Goal: Task Accomplishment & Management: Use online tool/utility

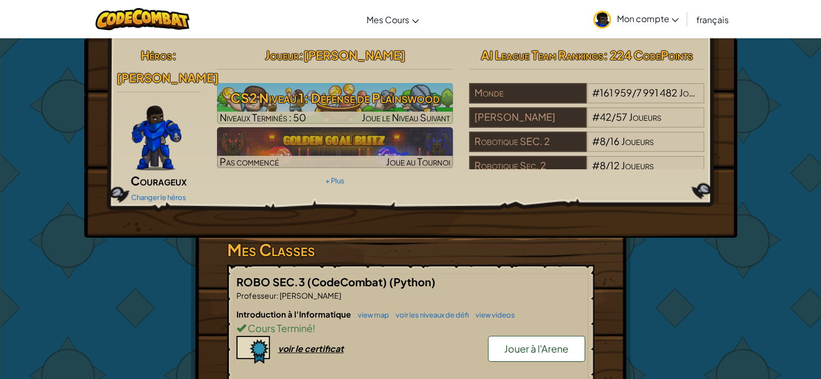
click at [533, 343] on span "Jouer à l'Arene" at bounding box center [536, 349] width 64 height 12
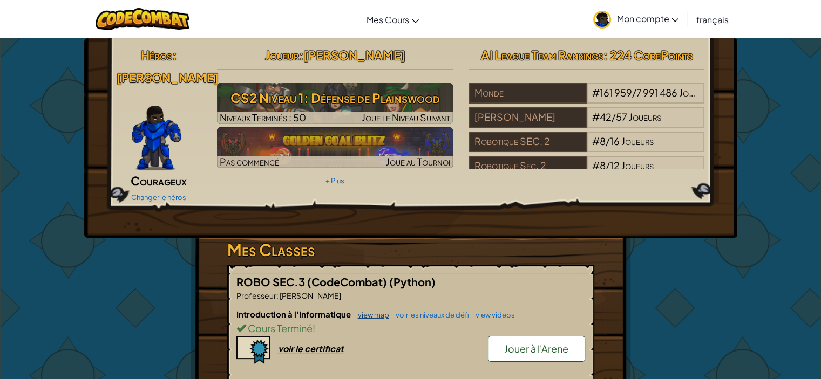
click at [377, 311] on link "view map" at bounding box center [370, 315] width 37 height 9
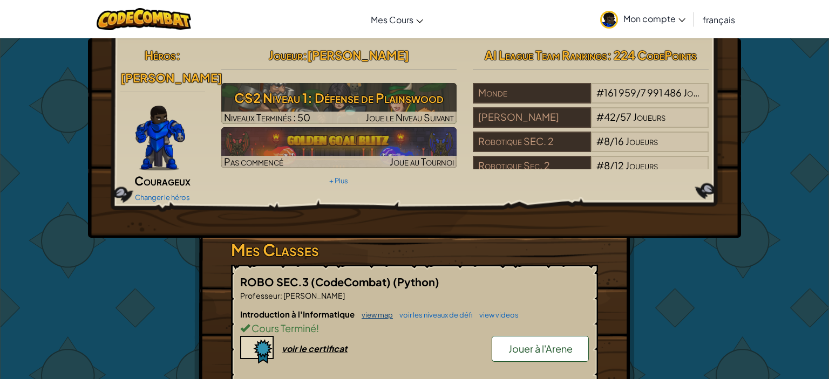
select select "fr"
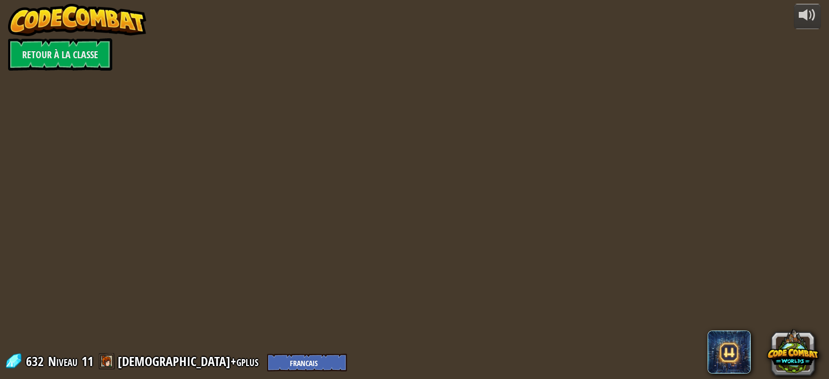
select select "fr"
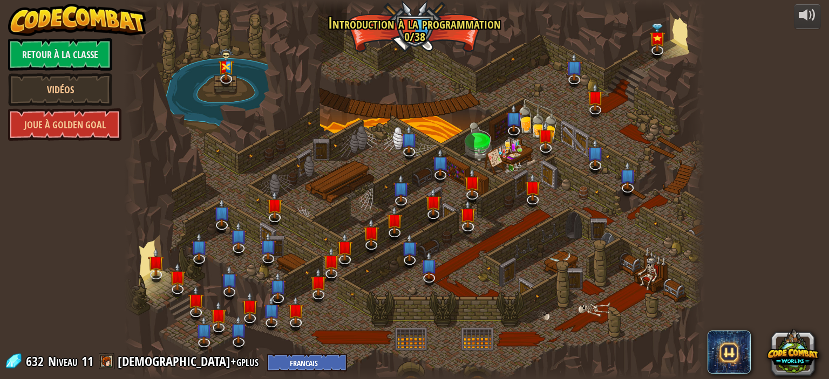
select select "fr"
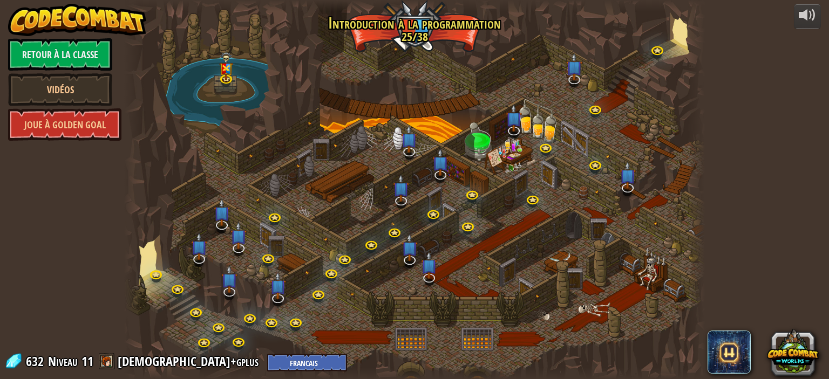
select select "fr"
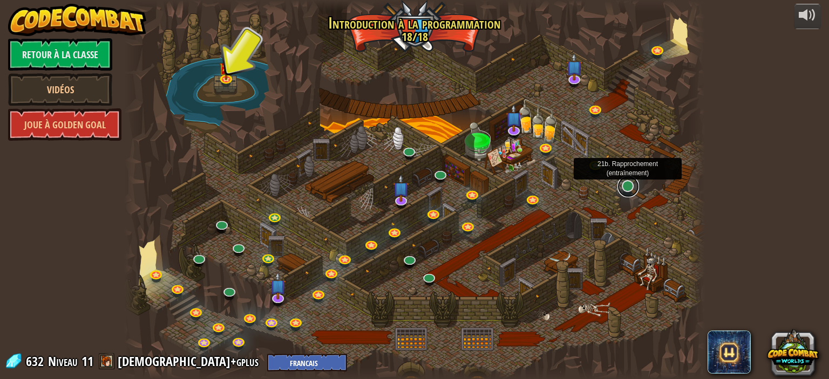
click at [620, 193] on link at bounding box center [628, 187] width 22 height 22
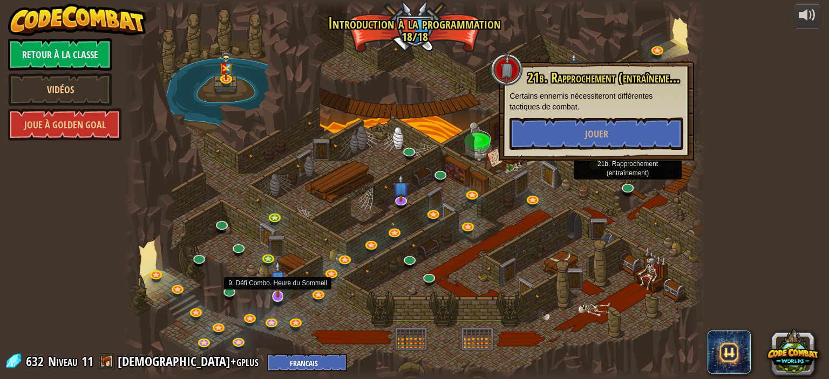
click at [280, 288] on img at bounding box center [278, 279] width 16 height 37
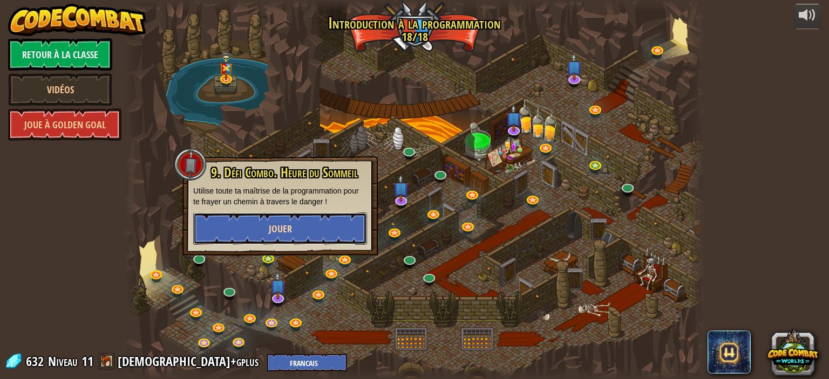
click at [275, 237] on button "Jouer" at bounding box center [280, 229] width 174 height 32
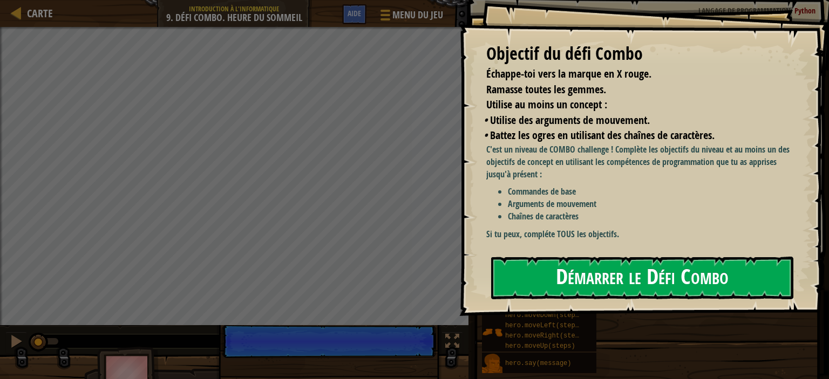
click at [647, 232] on div "Objectif du défi Combo Échappe-toi vers la marque en X rouge. Ramasse toutes le…" at bounding box center [644, 158] width 370 height 316
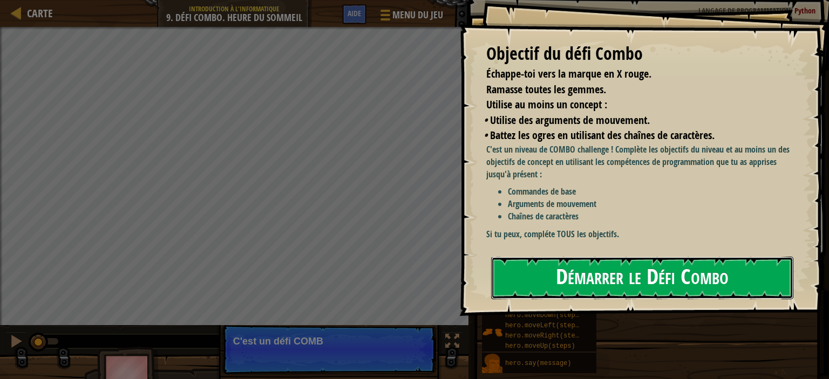
click at [643, 275] on button "Démarrer le Défi Combo" at bounding box center [642, 278] width 302 height 43
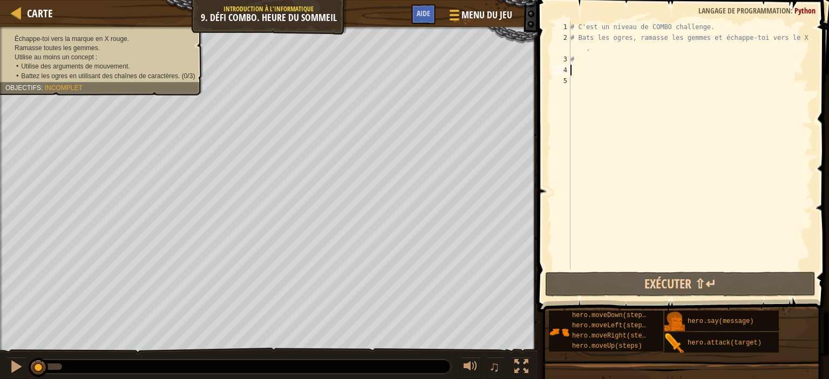
click at [620, 74] on div "# C'est un niveau de COMBO challenge. # Bats les ogres, ramasse les gemmes et é…" at bounding box center [690, 157] width 244 height 270
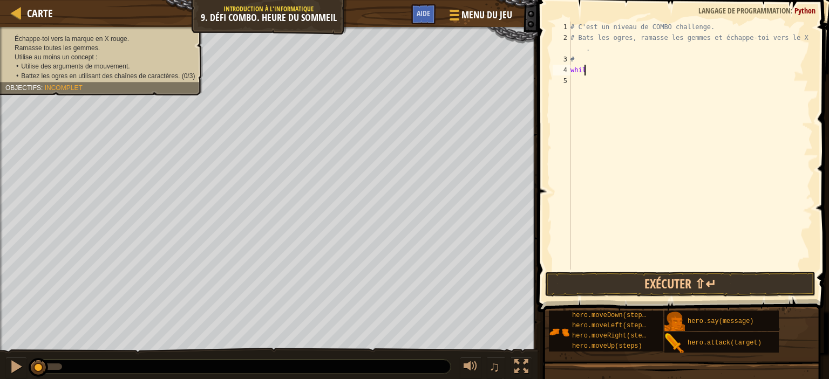
scroll to position [5, 1]
type textarea "while true"
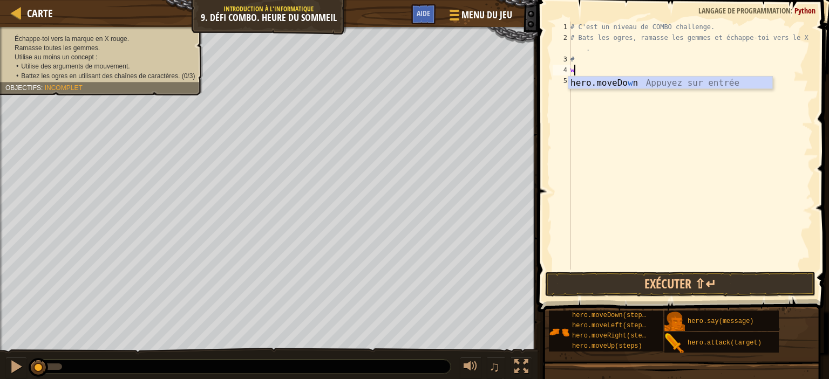
type textarea "w"
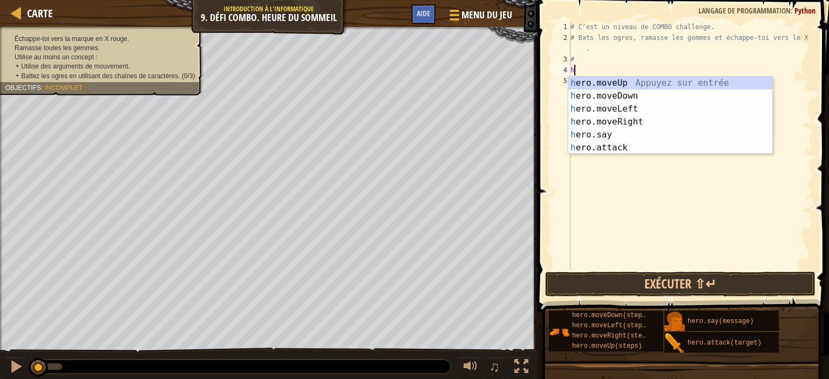
type textarea "hr"
click at [628, 97] on div "h e r o.moveUp Appuyez sur entrée h e r o.moveDown Appuyez sur entrée h e r o.m…" at bounding box center [670, 129] width 204 height 104
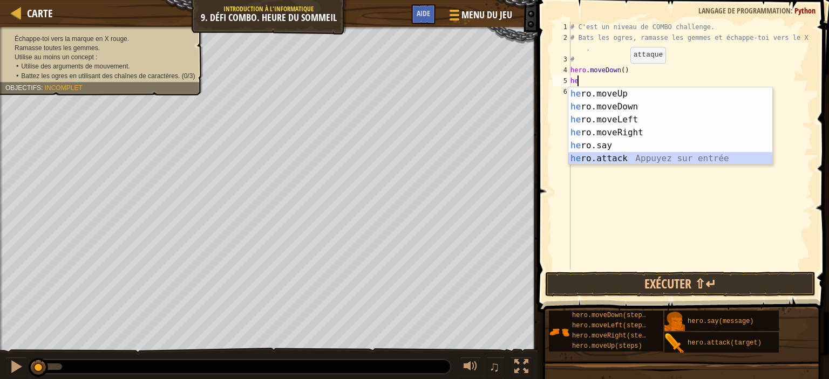
click at [634, 161] on div "he ro.moveUp Appuyez sur entrée he ro.moveDown Appuyez sur entrée he ro.moveLef…" at bounding box center [670, 139] width 204 height 104
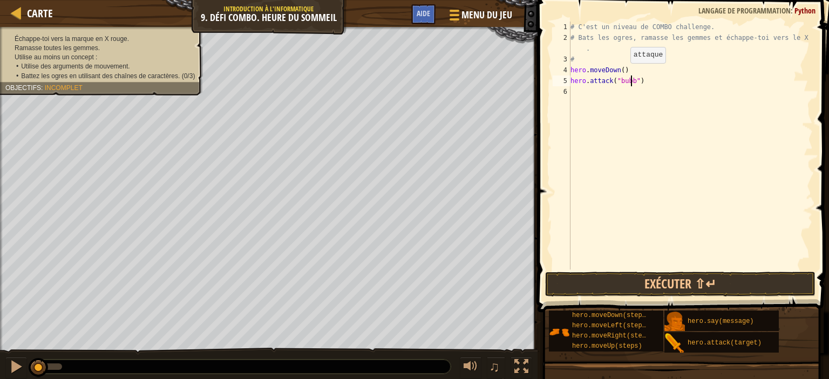
scroll to position [5, 5]
click at [691, 291] on button "Exécuter ⇧↵" at bounding box center [680, 284] width 270 height 25
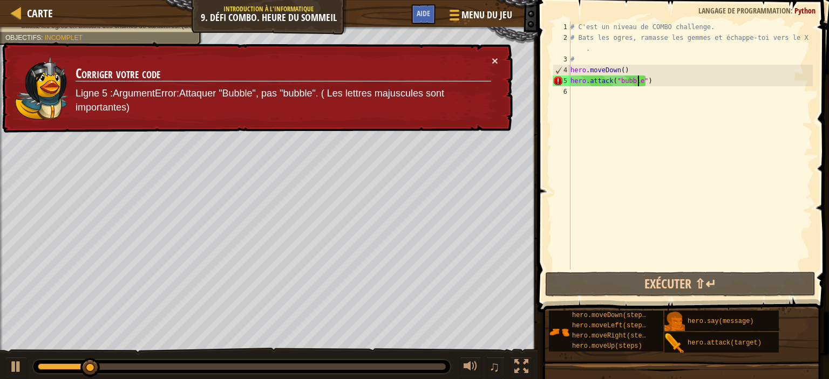
click at [664, 85] on div "# C'est un niveau de COMBO challenge. # Bats les ogres, ramasse les gemmes et é…" at bounding box center [690, 157] width 244 height 270
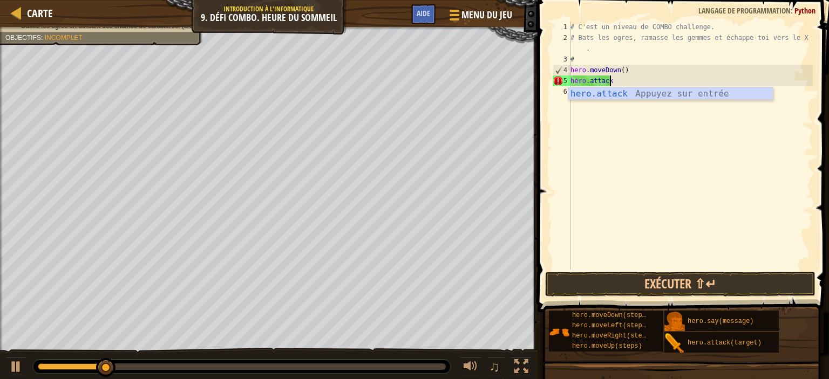
scroll to position [5, 1]
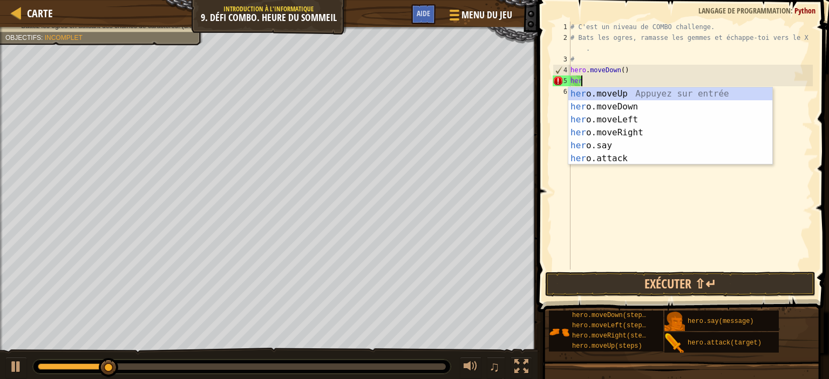
type textarea "he"
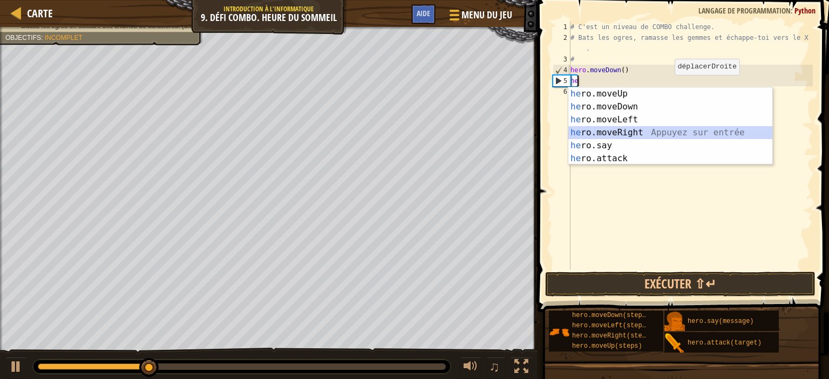
click at [626, 131] on div "he ro.moveUp Appuyez sur entrée he ro.moveDown Appuyez sur entrée he ro.moveLef…" at bounding box center [670, 139] width 204 height 104
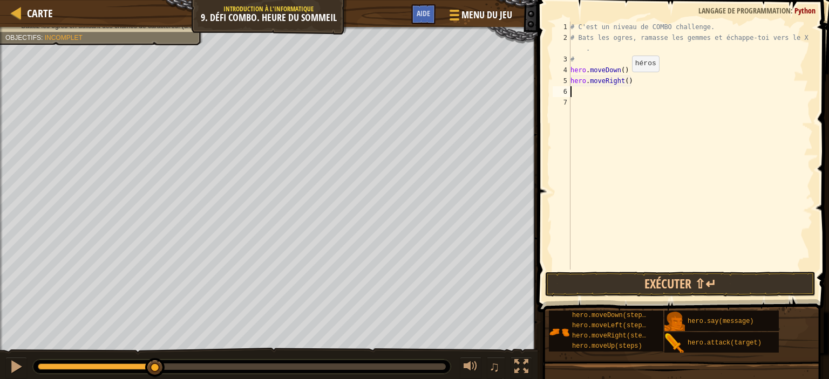
click at [622, 83] on div "# C'est un niveau de COMBO challenge. # Bats les ogres, ramasse les gemmes et é…" at bounding box center [690, 157] width 244 height 270
type textarea "hero.moveRight(2)"
click at [610, 93] on div "# C'est un niveau de COMBO challenge. # Bats les ogres, ramasse les gemmes et é…" at bounding box center [690, 157] width 244 height 270
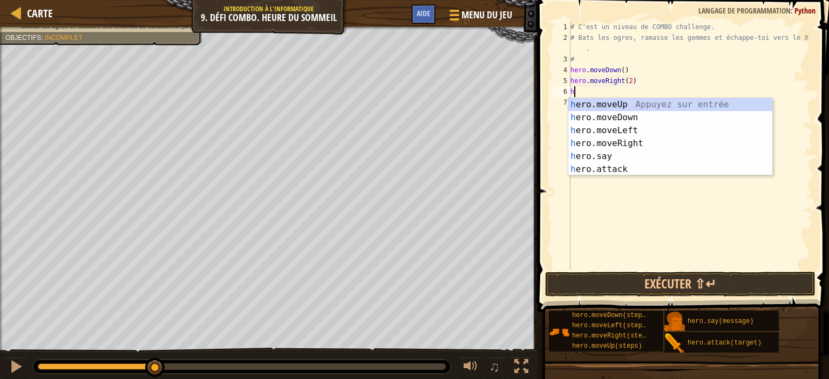
type textarea "he"
click at [621, 105] on div "he ro.moveUp Appuyez sur entrée he ro.moveDown Appuyez sur entrée he ro.moveLef…" at bounding box center [670, 150] width 204 height 104
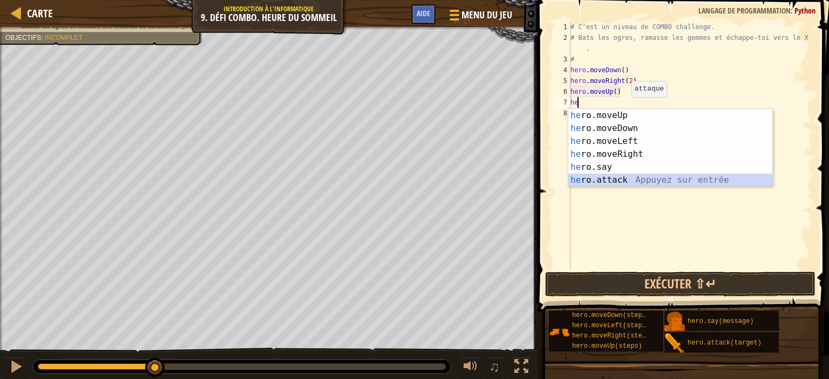
click at [634, 183] on div "he ro.moveUp Appuyez sur entrée he ro.moveDown Appuyez sur entrée he ro.moveLef…" at bounding box center [670, 161] width 204 height 104
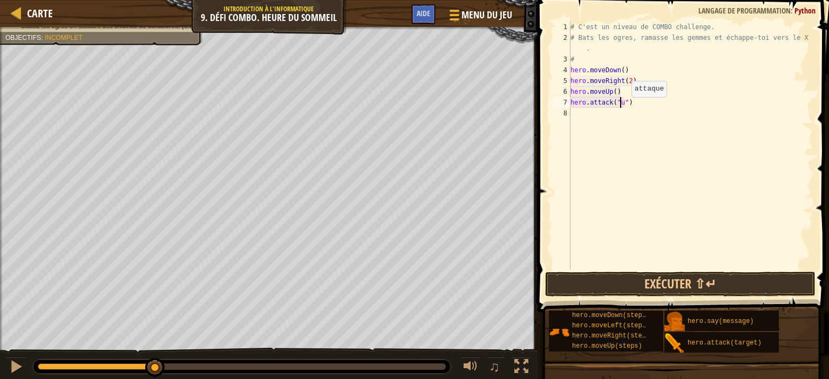
scroll to position [5, 4]
type textarea "hero.attack("Ursa")"
click at [625, 104] on div "# C'est un niveau de COMBO challenge. # Bats les ogres, ramasse les gemmes et é…" at bounding box center [690, 157] width 244 height 270
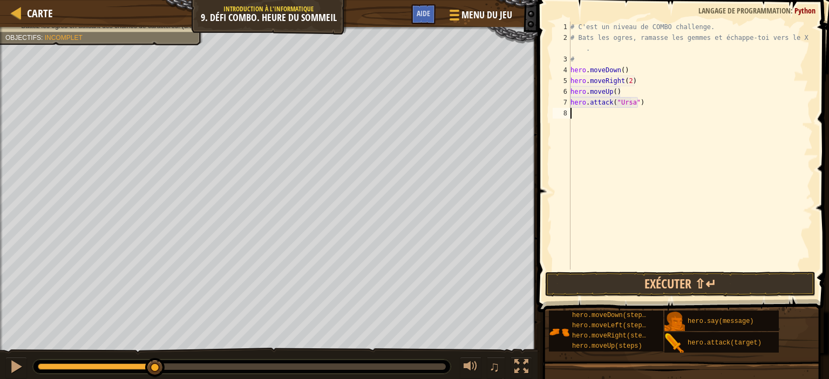
click at [596, 117] on div "# C'est un niveau de COMBO challenge. # Bats les ogres, ramasse les gemmes et é…" at bounding box center [690, 157] width 244 height 270
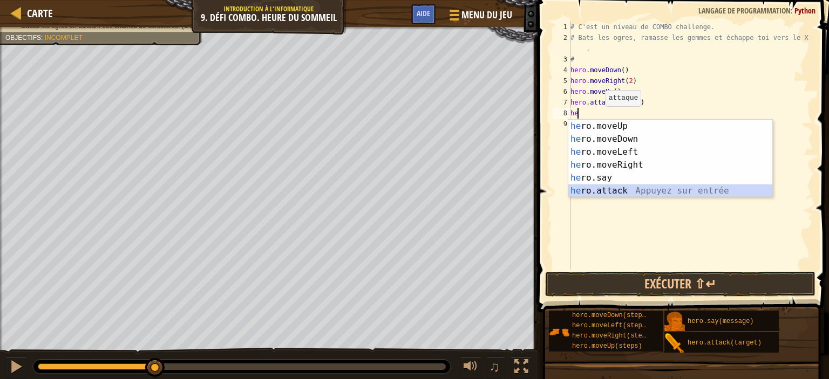
click at [620, 189] on div "he ro.moveUp Appuyez sur entrée he ro.moveDown Appuyez sur entrée he ro.moveLef…" at bounding box center [670, 172] width 204 height 104
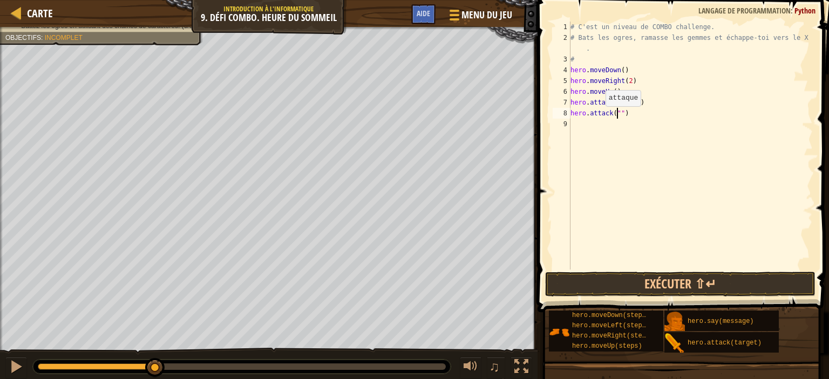
paste textarea "Ursa"
type textarea "hero.attack("Ursa")"
click at [622, 129] on div "# C'est un niveau de COMBO challenge. # Bats les ogres, ramasse les gemmes et é…" at bounding box center [690, 157] width 244 height 270
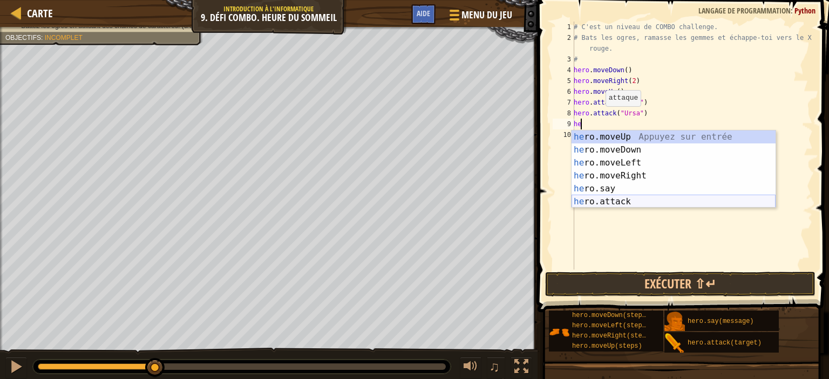
click at [633, 200] on div "he ro.moveUp Appuyez sur entrée he ro.moveDown Appuyez sur entrée he ro.moveLef…" at bounding box center [673, 183] width 204 height 104
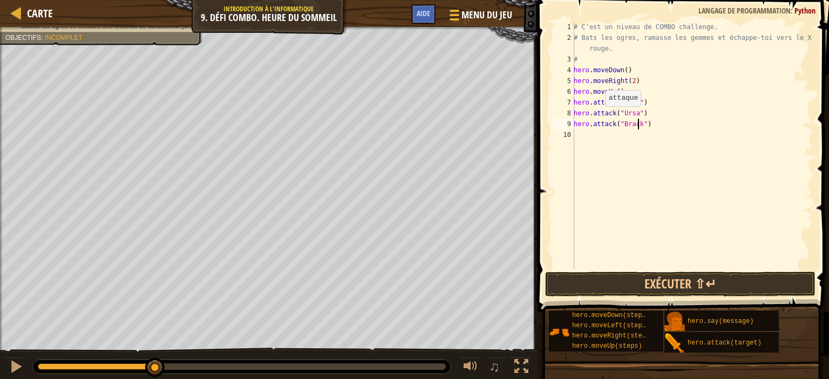
scroll to position [5, 5]
click at [630, 125] on div "# C'est un niveau de COMBO challenge. # Bats les ogres, ramasse les gemmes et é…" at bounding box center [691, 157] width 241 height 270
click at [630, 125] on div "# C'est un niveau de COMBO challenge. # Bats les ogres, ramasse les gemmes et é…" at bounding box center [691, 146] width 241 height 248
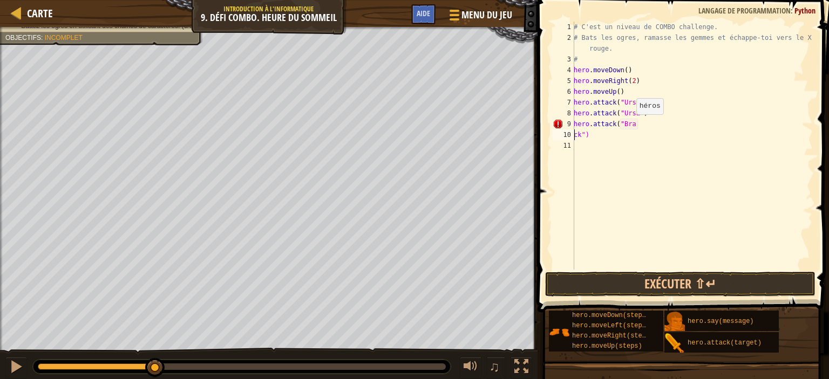
type textarea "hero.attack("Brack")"
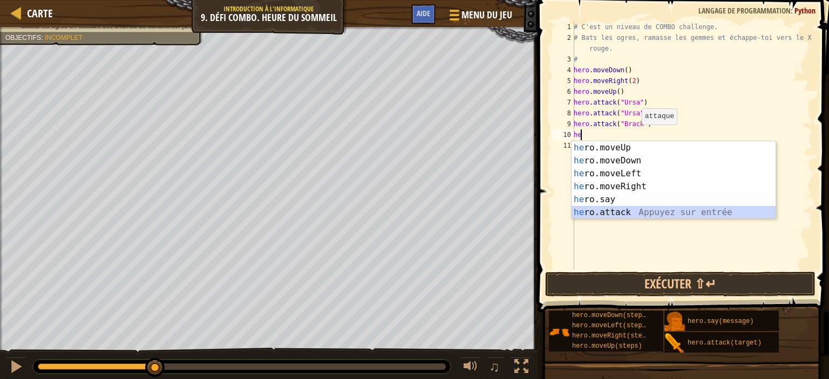
click at [637, 215] on div "he ro.moveUp Appuyez sur entrée he ro.moveDown Appuyez sur entrée he ro.moveLef…" at bounding box center [673, 193] width 204 height 104
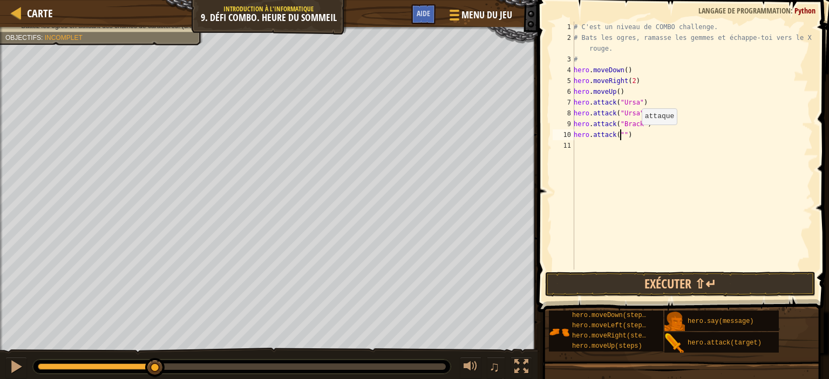
paste textarea "Ursa"
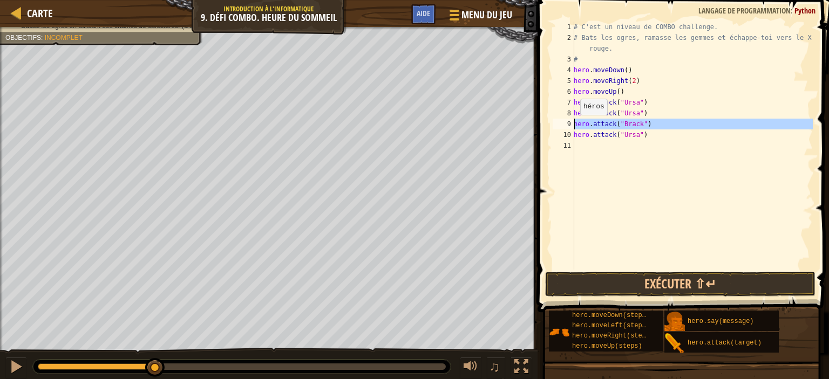
click at [572, 125] on div "9" at bounding box center [563, 124] width 22 height 11
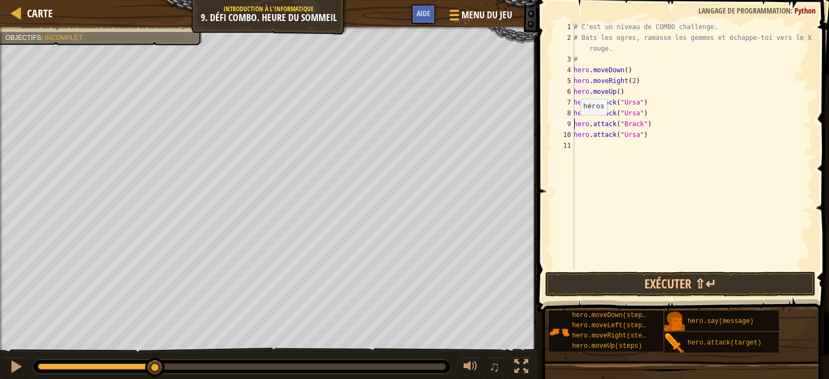
type textarea "hero.attack("Ursa")"
click at [572, 125] on div "9" at bounding box center [563, 124] width 22 height 11
click at [573, 122] on div "9" at bounding box center [563, 124] width 22 height 11
type textarea "hero.attack("Brack")"
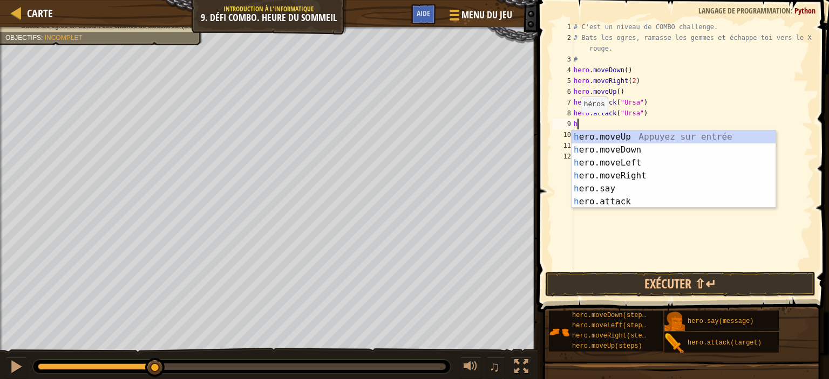
type textarea "he"
click at [609, 136] on div "he ro.moveUp Appuyez sur entrée he ro.moveDown Appuyez sur entrée he ro.moveLef…" at bounding box center [673, 183] width 204 height 104
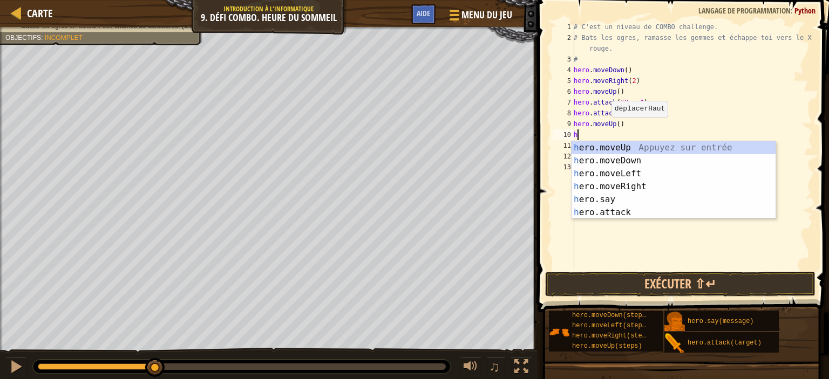
type textarea "he"
click at [638, 170] on div "he ro.moveUp Appuyez sur entrée he ro.moveDown Appuyez sur entrée he ro.moveLef…" at bounding box center [673, 193] width 204 height 104
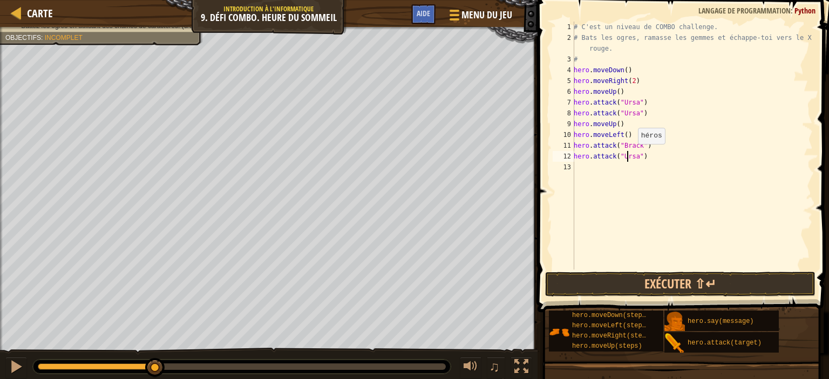
click at [632, 155] on div "# C'est un niveau de COMBO challenge. # Bats les ogres, ramasse les gemmes et é…" at bounding box center [691, 157] width 241 height 270
click at [630, 142] on div "# C'est un niveau de COMBO challenge. # Bats les ogres, ramasse les gemmes et é…" at bounding box center [691, 157] width 241 height 270
click at [627, 158] on div "# C'est un niveau de COMBO challenge. # Bats les ogres, ramasse les gemmes et é…" at bounding box center [691, 157] width 241 height 270
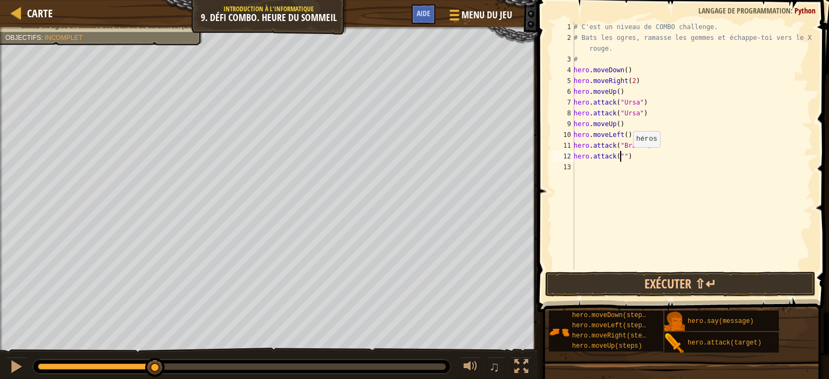
paste textarea "Brack"
type textarea "hero.attack("Brack")"
click at [648, 159] on div "# C'est un niveau de COMBO challenge. # Bats les ogres, ramasse les gemmes et é…" at bounding box center [691, 157] width 241 height 270
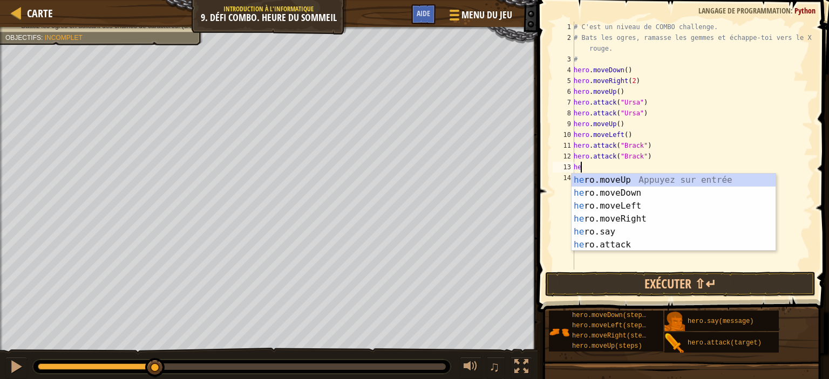
type textarea "her"
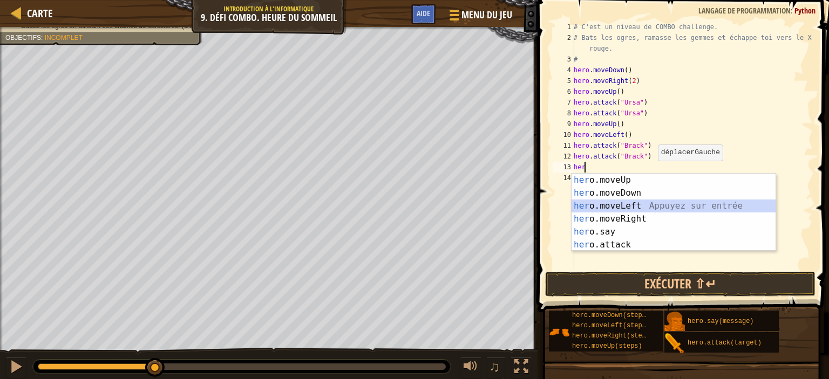
click at [648, 203] on div "her o.moveUp Appuyez sur entrée her o.moveDown Appuyez sur entrée her o.moveLef…" at bounding box center [673, 226] width 204 height 104
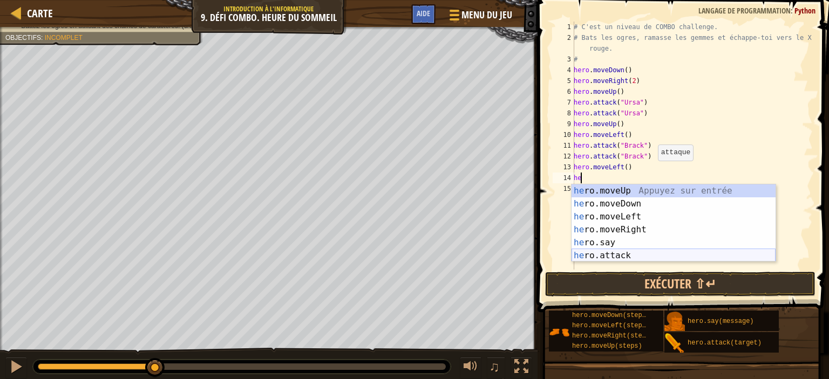
click at [641, 256] on div "he ro.moveUp Appuyez sur entrée he ro.moveDown Appuyez sur entrée he ro.moveLef…" at bounding box center [673, 236] width 204 height 104
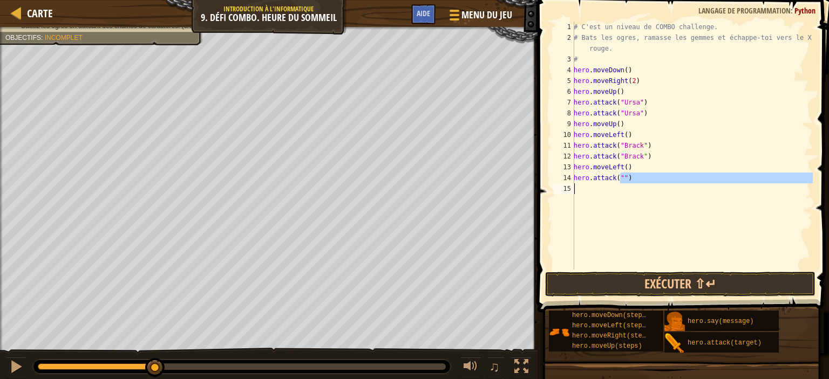
click at [641, 252] on div "# C'est un niveau de COMBO challenge. # Bats les ogres, ramasse les gemmes et é…" at bounding box center [691, 157] width 241 height 270
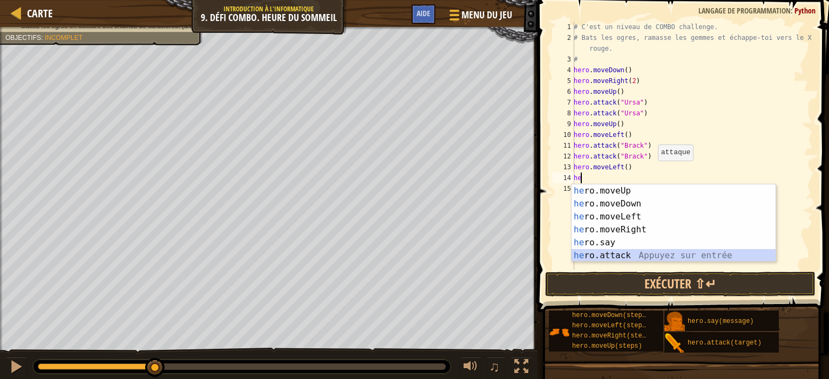
click at [643, 251] on div "he ro.moveUp Appuyez sur entrée he ro.moveDown Appuyez sur entrée he ro.moveLef…" at bounding box center [673, 236] width 204 height 104
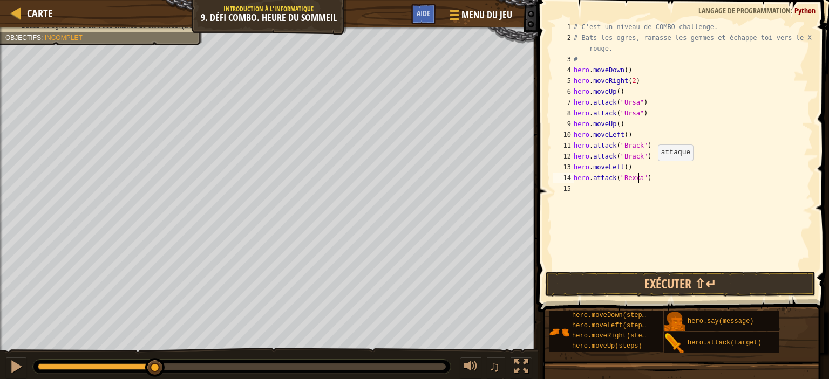
type textarea "hero.attack("Rexxar")"
click at [630, 181] on div "# C'est un niveau de COMBO challenge. # Bats les ogres, ramasse les gemmes et é…" at bounding box center [691, 157] width 241 height 270
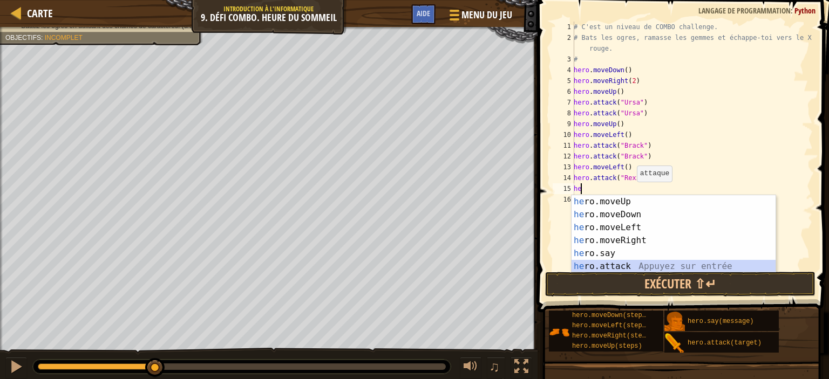
click at [633, 265] on div "he ro.moveUp Appuyez sur entrée he ro.moveDown Appuyez sur entrée he ro.moveLef…" at bounding box center [673, 247] width 204 height 104
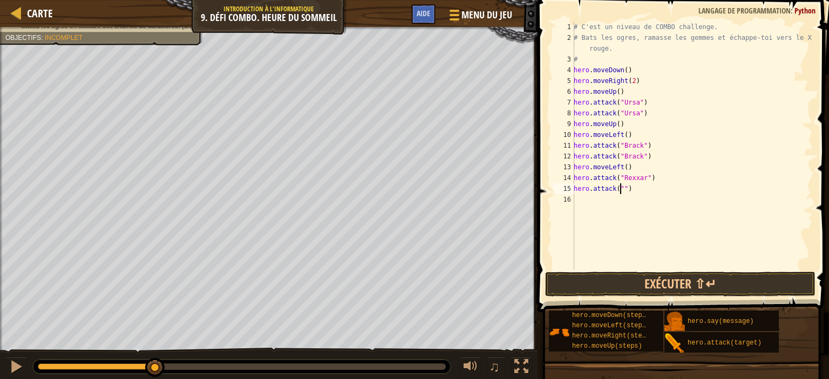
paste textarea "Rexxar"
click at [673, 278] on button "Exécuter ⇧↵" at bounding box center [680, 284] width 270 height 25
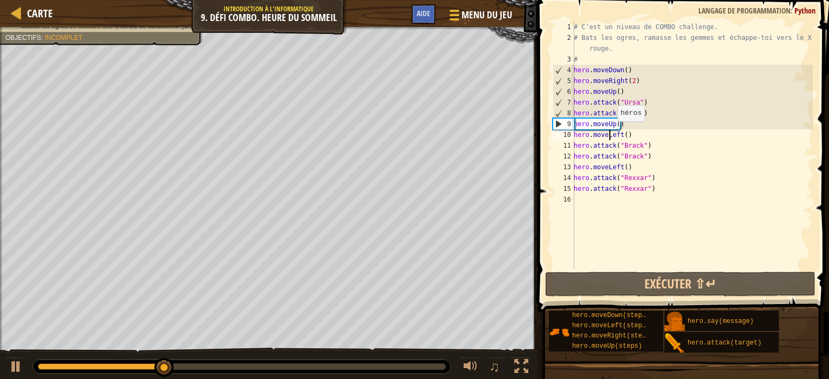
click at [611, 132] on div "# C'est un niveau de COMBO challenge. # Bats les ogres, ramasse les gemmes et é…" at bounding box center [691, 157] width 241 height 270
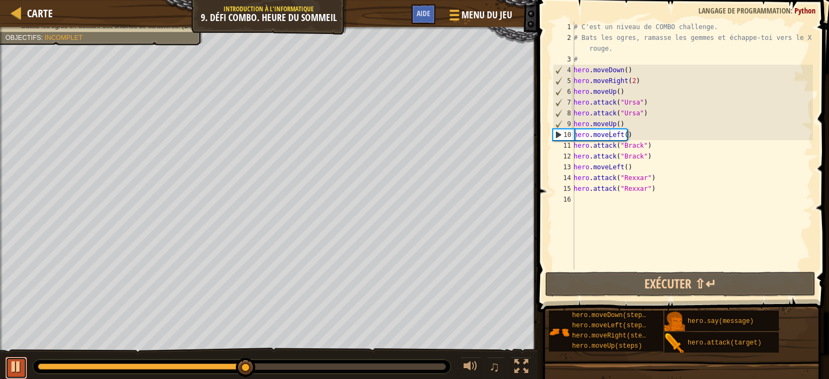
click at [11, 366] on div at bounding box center [16, 367] width 14 height 14
click at [626, 125] on div "# C'est un niveau de COMBO challenge. # Bats les ogres, ramasse les gemmes et é…" at bounding box center [691, 157] width 241 height 270
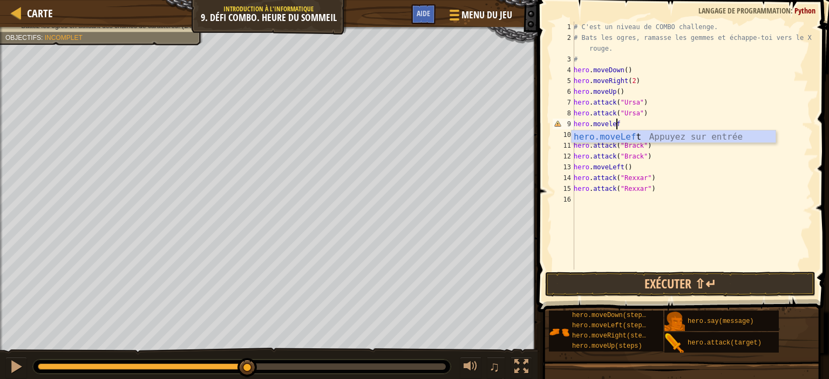
scroll to position [5, 3]
type textarea "hero.moveleft"
click at [639, 137] on div "hero.moveLeft Appuyez sur entrée" at bounding box center [673, 150] width 204 height 39
click at [628, 146] on div "# C'est un niveau de COMBO challenge. # Bats les ogres, ramasse les gemmes et é…" at bounding box center [691, 157] width 241 height 270
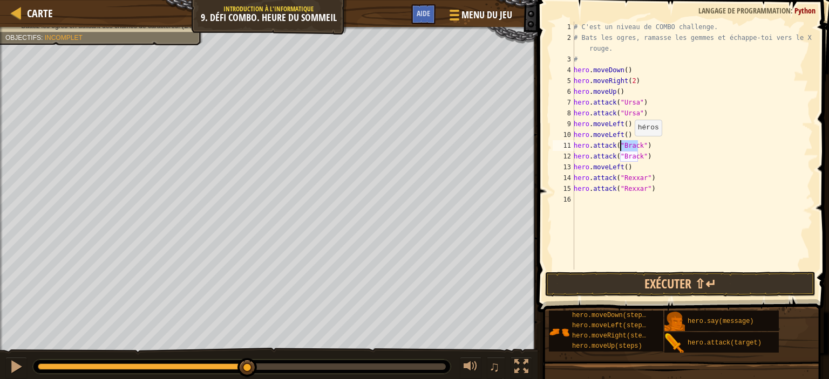
click at [628, 146] on div "# C'est un niveau de COMBO challenge. # Bats les ogres, ramasse les gemmes et é…" at bounding box center [691, 157] width 241 height 270
paste textarea "Rexxar"
click at [630, 177] on div "# C'est un niveau de COMBO challenge. # Bats les ogres, ramasse les gemmes et é…" at bounding box center [691, 157] width 241 height 270
paste textarea "Rexxar"
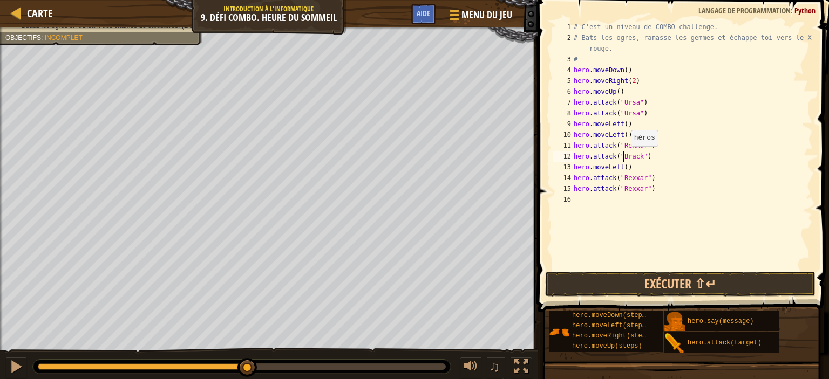
click at [625, 157] on div "# C'est un niveau de COMBO challenge. # Bats les ogres, ramasse les gemmes et é…" at bounding box center [691, 157] width 241 height 270
click at [630, 186] on div "# C'est un niveau de COMBO challenge. # Bats les ogres, ramasse les gemmes et é…" at bounding box center [691, 157] width 241 height 270
paste textarea "Brack"
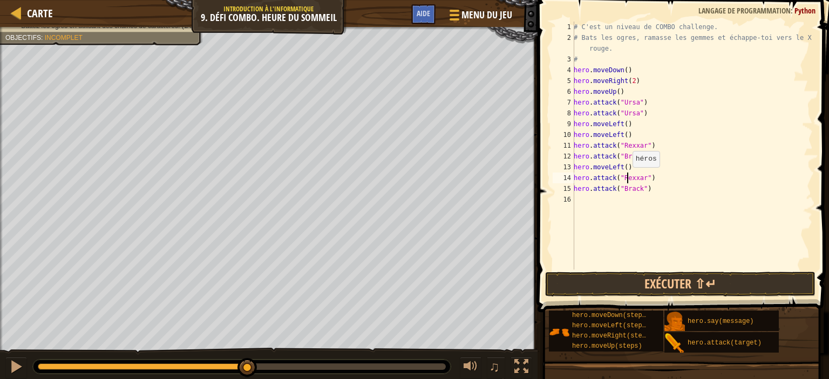
drag, startPoint x: 626, startPoint y: 178, endPoint x: 720, endPoint y: 90, distance: 128.6
click at [720, 90] on div "# C'est un niveau de COMBO challenge. # Bats les ogres, ramasse les gemmes et é…" at bounding box center [691, 157] width 241 height 270
click at [623, 181] on div "# C'est un niveau de COMBO challenge. # Bats les ogres, ramasse les gemmes et é…" at bounding box center [691, 157] width 241 height 270
paste textarea "Brack"
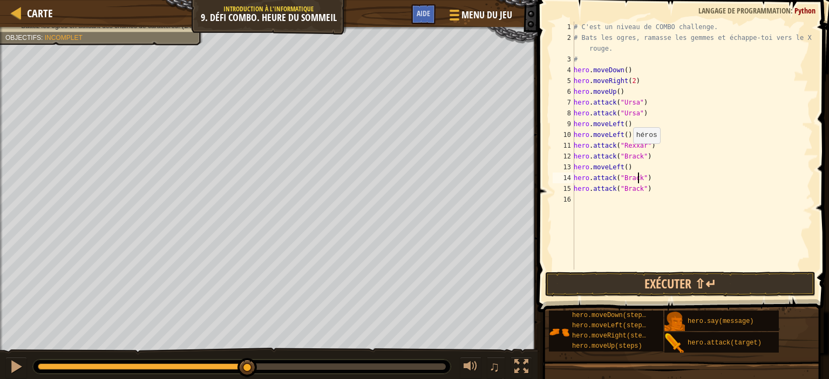
click at [625, 155] on div "# C'est un niveau de COMBO challenge. # Bats les ogres, ramasse les gemmes et é…" at bounding box center [691, 157] width 241 height 270
type textarea "hero.attack("Rexxar")"
click at [574, 146] on div "# C'est un niveau de COMBO challenge. # Bats les ogres, ramasse les gemmes et é…" at bounding box center [691, 157] width 241 height 270
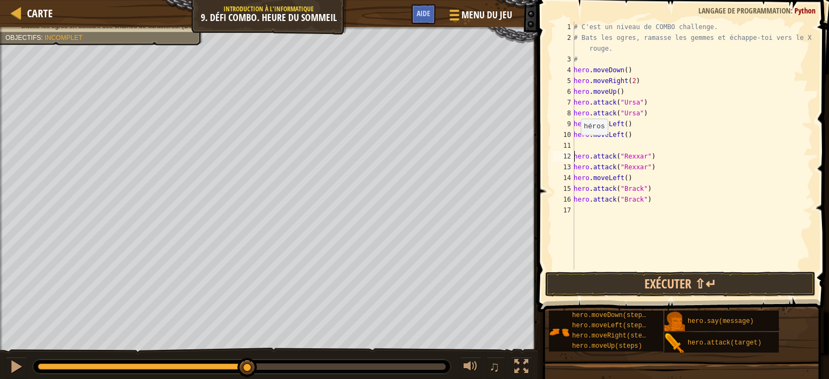
scroll to position [5, 0]
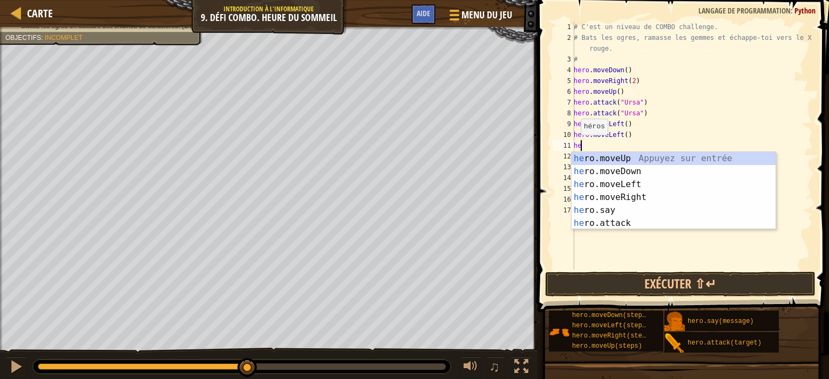
type textarea "her"
click at [625, 157] on div "her o.moveUp Appuyez sur entrée her o.moveDown Appuyez sur entrée her o.moveLef…" at bounding box center [673, 204] width 204 height 104
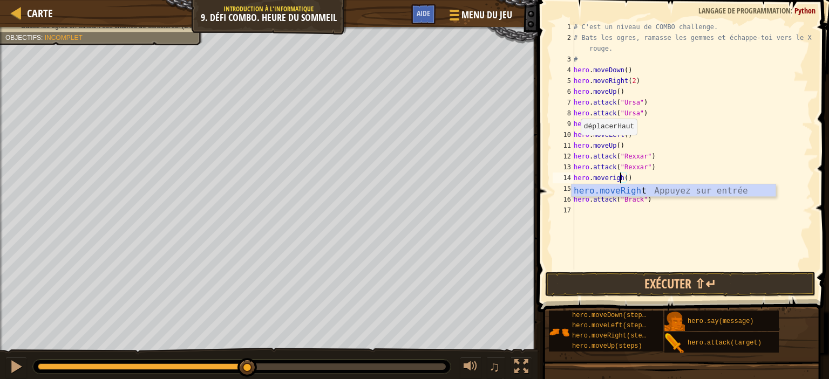
scroll to position [5, 3]
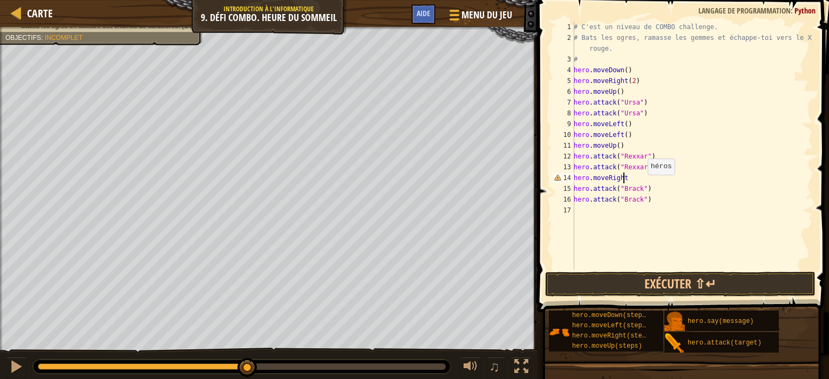
click at [641, 185] on div "# C'est un niveau de COMBO challenge. # Bats les ogres, ramasse les gemmes et é…" at bounding box center [691, 157] width 241 height 270
type textarea "hero.moveRight()"
click at [705, 285] on button "Exécuter ⇧↵" at bounding box center [680, 284] width 270 height 25
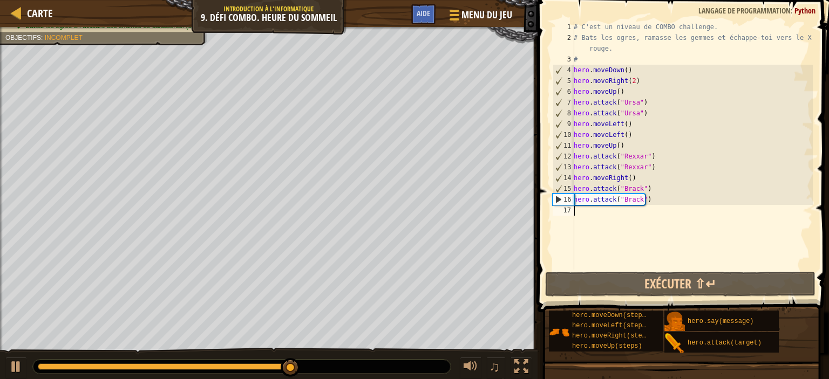
click at [606, 213] on div "# C'est un niveau de COMBO challenge. # Bats les ogres, ramasse les gemmes et é…" at bounding box center [691, 157] width 241 height 270
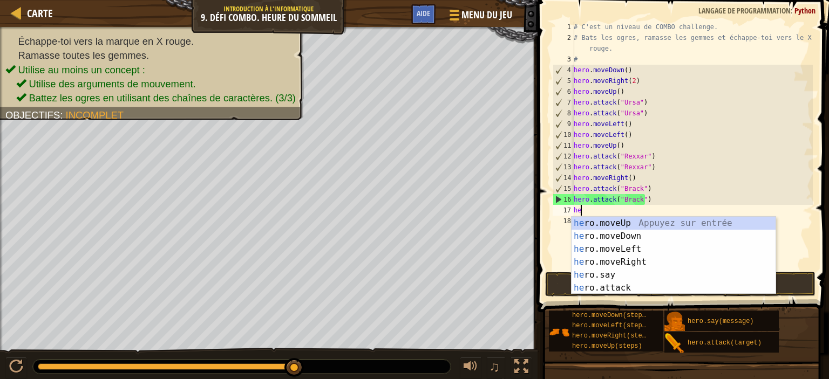
type textarea "her"
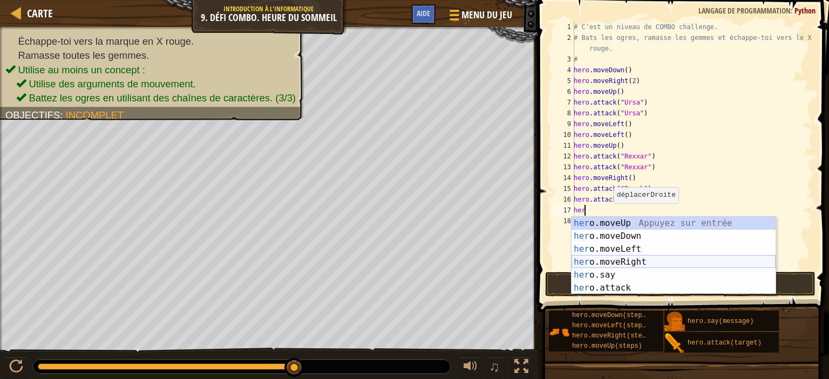
click at [616, 257] on div "her o.moveUp Appuyez sur entrée her o.moveDown Appuyez sur entrée her o.moveLef…" at bounding box center [673, 269] width 204 height 104
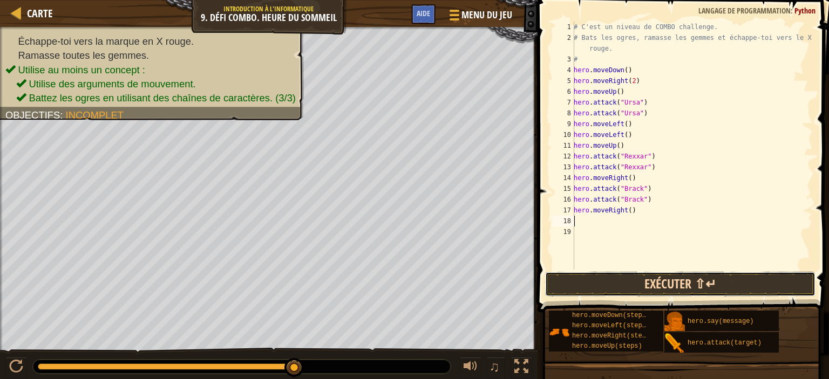
click at [664, 286] on button "Exécuter ⇧↵" at bounding box center [680, 284] width 270 height 25
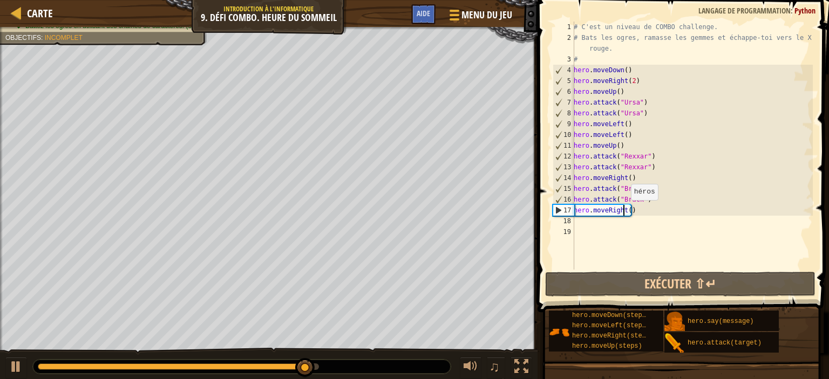
click at [625, 211] on div "# C'est un niveau de COMBO challenge. # Bats les ogres, ramasse les gemmes et é…" at bounding box center [691, 157] width 241 height 270
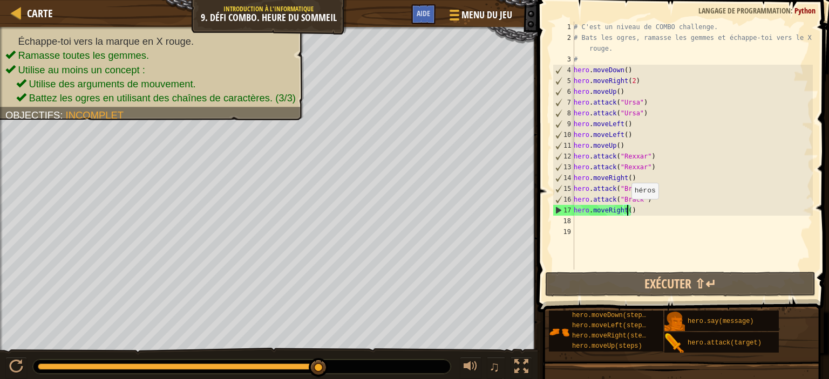
click at [625, 209] on div "# C'est un niveau de COMBO challenge. # Bats les ogres, ramasse les gemmes et é…" at bounding box center [691, 157] width 241 height 270
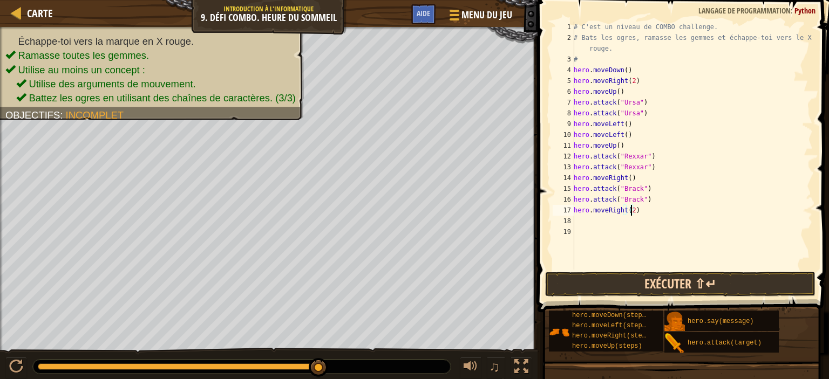
type textarea "hero.moveRight(2)"
click at [646, 282] on button "Exécuter ⇧↵" at bounding box center [680, 284] width 270 height 25
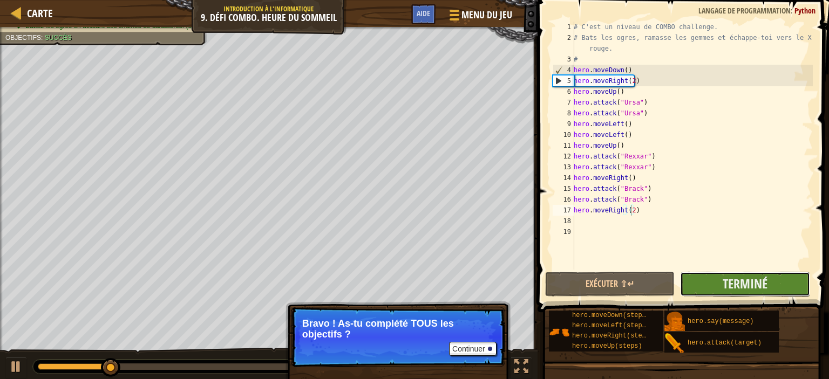
click at [696, 278] on button "Terminé" at bounding box center [744, 284] width 129 height 25
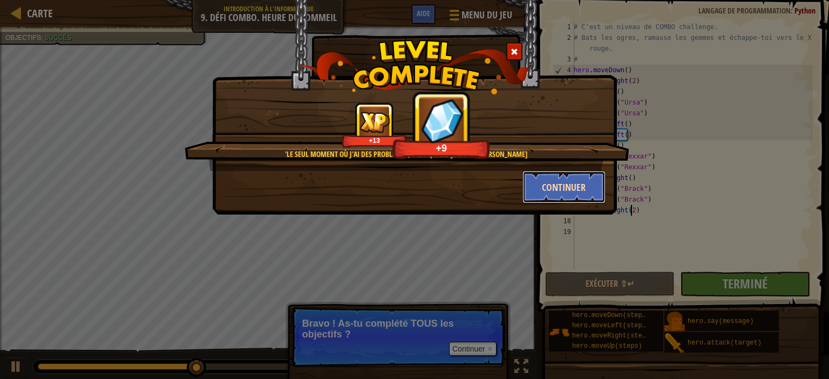
click at [568, 192] on button "Continuer" at bounding box center [564, 187] width 84 height 32
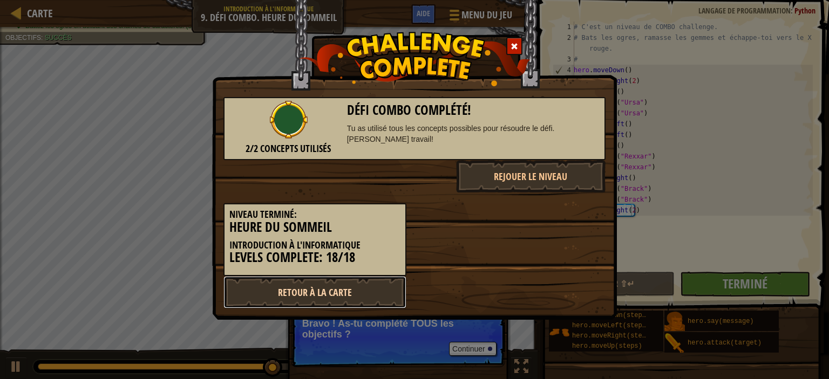
click at [371, 297] on link "Retour à la Carte" at bounding box center [314, 292] width 183 height 32
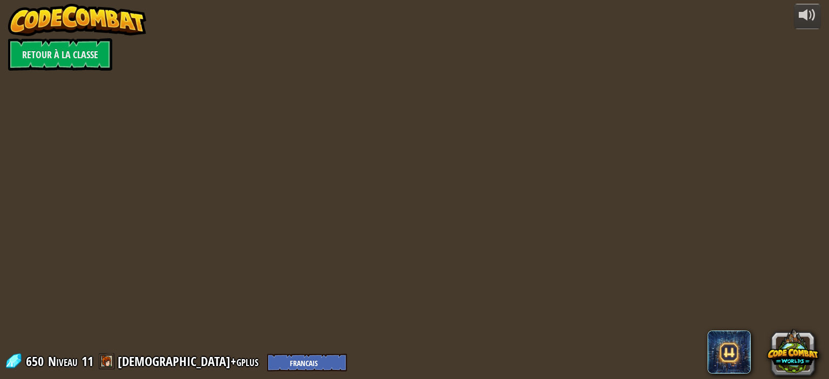
select select "fr"
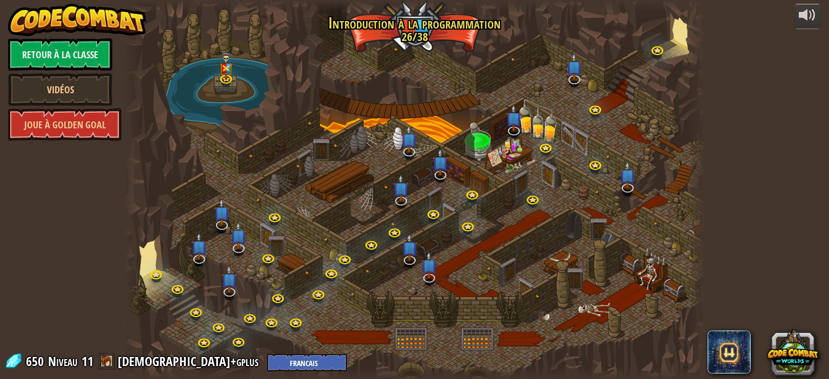
select select "fr"
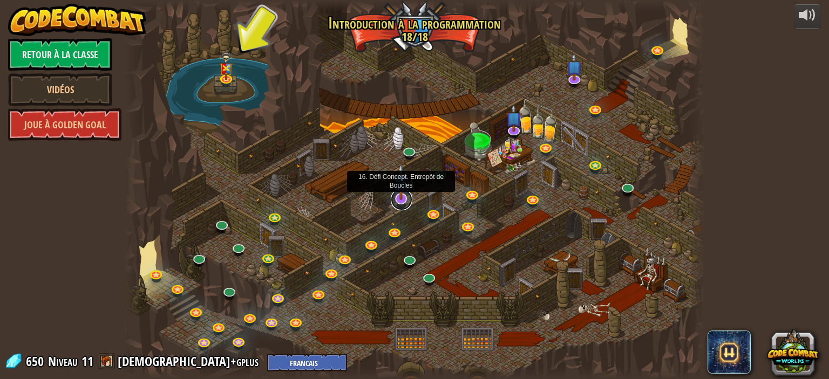
click at [399, 203] on link at bounding box center [402, 200] width 22 height 22
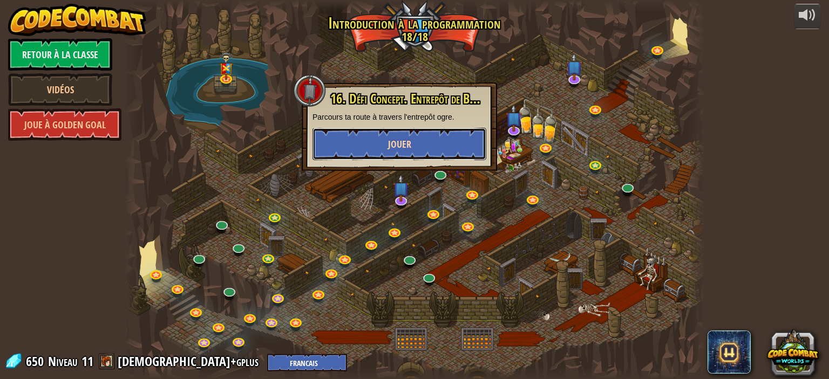
click at [417, 140] on button "Jouer" at bounding box center [399, 144] width 174 height 32
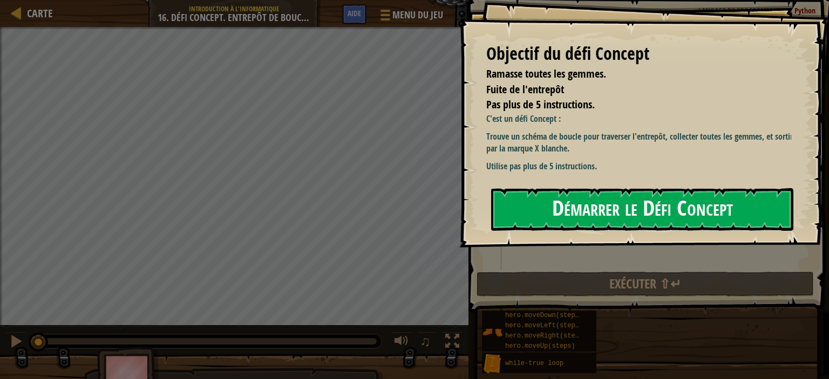
click at [657, 204] on button "Démarrer le Défi Concept" at bounding box center [642, 209] width 302 height 43
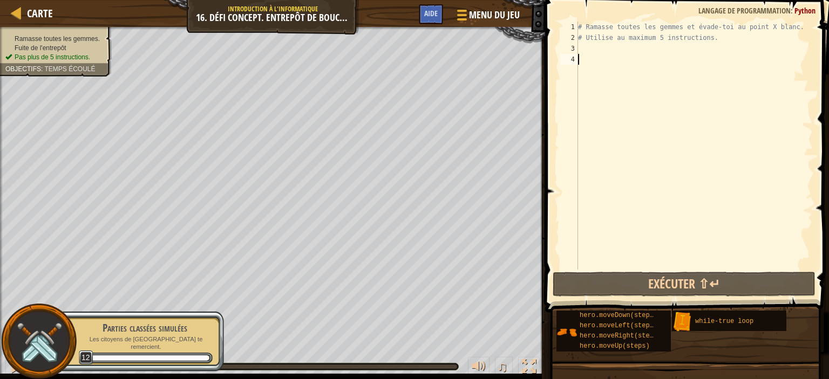
scroll to position [5, 0]
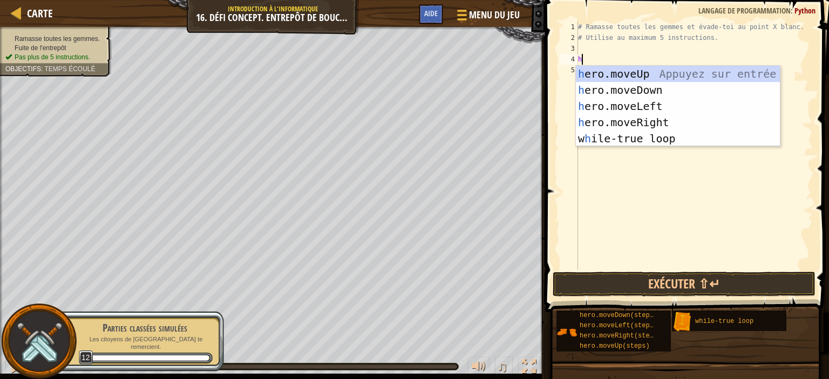
type textarea "he"
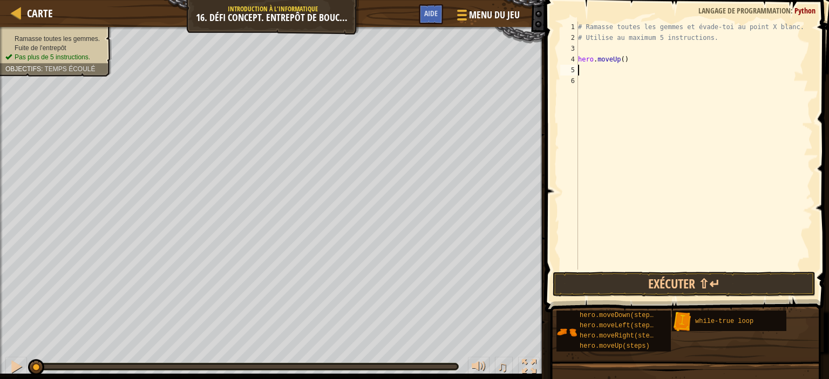
type textarea "h"
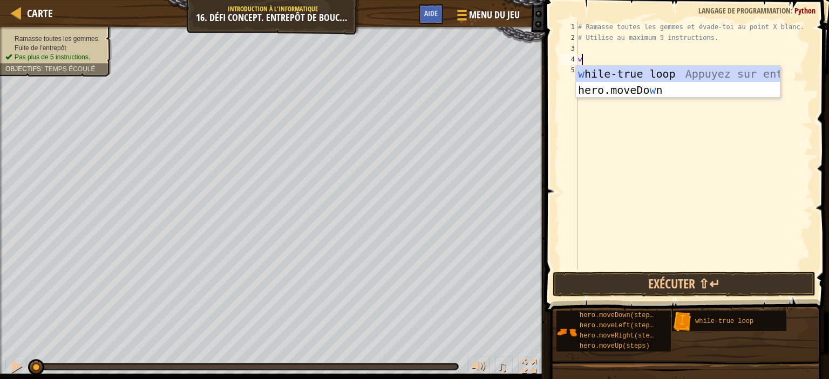
type textarea "wh"
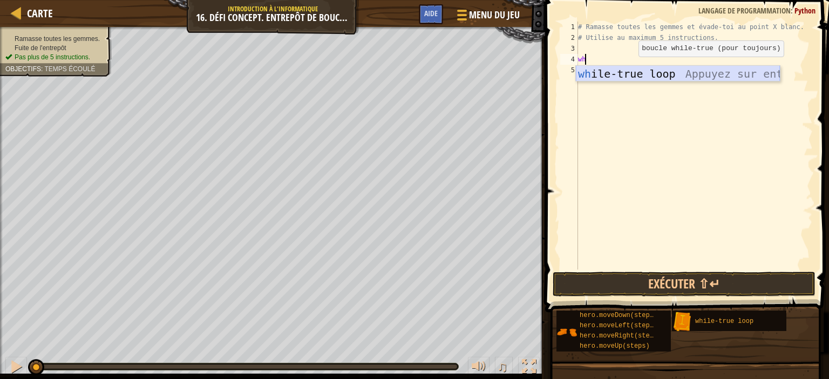
click at [630, 74] on div "wh ile-true loop Appuyez sur entrée" at bounding box center [678, 90] width 204 height 49
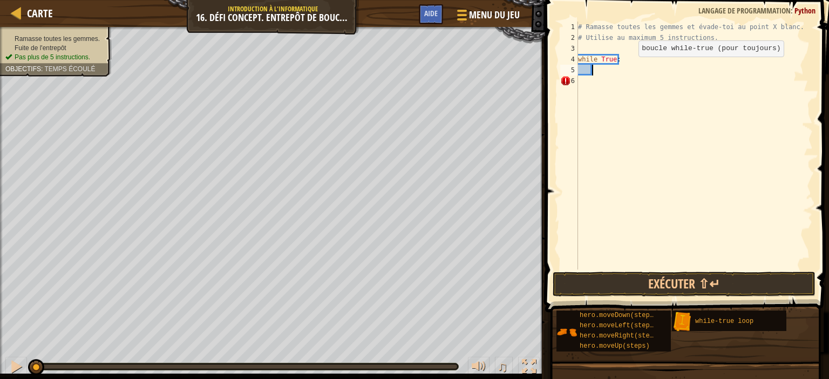
type textarea "h"
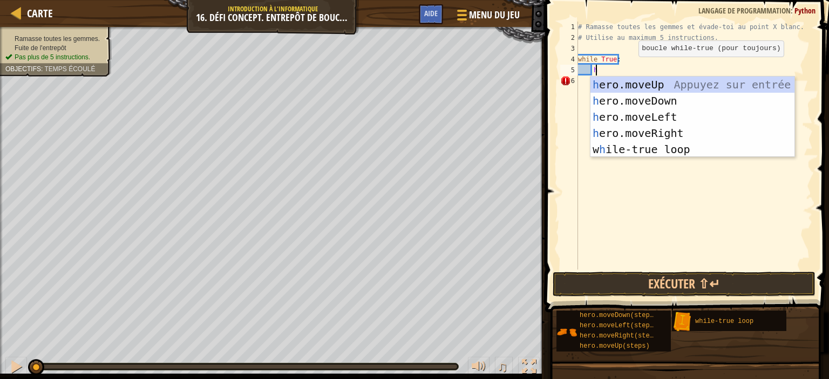
scroll to position [5, 1]
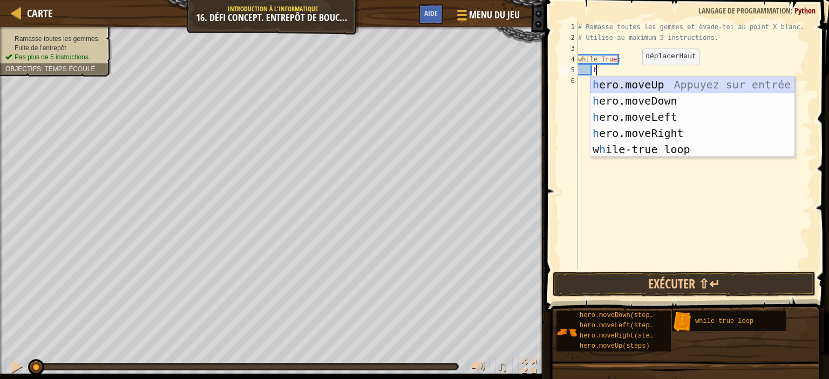
click at [641, 83] on div "h ero.moveUp Appuyez sur entrée h ero.moveDown Appuyez sur entrée h ero.moveLef…" at bounding box center [692, 133] width 204 height 113
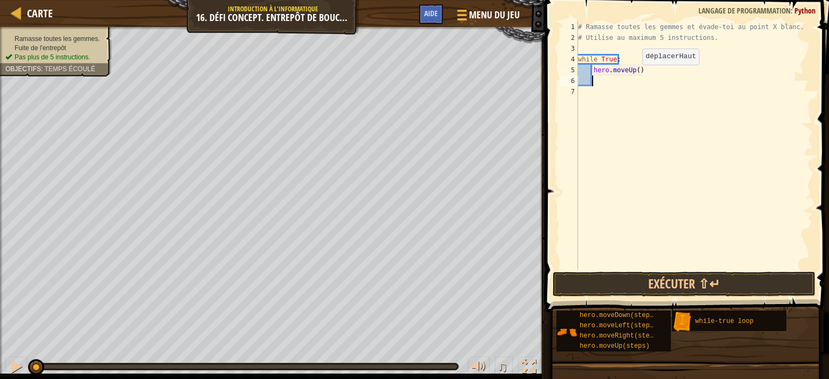
type textarea "h"
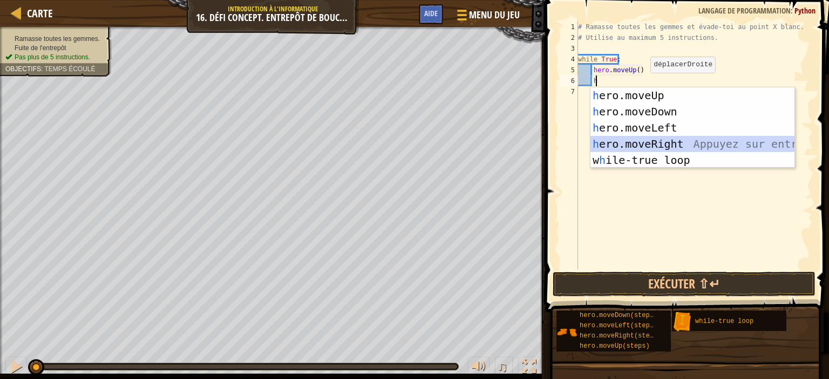
click at [665, 145] on div "h ero.moveUp Appuyez sur entrée h ero.moveDown Appuyez sur entrée h ero.moveLef…" at bounding box center [692, 143] width 204 height 113
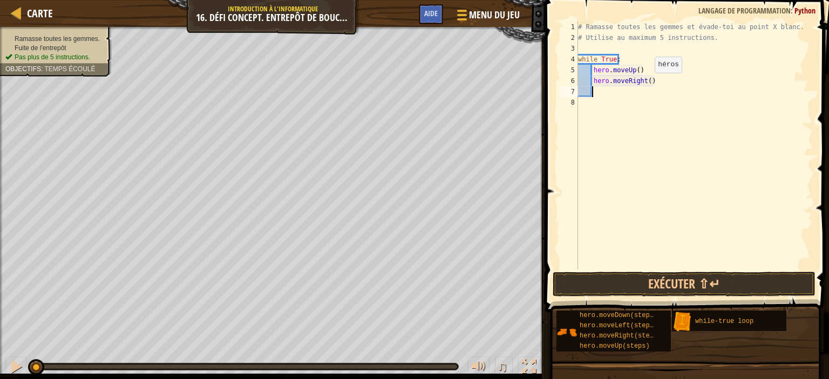
click at [645, 84] on div "# Ramasse toutes les gemmes et évade-toi au point X blanc. # Utilise au maximum…" at bounding box center [694, 157] width 237 height 270
click at [633, 71] on div "# Ramasse toutes les gemmes et évade-toi au point X blanc. # Utilise au maximum…" at bounding box center [694, 157] width 237 height 270
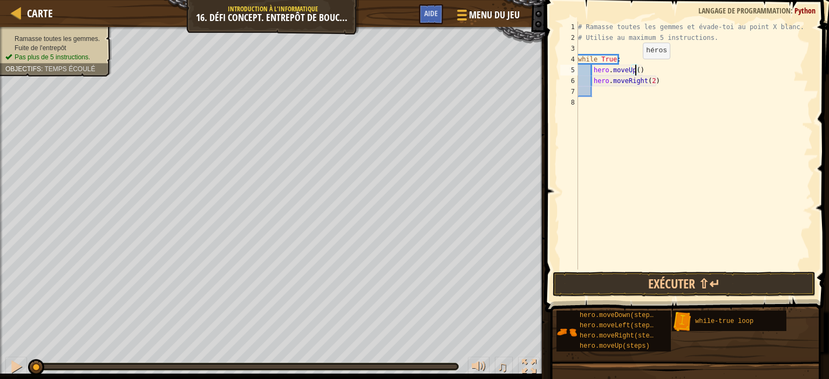
click at [633, 70] on div "# Ramasse toutes les gemmes et évade-toi au point X blanc. # Utilise au maximum…" at bounding box center [694, 157] width 237 height 270
type textarea "hero.moveUp(2)"
click at [668, 284] on button "Exécuter ⇧↵" at bounding box center [683, 284] width 263 height 25
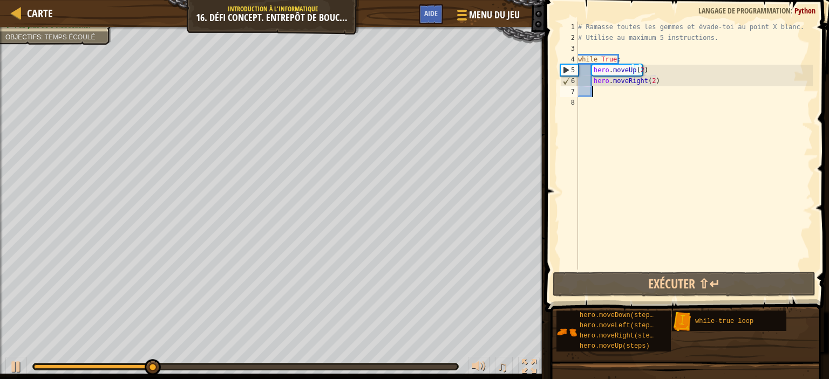
click at [624, 93] on div "# Ramasse toutes les gemmes et évade-toi au point X blanc. # Utilise au maximum…" at bounding box center [694, 157] width 237 height 270
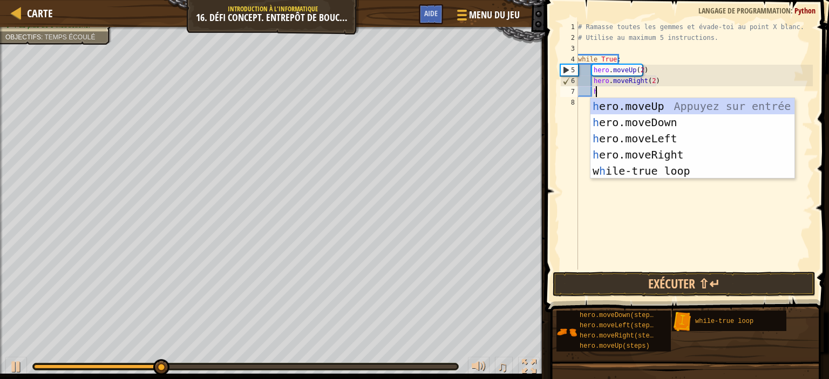
type textarea "he"
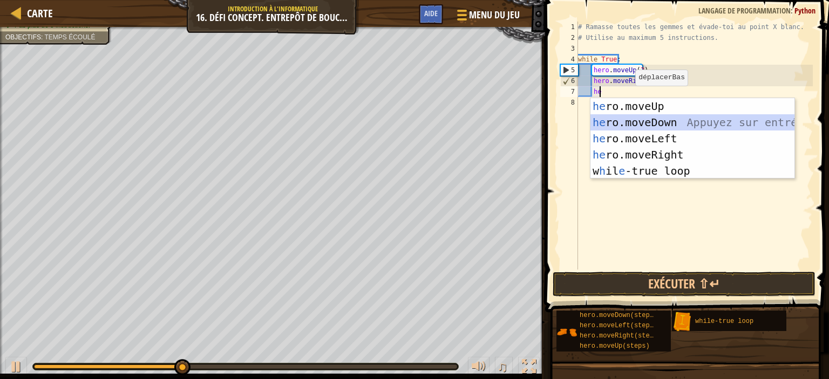
click at [653, 122] on div "he ro.moveUp Appuyez sur entrée he ro.moveDown Appuyez sur entrée he ro.moveLef…" at bounding box center [692, 154] width 204 height 113
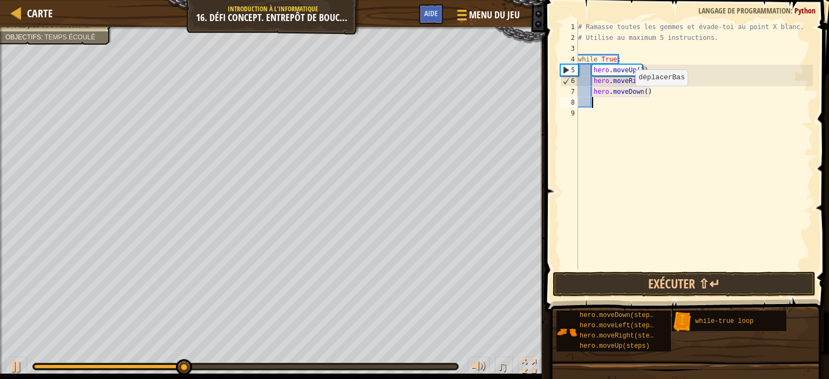
scroll to position [5, 0]
click at [645, 93] on div "# Ramasse toutes les gemmes et évade-toi au point X blanc. # Utilise au maximum…" at bounding box center [694, 157] width 237 height 270
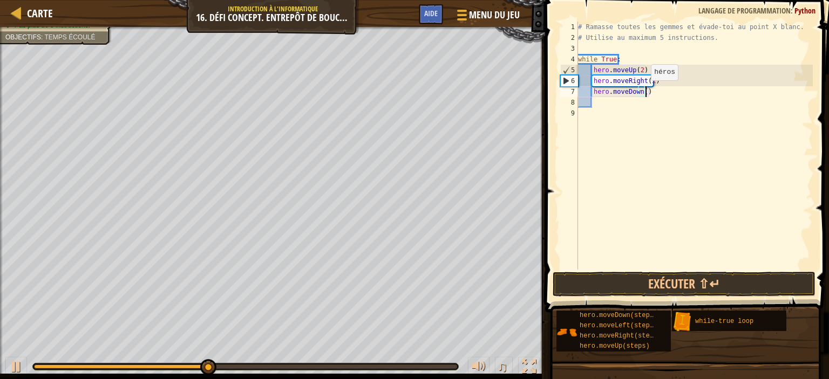
click at [641, 91] on div "# Ramasse toutes les gemmes et évade-toi au point X blanc. # Utilise au maximum…" at bounding box center [694, 157] width 237 height 270
type textarea "hero.moveDown(1)"
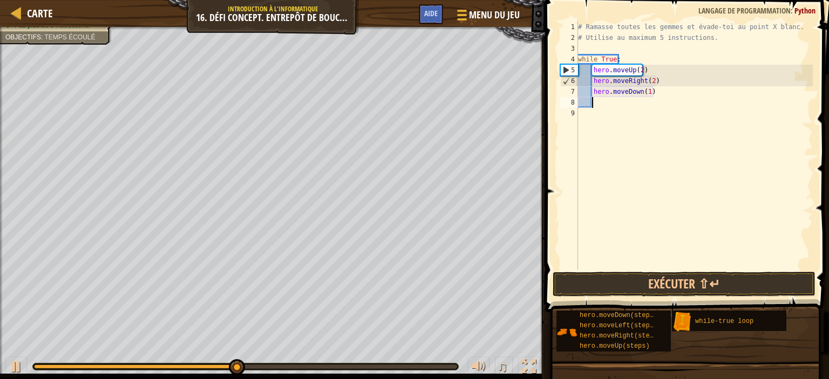
click at [638, 107] on div "# Ramasse toutes les gemmes et évade-toi au point X blanc. # Utilise au maximum…" at bounding box center [694, 157] width 237 height 270
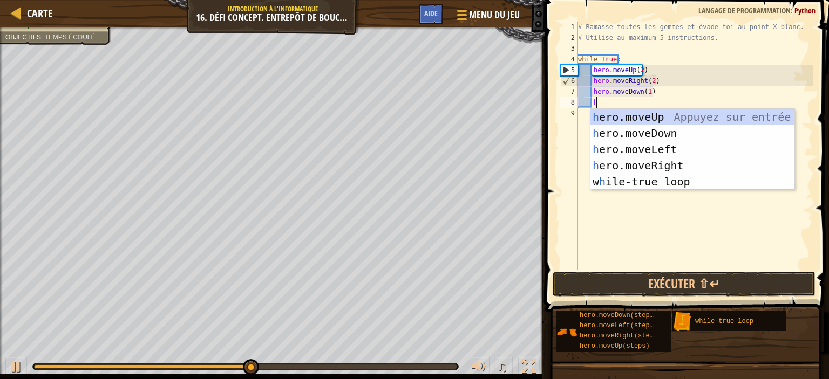
scroll to position [5, 1]
type textarea "he"
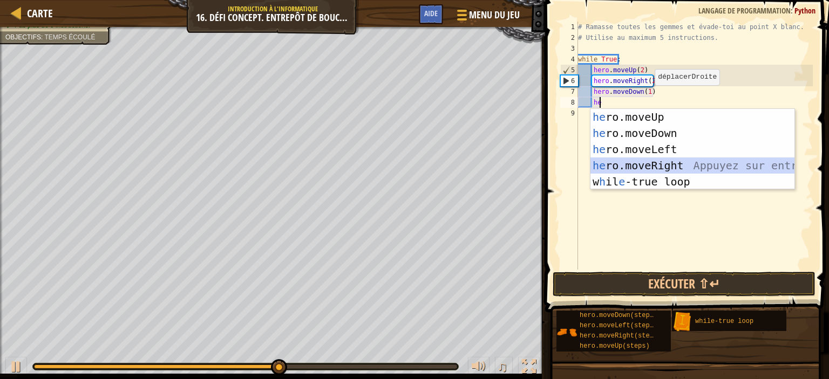
click at [653, 166] on div "he ro.moveUp Appuyez sur entrée he ro.moveDown Appuyez sur entrée he ro.moveLef…" at bounding box center [692, 165] width 204 height 113
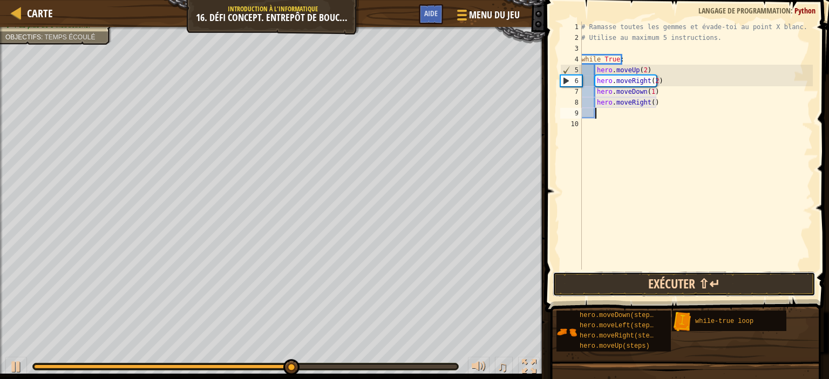
click at [684, 280] on button "Exécuter ⇧↵" at bounding box center [683, 284] width 263 height 25
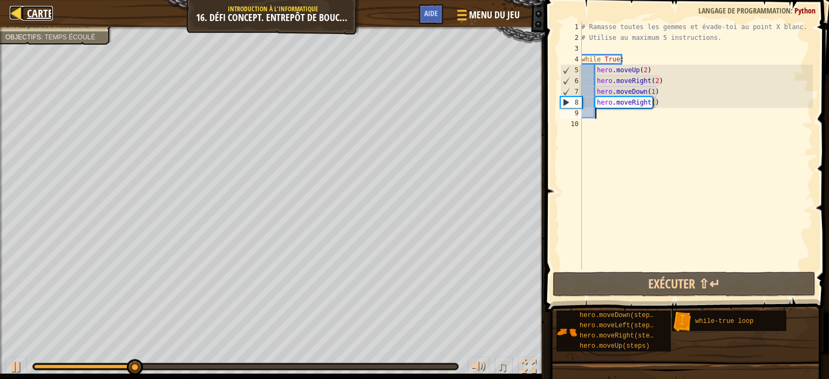
click at [26, 12] on link "Carte" at bounding box center [37, 13] width 31 height 15
select select "fr"
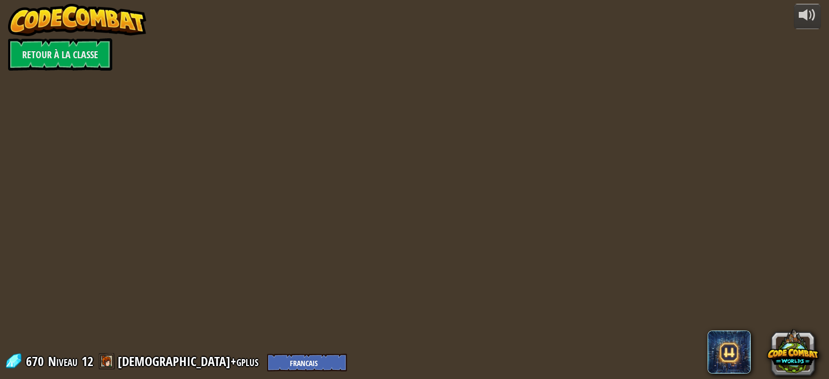
select select "fr"
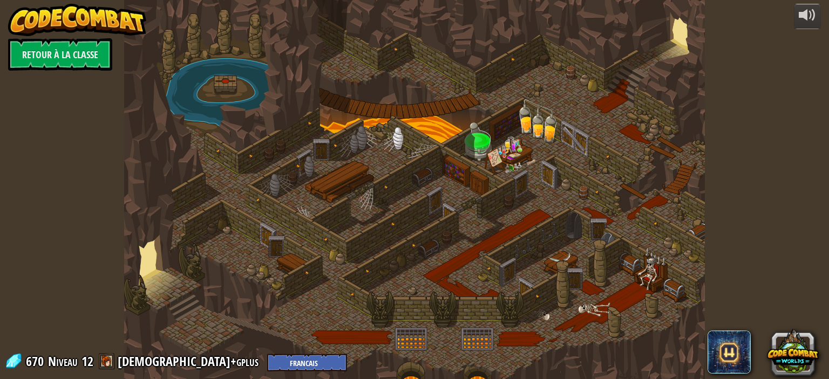
select select "fr"
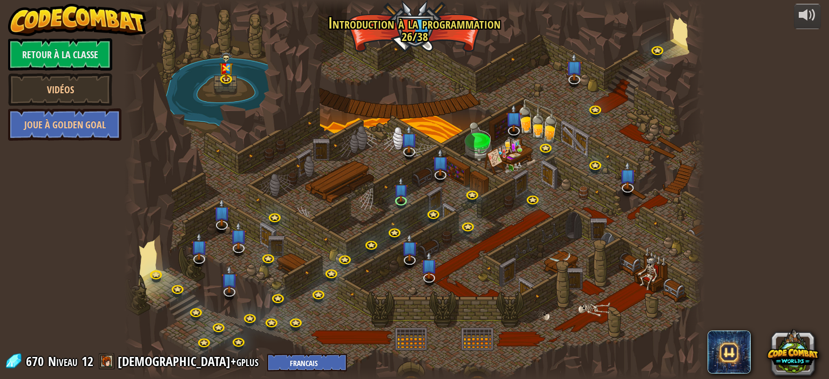
select select "fr"
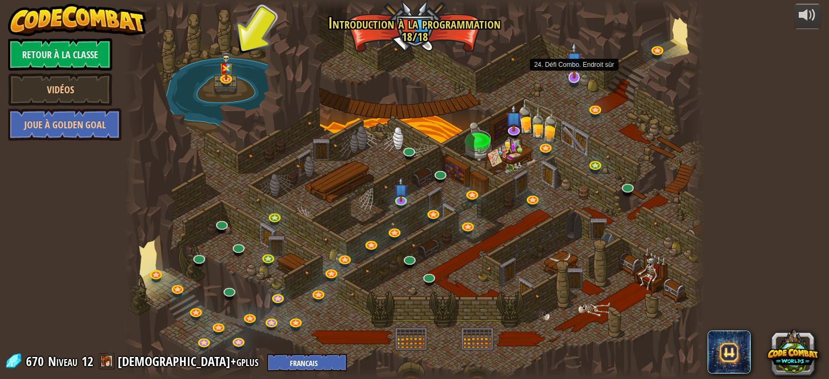
click at [570, 66] on img at bounding box center [574, 60] width 16 height 37
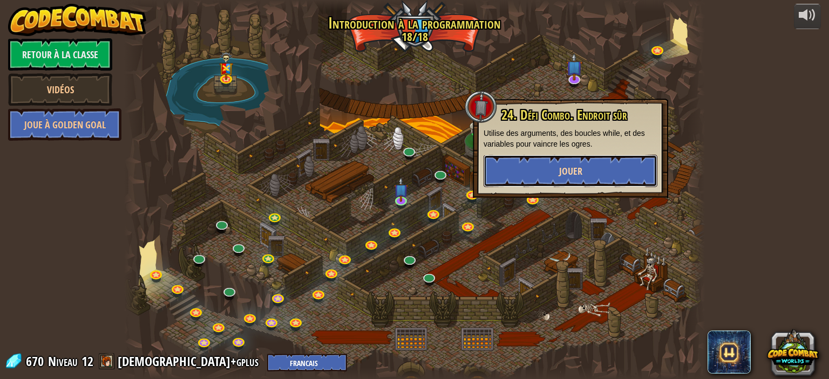
click at [597, 172] on button "Jouer" at bounding box center [570, 171] width 174 height 32
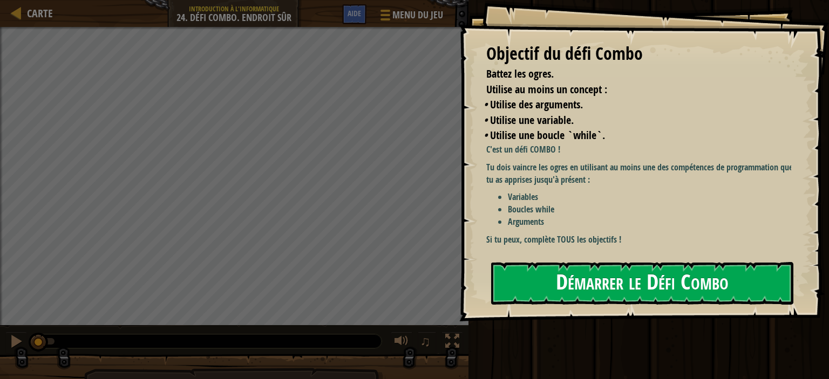
click at [640, 262] on button "Démarrer le Défi Combo" at bounding box center [642, 283] width 302 height 43
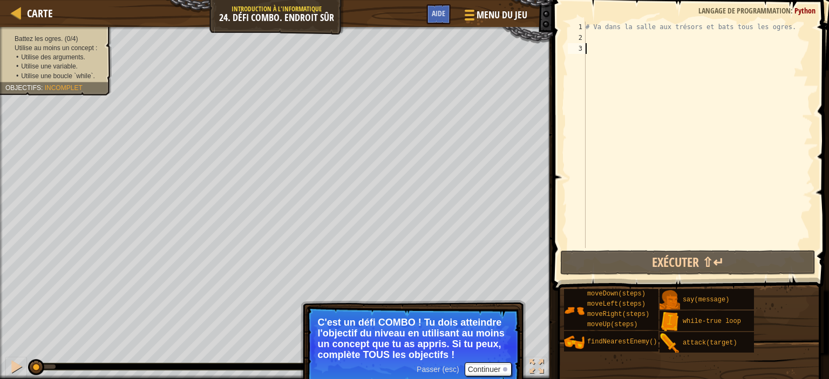
type textarea "h"
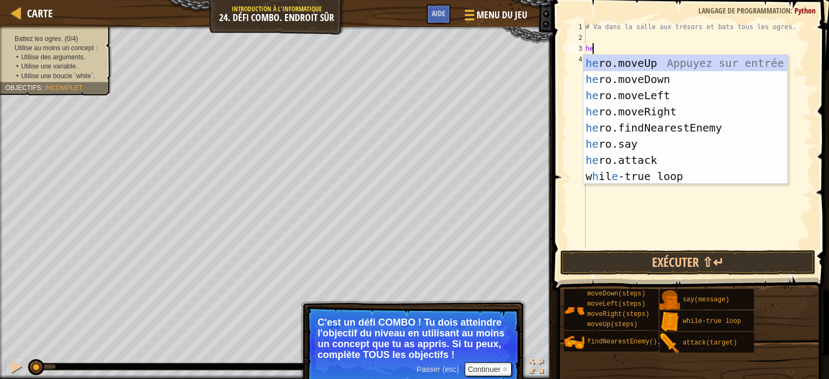
type textarea "her"
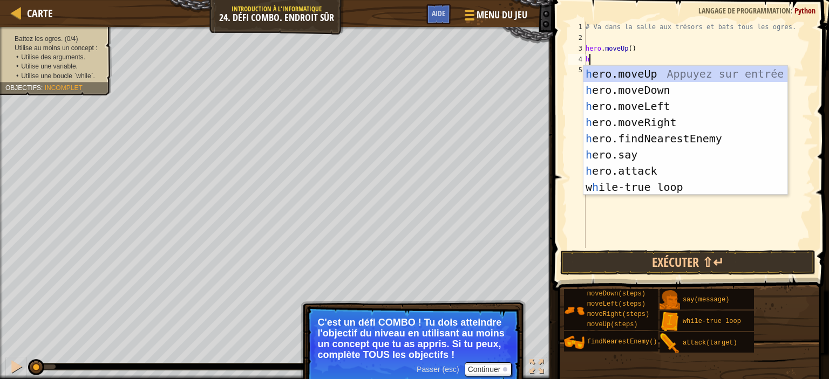
type textarea "he"
click at [638, 116] on div "he ro.moveUp Appuyez sur entrée he ro.moveDown Appuyez sur entrée he ro.moveLef…" at bounding box center [685, 147] width 204 height 162
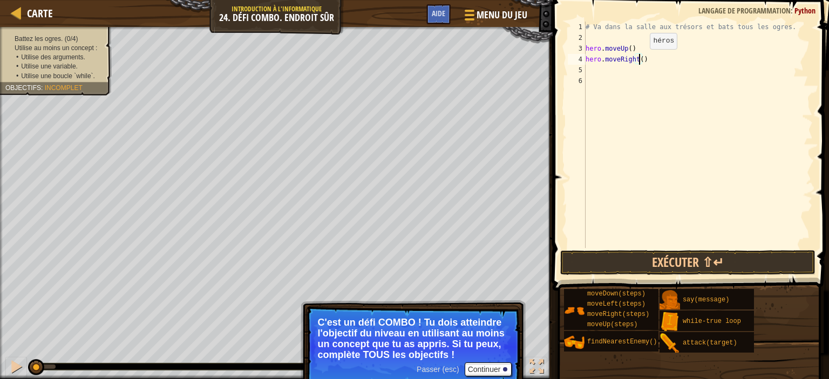
click at [640, 60] on div "# Va dans la salle aux trésors et bats tous les ogres. hero . moveUp ( ) hero .…" at bounding box center [697, 146] width 229 height 248
click at [627, 50] on div "# Va dans la salle aux trésors et bats tous les ogres. hero . moveUp ( ) hero .…" at bounding box center [697, 146] width 229 height 248
type textarea "hero.moveUp(4)"
click at [621, 71] on div "# Va dans la salle aux trésors et bats tous les ogres. hero . moveUp ( 4 ) hero…" at bounding box center [697, 146] width 229 height 248
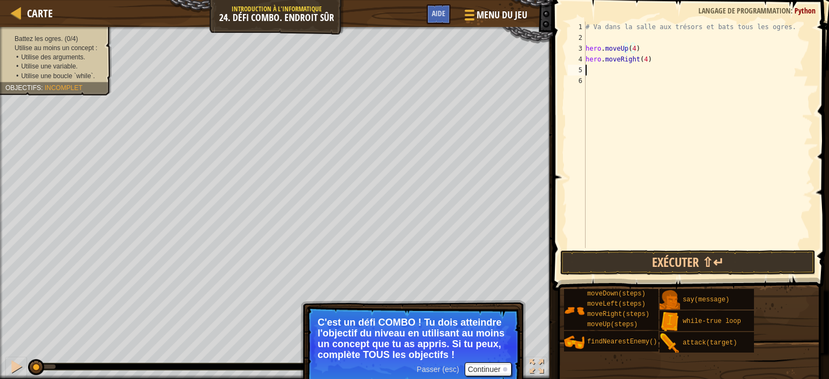
scroll to position [5, 0]
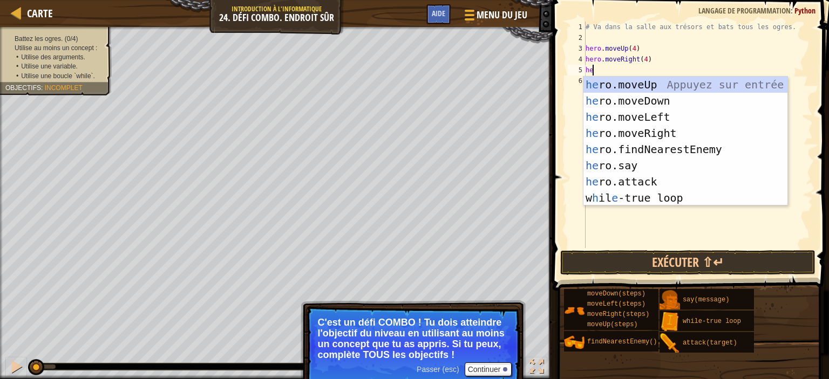
type textarea "her"
click at [630, 99] on div "her o.moveUp Appuyez sur entrée her o.moveDown Appuyez sur entrée her o.moveLef…" at bounding box center [685, 158] width 204 height 162
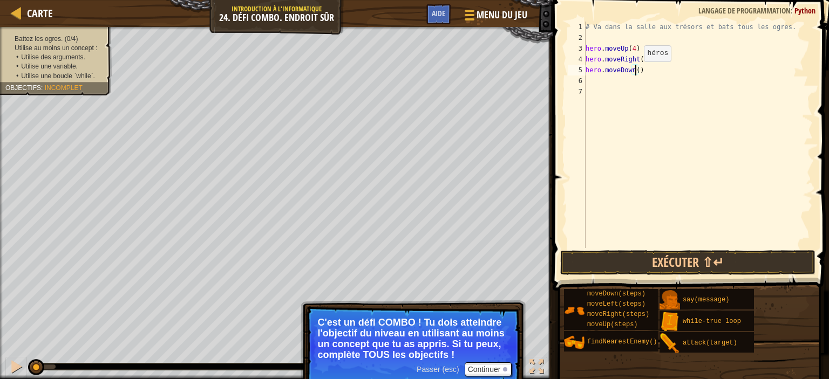
click at [634, 72] on div "# Va dans la salle aux trésors et bats tous les ogres. hero . moveUp ( 4 ) hero…" at bounding box center [697, 146] width 229 height 248
type textarea "hero.moveDown(3)"
click at [626, 83] on div "# Va dans la salle aux trésors et bats tous les ogres. hero . moveUp ( 4 ) hero…" at bounding box center [697, 146] width 229 height 248
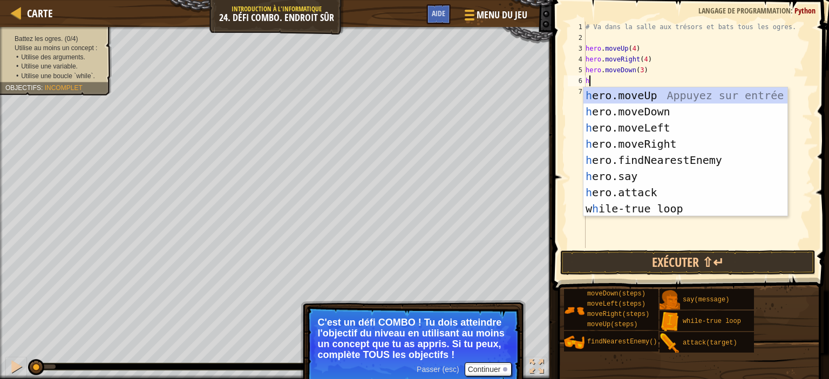
type textarea "he"
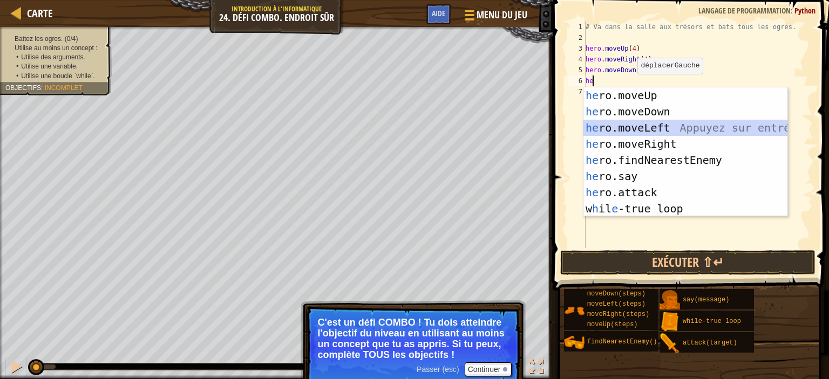
click at [648, 129] on div "he ro.moveUp Appuyez sur entrée he ro.moveDown Appuyez sur entrée he ro.moveLef…" at bounding box center [685, 168] width 204 height 162
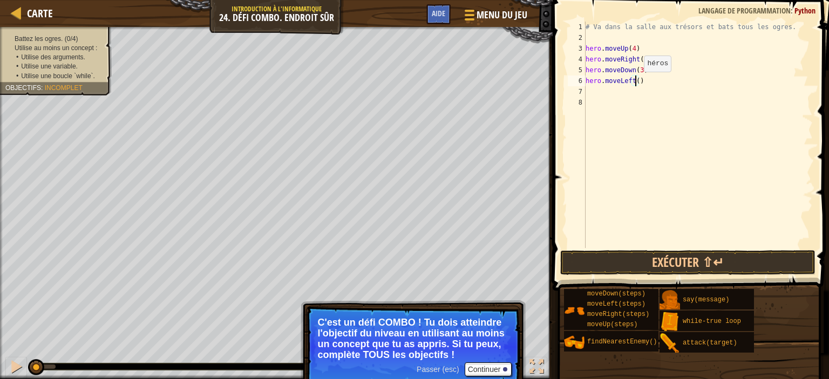
click at [634, 82] on div "# Va dans la salle aux trésors et bats tous les ogres. hero . moveUp ( 4 ) hero…" at bounding box center [697, 146] width 229 height 248
type textarea "hero.moveLeft(2)"
click at [632, 97] on div "# Va dans la salle aux trésors et bats tous les ogres. hero . moveUp ( 4 ) hero…" at bounding box center [697, 146] width 229 height 248
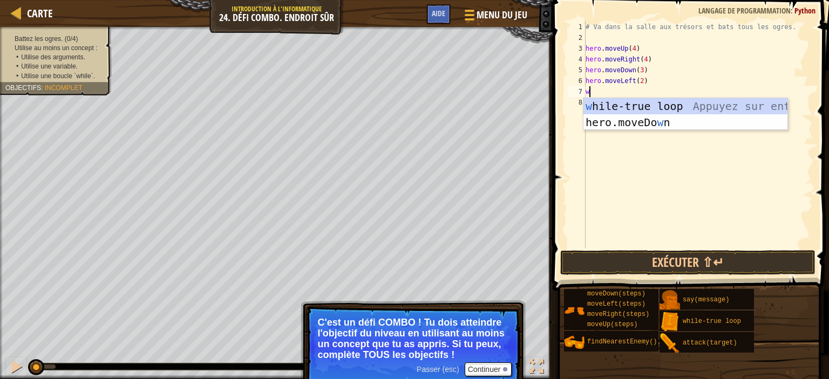
type textarea "wh"
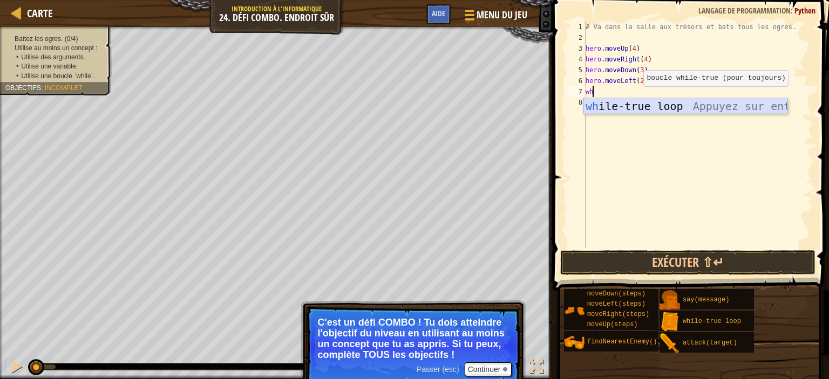
click at [637, 105] on div "wh ile-true loop Appuyez sur entrée" at bounding box center [685, 122] width 204 height 49
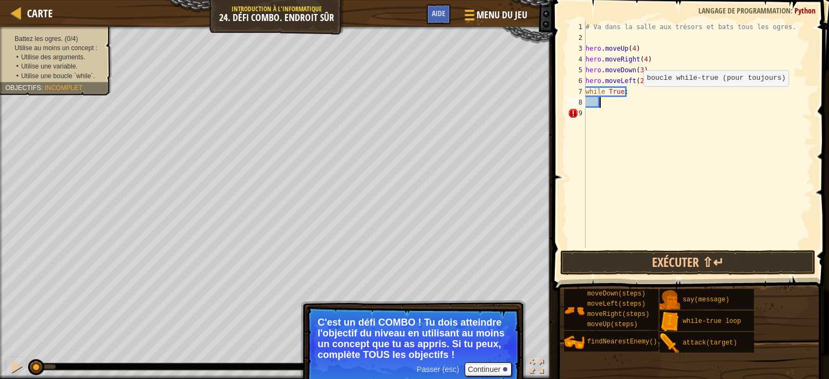
scroll to position [5, 1]
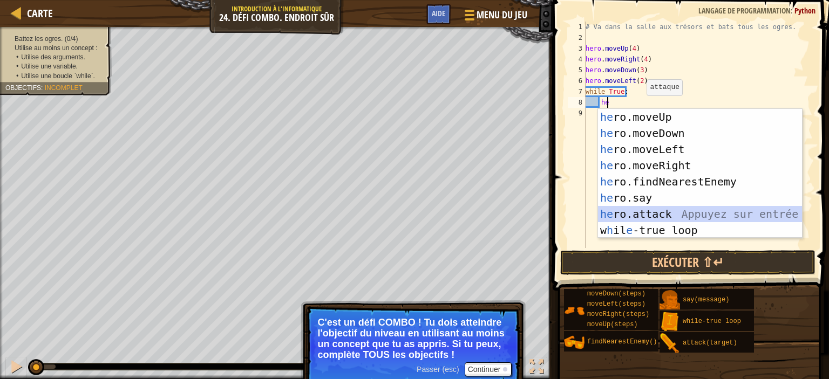
click at [660, 212] on div "he ro.moveUp Appuyez sur entrée he ro.moveDown Appuyez sur entrée he ro.moveLef…" at bounding box center [700, 190] width 204 height 162
type textarea "hero.attack(enemy)"
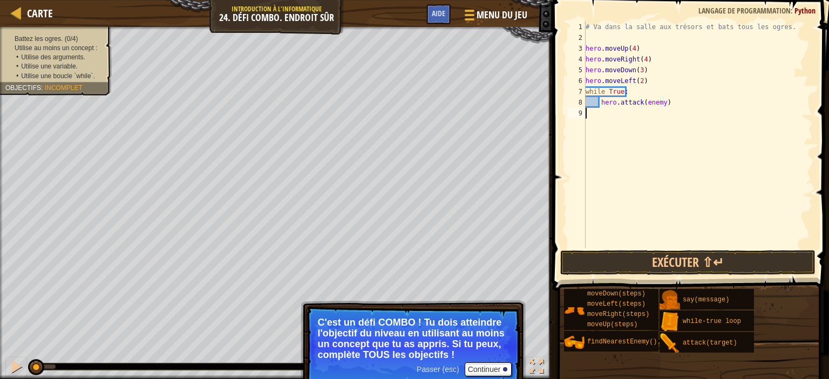
click at [662, 167] on div "# Va dans la salle aux trésors et bats tous les ogres. hero . moveUp ( 4 ) hero…" at bounding box center [697, 146] width 229 height 248
click at [660, 102] on div "# Va dans la salle aux trésors et bats tous les ogres. hero . moveUp ( 4 ) hero…" at bounding box center [697, 146] width 229 height 248
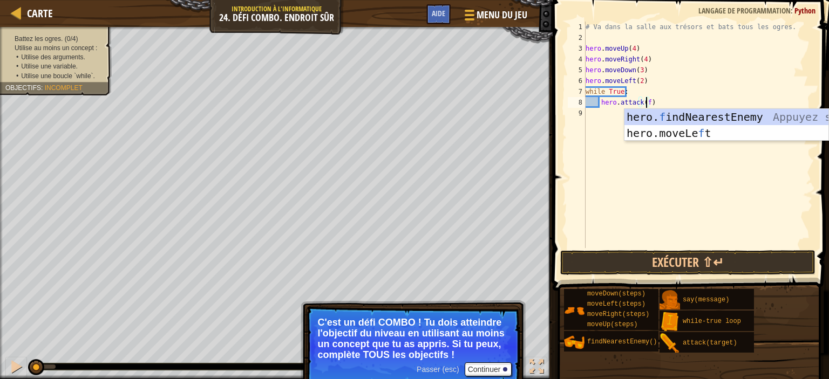
scroll to position [5, 4]
click at [669, 118] on div "hero. f indNearestEnemy Appuyez sur entrée hero.moveLe f t Appuyez sur entrée" at bounding box center [726, 141] width 204 height 65
type textarea "hero.attack(hero.findNearestEnemy())"
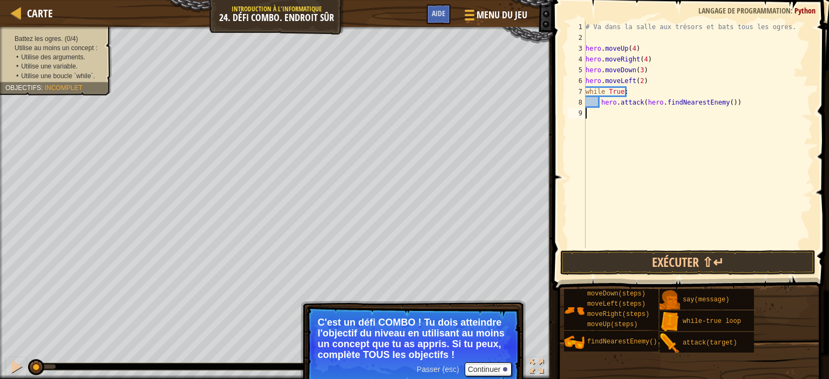
click at [646, 117] on div "# Va dans la salle aux trésors et bats tous les ogres. hero . moveUp ( 4 ) hero…" at bounding box center [697, 146] width 229 height 248
click at [734, 100] on div "# Va dans la salle aux trésors et bats tous les ogres. hero . moveUp ( 4 ) hero…" at bounding box center [697, 146] width 229 height 248
type textarea "hero.attack(hero.findNearestEnemy())"
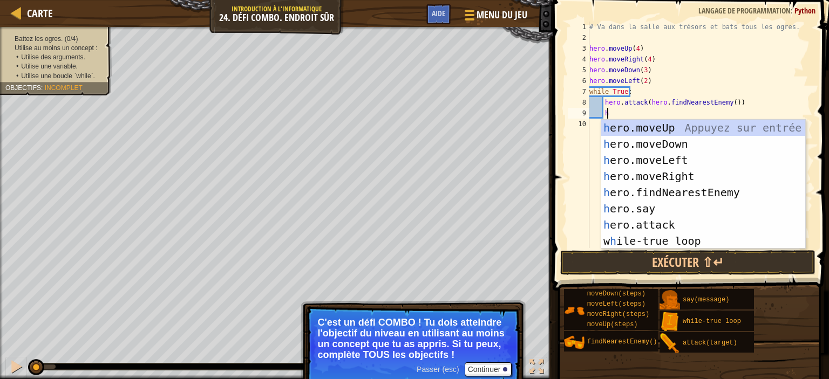
scroll to position [5, 1]
click at [681, 225] on div "he ro.moveUp Appuyez sur entrée he ro.moveDown Appuyez sur entrée he ro.moveLef…" at bounding box center [703, 201] width 204 height 162
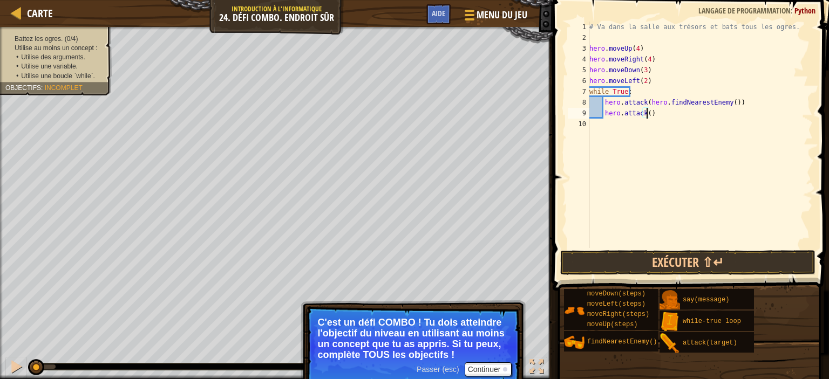
scroll to position [5, 4]
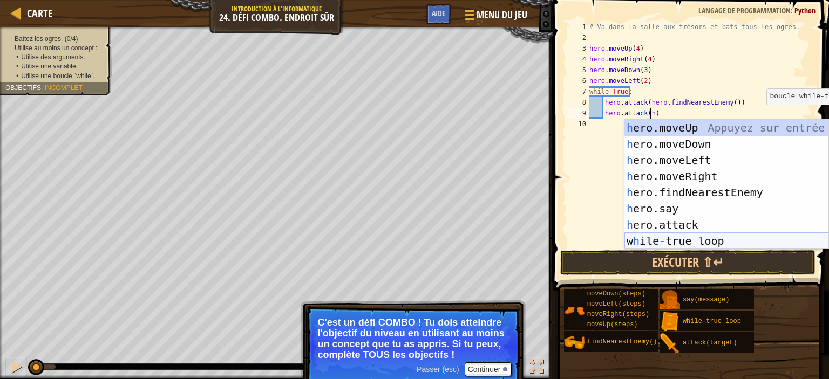
click at [716, 237] on div "h ero.moveUp Appuyez sur entrée h ero.moveDown Appuyez sur entrée h ero.moveLef…" at bounding box center [726, 201] width 204 height 162
click at [712, 192] on div "he ro.moveUp Appuyez sur entrée he ro.moveDown Appuyez sur entrée he ro.moveLef…" at bounding box center [726, 201] width 204 height 162
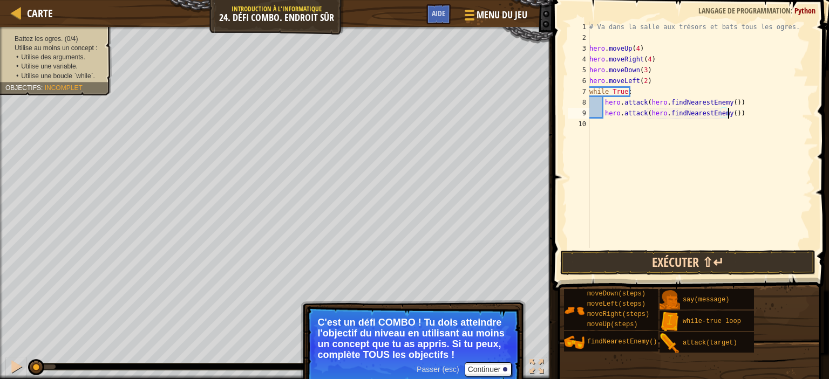
type textarea "hero.attack(hero.findNearestEnemy())"
click at [726, 265] on button "Exécuter ⇧↵" at bounding box center [687, 262] width 255 height 25
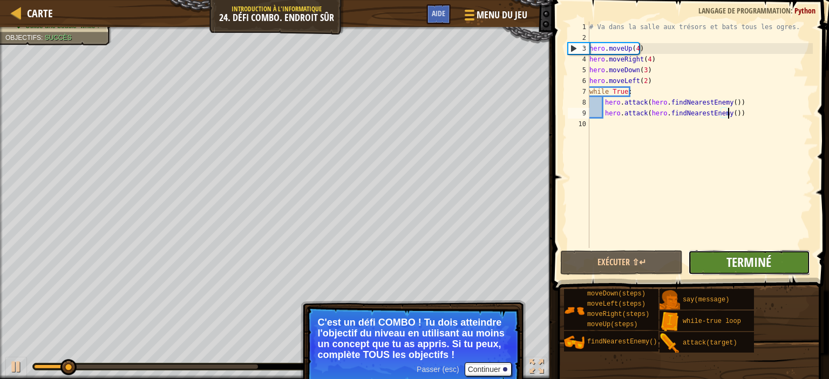
click at [732, 259] on span "Terminé" at bounding box center [748, 262] width 45 height 17
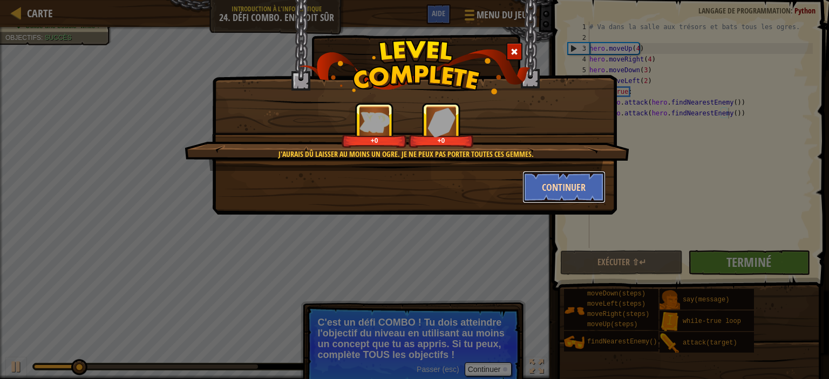
click at [571, 188] on button "Continuer" at bounding box center [564, 187] width 84 height 32
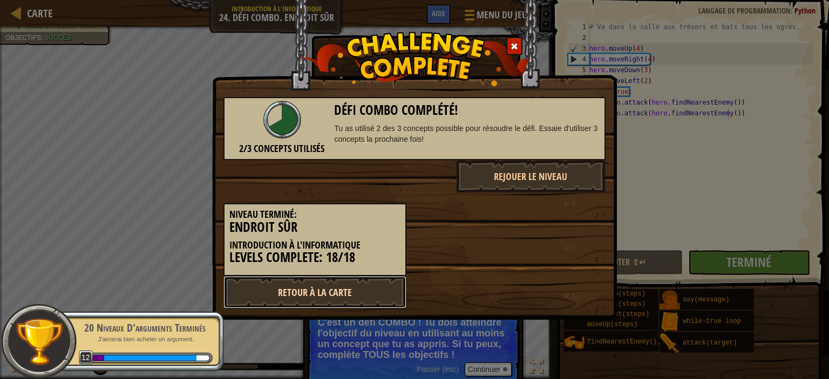
click at [357, 289] on link "Retour à la Carte" at bounding box center [314, 292] width 183 height 32
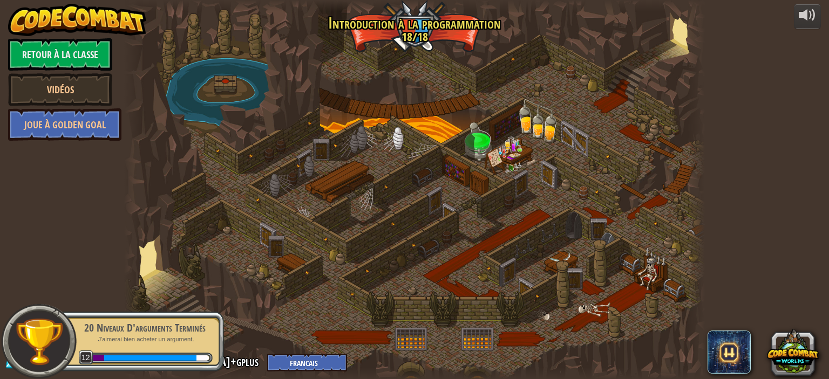
select select "fr"
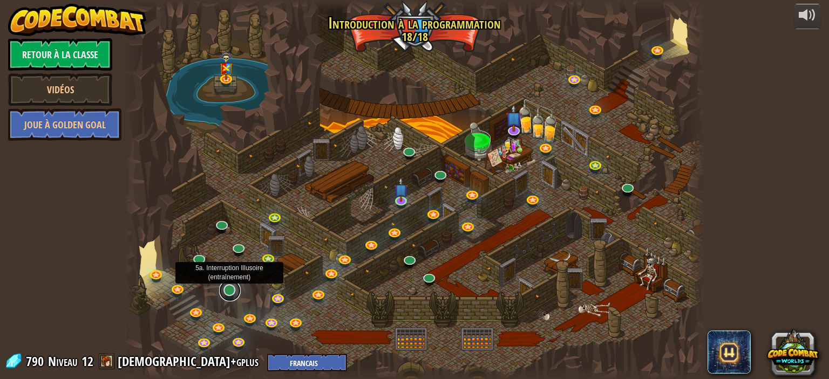
click at [228, 295] on link at bounding box center [230, 291] width 22 height 22
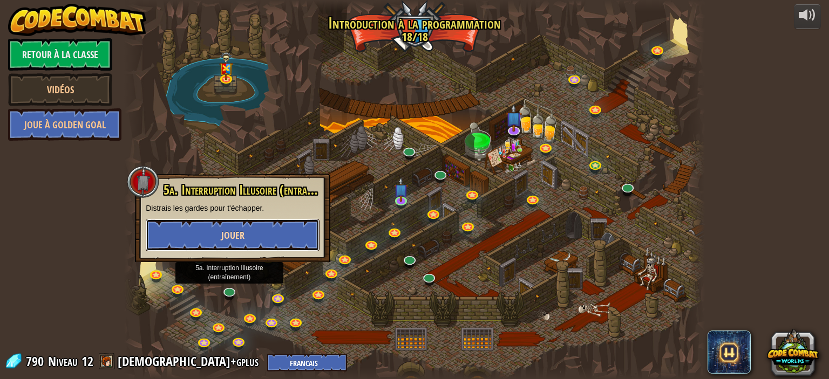
click at [248, 240] on button "Jouer" at bounding box center [233, 235] width 174 height 32
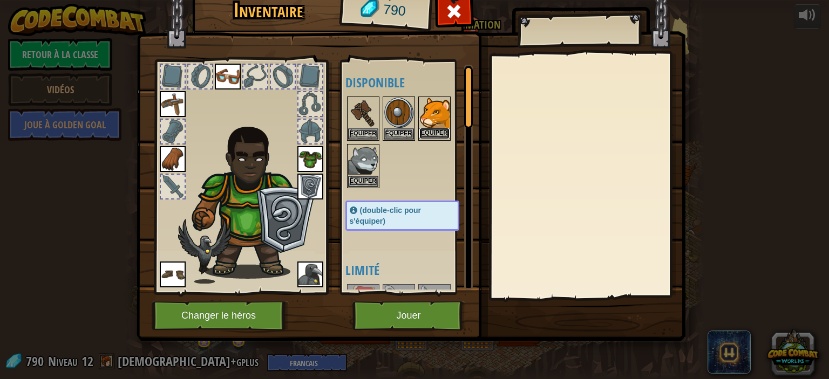
click at [432, 128] on button "Equiper" at bounding box center [434, 133] width 30 height 11
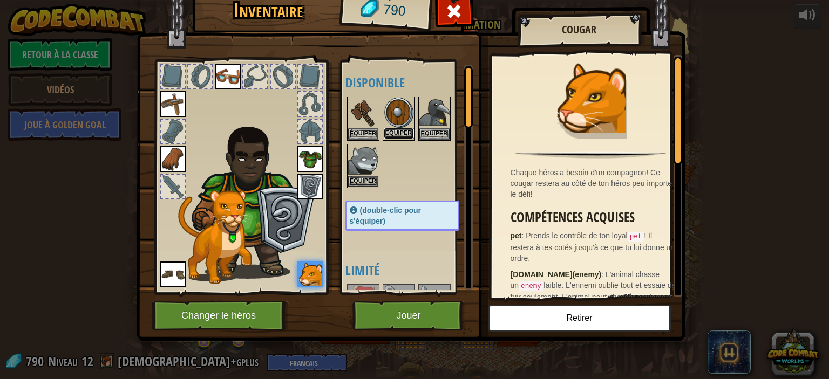
click at [405, 131] on button "Equiper" at bounding box center [399, 133] width 30 height 11
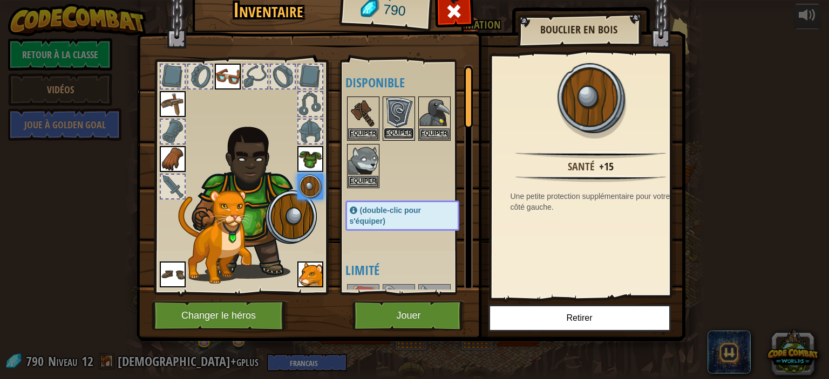
click at [394, 132] on button "Equiper" at bounding box center [399, 133] width 30 height 11
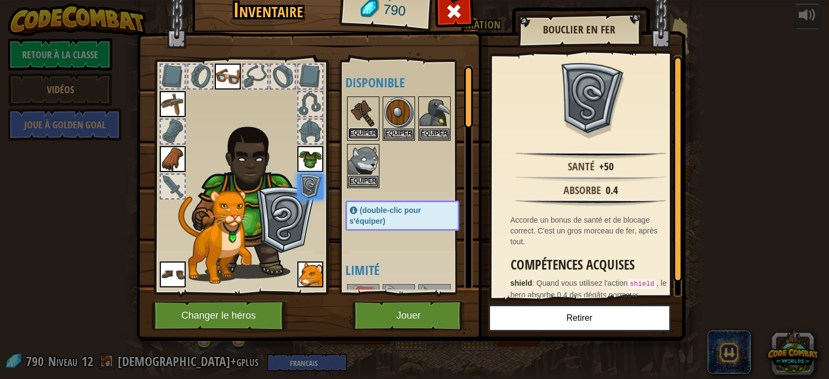
click at [367, 129] on button "Equiper" at bounding box center [363, 133] width 30 height 11
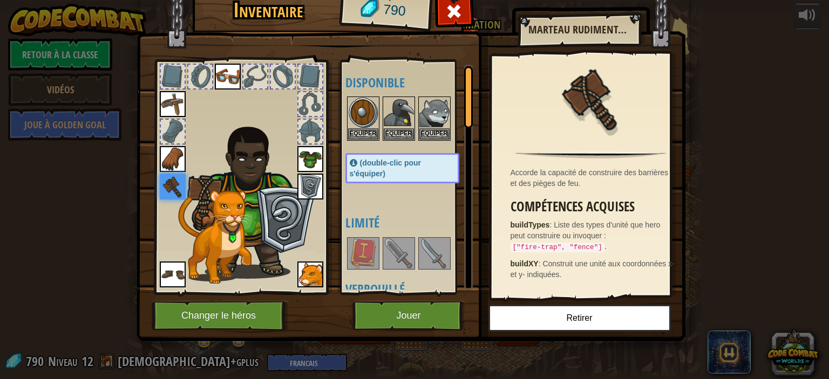
click at [392, 238] on img at bounding box center [399, 253] width 30 height 30
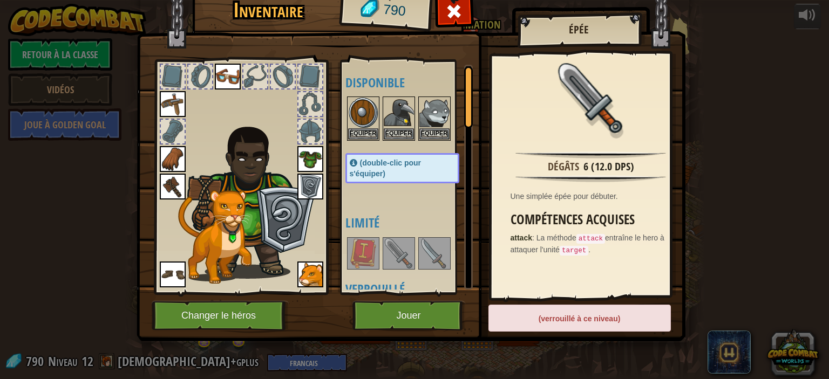
click at [427, 247] on img at bounding box center [434, 253] width 30 height 30
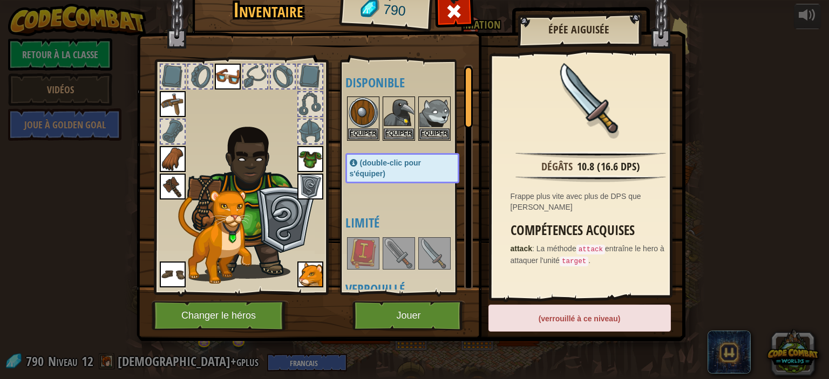
click at [177, 183] on img at bounding box center [173, 187] width 26 height 26
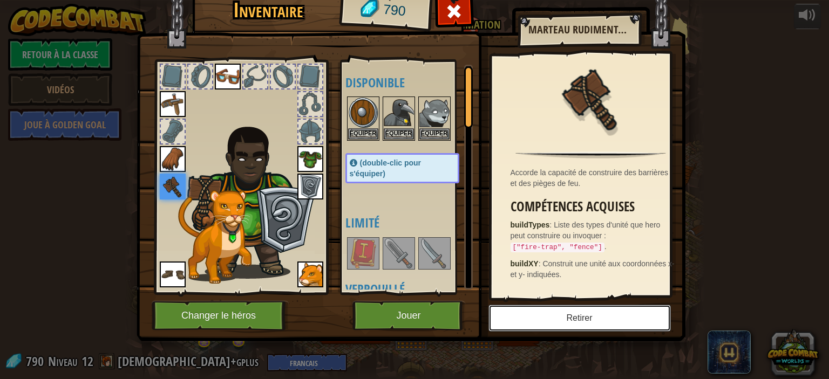
click at [558, 314] on button "Retirer" at bounding box center [579, 318] width 182 height 27
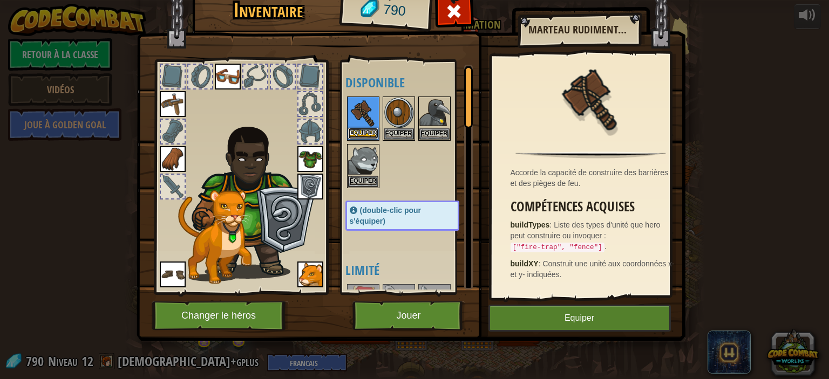
click at [363, 128] on button "Equiper" at bounding box center [363, 133] width 30 height 11
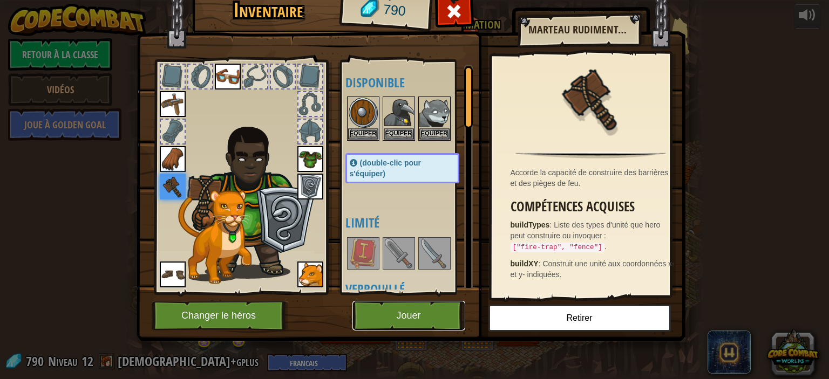
click at [425, 307] on button "Jouer" at bounding box center [408, 316] width 113 height 30
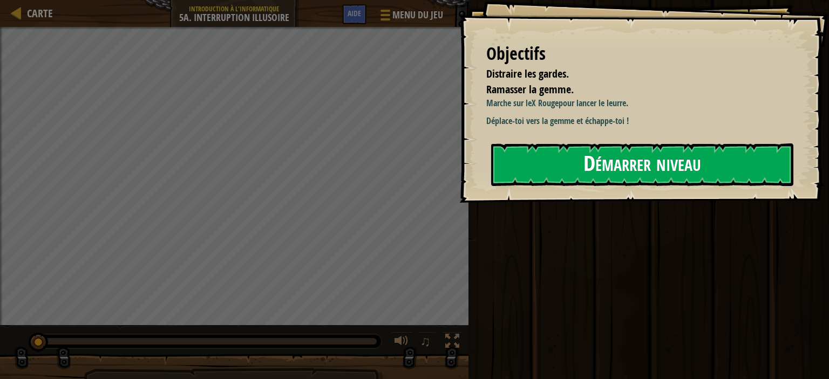
click at [633, 186] on button "Démarrer niveau" at bounding box center [642, 164] width 302 height 43
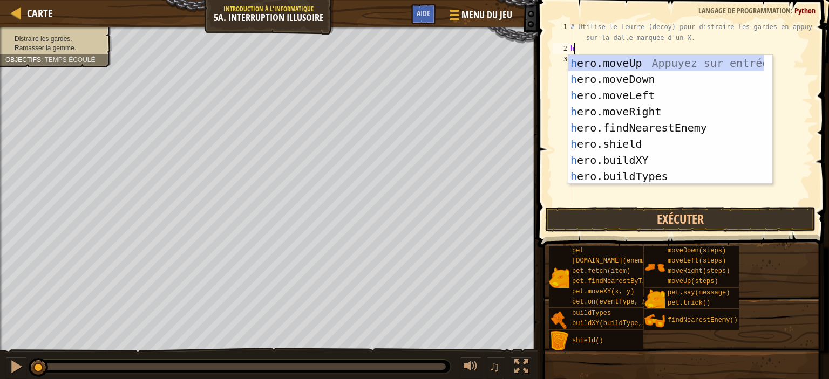
scroll to position [5, 0]
type textarea "her"
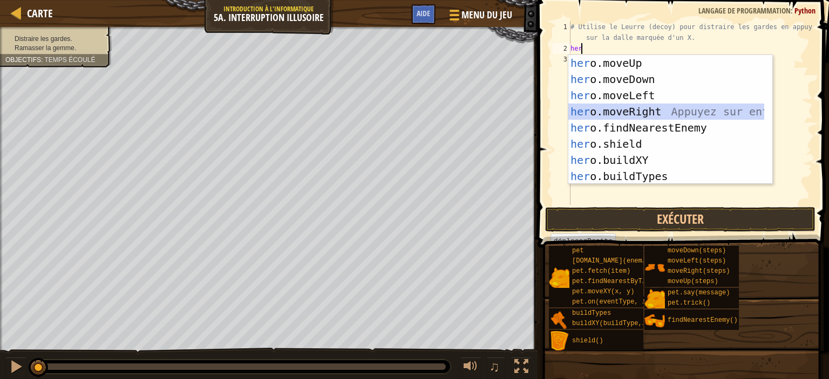
click at [625, 107] on div "her o.moveUp Appuyez sur entrée her o.moveDown Appuyez sur entrée her o.moveLef…" at bounding box center [666, 136] width 196 height 162
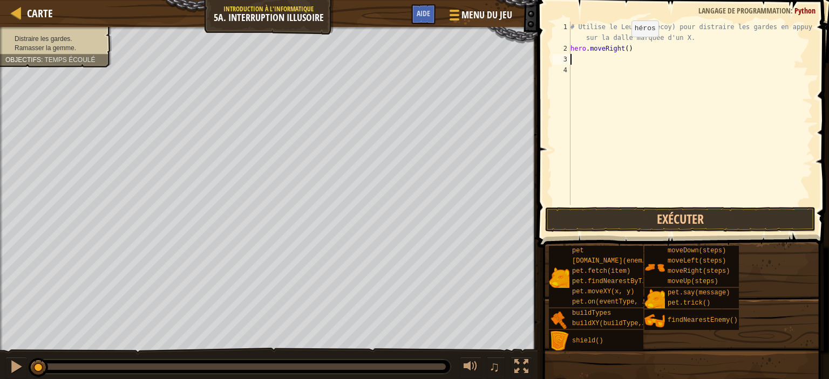
click at [621, 47] on div "# Utilise le Leurre (decoy) pour distraire les gardes en appuyant sur la dalle …" at bounding box center [690, 130] width 244 height 216
type textarea "hero.moveRight(3)"
click at [625, 59] on div "# Utilise le Leurre (decoy) pour distraire les gardes en appuyant sur la dalle …" at bounding box center [690, 130] width 244 height 216
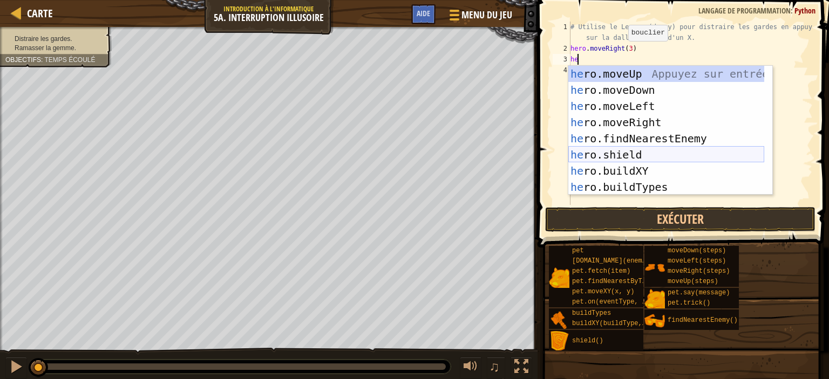
type textarea "h"
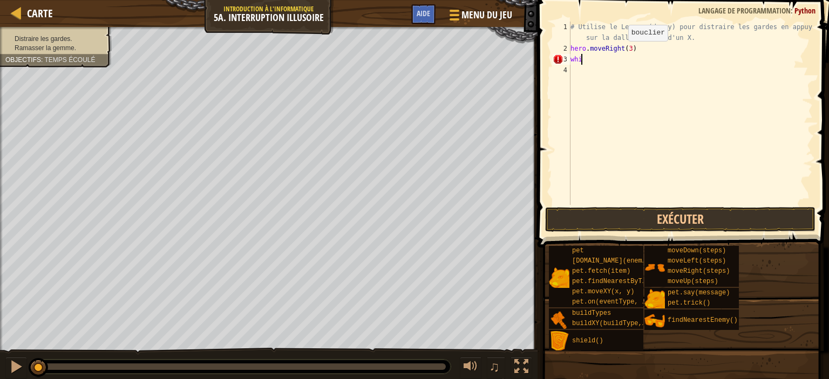
type textarea "w"
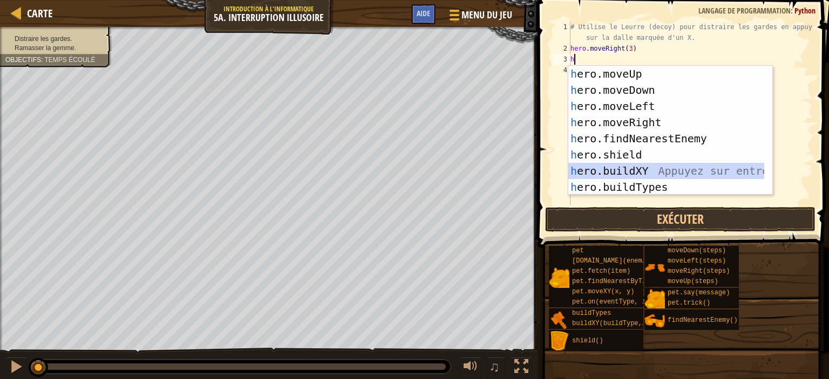
click at [671, 174] on div "h ero.moveUp Appuyez sur entrée h ero.moveDown Appuyez sur entrée h ero.moveLef…" at bounding box center [670, 147] width 204 height 162
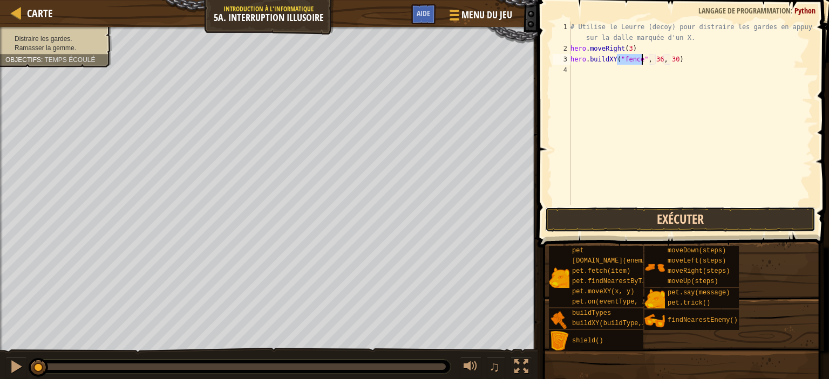
click at [667, 211] on button "Exécuter" at bounding box center [680, 219] width 270 height 25
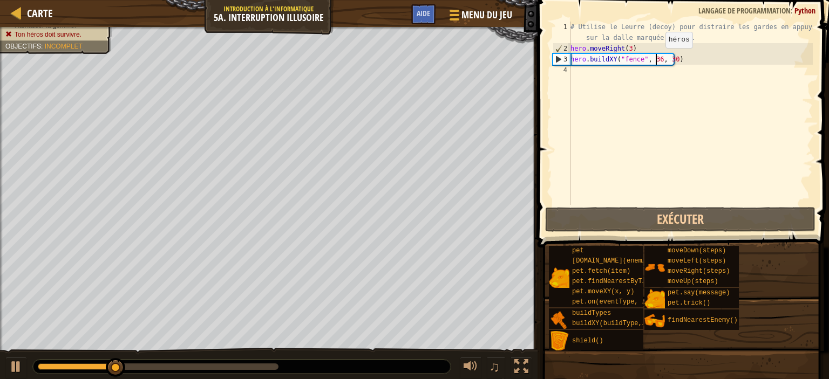
click at [656, 58] on div "# Utilise le Leurre (decoy) pour distraire les gardes en appuyant sur la dalle …" at bounding box center [690, 130] width 244 height 216
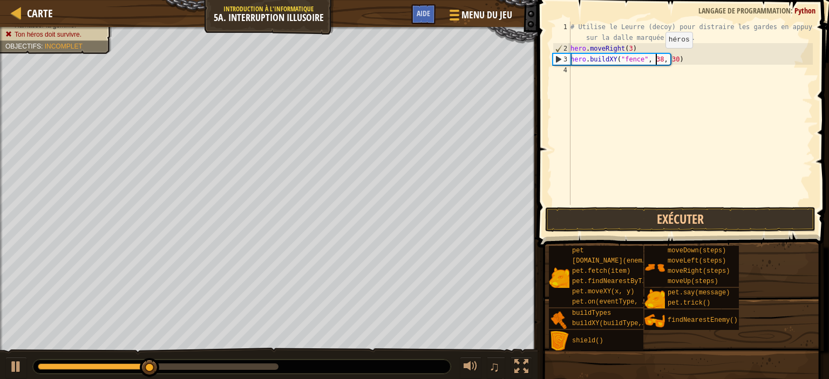
scroll to position [5, 6]
click at [670, 222] on button "Exécuter" at bounding box center [680, 219] width 270 height 25
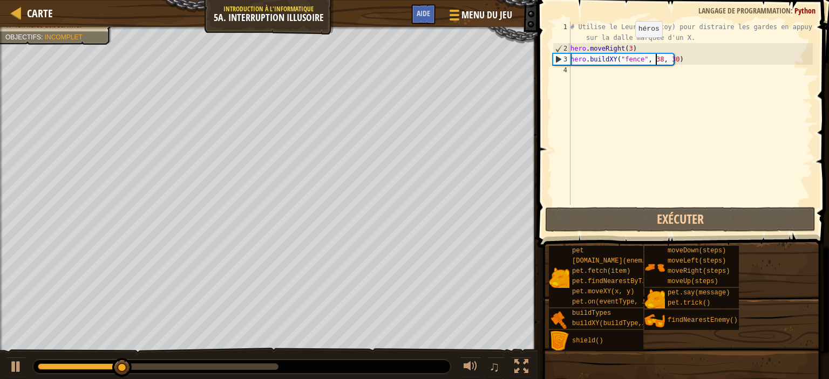
click at [626, 48] on div "# Utilise le Leurre (decoy) pour distraire les gardes en appuyant sur la dalle …" at bounding box center [690, 130] width 244 height 216
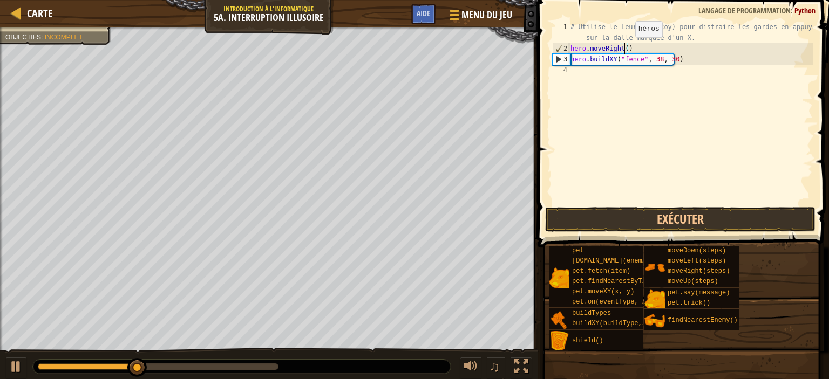
scroll to position [5, 4]
click at [654, 58] on div "# Utilise le Leurre (decoy) pour distraire les gardes en appuyant sur la dalle …" at bounding box center [690, 130] width 244 height 216
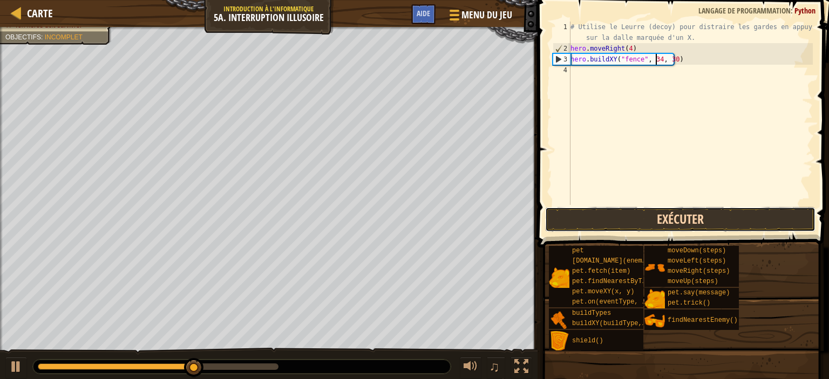
click at [671, 209] on button "Exécuter" at bounding box center [680, 219] width 270 height 25
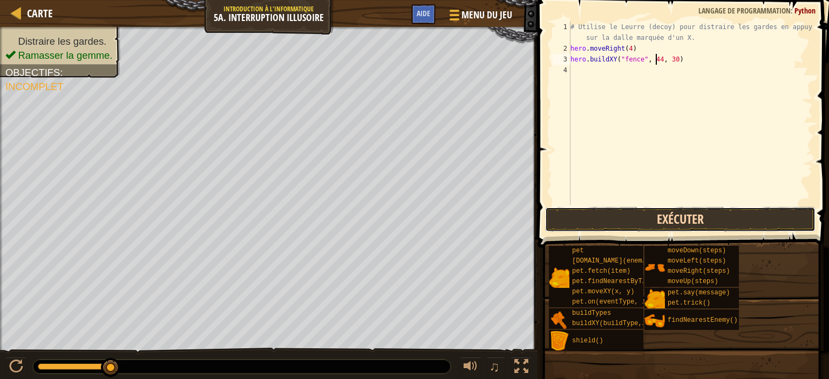
click at [678, 218] on button "Exécuter" at bounding box center [680, 219] width 270 height 25
click at [628, 51] on div "# Utilise le Leurre (decoy) pour distraire les gardes en appuyant sur la dalle …" at bounding box center [690, 130] width 244 height 216
type textarea "hero.moveRight(2)"
click at [716, 220] on button "Exécuter" at bounding box center [680, 219] width 270 height 25
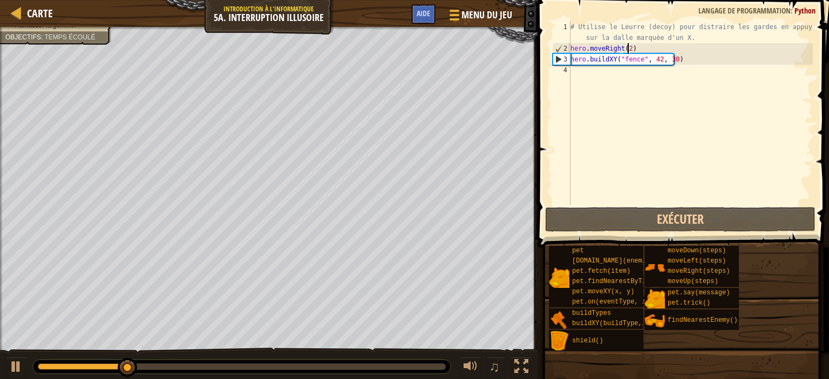
click at [619, 77] on div "# Utilise le Leurre (decoy) pour distraire les gardes en appuyant sur la dalle …" at bounding box center [690, 130] width 244 height 216
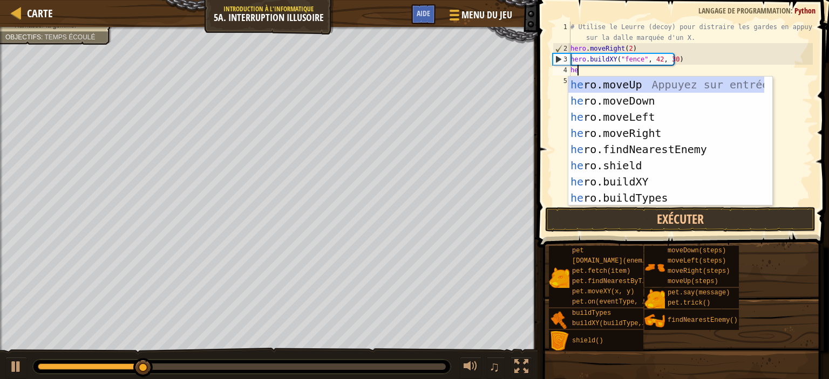
type textarea "her"
click at [617, 81] on div "her o.moveUp Appuyez sur entrée her o.moveDown Appuyez sur entrée her o.moveLef…" at bounding box center [666, 158] width 196 height 162
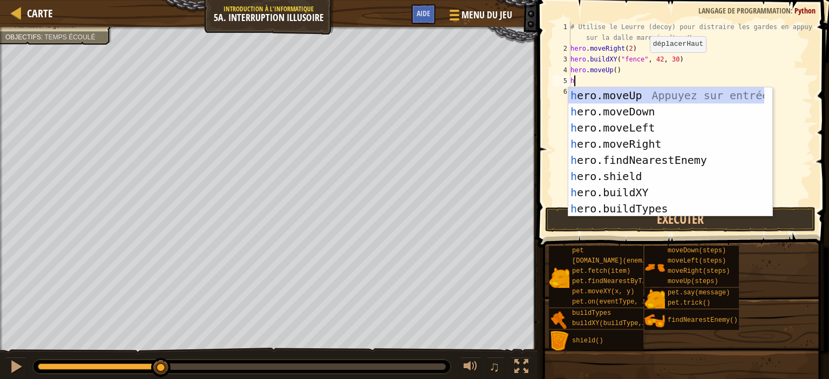
type textarea "he"
click at [648, 141] on div "he ro.moveUp Appuyez sur entrée he ro.moveDown Appuyez sur entrée he ro.moveLef…" at bounding box center [666, 168] width 196 height 162
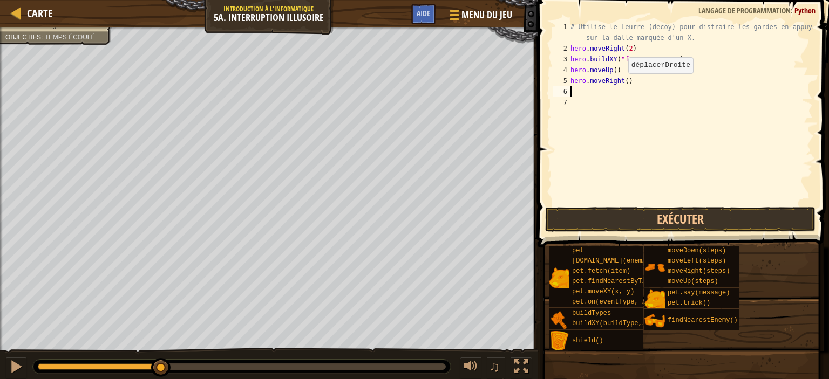
type textarea "he"
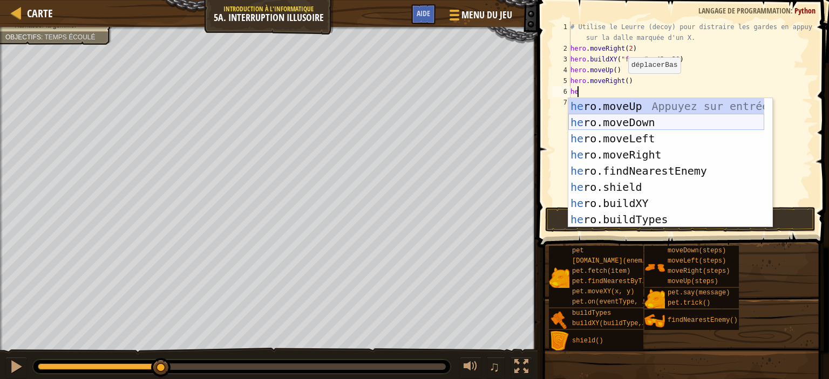
click at [651, 123] on div "he ro.moveUp Appuyez sur entrée he ro.moveDown Appuyez sur entrée he ro.moveLef…" at bounding box center [666, 179] width 196 height 162
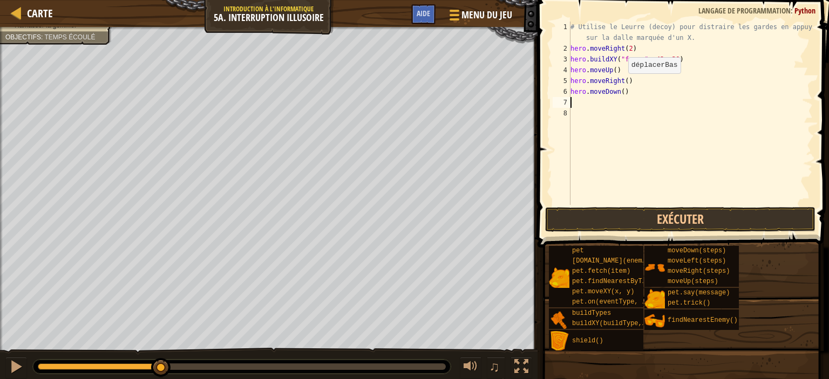
type textarea "he"
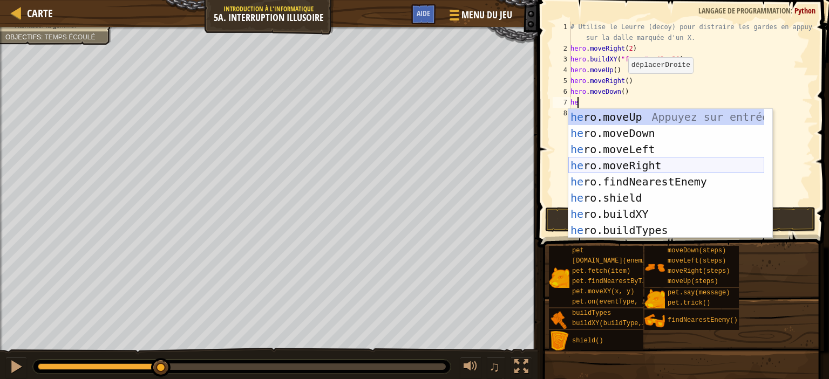
click at [653, 170] on div "he ro.moveUp Appuyez sur entrée he ro.moveDown Appuyez sur entrée he ro.moveLef…" at bounding box center [666, 190] width 196 height 162
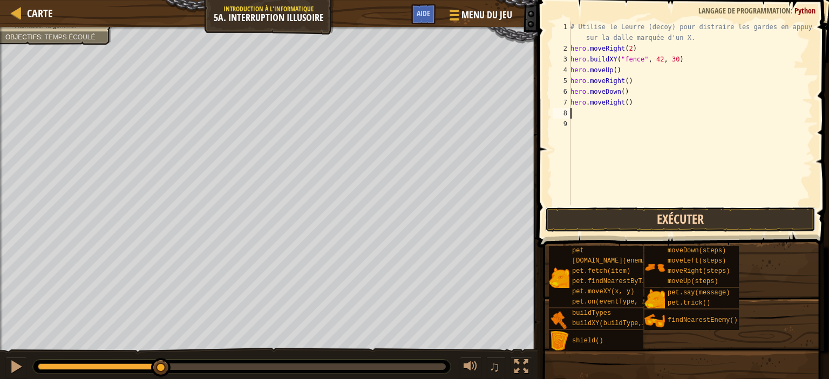
click at [649, 220] on button "Exécuter" at bounding box center [680, 219] width 270 height 25
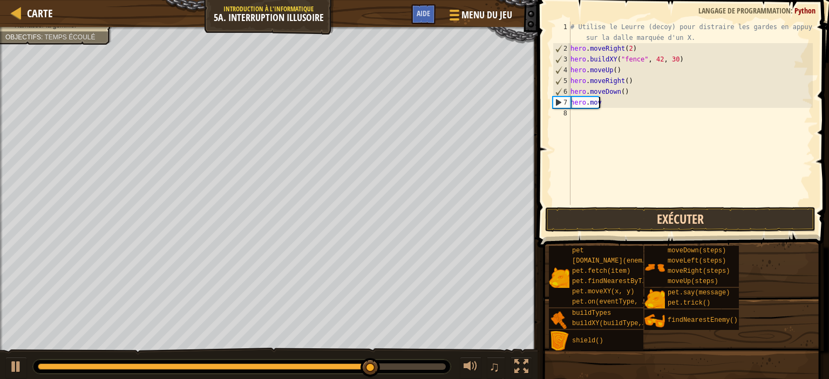
type textarea "h"
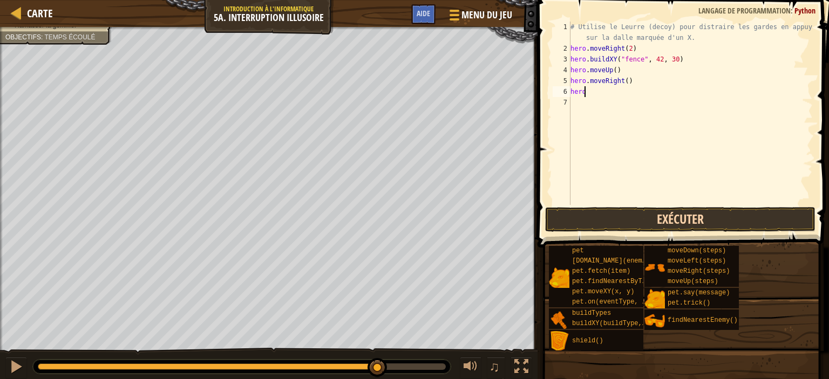
type textarea "h"
type textarea "he"
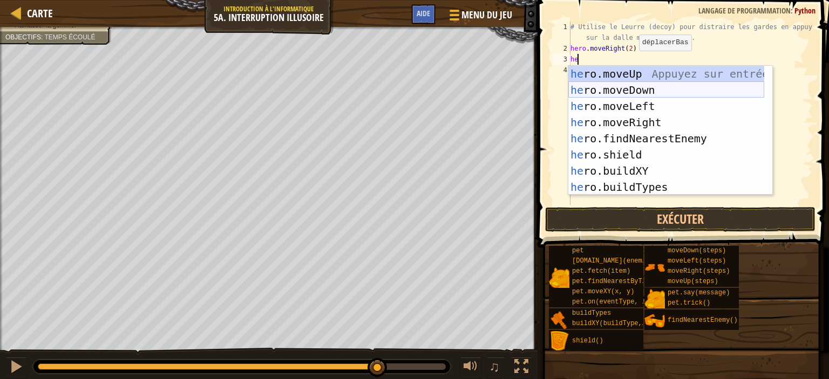
click at [630, 88] on div "he ro.moveUp Appuyez sur entrée he ro.moveDown Appuyez sur entrée he ro.moveLef…" at bounding box center [666, 147] width 196 height 162
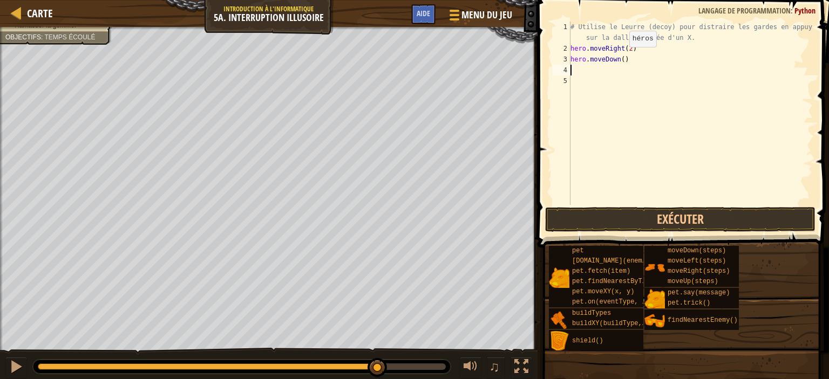
click at [619, 58] on div "# Utilise le Leurre (decoy) pour distraire les gardes en appuyant sur la dalle …" at bounding box center [690, 130] width 244 height 216
click at [628, 47] on div "# Utilise le Leurre (decoy) pour distraire les gardes en appuyant sur la dalle …" at bounding box center [690, 130] width 244 height 216
type textarea "hero.moveRight()"
click at [613, 73] on div "# Utilise le Leurre (decoy) pour distraire les gardes en appuyant sur la dalle …" at bounding box center [690, 130] width 244 height 216
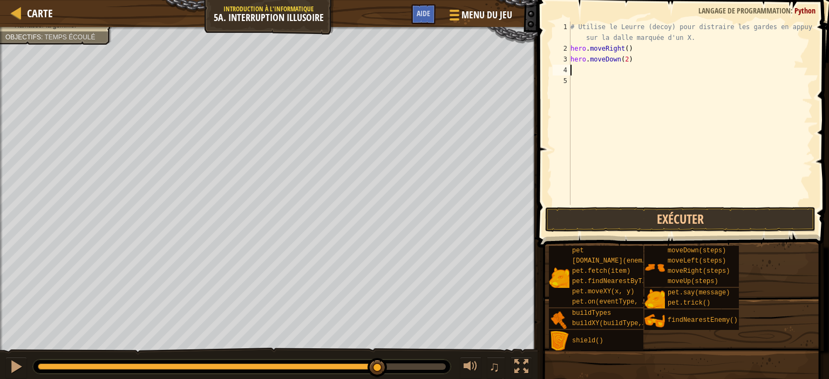
scroll to position [5, 0]
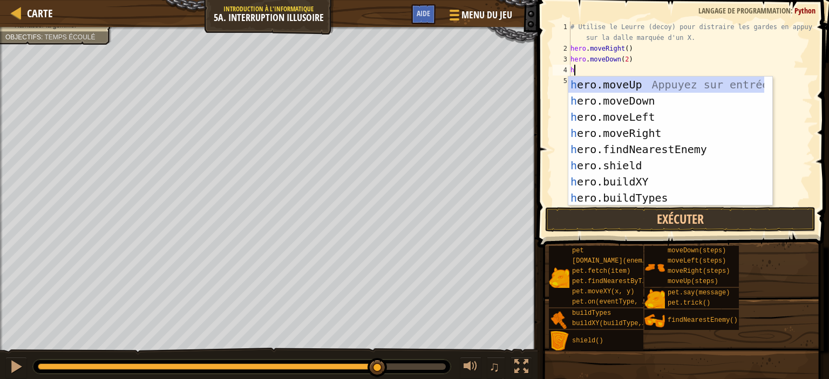
type textarea "he"
click at [622, 84] on div "he ro.moveUp Appuyez sur entrée he ro.moveDown Appuyez sur entrée he ro.moveLef…" at bounding box center [666, 158] width 196 height 162
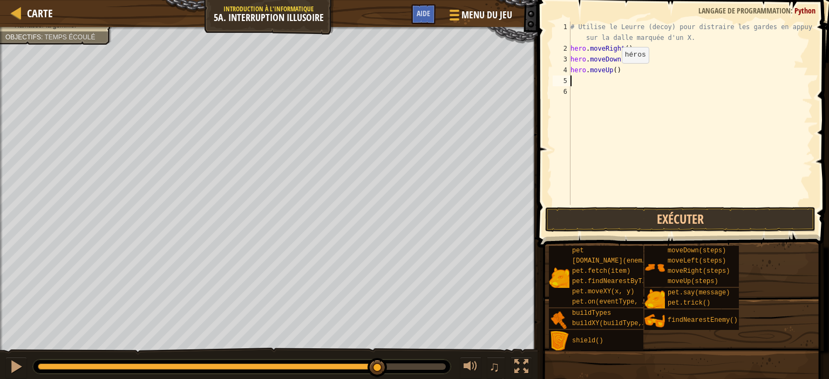
click at [612, 73] on div "# Utilise le Leurre (decoy) pour distraire les gardes en appuyant sur la dalle …" at bounding box center [690, 130] width 244 height 216
type textarea "hero.moveUp(2)"
click at [605, 87] on div "# Utilise le Leurre (decoy) pour distraire les gardes en appuyant sur la dalle …" at bounding box center [690, 130] width 244 height 216
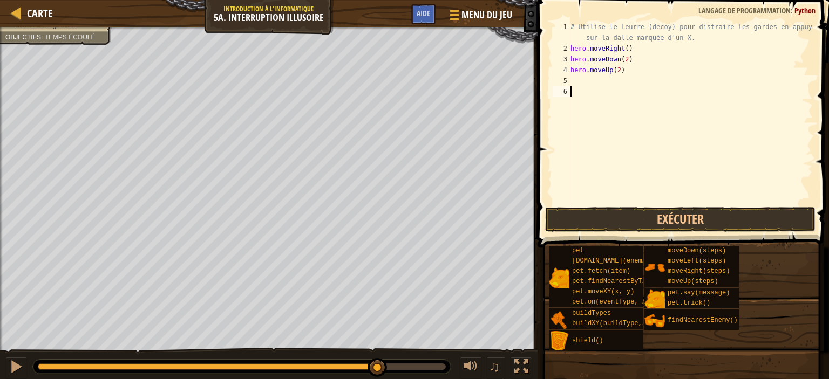
click at [603, 80] on div "# Utilise le Leurre (decoy) pour distraire les gardes en appuyant sur la dalle …" at bounding box center [690, 130] width 244 height 216
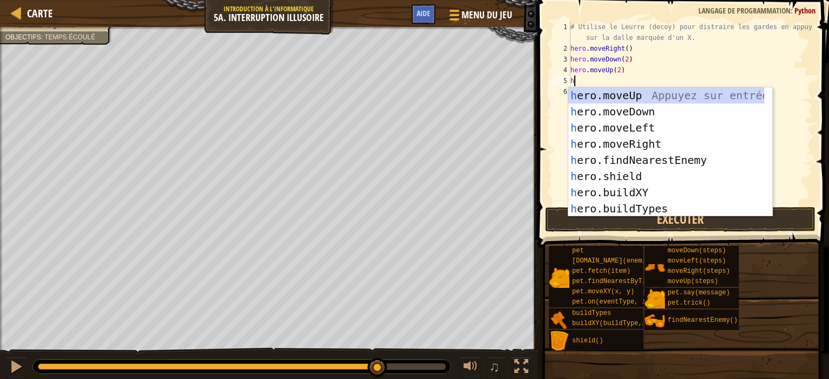
type textarea "he"
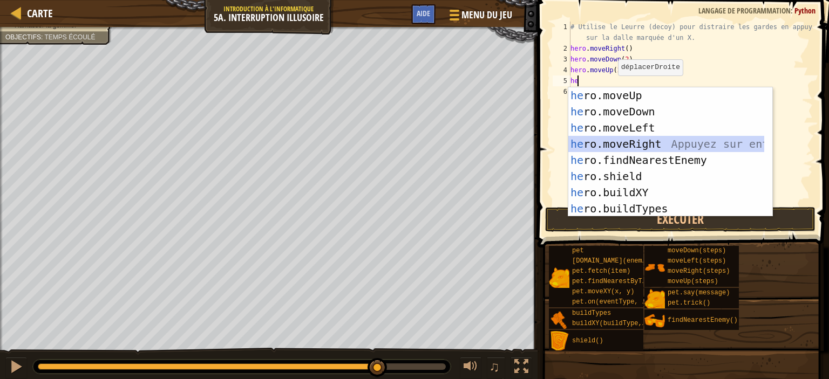
click at [626, 144] on div "he ro.moveUp Appuyez sur entrée he ro.moveDown Appuyez sur entrée he ro.moveLef…" at bounding box center [666, 168] width 196 height 162
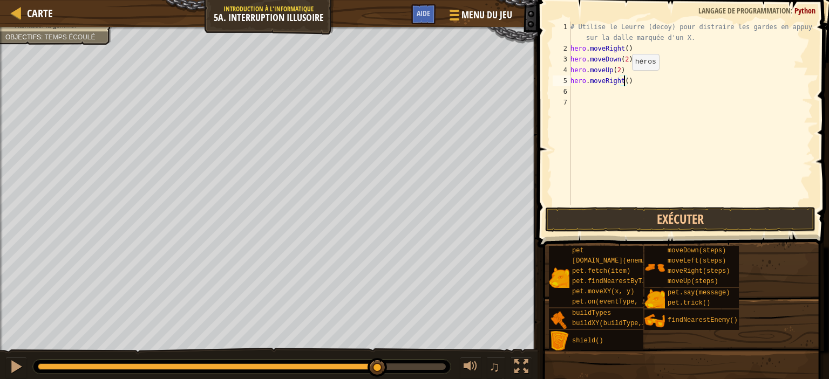
click at [622, 81] on div "# Utilise le Leurre (decoy) pour distraire les gardes en appuyant sur la dalle …" at bounding box center [690, 130] width 244 height 216
type textarea "hero.moveRight(3)"
click at [706, 212] on button "Exécuter" at bounding box center [680, 219] width 270 height 25
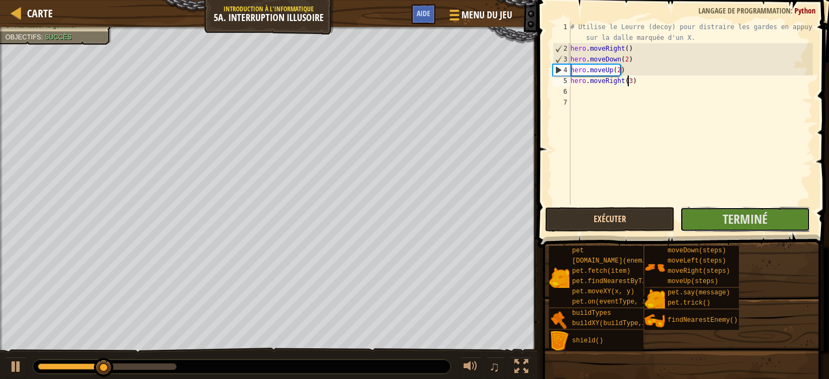
click at [706, 212] on button "Terminé" at bounding box center [744, 219] width 129 height 25
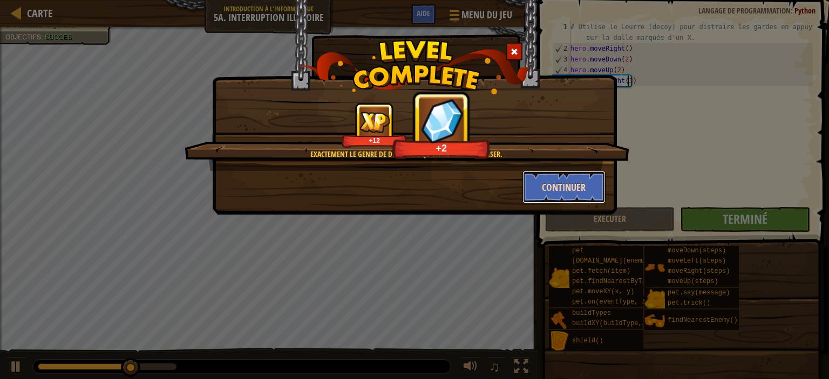
click at [574, 186] on button "Continuer" at bounding box center [564, 187] width 84 height 32
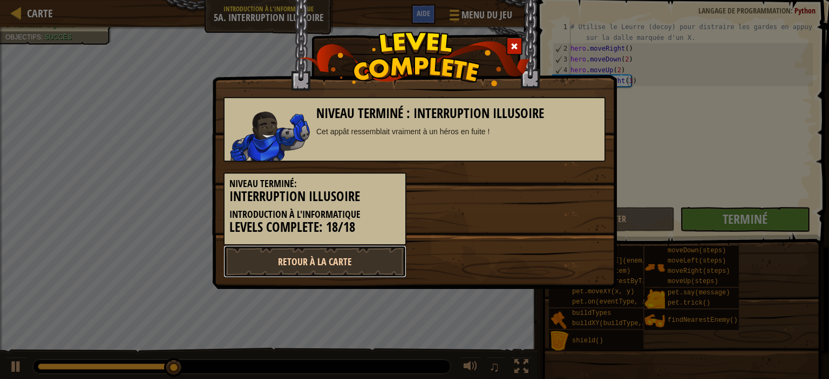
click at [371, 257] on link "Retour à la Carte" at bounding box center [314, 261] width 183 height 32
select select "fr"
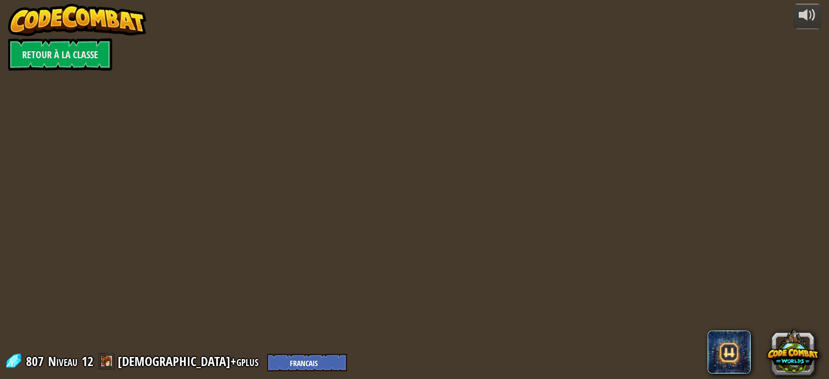
select select "fr"
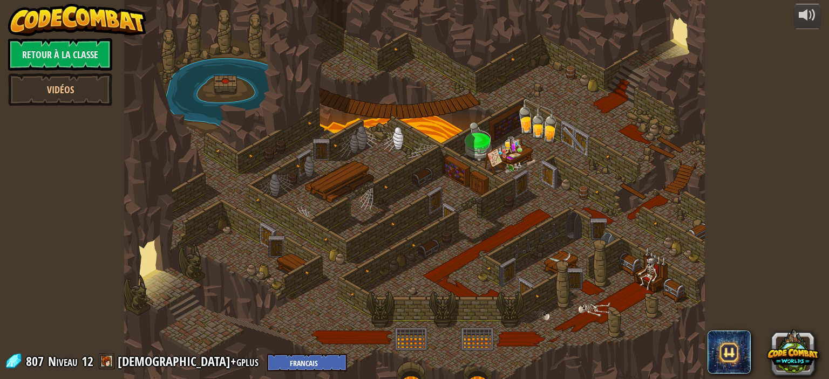
select select "fr"
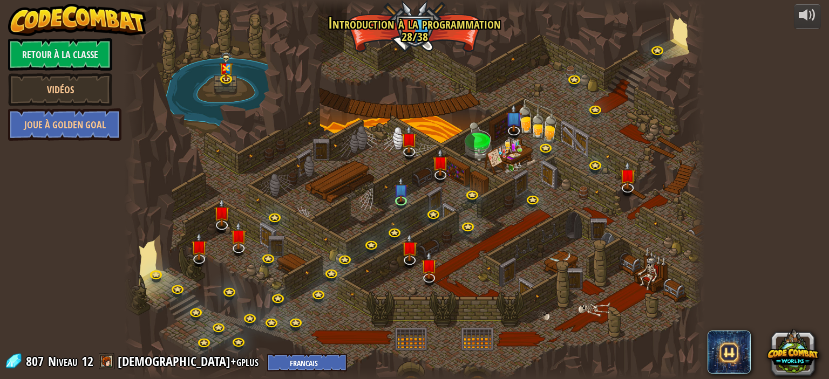
select select "fr"
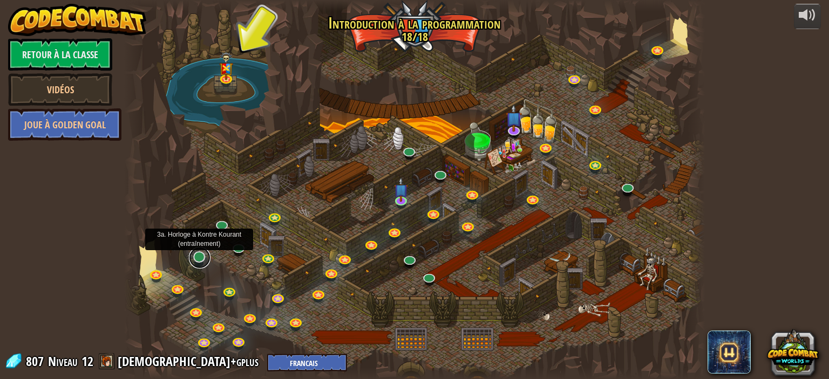
click at [196, 261] on link at bounding box center [200, 258] width 22 height 22
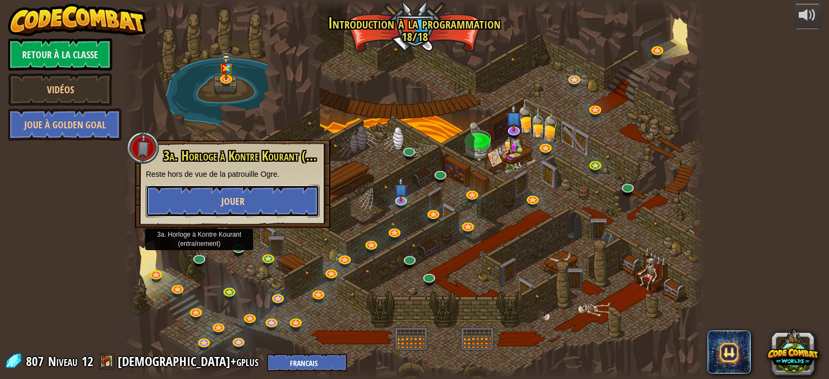
click at [222, 207] on span "Jouer" at bounding box center [232, 201] width 23 height 13
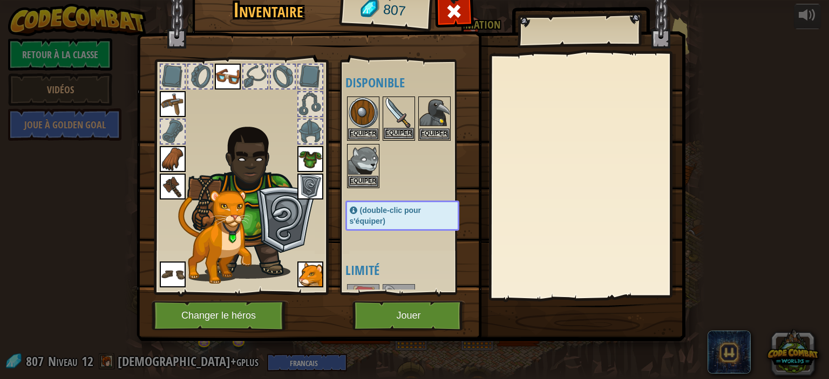
click at [388, 126] on img at bounding box center [399, 113] width 30 height 30
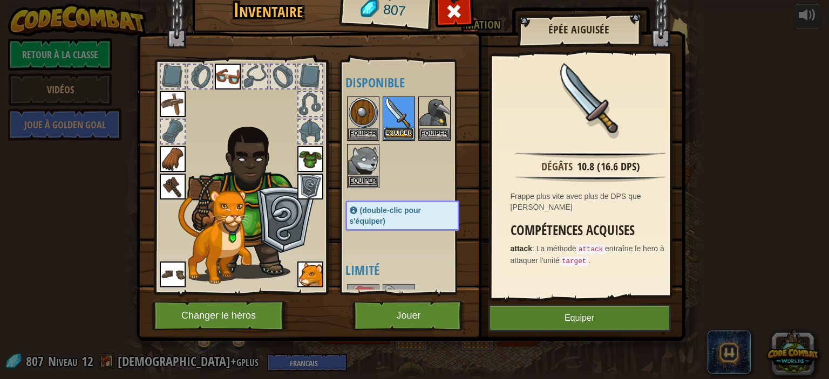
click at [395, 129] on button "Equiper" at bounding box center [399, 133] width 30 height 11
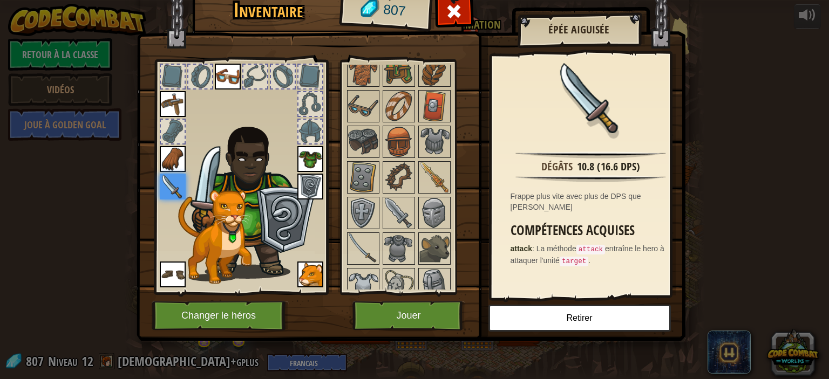
scroll to position [332, 0]
click at [430, 163] on img at bounding box center [434, 177] width 30 height 30
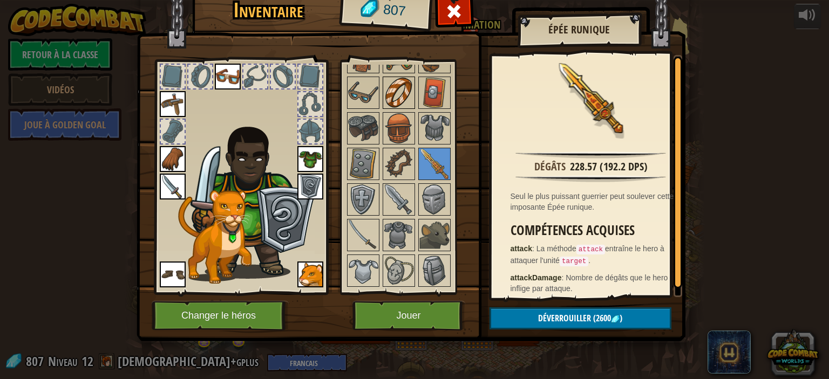
scroll to position [346, 0]
click at [390, 192] on img at bounding box center [399, 198] width 30 height 30
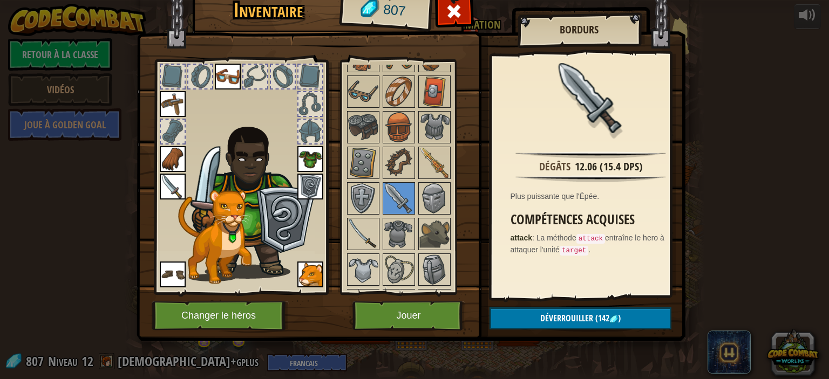
click at [363, 224] on img at bounding box center [363, 234] width 30 height 30
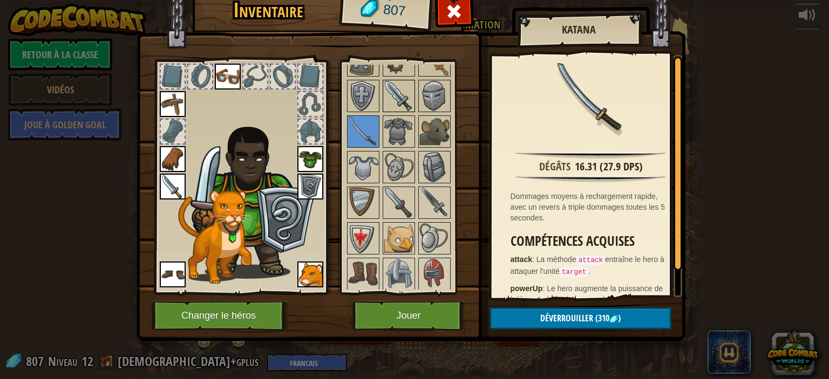
scroll to position [449, 0]
click at [406, 194] on img at bounding box center [399, 203] width 30 height 30
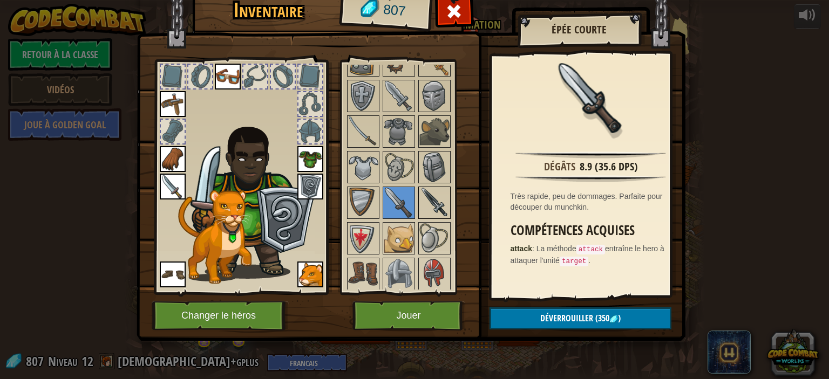
click at [426, 194] on img at bounding box center [434, 203] width 30 height 30
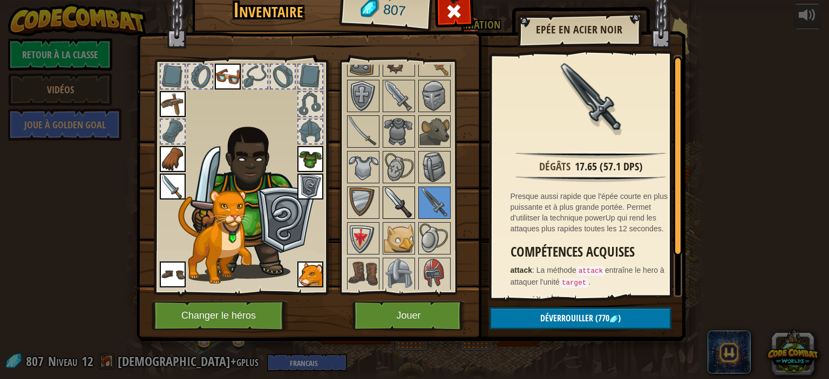
click at [394, 194] on img at bounding box center [399, 203] width 30 height 30
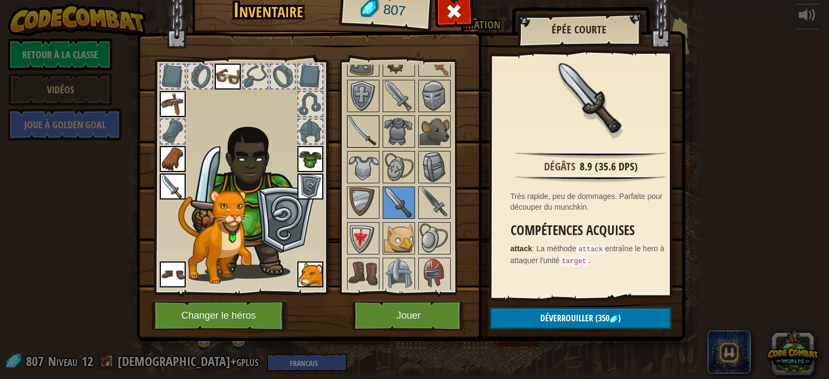
click at [365, 125] on img at bounding box center [363, 132] width 30 height 30
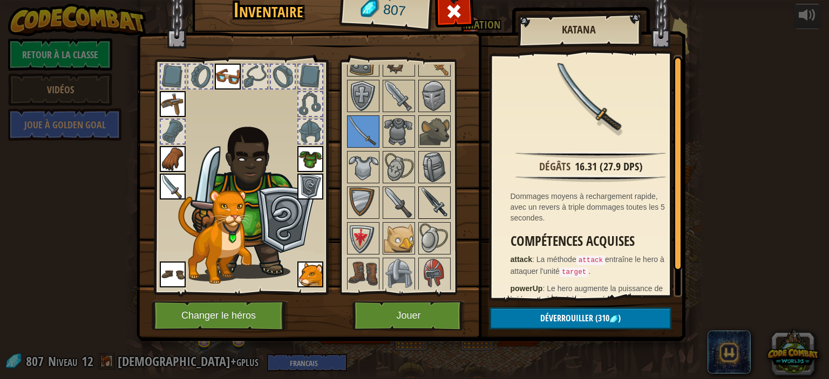
click at [444, 201] on img at bounding box center [434, 203] width 30 height 30
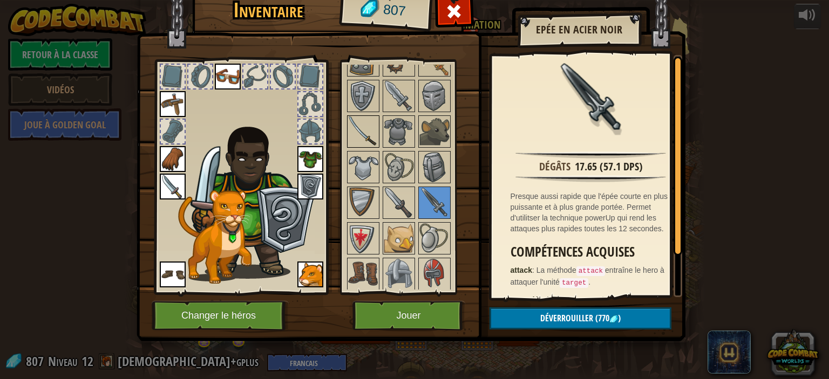
click at [358, 125] on img at bounding box center [363, 132] width 30 height 30
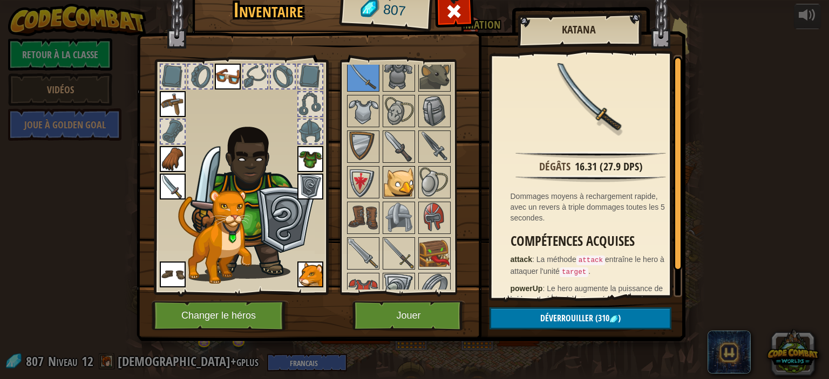
scroll to position [505, 0]
click at [425, 213] on img at bounding box center [434, 218] width 30 height 30
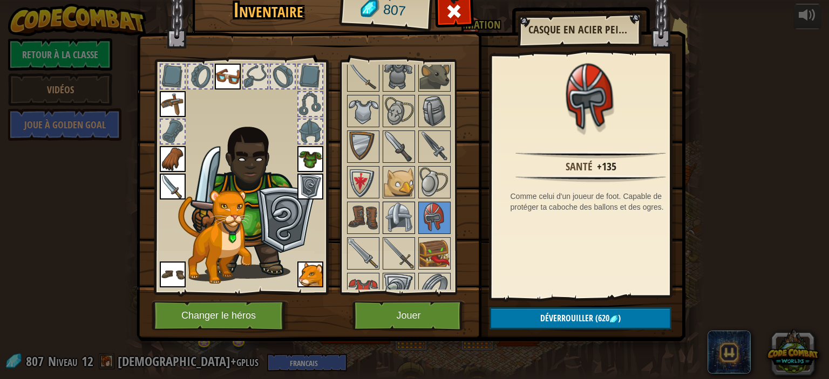
click at [404, 204] on img at bounding box center [399, 218] width 30 height 30
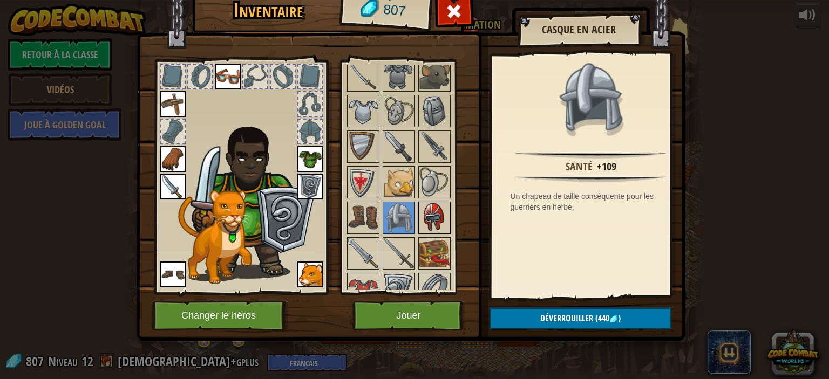
click at [422, 207] on img at bounding box center [434, 218] width 30 height 30
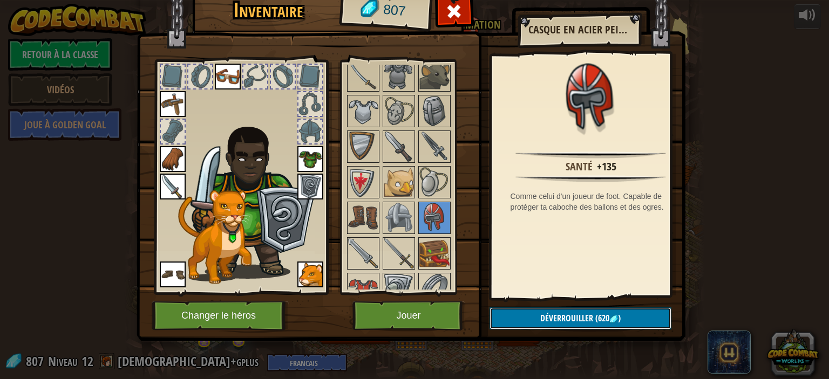
click at [511, 311] on button "Déverrouiller (620 )" at bounding box center [580, 318] width 182 height 22
click at [511, 311] on button "Confirmer" at bounding box center [580, 318] width 182 height 22
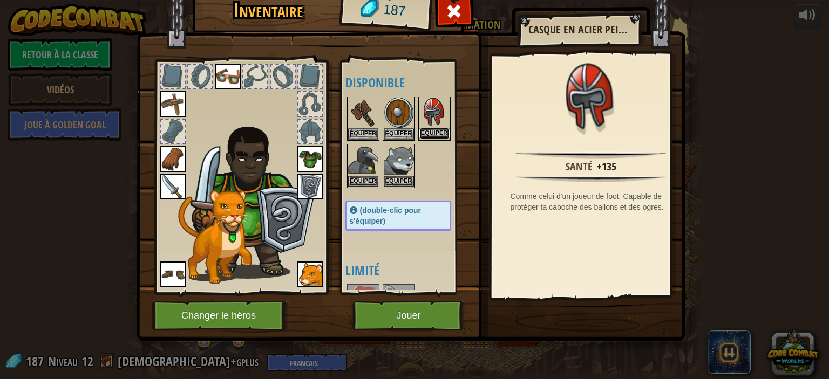
click at [436, 130] on button "Equiper" at bounding box center [434, 133] width 30 height 11
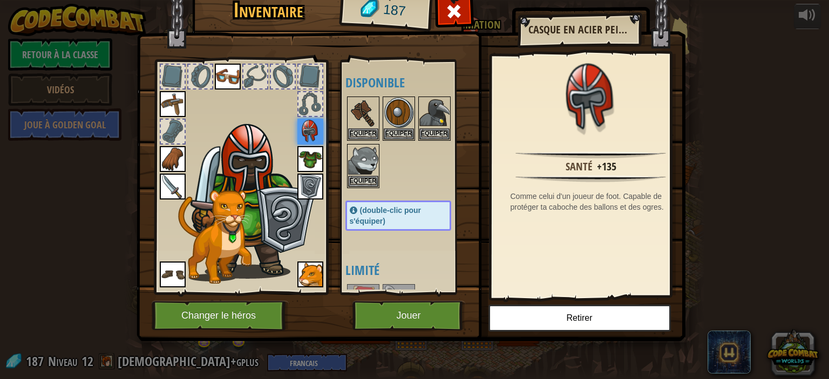
click at [306, 158] on img at bounding box center [310, 159] width 26 height 26
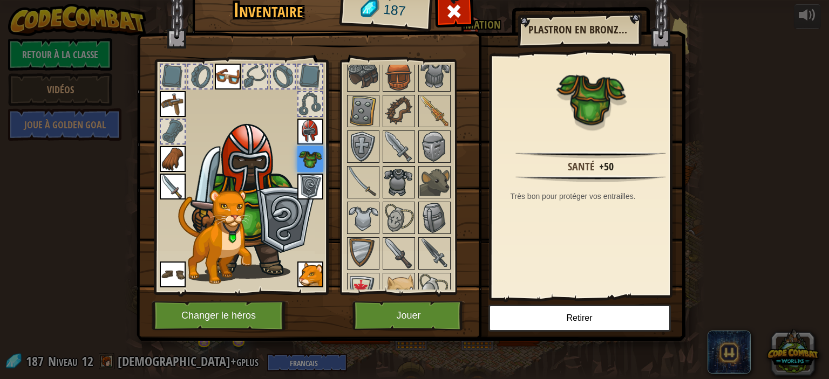
scroll to position [399, 0]
click at [401, 184] on img at bounding box center [399, 182] width 30 height 30
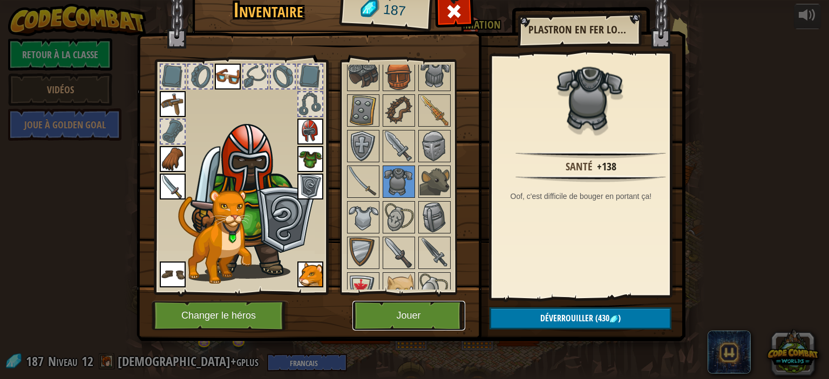
click at [401, 321] on button "Jouer" at bounding box center [408, 316] width 113 height 30
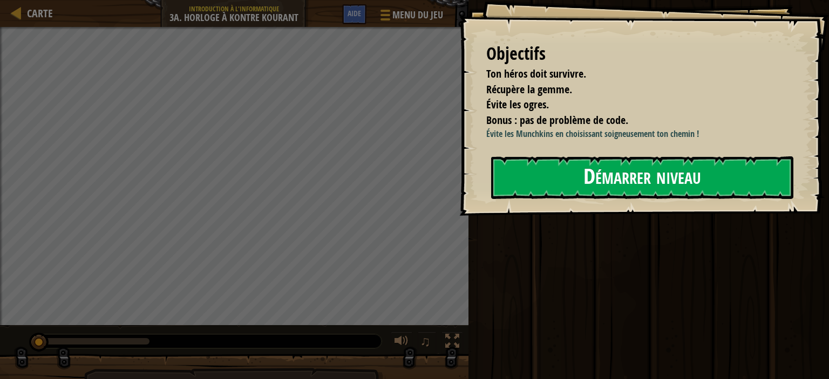
click at [536, 186] on button "Démarrer niveau" at bounding box center [642, 177] width 302 height 43
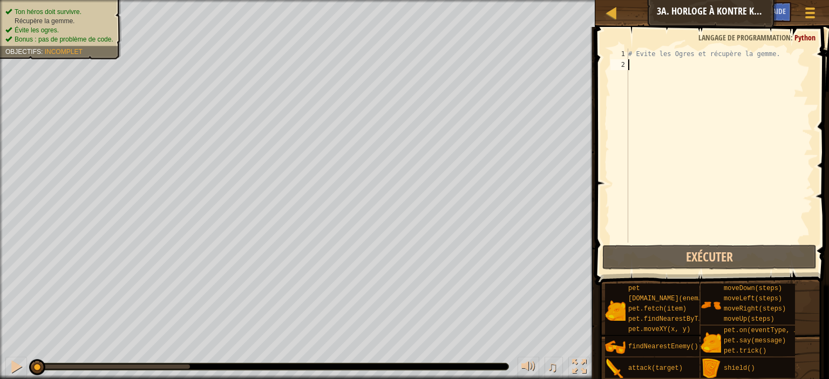
scroll to position [5, 0]
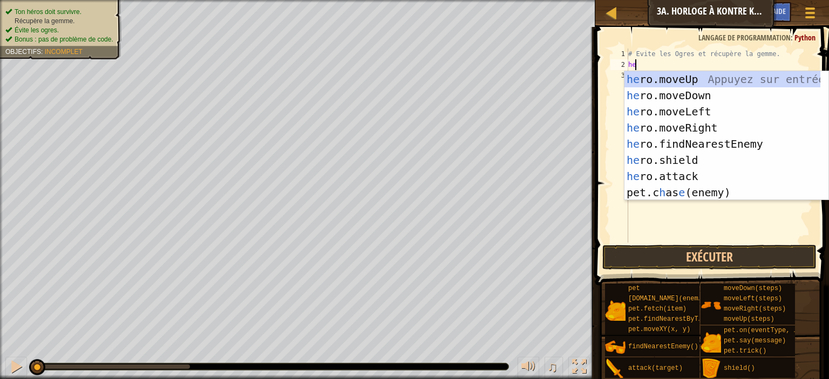
type textarea "her"
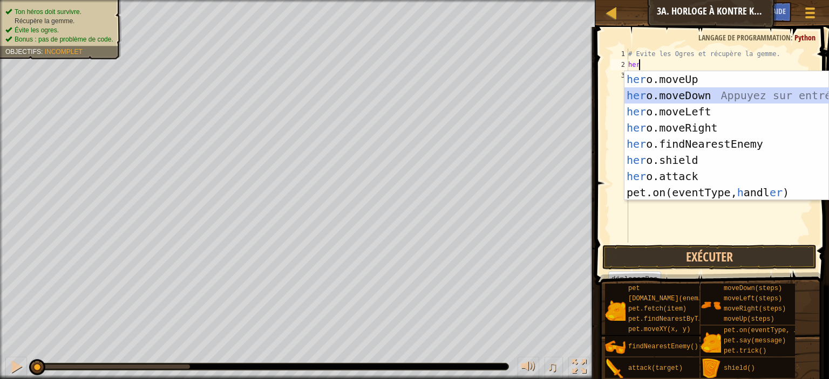
click at [695, 90] on div "her o.moveUp Appuyez sur entrée her o.moveDown Appuyez sur entrée her o.moveLef…" at bounding box center [726, 152] width 204 height 162
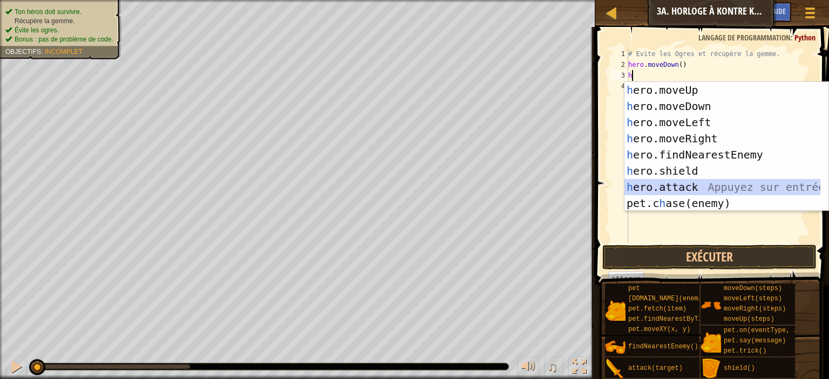
click at [727, 185] on div "h ero.moveUp Appuyez sur entrée h ero.moveDown Appuyez sur entrée h ero.moveLef…" at bounding box center [722, 163] width 196 height 162
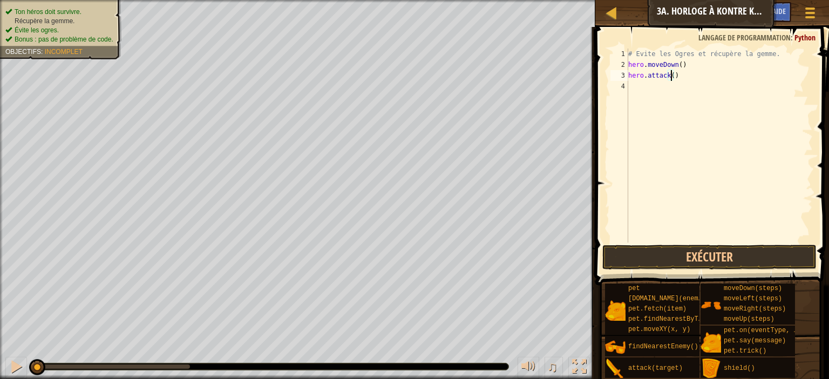
scroll to position [5, 3]
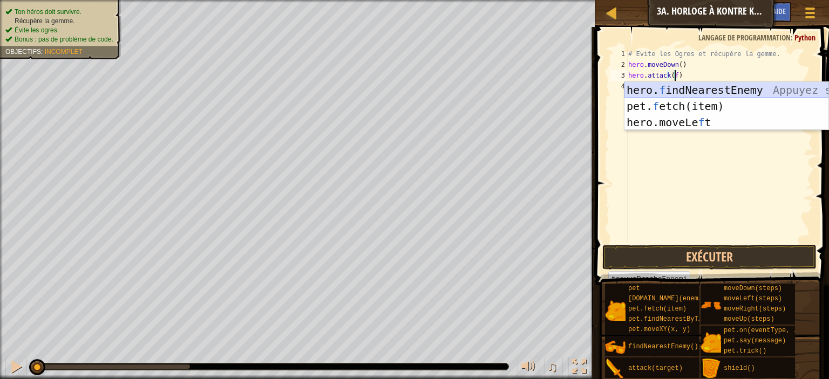
click at [720, 91] on div "hero. f indNearestEnemy Appuyez sur entrée pet. f etch(item) Appuyez sur entrée…" at bounding box center [726, 122] width 204 height 81
type textarea "hero.attack(hero.findNearestEnemy())"
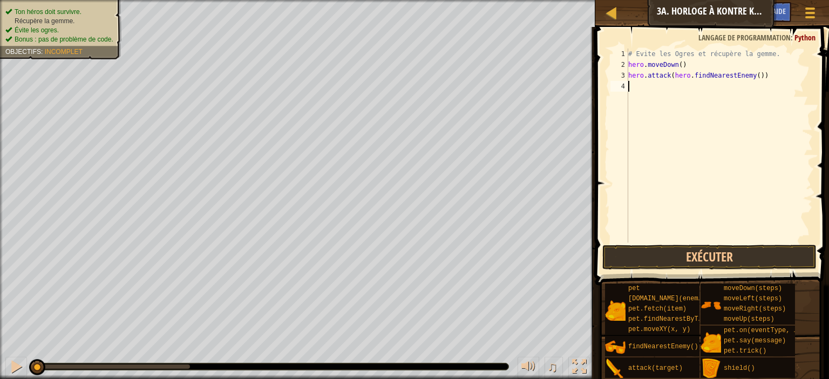
click at [665, 84] on div "# Evite les Ogres et récupère la gemme. hero . moveDown ( ) hero . attack ( her…" at bounding box center [719, 157] width 187 height 216
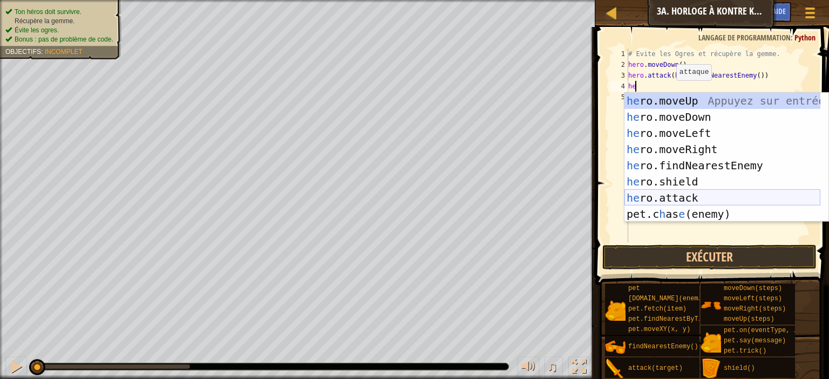
click at [680, 199] on div "he ro.moveUp Appuyez sur entrée he ro.moveDown Appuyez sur entrée he ro.moveLef…" at bounding box center [722, 174] width 196 height 162
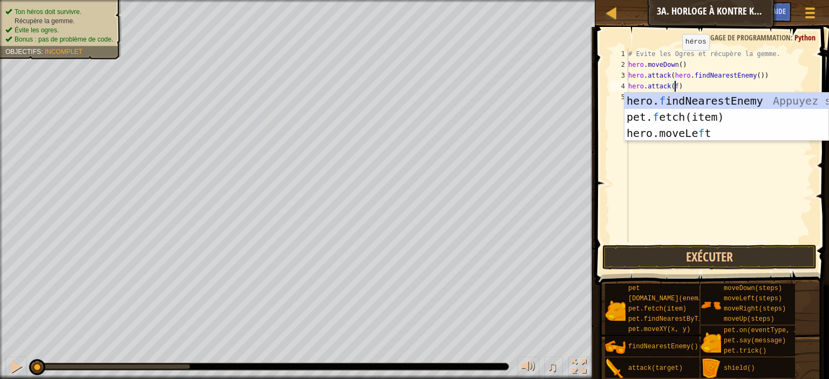
scroll to position [5, 4]
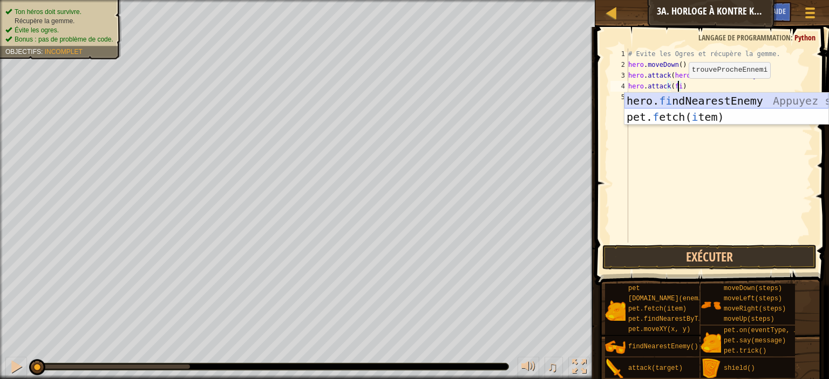
click at [680, 101] on div "hero. fi ndNearestEnemy Appuyez sur entrée pet. f etch( i tem) Appuyez sur entr…" at bounding box center [726, 125] width 204 height 65
type textarea "hero.attack(hero.findNearestEnemy())"
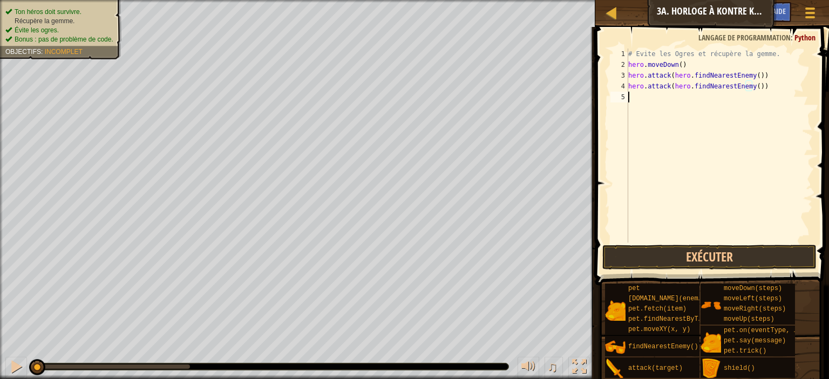
click at [680, 100] on div "# Evite les Ogres et récupère la gemme. hero . moveDown ( ) hero . attack ( her…" at bounding box center [719, 157] width 187 height 216
drag, startPoint x: 762, startPoint y: 91, endPoint x: 627, endPoint y: 87, distance: 134.4
click at [627, 87] on div "1 2 3 4 5 # Evite les Ogres et récupère la gemme. hero . moveDown ( ) hero . at…" at bounding box center [710, 146] width 204 height 194
type textarea "hero.attack(hero.findNearestEnemy())"
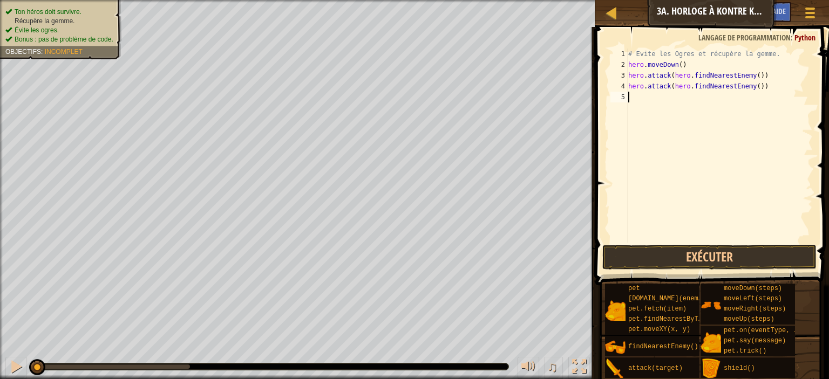
type textarea "hero.attack(hero.findNearestEnemy())"
click at [667, 126] on div "# Evite les Ogres et récupère la gemme. hero . moveDown ( ) hero . attack ( her…" at bounding box center [719, 157] width 187 height 216
type textarea "he"
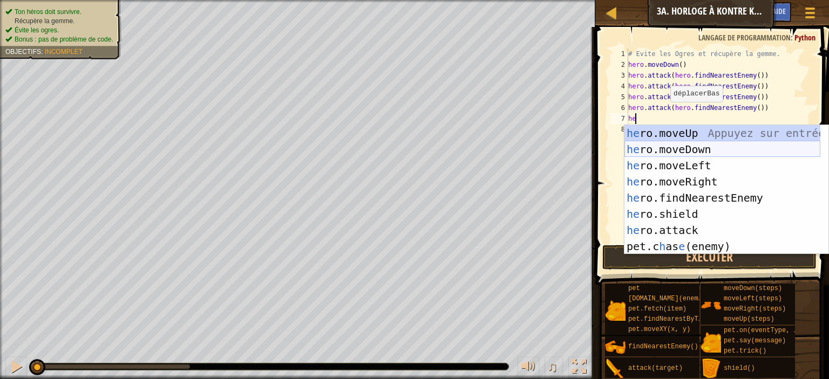
click at [706, 152] on div "he ro.moveUp Appuyez sur entrée he ro.moveDown Appuyez sur entrée he ro.moveLef…" at bounding box center [722, 206] width 196 height 162
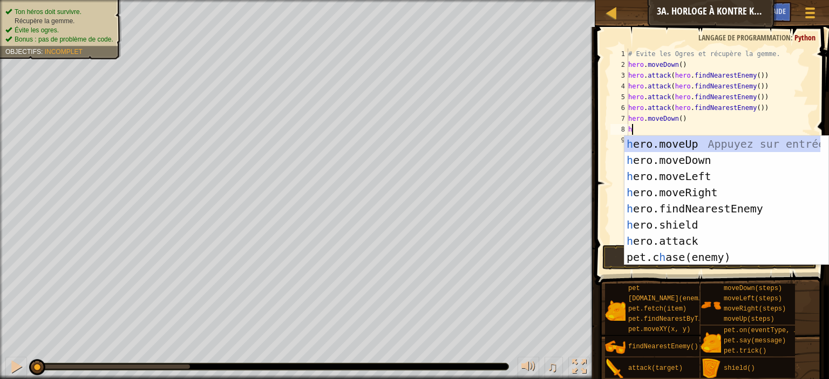
type textarea "he"
click at [715, 194] on div "he ro.moveUp Appuyez sur entrée he ro.moveDown Appuyez sur entrée he ro.moveLef…" at bounding box center [722, 217] width 196 height 162
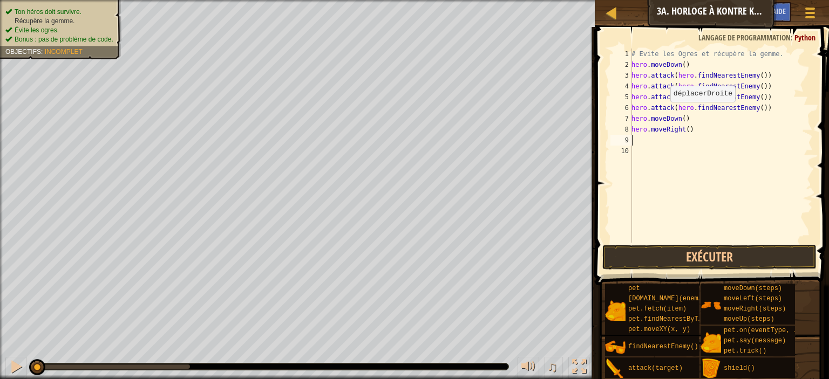
type textarea "he"
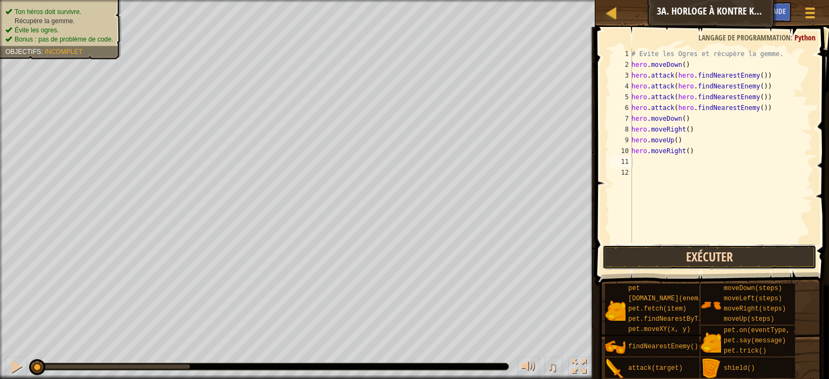
click at [717, 256] on button "Exécuter" at bounding box center [709, 257] width 214 height 25
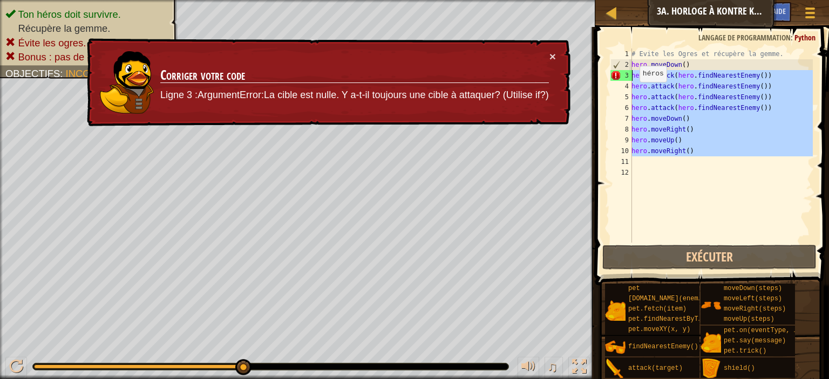
drag, startPoint x: 694, startPoint y: 161, endPoint x: 628, endPoint y: 75, distance: 108.5
click at [628, 75] on div "1 2 3 4 5 6 7 8 9 10 11 12 # Evite les Ogres et récupère la gemme. hero . moveD…" at bounding box center [710, 146] width 204 height 194
type textarea "hero.attack(hero.findNearestEnemy()) hero.attack(hero.findNearestEnemy())"
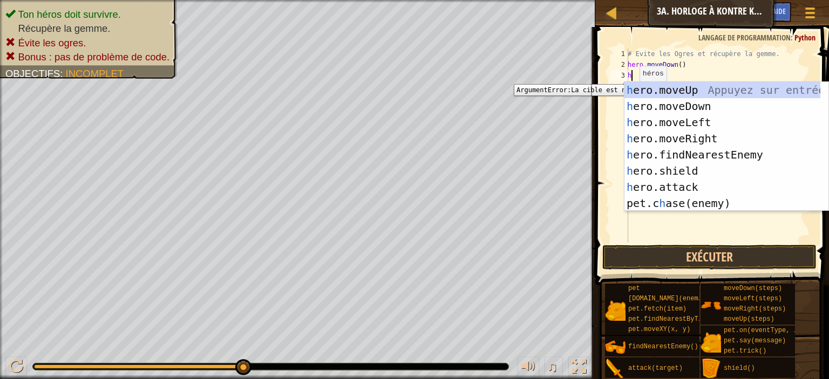
type textarea "he"
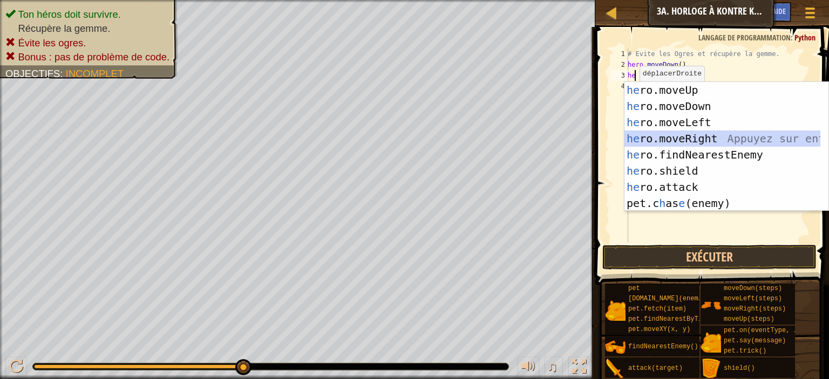
click at [681, 135] on div "he ro.moveUp Appuyez sur entrée he ro.moveDown Appuyez sur entrée he ro.moveLef…" at bounding box center [722, 163] width 196 height 162
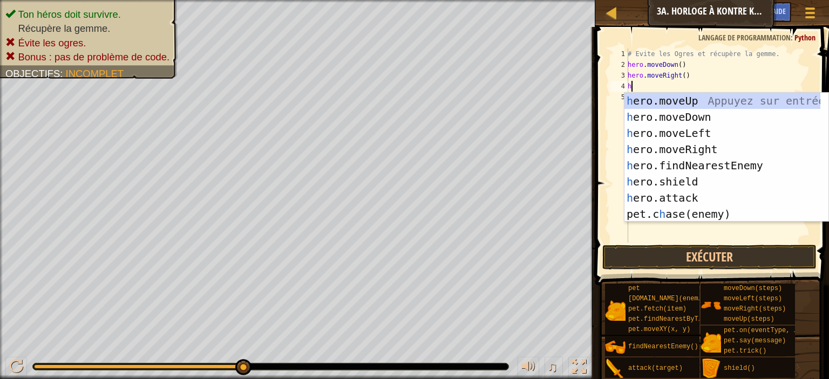
type textarea "he"
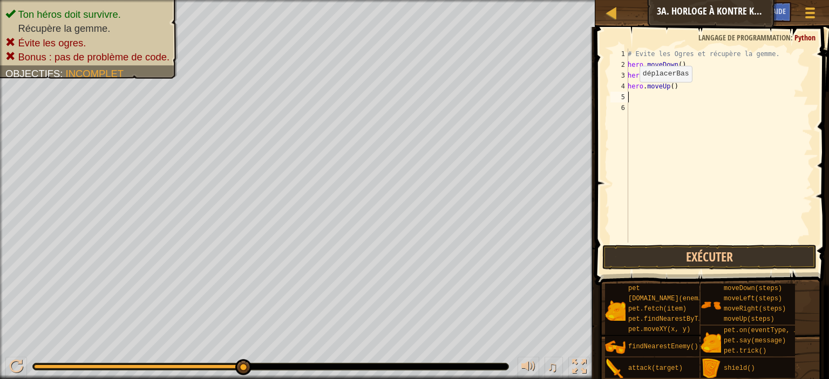
type textarea "he"
click at [677, 62] on div "# Evite les Ogres et récupère la gemme. hero . moveDown ( ) hero . moveRight ( …" at bounding box center [718, 157] width 187 height 216
type textarea "hero.moveDown(2)"
click at [750, 258] on button "Exécuter" at bounding box center [709, 257] width 214 height 25
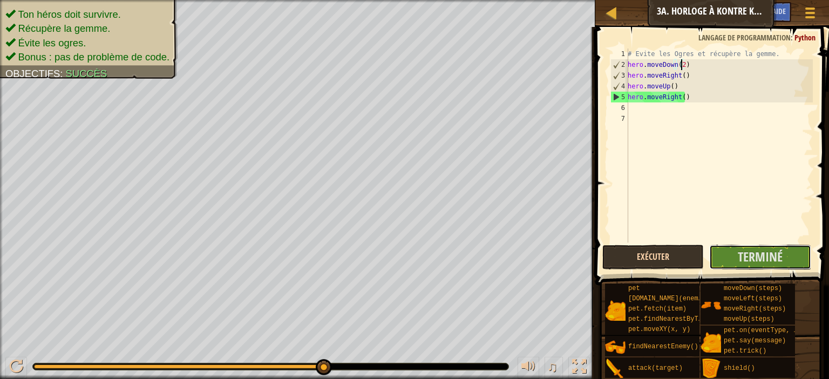
click at [750, 258] on span "Terminé" at bounding box center [759, 256] width 45 height 17
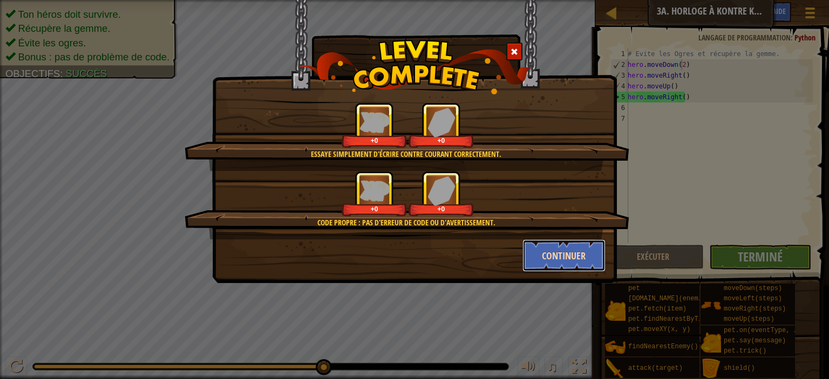
click at [568, 265] on button "Continuer" at bounding box center [564, 256] width 84 height 32
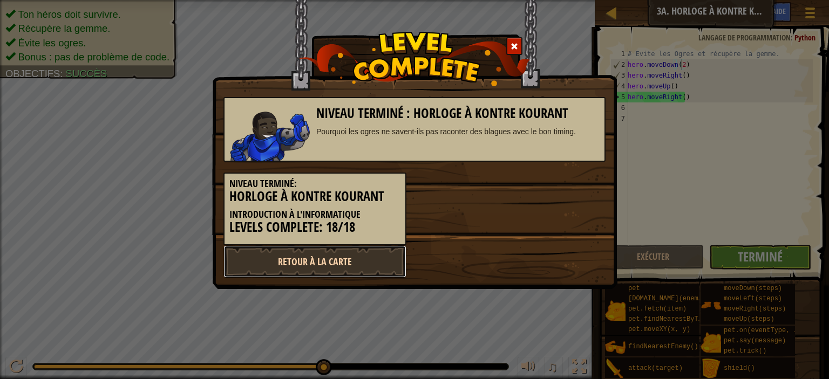
click at [376, 266] on link "Retour à la Carte" at bounding box center [314, 261] width 183 height 32
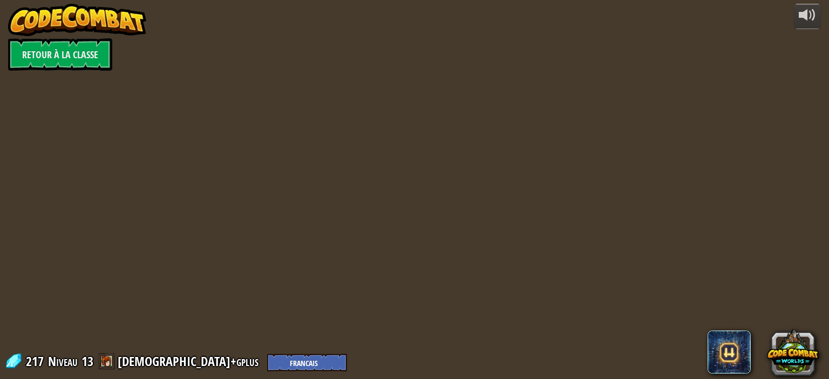
select select "fr"
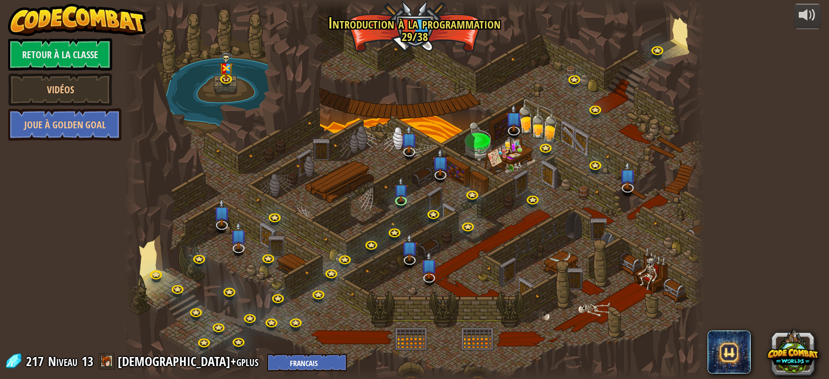
select select "fr"
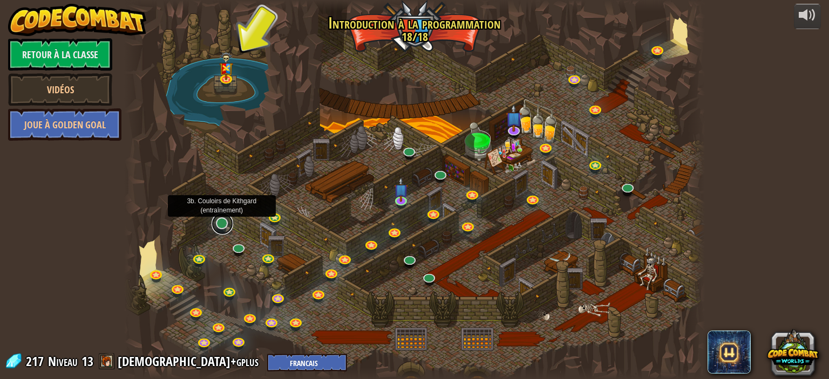
click at [220, 222] on link at bounding box center [222, 224] width 22 height 22
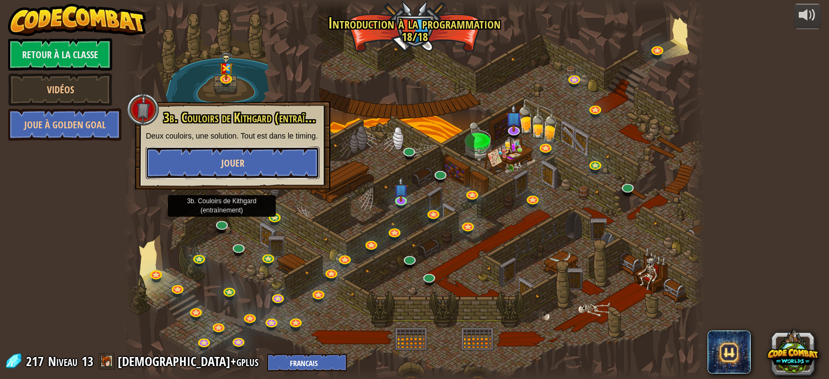
click at [239, 166] on span "Jouer" at bounding box center [232, 162] width 23 height 13
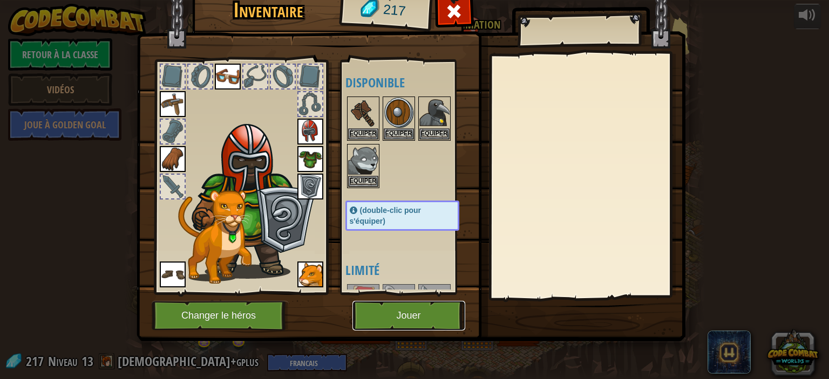
click at [400, 312] on button "Jouer" at bounding box center [408, 316] width 113 height 30
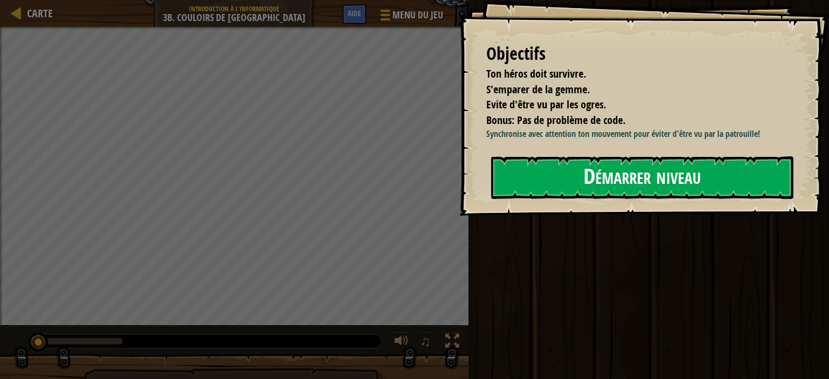
click at [545, 176] on button "Démarrer niveau" at bounding box center [642, 177] width 302 height 43
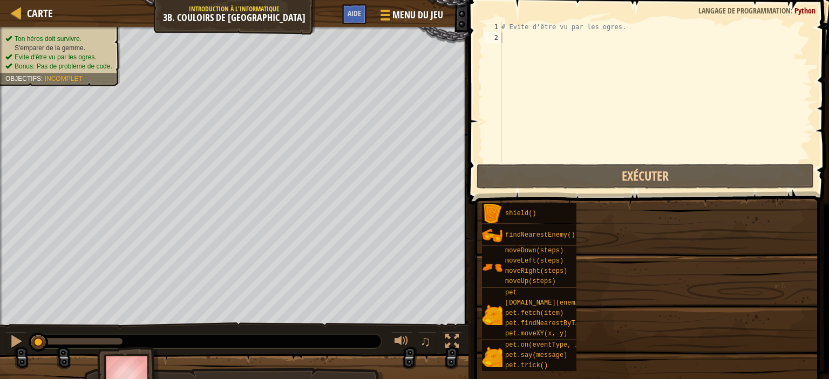
click at [545, 176] on div "Objectifs Ton héros doit survivre. S'emparer de la gemme. Evite d'être vu par l…" at bounding box center [414, 189] width 829 height 379
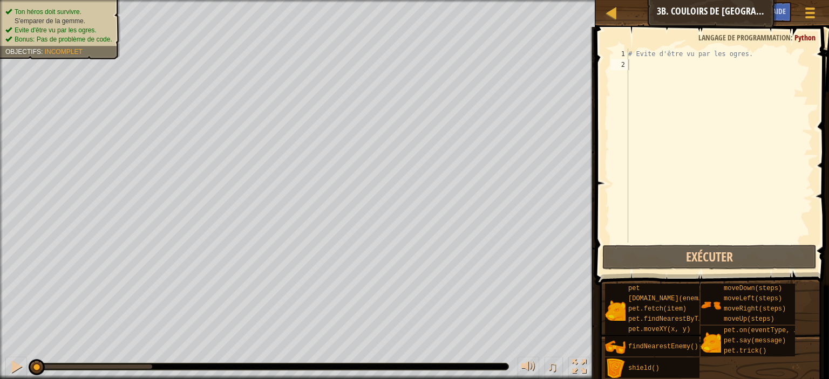
click at [650, 72] on div "# Evite d'être vu par les ogres." at bounding box center [719, 157] width 187 height 216
type textarea "he"
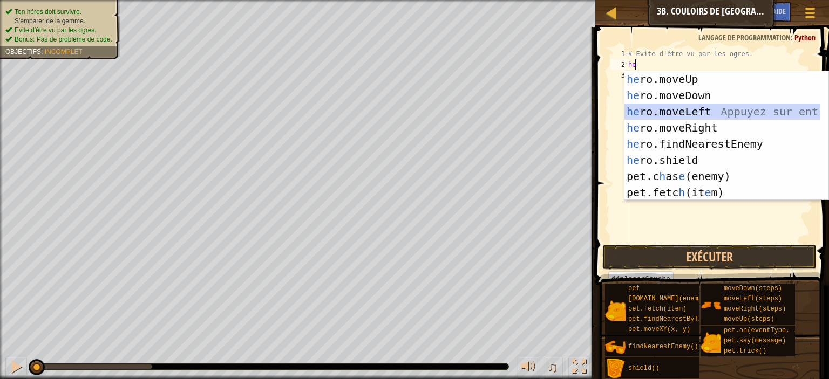
click at [680, 116] on div "he ro.moveUp Appuyez sur entrée he ro.moveDown Appuyez sur entrée he ro.moveLef…" at bounding box center [722, 152] width 196 height 162
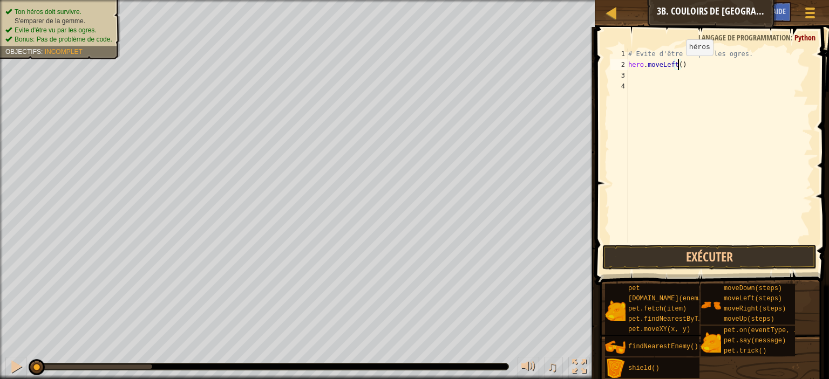
click at [676, 66] on div "# Evite d'être vu par les ogres. hero . moveLeft ( )" at bounding box center [719, 157] width 187 height 216
type textarea "hero.moveLeft(2)"
click at [714, 259] on button "Exécuter" at bounding box center [709, 257] width 214 height 25
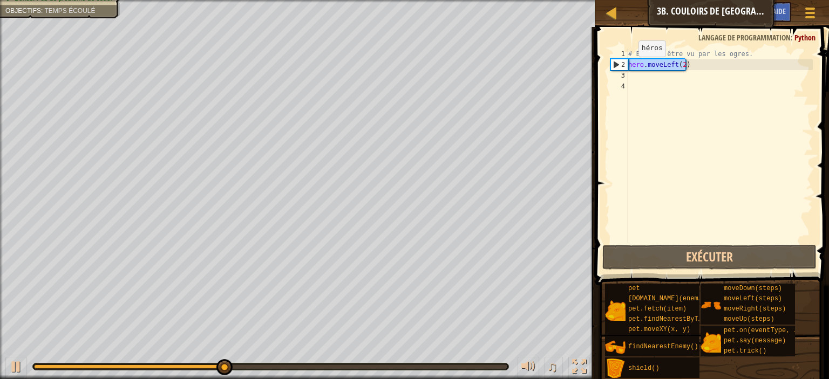
drag, startPoint x: 687, startPoint y: 64, endPoint x: 623, endPoint y: 69, distance: 64.9
click at [623, 69] on div "hero.moveLeft(2) 1 2 3 4 # Evite d'être vu par les ogres. hero . moveLeft ( 2 )…" at bounding box center [710, 146] width 204 height 194
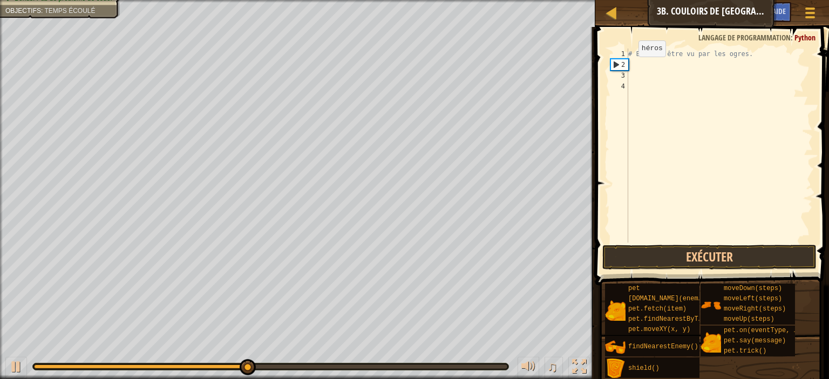
scroll to position [5, 0]
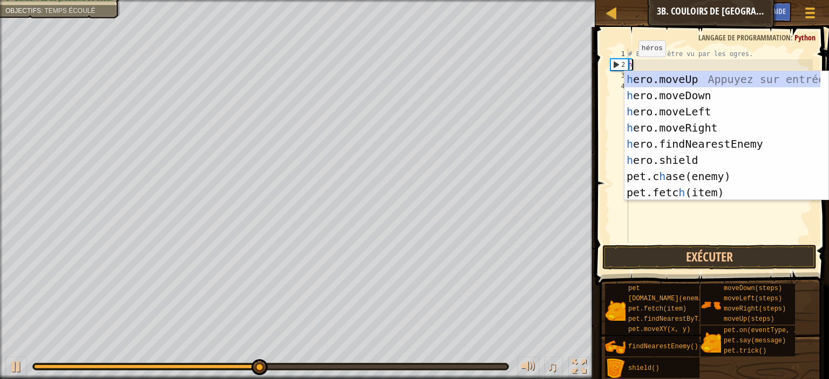
type textarea "he"
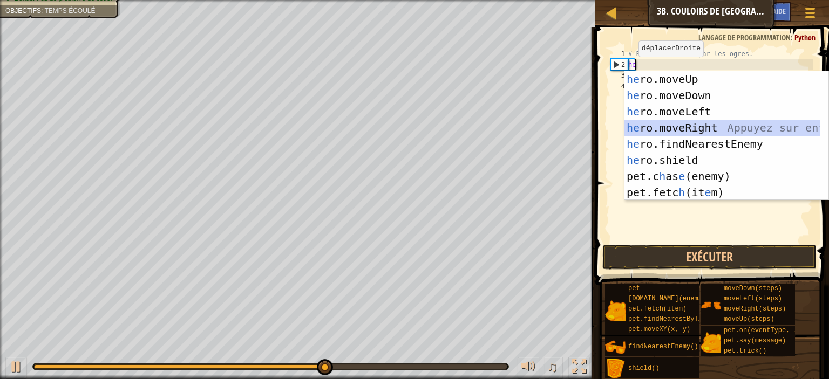
click at [706, 125] on div "he ro.moveUp Appuyez sur entrée he ro.moveDown Appuyez sur entrée he ro.moveLef…" at bounding box center [722, 152] width 196 height 162
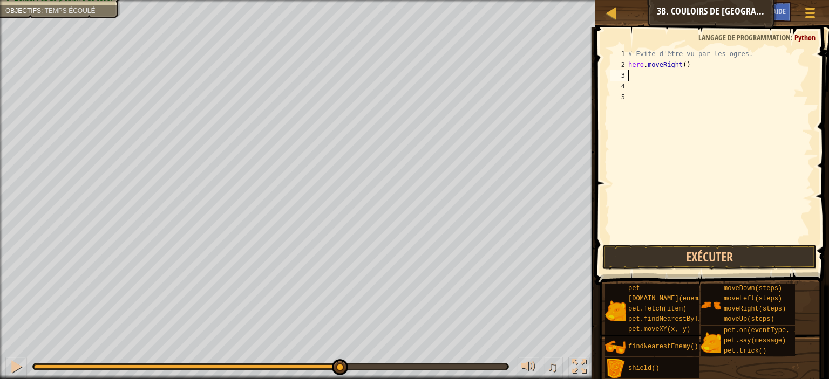
type textarea "he"
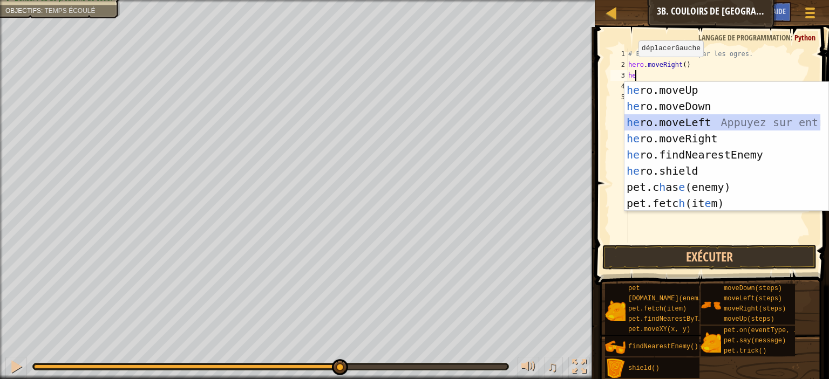
click at [692, 119] on div "he ro.moveUp Appuyez sur entrée he ro.moveDown Appuyez sur entrée he ro.moveLef…" at bounding box center [722, 163] width 196 height 162
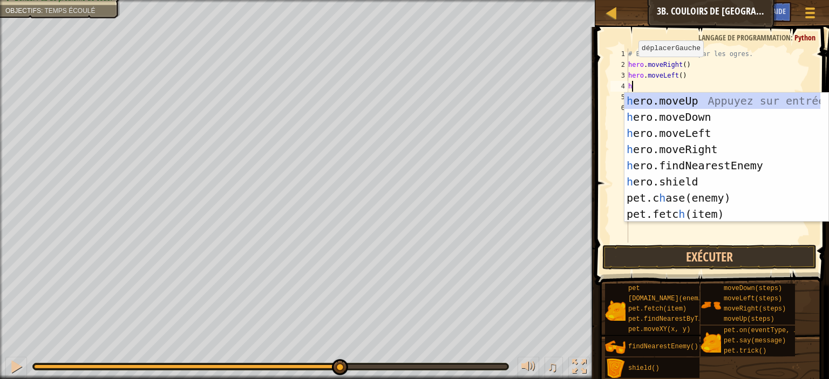
type textarea "he"
click at [698, 150] on div "he ro.moveUp Appuyez sur entrée he ro.moveDown Appuyez sur entrée he ro.moveLef…" at bounding box center [722, 174] width 196 height 162
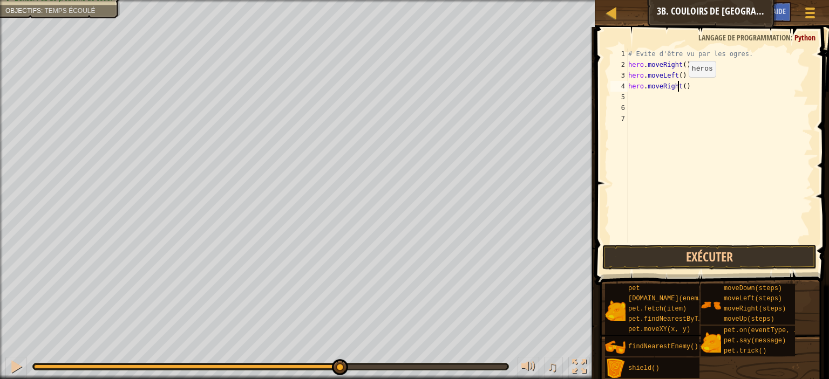
click at [679, 88] on div "# Evite d'être vu par les ogres. hero . moveRight ( ) hero . moveLeft ( ) hero …" at bounding box center [719, 157] width 187 height 216
type textarea "hero.moveRight(2)"
click at [730, 258] on button "Exécuter" at bounding box center [709, 257] width 214 height 25
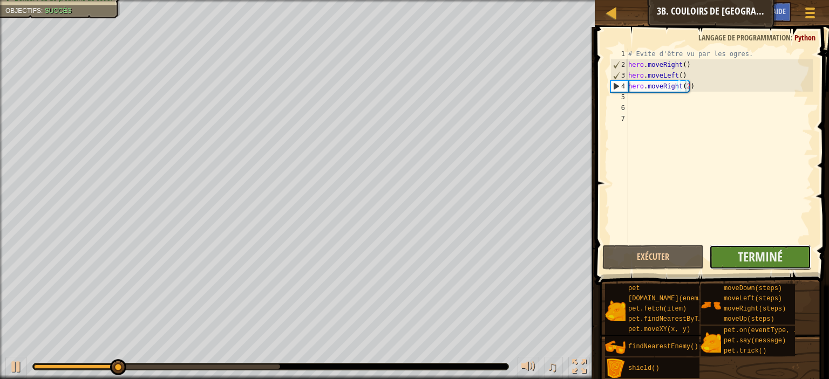
click at [735, 258] on button "Terminé" at bounding box center [759, 257] width 101 height 25
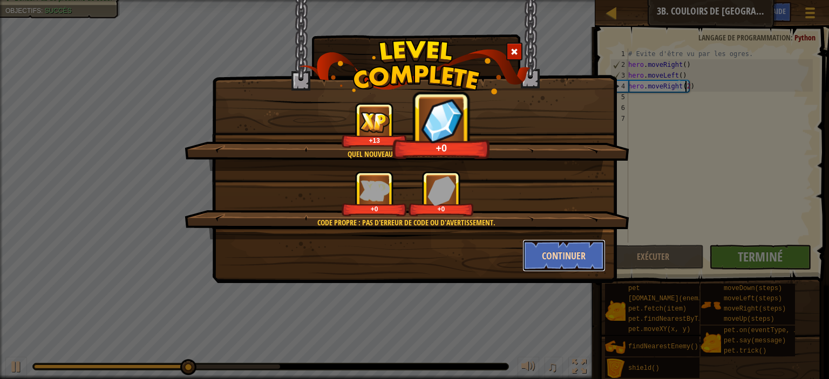
click at [585, 253] on button "Continuer" at bounding box center [564, 256] width 84 height 32
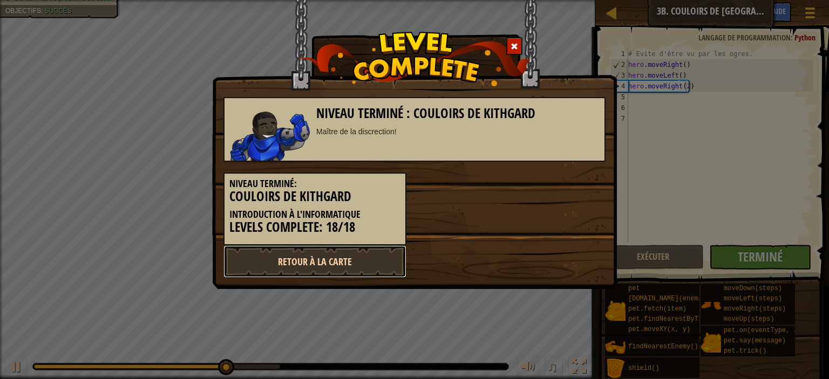
click at [370, 258] on link "Retour à la Carte" at bounding box center [314, 261] width 183 height 32
select select "fr"
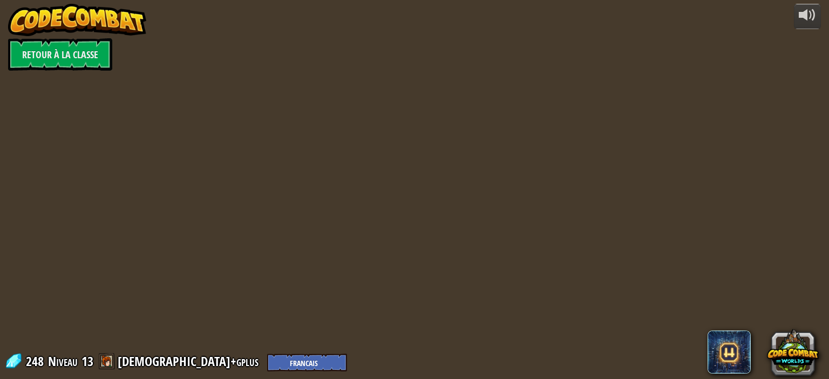
select select "fr"
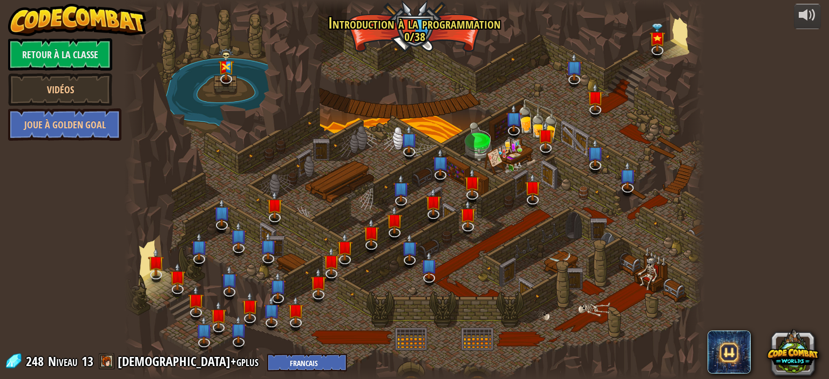
select select "fr"
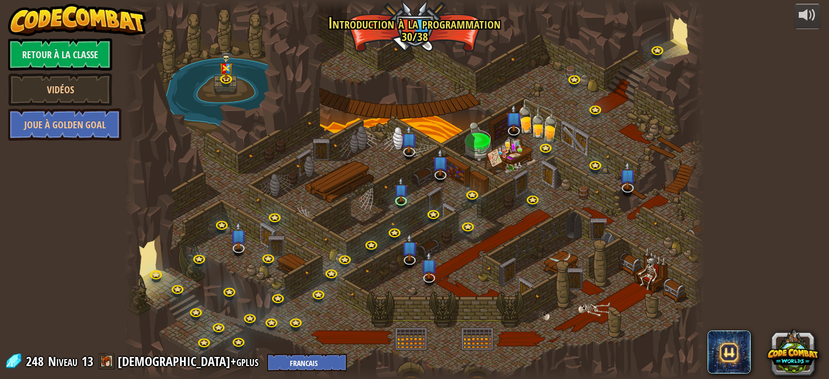
select select "fr"
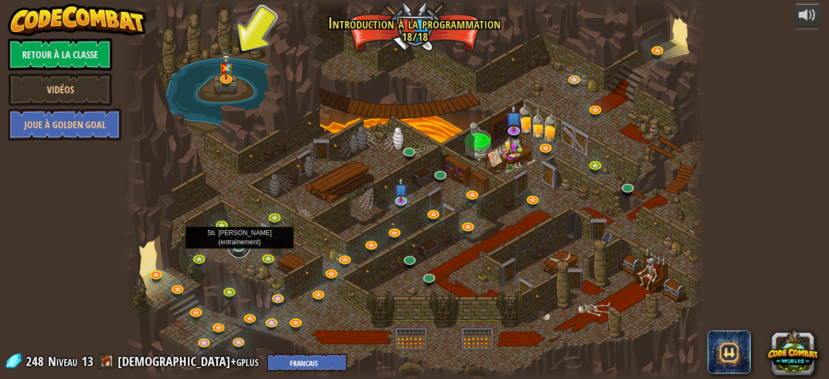
click at [243, 245] on link at bounding box center [239, 247] width 22 height 22
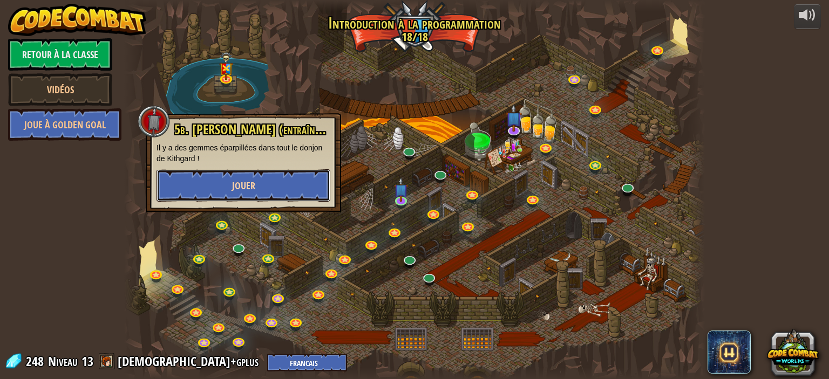
click at [289, 174] on button "Jouer" at bounding box center [243, 185] width 174 height 32
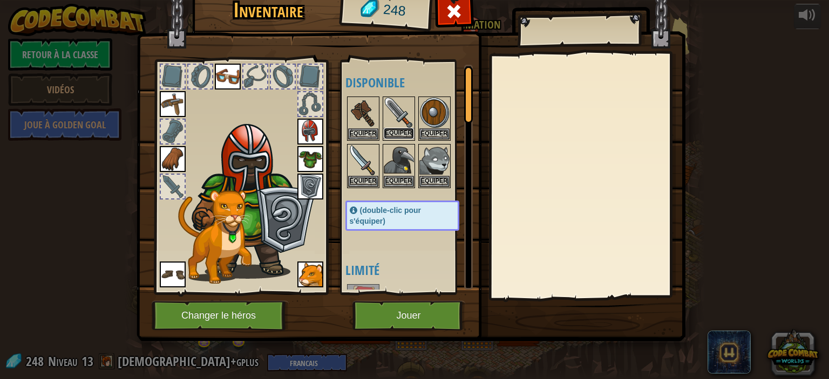
click at [392, 130] on button "Equiper" at bounding box center [399, 133] width 30 height 11
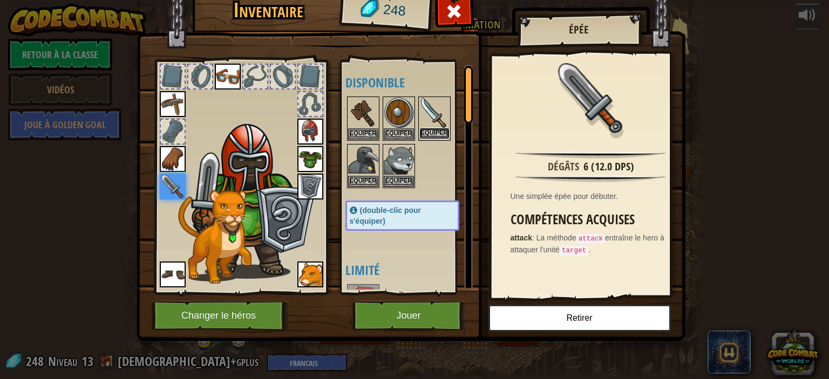
click at [429, 128] on button "Equiper" at bounding box center [434, 133] width 30 height 11
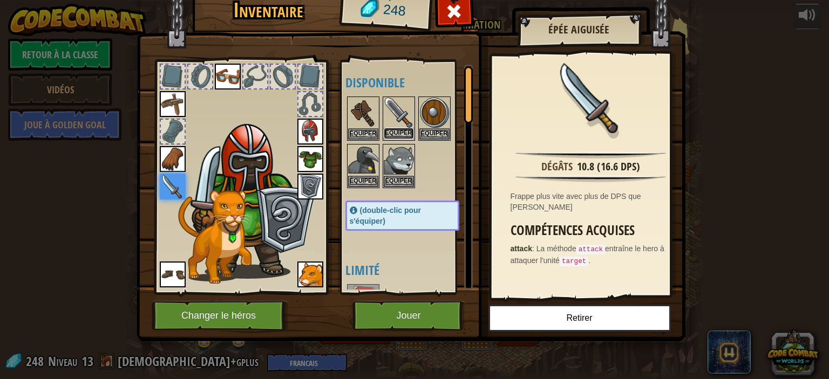
click at [402, 133] on button "Equiper" at bounding box center [399, 133] width 30 height 11
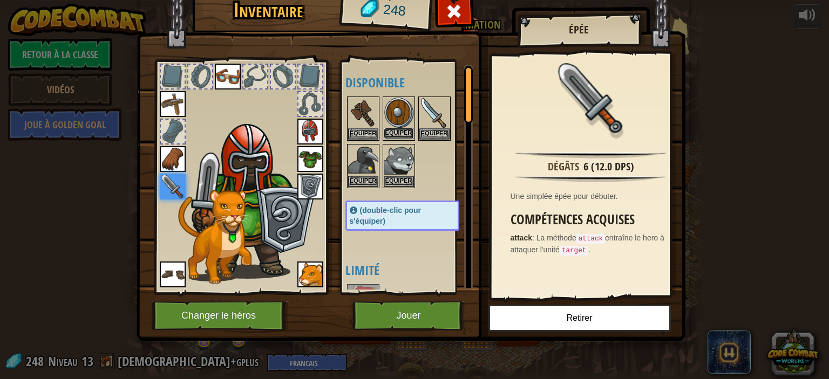
click at [407, 131] on button "Equiper" at bounding box center [399, 133] width 30 height 11
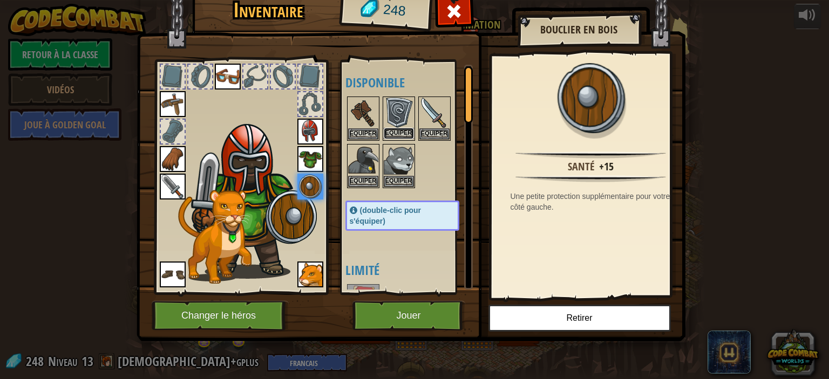
click at [406, 133] on button "Equiper" at bounding box center [399, 133] width 30 height 11
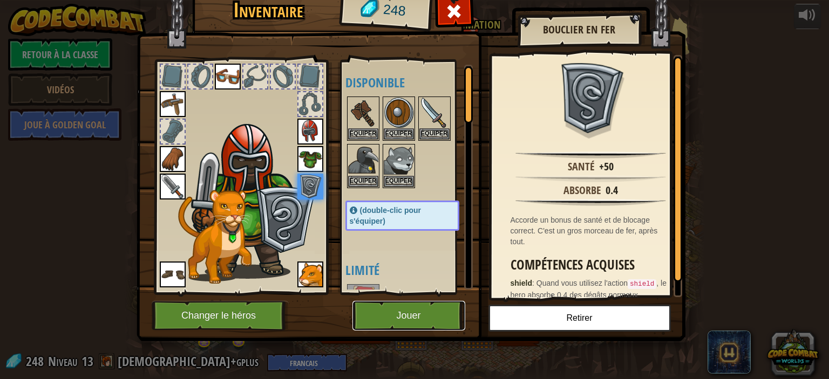
click at [426, 325] on button "Jouer" at bounding box center [408, 316] width 113 height 30
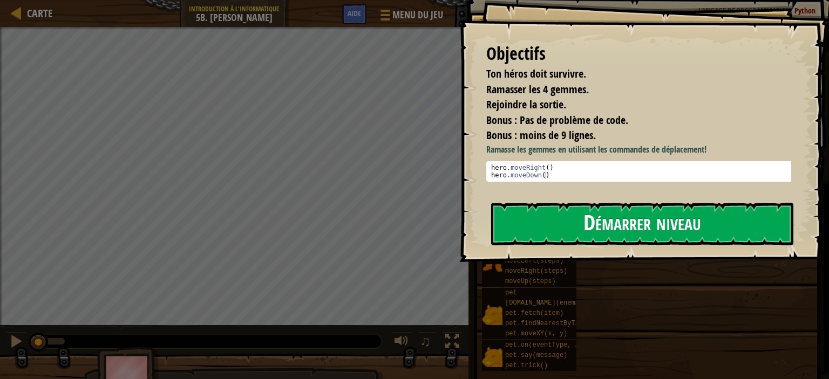
click at [557, 227] on button "Démarrer niveau" at bounding box center [642, 224] width 302 height 43
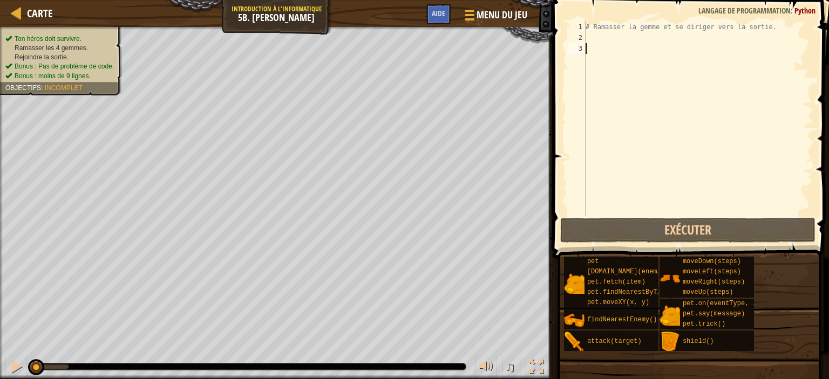
scroll to position [5, 0]
type textarea "he"
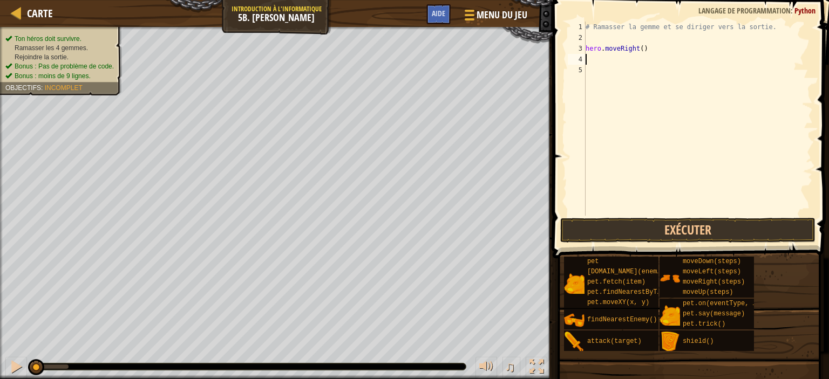
type textarea "he"
click at [635, 61] on div "# Ramasser la gemme et se diriger vers la sortie. hero . moveRight ( ) hero . m…" at bounding box center [697, 130] width 229 height 216
type textarea "hero.moveDown(2)"
click at [610, 77] on div "# Ramasser la gemme et se diriger vers la sortie. hero . moveRight ( ) hero . m…" at bounding box center [697, 130] width 229 height 216
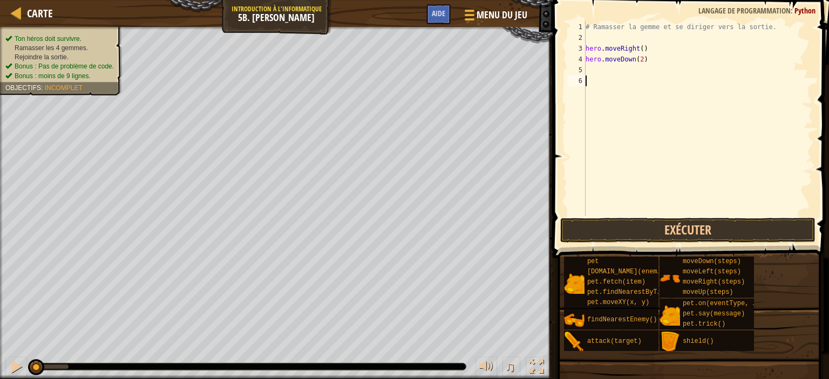
scroll to position [5, 0]
type textarea "he"
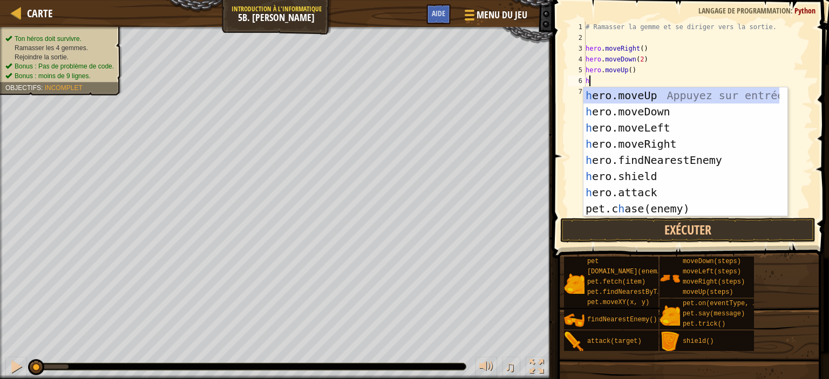
type textarea "he"
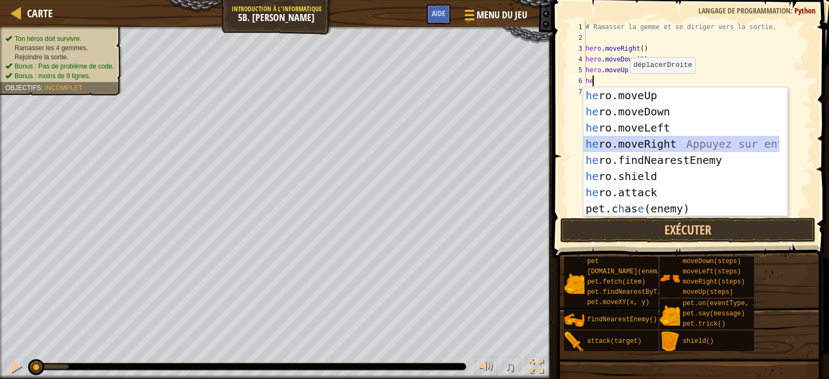
click at [658, 142] on div "he ro.moveUp Appuyez sur entrée he ro.moveDown Appuyez sur entrée he ro.moveLef…" at bounding box center [681, 168] width 196 height 162
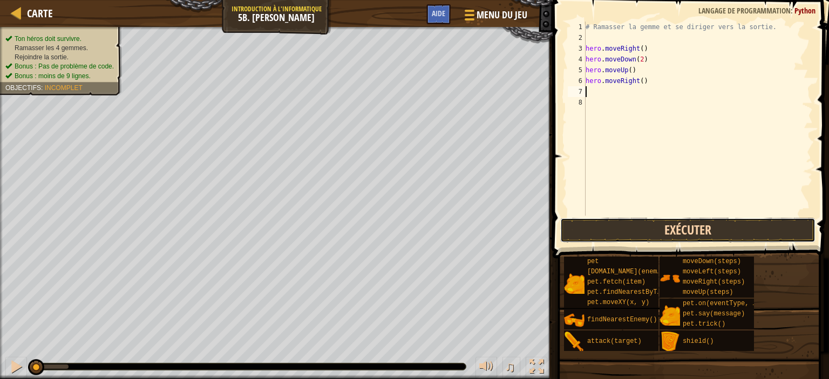
click at [662, 232] on button "Exécuter" at bounding box center [687, 230] width 255 height 25
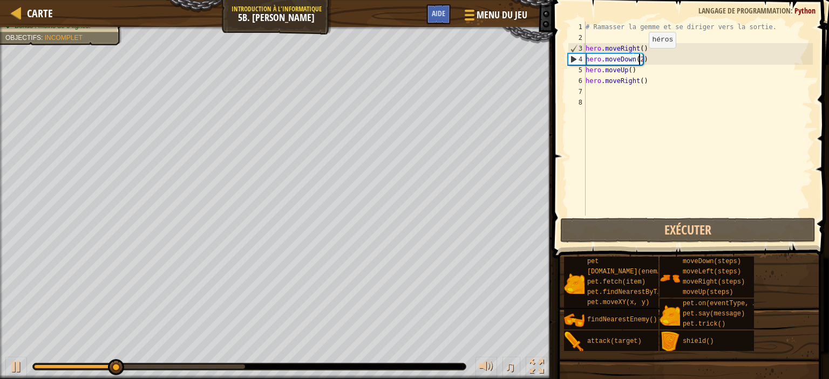
click at [639, 58] on div "# Ramasser la gemme et se diriger vers la sortie. hero . moveRight ( ) hero . m…" at bounding box center [697, 130] width 229 height 216
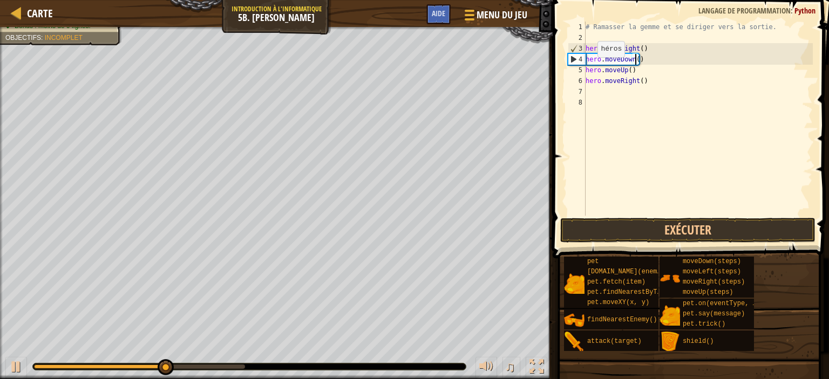
click at [588, 68] on div "# Ramasser la gemme et se diriger vers la sortie. hero . moveRight ( ) hero . m…" at bounding box center [697, 130] width 229 height 216
type textarea "hero.moveUp()"
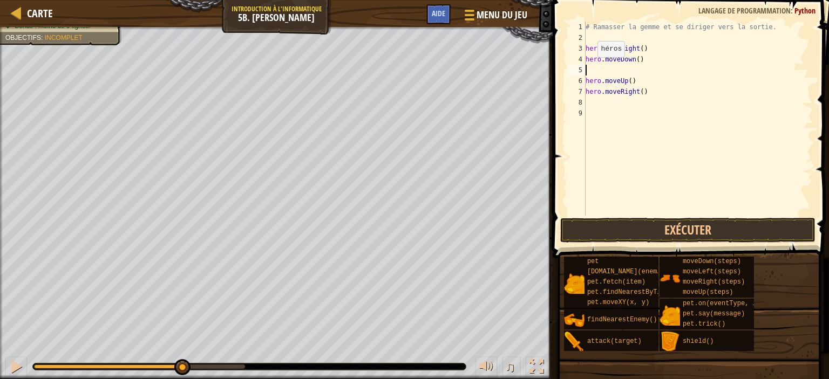
type textarea "he"
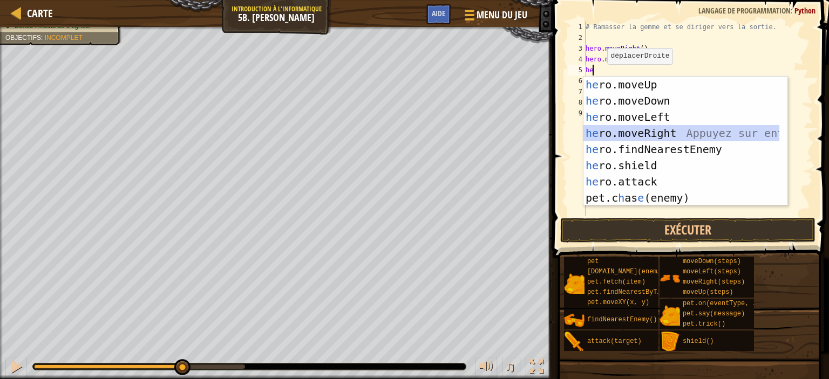
click at [664, 132] on div "he ro.moveUp Appuyez sur entrée he ro.moveDown Appuyez sur entrée he ro.moveLef…" at bounding box center [681, 158] width 196 height 162
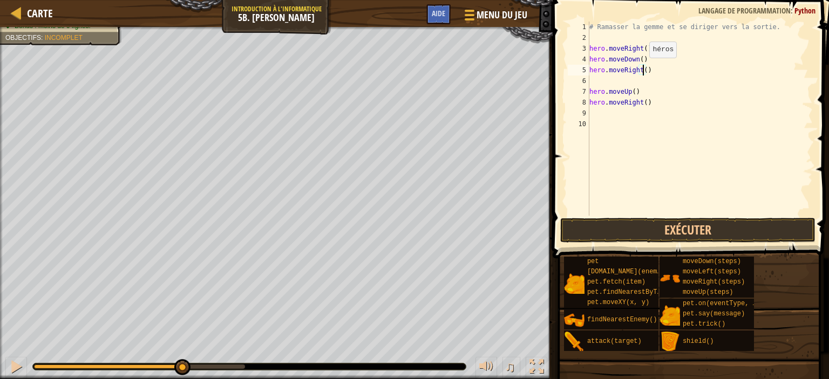
click at [643, 69] on div "# Ramasser la gemme et se diriger vers la sortie. hero . moveRight ( ) hero . m…" at bounding box center [700, 130] width 226 height 216
type textarea "hero.moveRight(2)"
click at [688, 226] on button "Exécuter" at bounding box center [687, 230] width 255 height 25
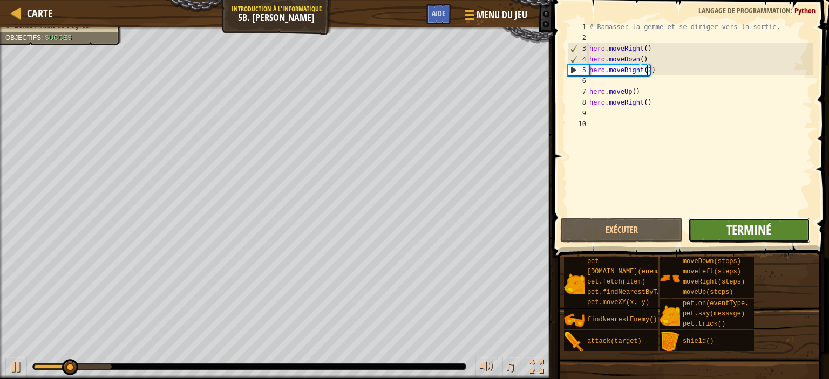
click at [749, 235] on span "Terminé" at bounding box center [748, 229] width 45 height 17
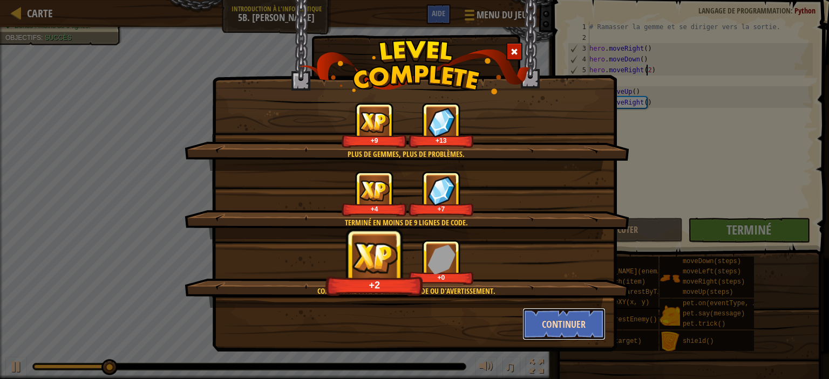
click at [573, 325] on button "Continuer" at bounding box center [564, 324] width 84 height 32
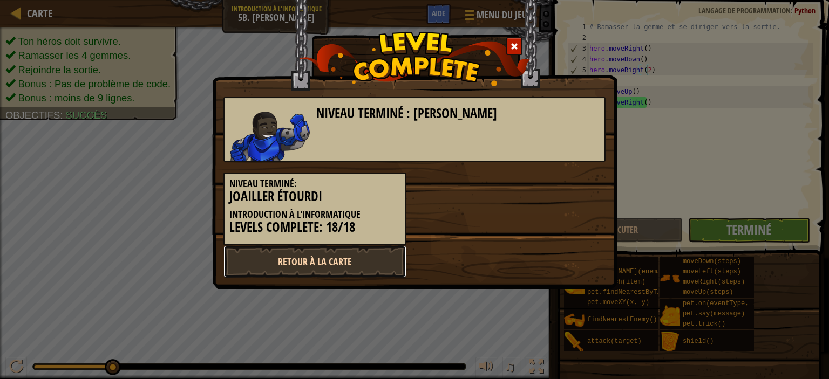
click at [358, 266] on link "Retour à la Carte" at bounding box center [314, 261] width 183 height 32
select select "fr"
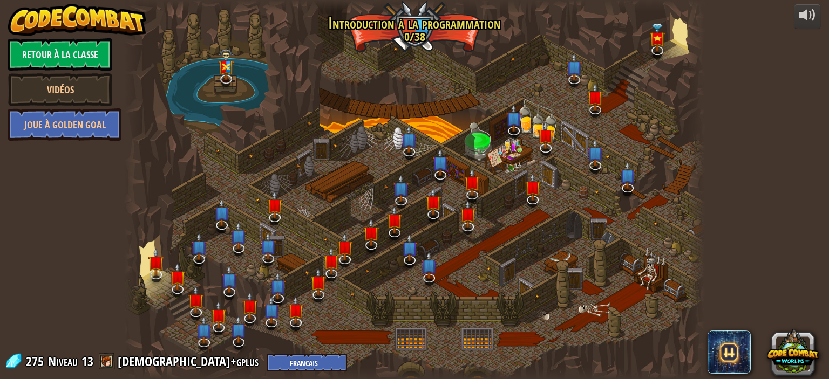
select select "fr"
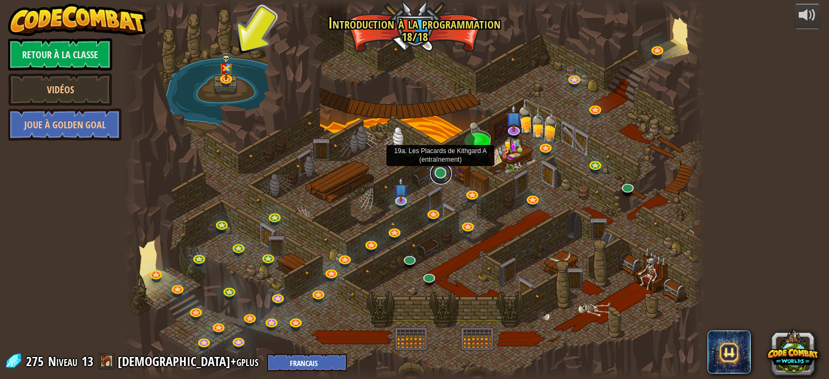
click at [436, 169] on link at bounding box center [441, 174] width 22 height 22
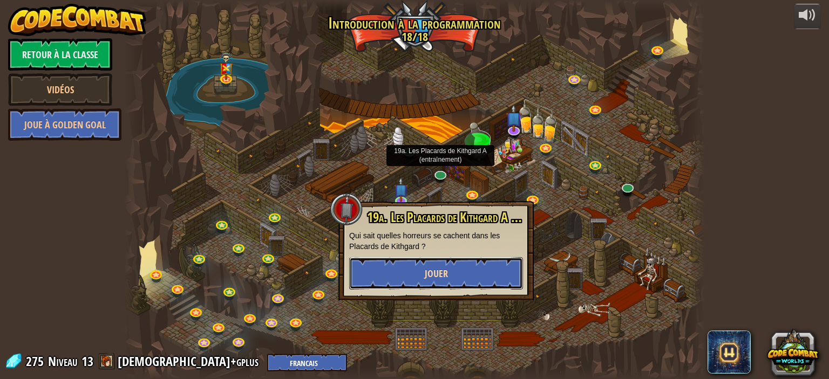
click at [453, 274] on button "Jouer" at bounding box center [436, 273] width 174 height 32
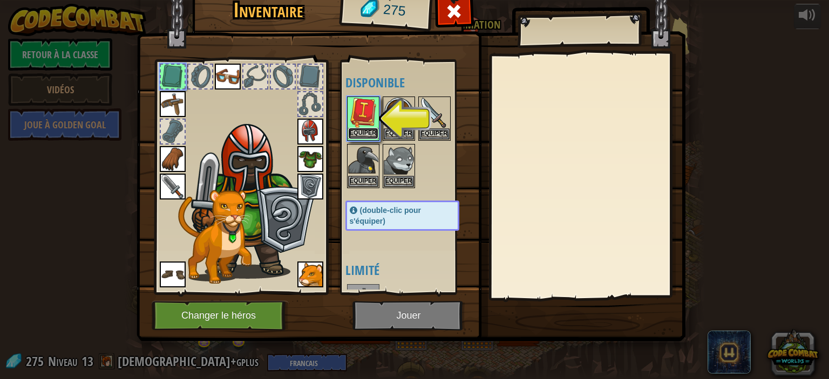
click at [365, 128] on button "Equiper" at bounding box center [363, 133] width 30 height 11
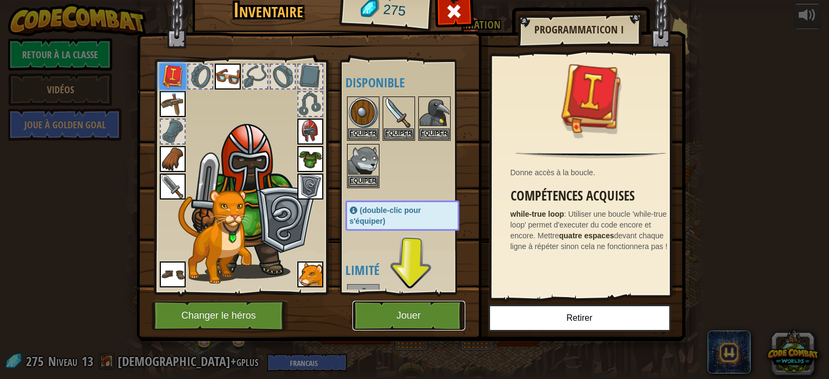
click at [419, 318] on button "Jouer" at bounding box center [408, 316] width 113 height 30
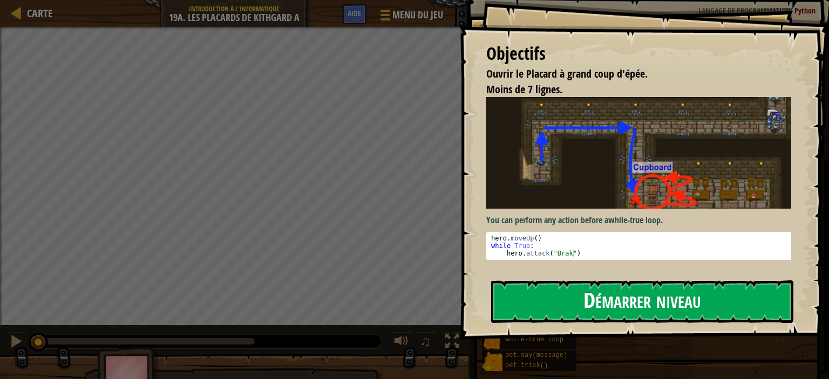
click at [597, 308] on button "Démarrer niveau" at bounding box center [642, 302] width 302 height 43
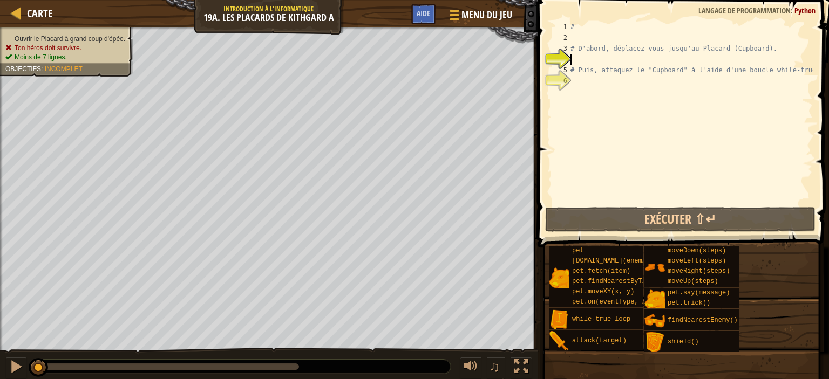
type textarea "h"
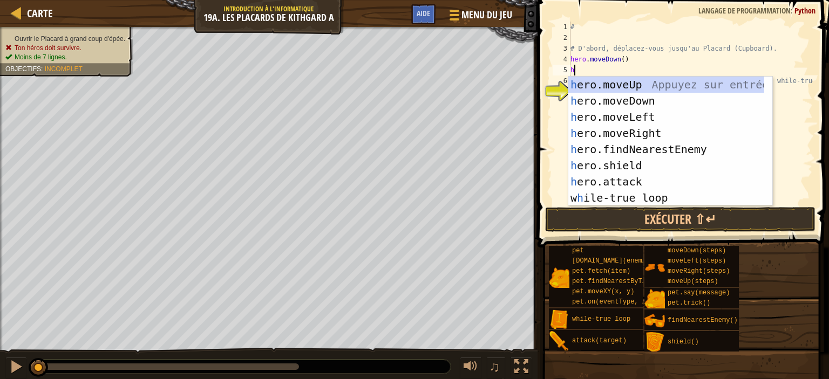
type textarea "he"
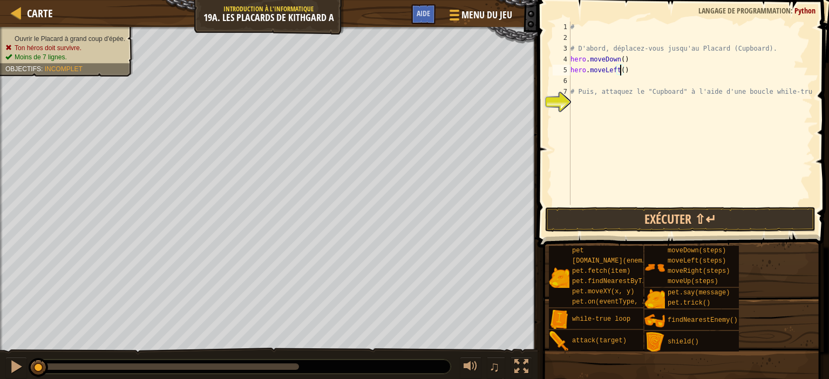
type textarea "hero.moveLeft(2)"
type textarea "he"
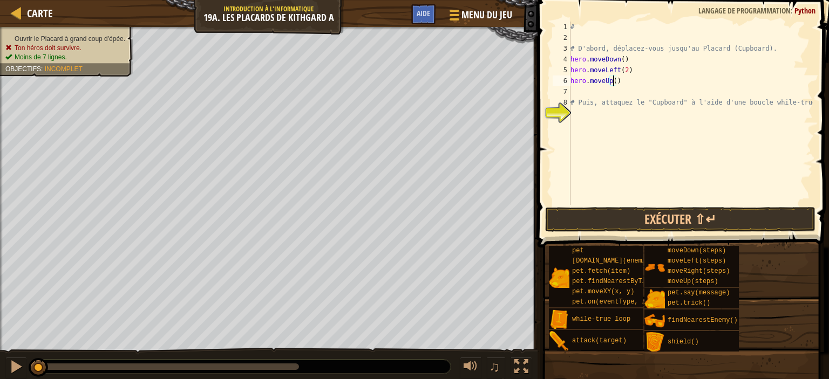
type textarea "hero.moveUp(2)"
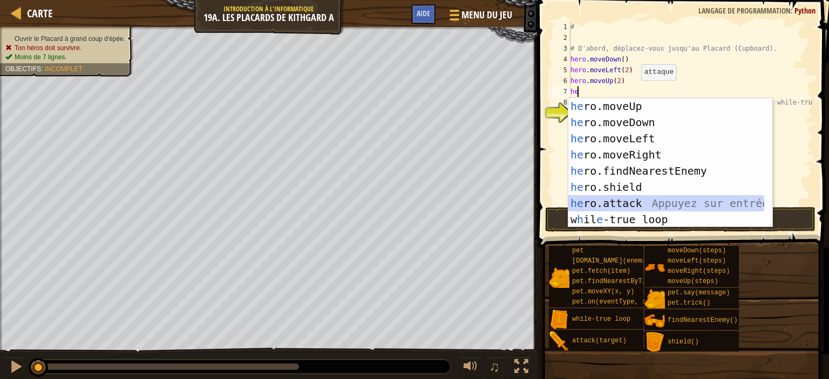
click at [639, 202] on div "he ro.moveUp Appuyez sur entrée he ro.moveDown Appuyez sur entrée he ro.moveLef…" at bounding box center [666, 179] width 196 height 162
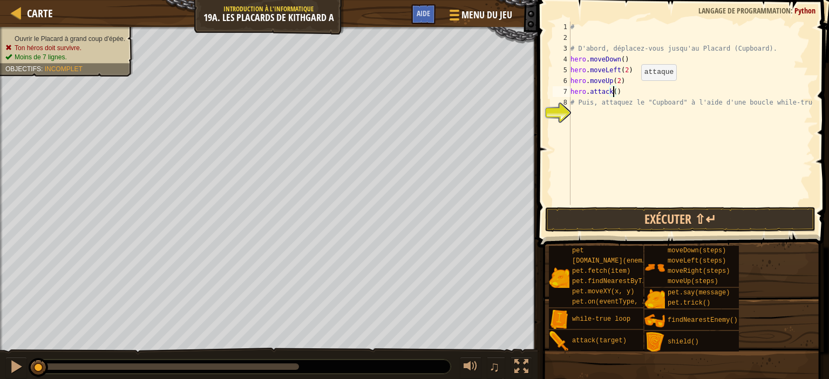
scroll to position [5, 3]
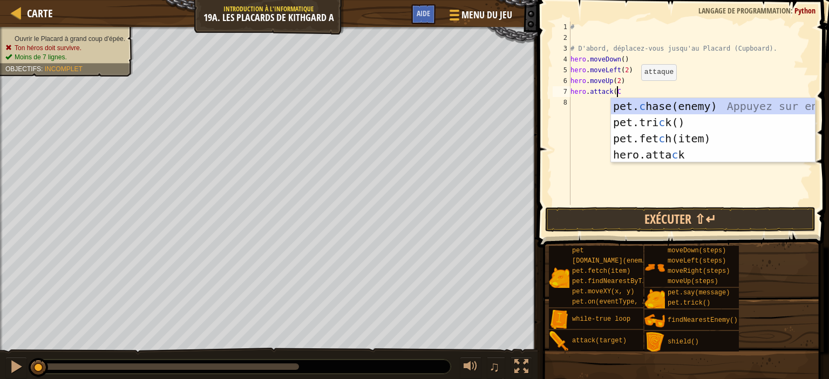
click at [639, 202] on div "# # D'abord, déplacez-vous jusqu'au Placard (Cupboard). hero . moveDown ( ) her…" at bounding box center [690, 124] width 244 height 205
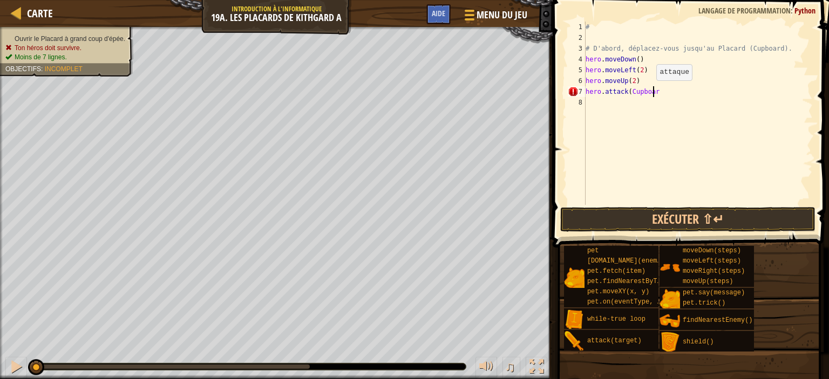
scroll to position [5, 5]
type textarea "hero.attack(Cupboard)"
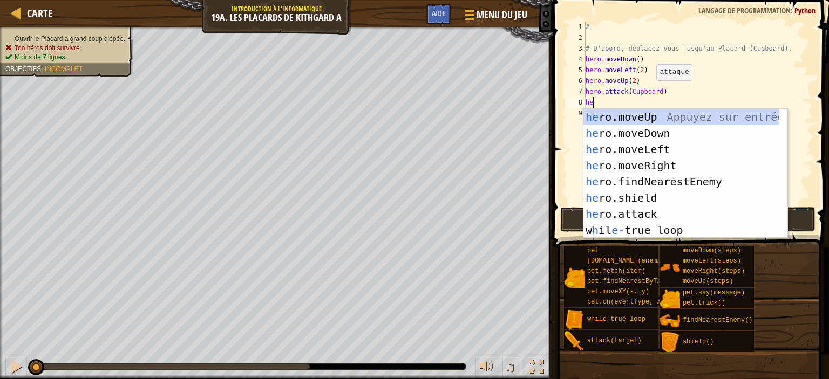
type textarea "h"
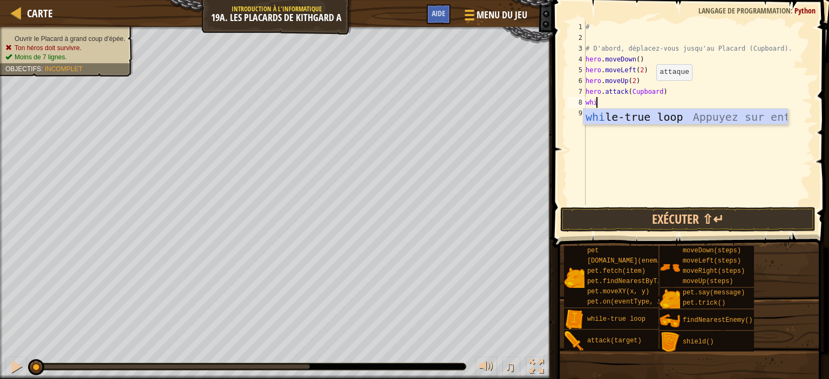
type textarea "whil"
click at [669, 121] on div "whil e-true loop Appuyez sur entrée" at bounding box center [685, 133] width 204 height 49
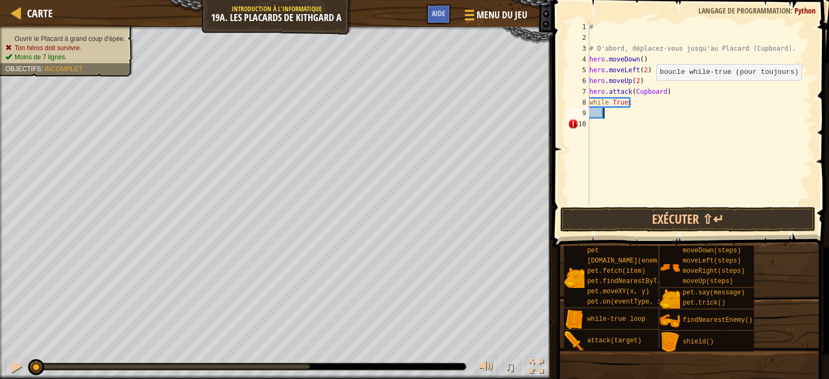
scroll to position [5, 1]
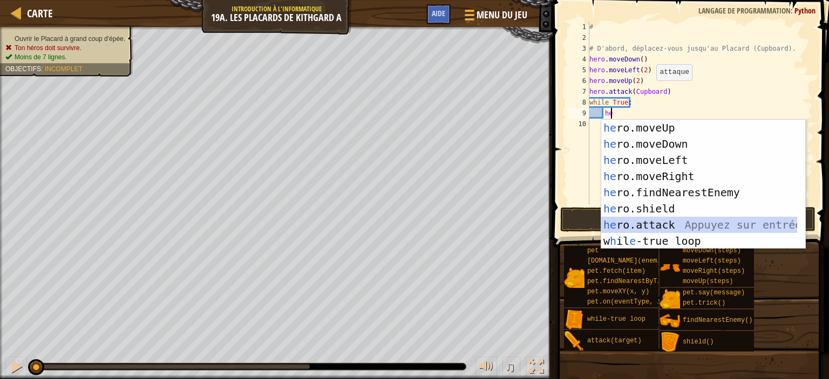
click at [688, 227] on div "he ro.moveUp Appuyez sur entrée he ro.moveDown Appuyez sur entrée he ro.moveLef…" at bounding box center [699, 201] width 196 height 162
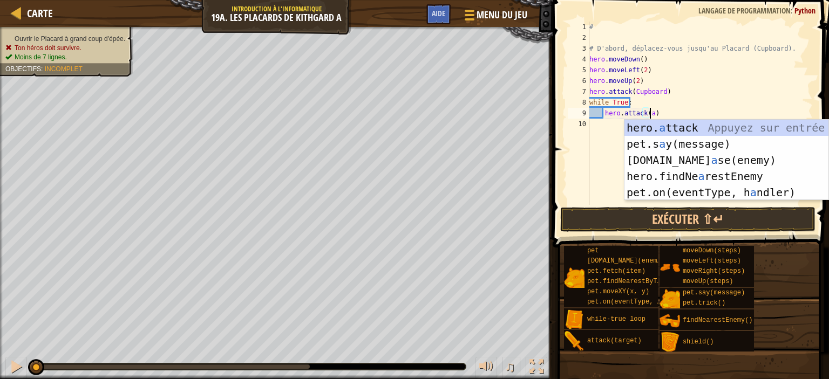
scroll to position [5, 4]
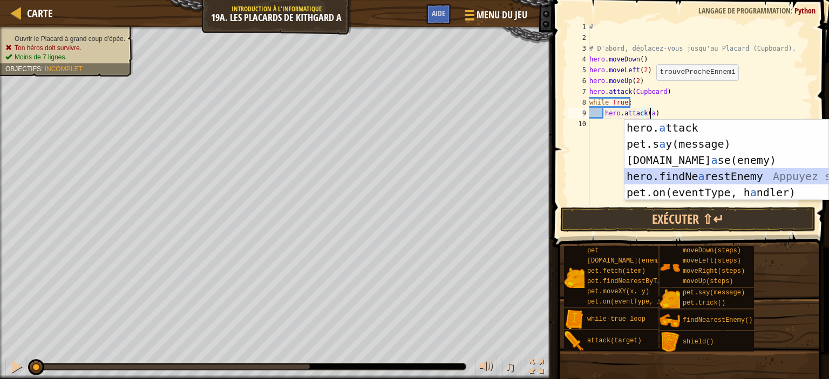
click at [678, 175] on div "hero. a ttack Appuyez sur entrée pet.s a y(message) Appuyez sur entrée [DOMAIN_…" at bounding box center [726, 176] width 204 height 113
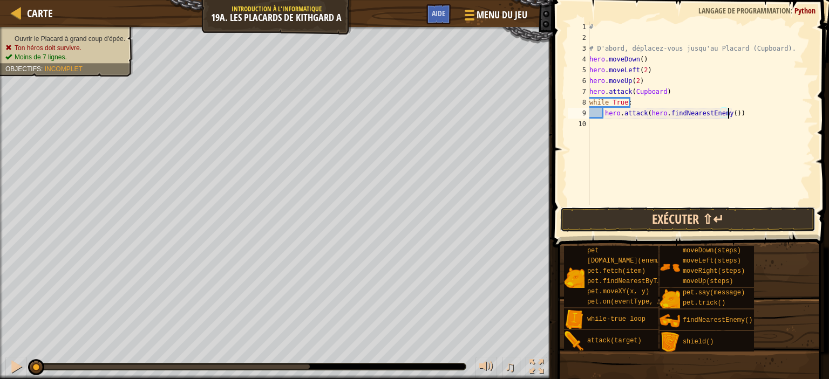
click at [693, 218] on button "Exécuter ⇧↵" at bounding box center [687, 219] width 255 height 25
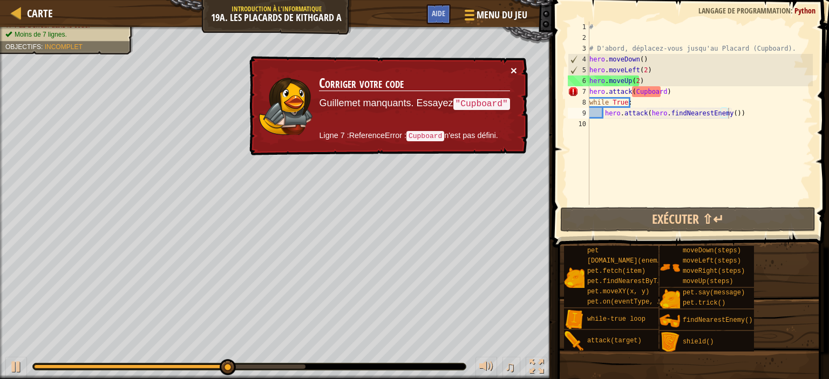
click at [515, 67] on button "×" at bounding box center [513, 70] width 6 height 11
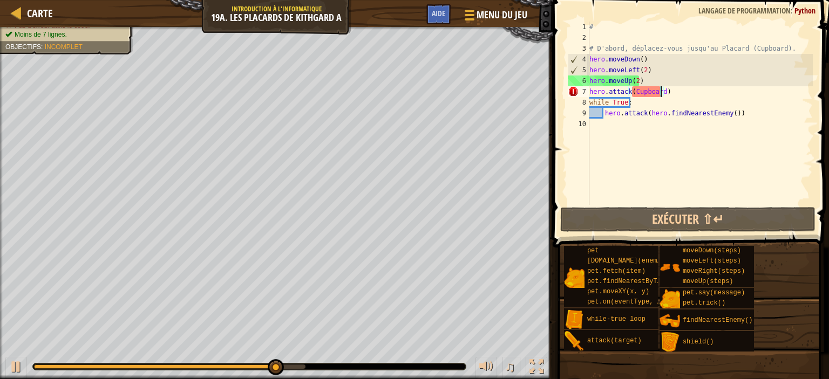
click at [660, 92] on div "# # D'abord, déplacez-vous jusqu'au Placard (Cupboard). hero . moveDown ( ) her…" at bounding box center [700, 124] width 226 height 205
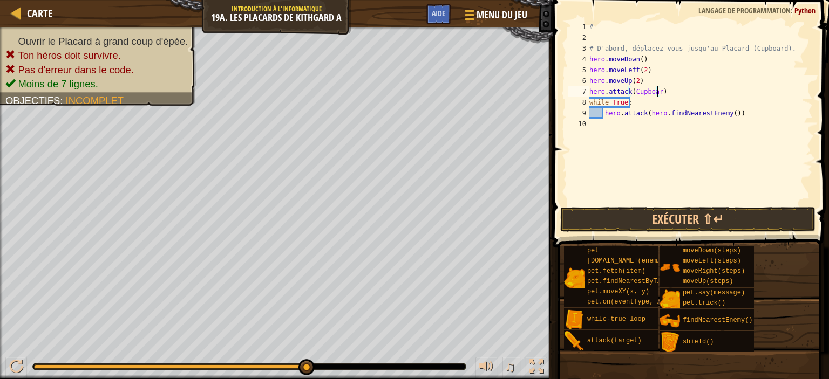
scroll to position [5, 5]
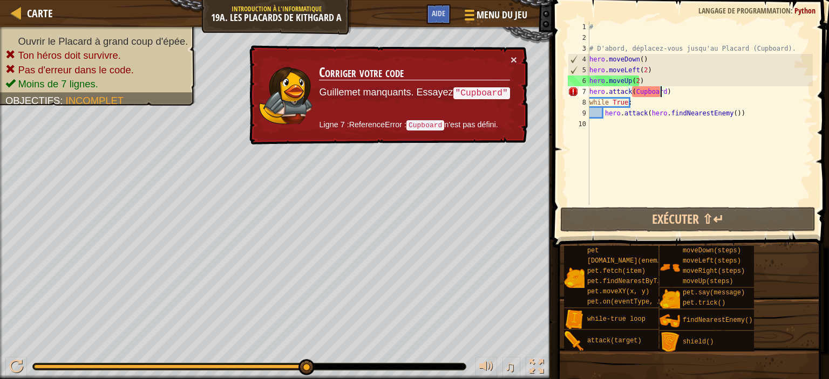
click at [661, 92] on div "# # D'abord, déplacez-vous jusqu'au Placard (Cupboard). hero . moveDown ( ) her…" at bounding box center [700, 124] width 226 height 205
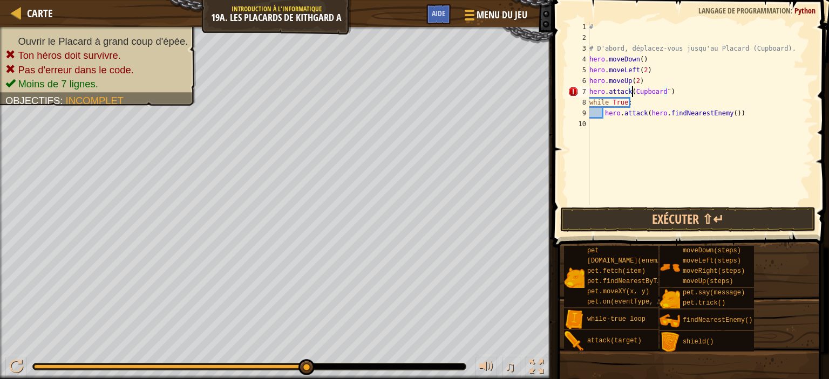
scroll to position [5, 4]
click at [689, 230] on button "Exécuter ⇧↵" at bounding box center [687, 219] width 255 height 25
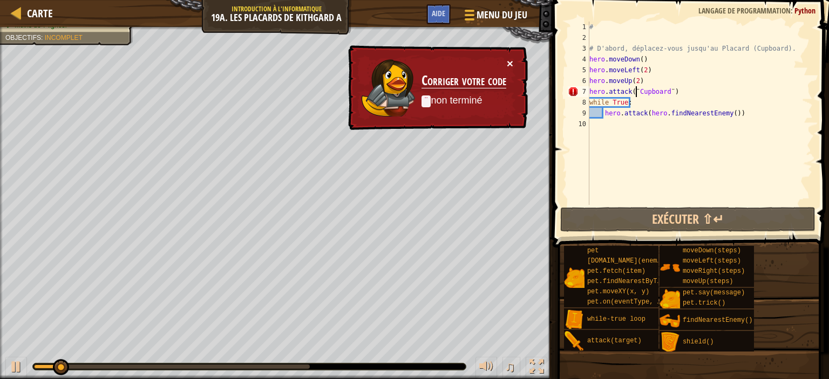
click at [510, 58] on button "×" at bounding box center [510, 63] width 6 height 11
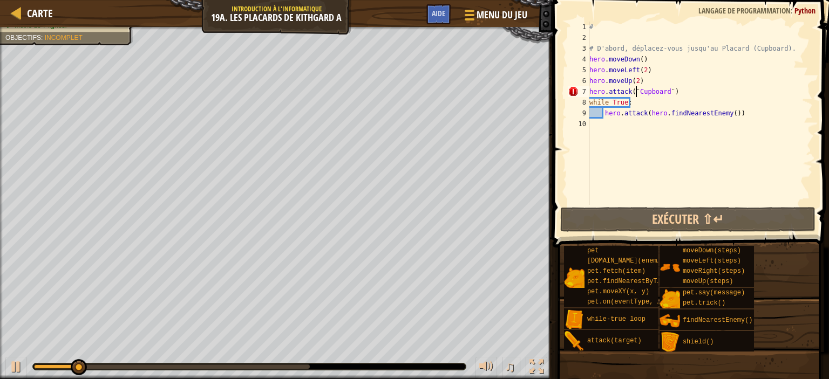
click at [668, 92] on div "# # D'abord, déplacez-vous jusqu'au Placard (Cupboard). hero . moveDown ( ) her…" at bounding box center [700, 124] width 226 height 205
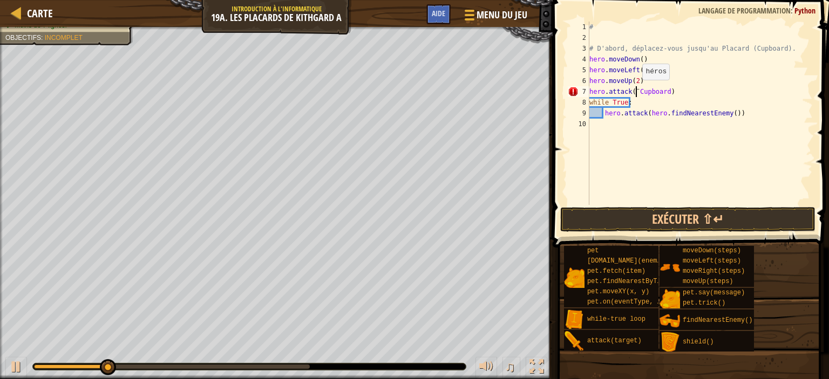
click at [637, 90] on div "# # D'abord, déplacez-vous jusqu'au Placard (Cupboard). hero . moveDown ( ) her…" at bounding box center [700, 124] width 226 height 205
click at [685, 222] on button "Exécuter ⇧↵" at bounding box center [687, 219] width 255 height 25
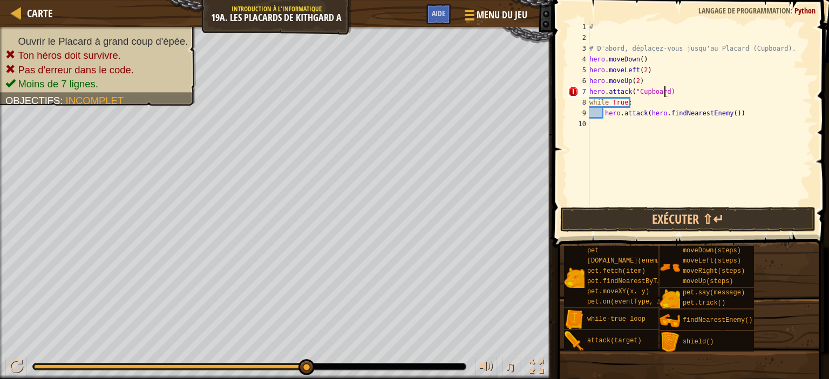
scroll to position [5, 6]
click at [725, 220] on button "Exécuter ⇧↵" at bounding box center [687, 219] width 255 height 25
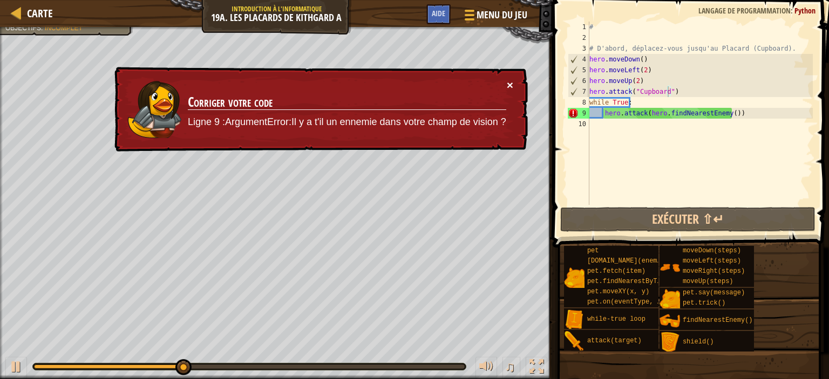
click at [508, 83] on button "×" at bounding box center [510, 84] width 6 height 11
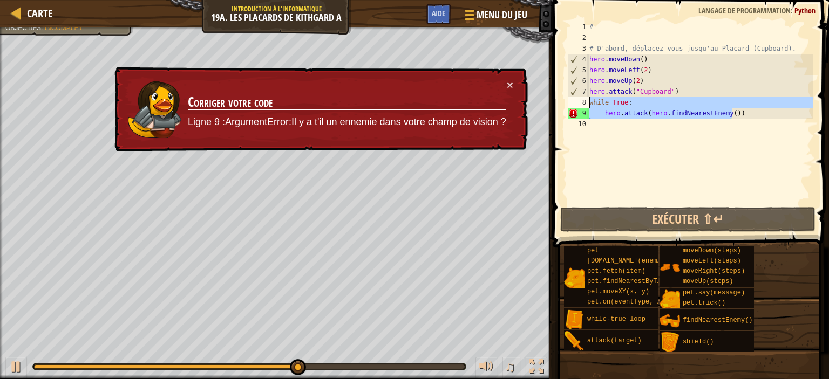
drag, startPoint x: 735, startPoint y: 114, endPoint x: 589, endPoint y: 102, distance: 146.1
click at [589, 102] on div "hero.attack("Cupboard") 1 2 3 4 5 6 7 8 9 10 # # D'abord, déplacez-vous jusqu'a…" at bounding box center [688, 113] width 247 height 183
type textarea "while True: hero.attack(hero.findNearestEnemy())"
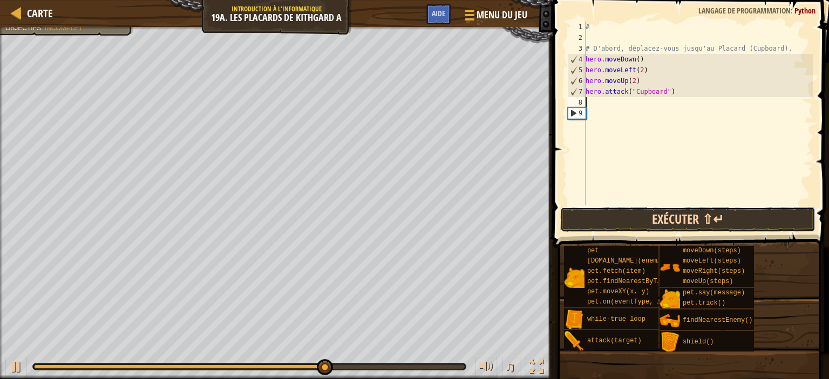
click at [692, 213] on button "Exécuter ⇧↵" at bounding box center [687, 219] width 255 height 25
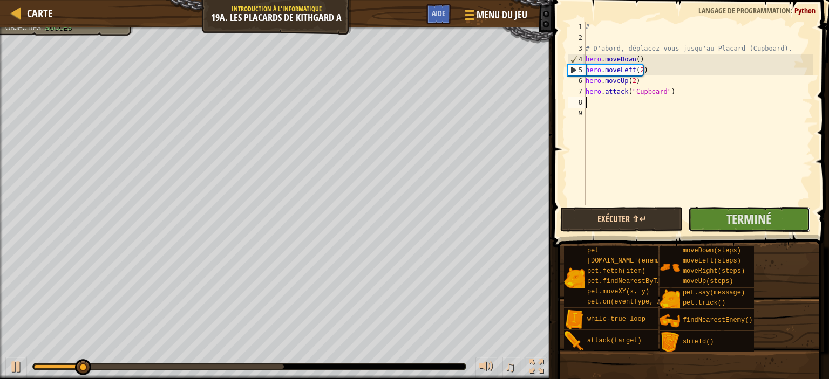
click at [692, 213] on button "Terminé" at bounding box center [749, 219] width 122 height 25
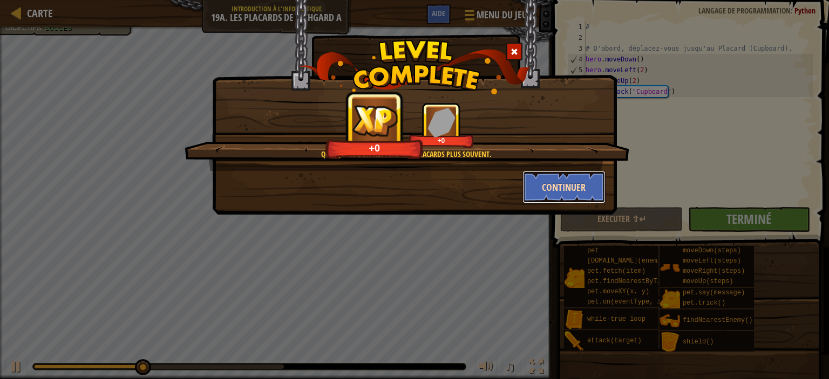
click at [579, 173] on button "Continuer" at bounding box center [564, 187] width 84 height 32
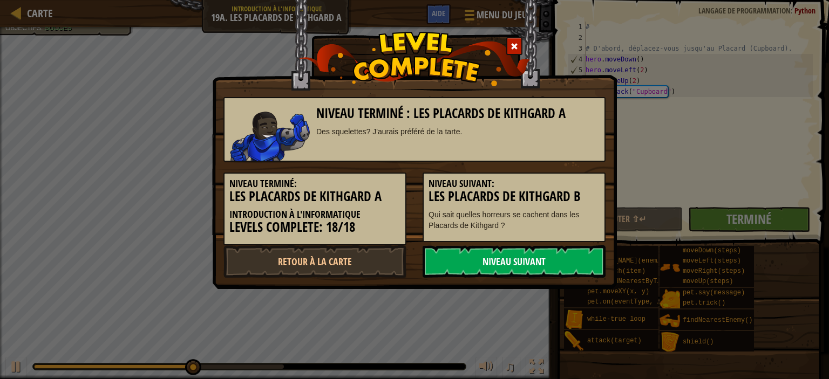
click at [432, 254] on link "Niveau Suivant" at bounding box center [513, 261] width 183 height 32
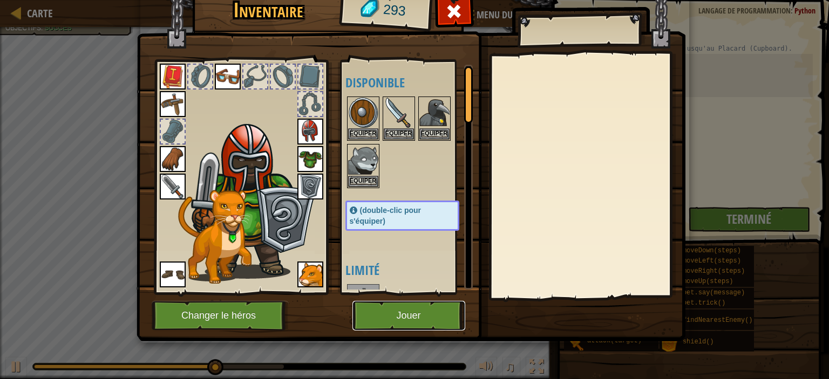
click at [416, 311] on button "Jouer" at bounding box center [408, 316] width 113 height 30
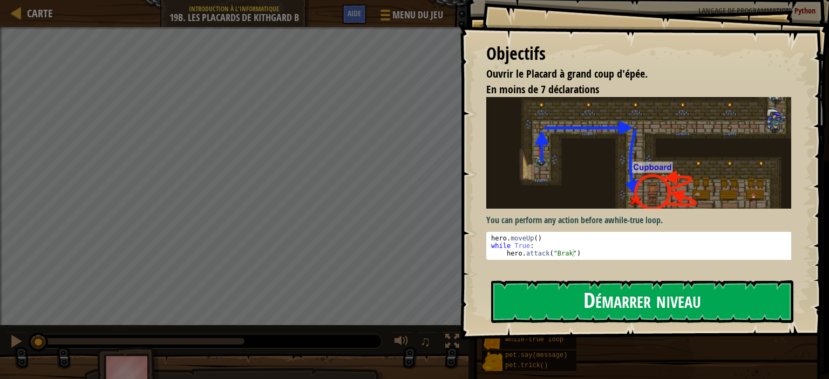
click at [575, 303] on button "Démarrer niveau" at bounding box center [642, 302] width 302 height 43
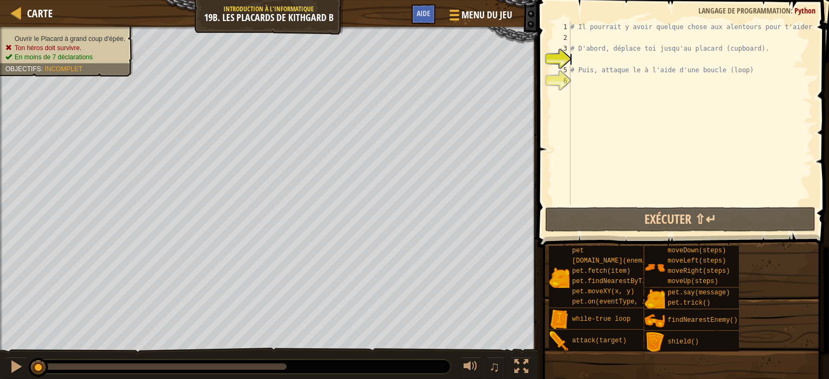
type textarea "he"
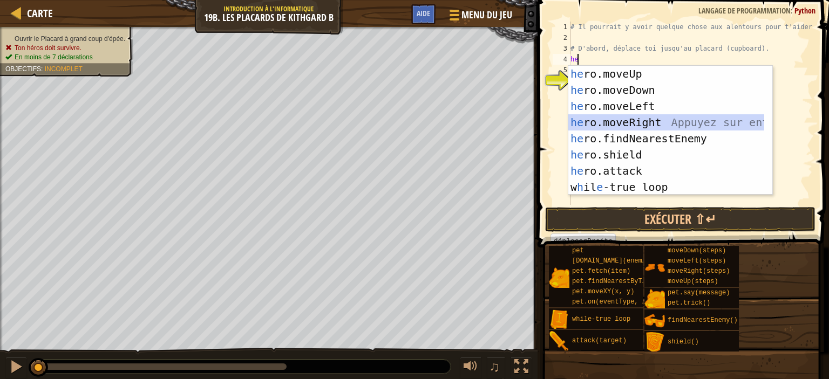
click at [627, 119] on div "he ro.moveUp Appuyez sur entrée he ro.moveDown Appuyez sur entrée he ro.moveLef…" at bounding box center [666, 147] width 196 height 162
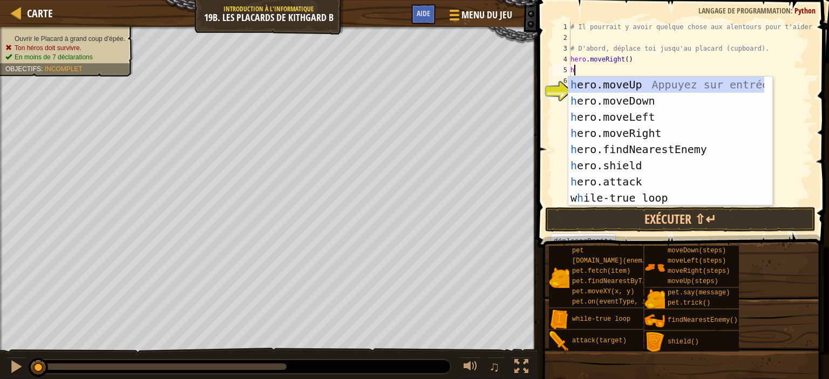
type textarea "he"
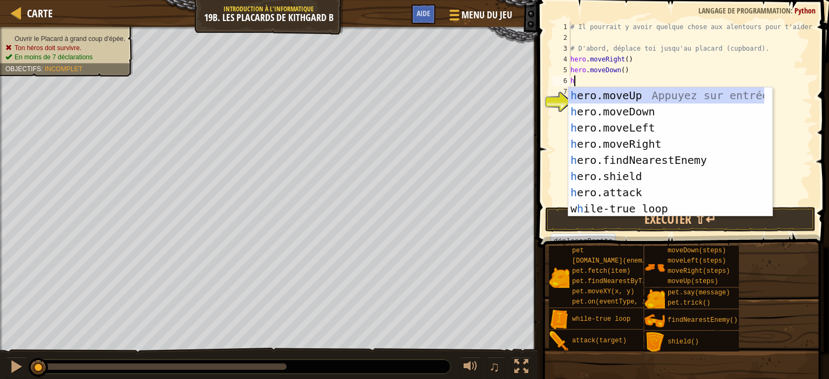
type textarea "he"
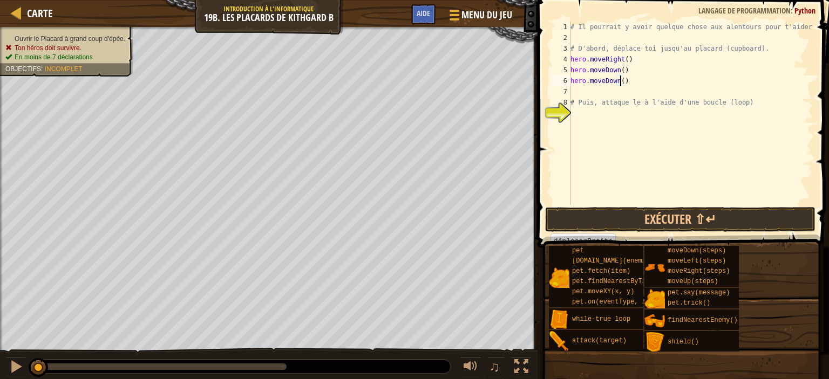
type textarea "hero.moveDown(2)"
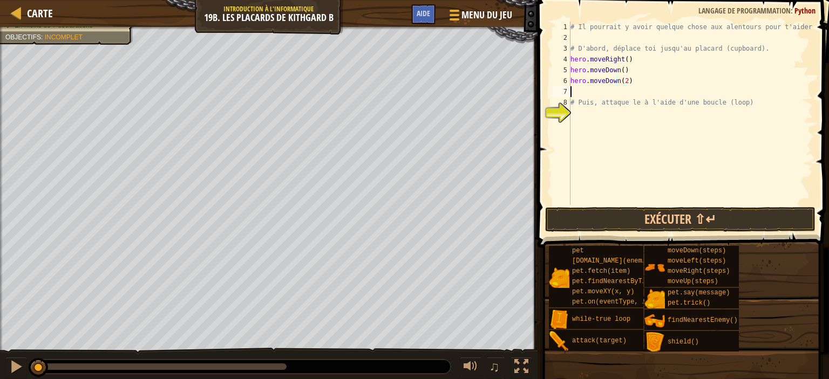
click at [582, 88] on div "# Il pourrait y avoir quelque chose aux alentours pour t'aider! # D'abord, dépl…" at bounding box center [690, 124] width 244 height 205
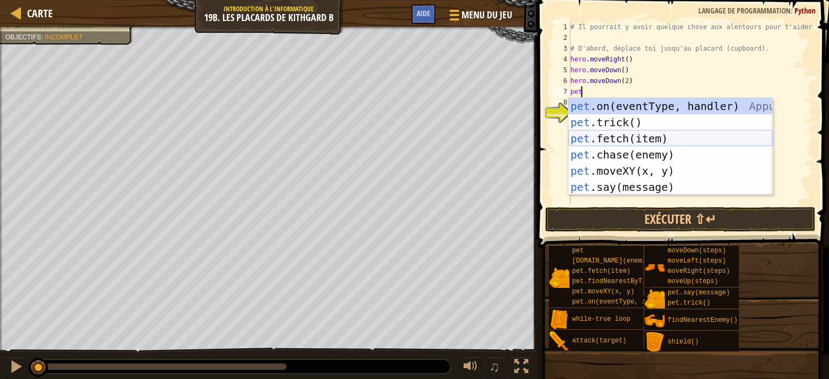
click at [614, 141] on div "pet .on(eventType, handler) Appuyez sur entrée pet .trick() Appuyez sur entrée …" at bounding box center [670, 162] width 204 height 129
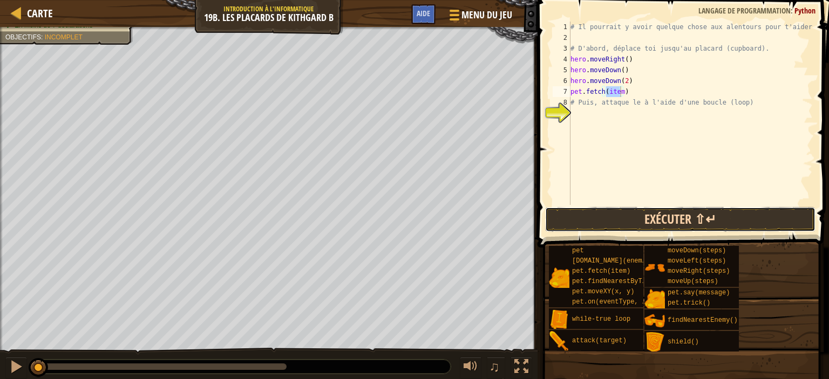
click at [643, 215] on button "Exécuter ⇧↵" at bounding box center [680, 219] width 270 height 25
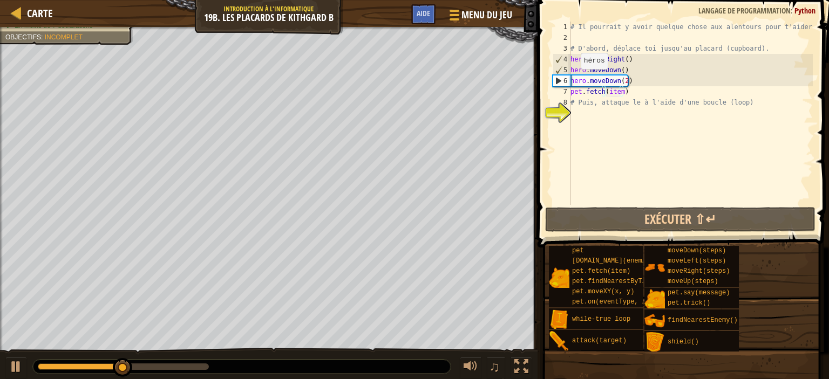
click at [571, 79] on div "# Il pourrait y avoir quelque chose aux alentours pour t'aider! # D'abord, dépl…" at bounding box center [690, 124] width 244 height 205
click at [630, 79] on div "# Il pourrait y avoir quelque chose aux alentours pour t'aider! # D'abord, dépl…" at bounding box center [690, 124] width 244 height 205
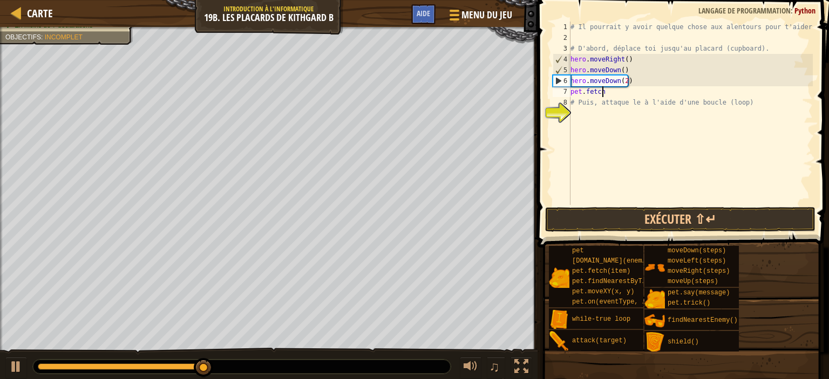
type textarea "p"
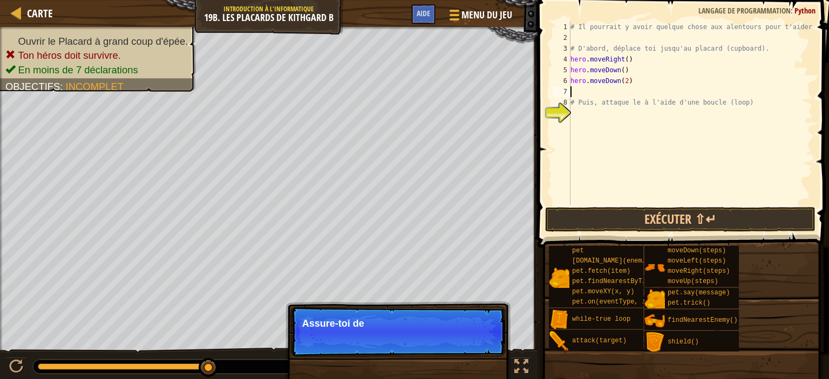
type textarea "hero.moveDown(2)"
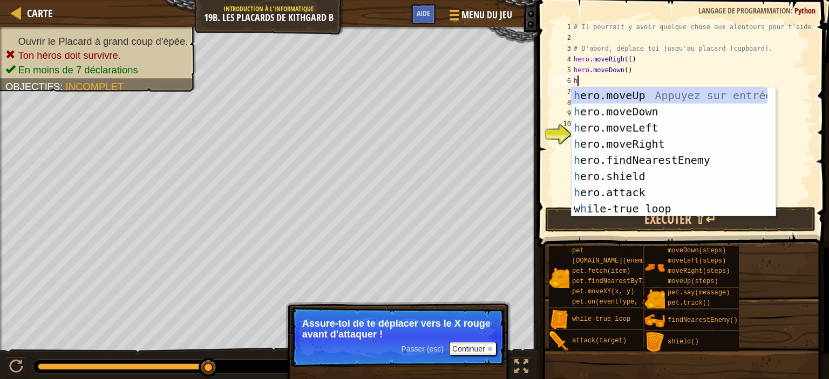
type textarea "he"
click at [648, 141] on div "he ro.moveUp Appuyez sur entrée he ro.moveDown Appuyez sur entrée he ro.moveLef…" at bounding box center [669, 168] width 196 height 162
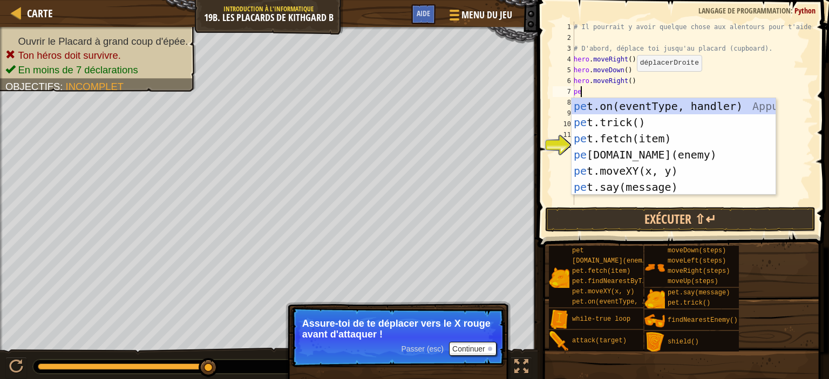
click at [648, 141] on div "pe t.on(eventType, handler) Appuyez sur entrée pe t.trick() Appuyez sur entrée …" at bounding box center [673, 162] width 204 height 129
type textarea "pet.fetch(item)"
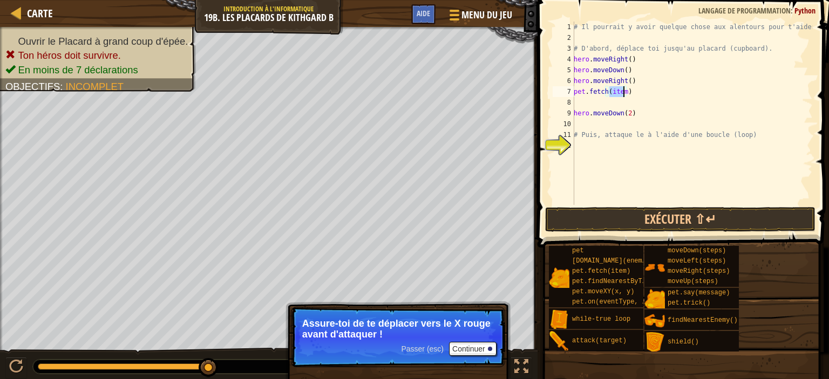
click at [600, 104] on div "# Il pourrait y avoir quelque chose aux alentours pour t'aider! # D'abord, dépl…" at bounding box center [691, 124] width 241 height 205
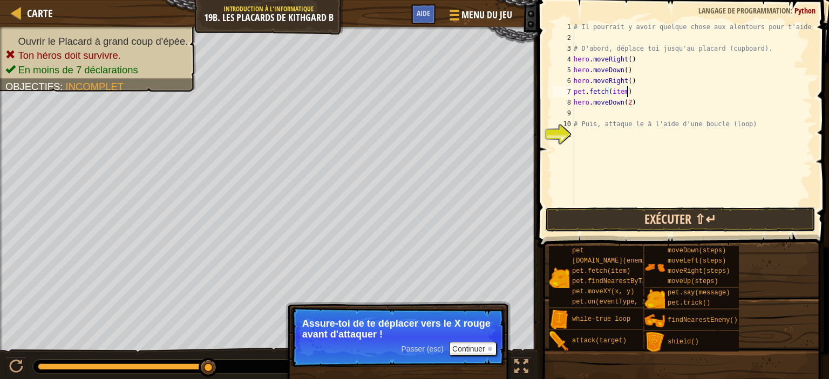
click at [717, 217] on button "Exécuter ⇧↵" at bounding box center [680, 219] width 270 height 25
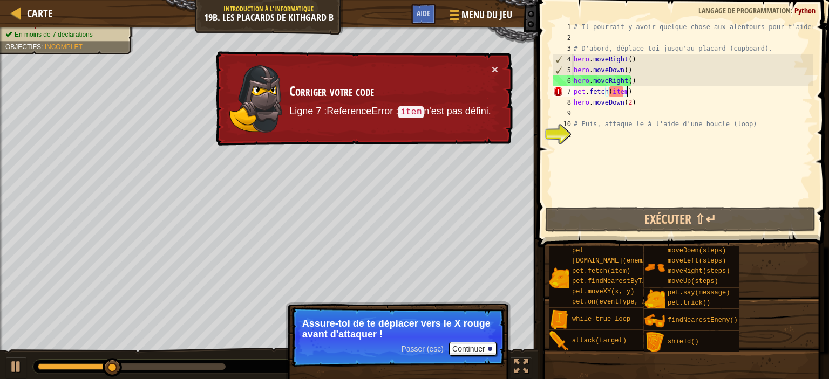
click at [623, 90] on div "# Il pourrait y avoir quelque chose aux alentours pour t'aider! # D'abord, dépl…" at bounding box center [691, 124] width 241 height 205
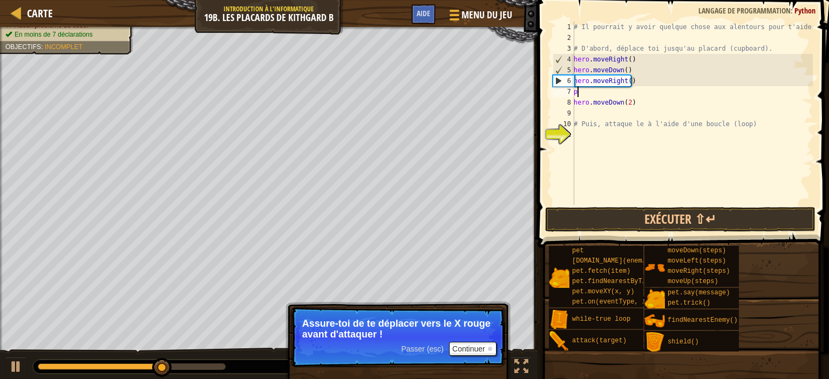
type textarea "p"
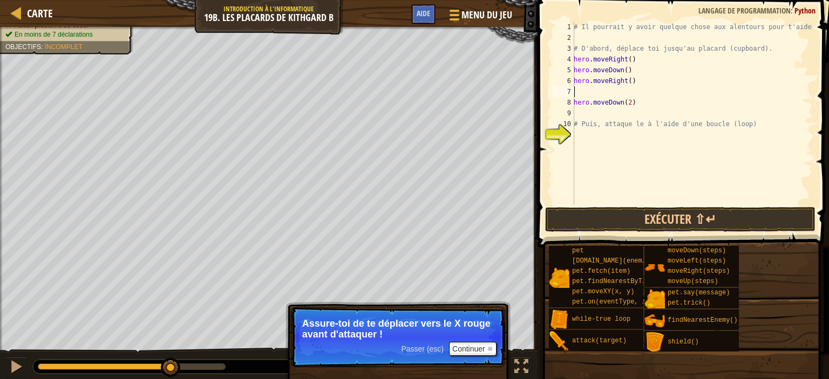
type textarea "hero.moveDown(2)"
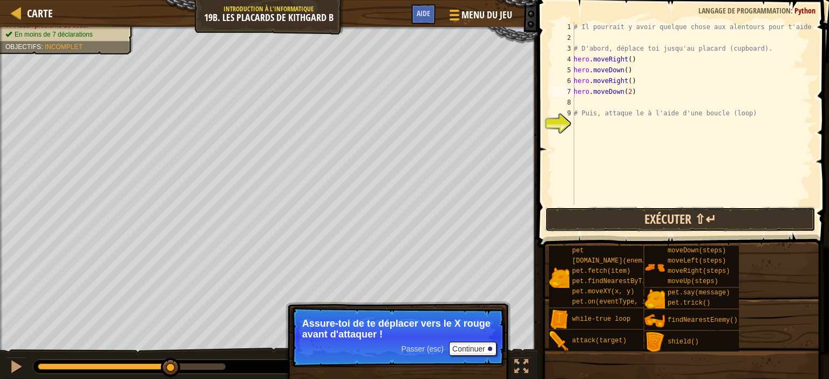
click at [710, 217] on button "Exécuter ⇧↵" at bounding box center [680, 219] width 270 height 25
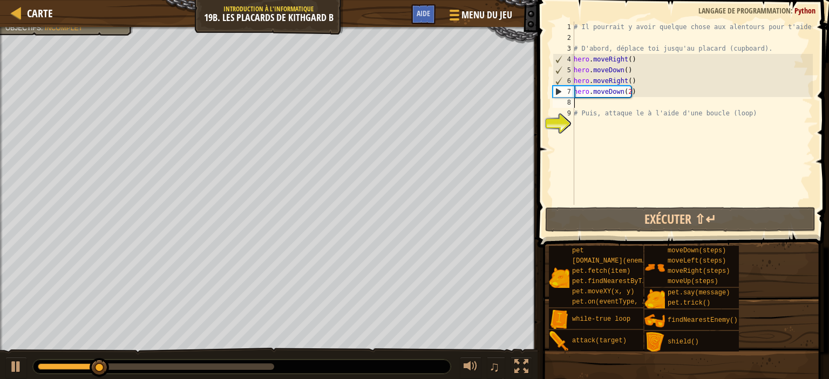
click at [599, 105] on div "# Il pourrait y avoir quelque chose aux alentours pour t'aider! # D'abord, dépl…" at bounding box center [691, 124] width 241 height 205
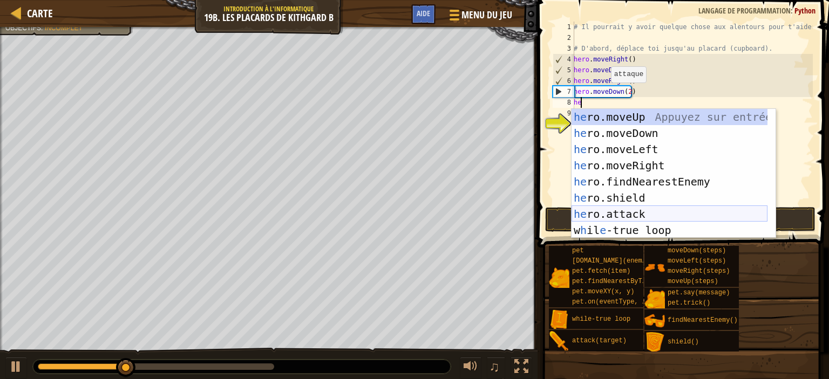
click at [623, 207] on div "he ro.moveUp Appuyez sur entrée he ro.moveDown Appuyez sur entrée he ro.moveLef…" at bounding box center [669, 190] width 196 height 162
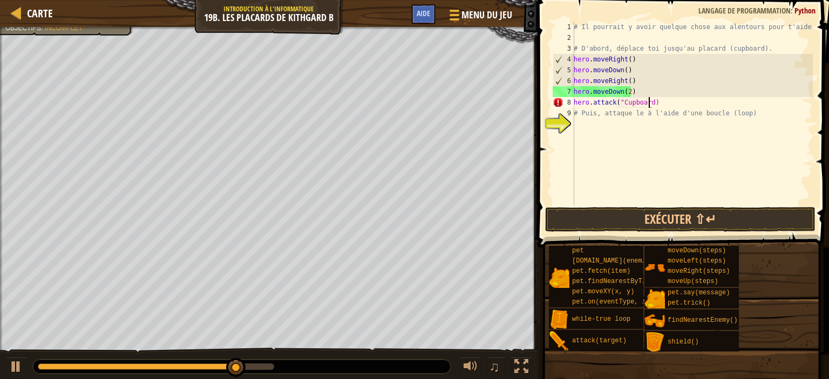
scroll to position [5, 6]
type textarea "hero.attack("Cupboard")"
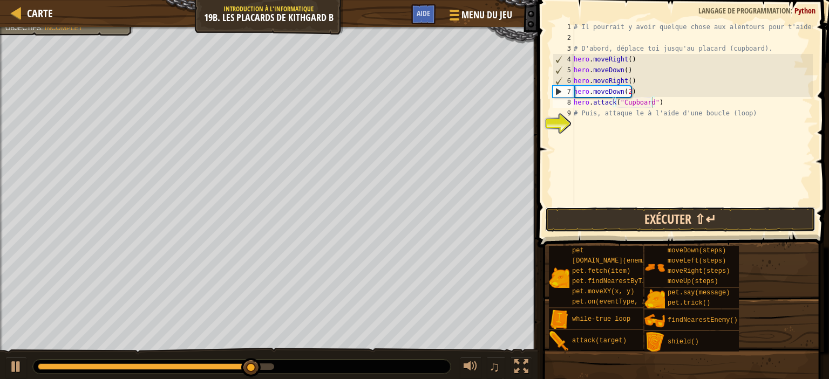
click at [705, 211] on button "Exécuter ⇧↵" at bounding box center [680, 219] width 270 height 25
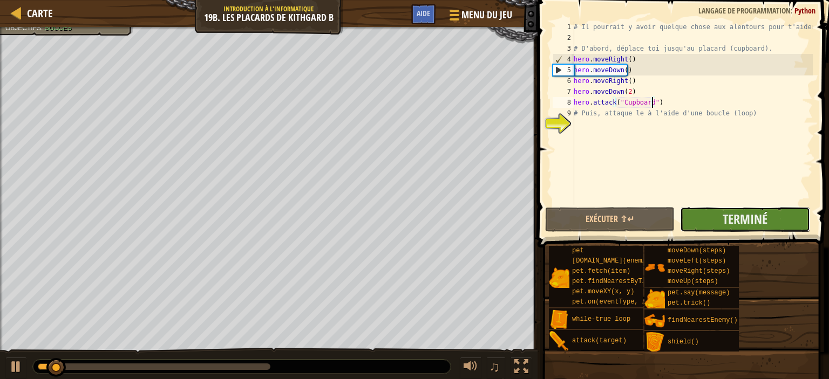
click at [705, 214] on button "Terminé" at bounding box center [744, 219] width 129 height 25
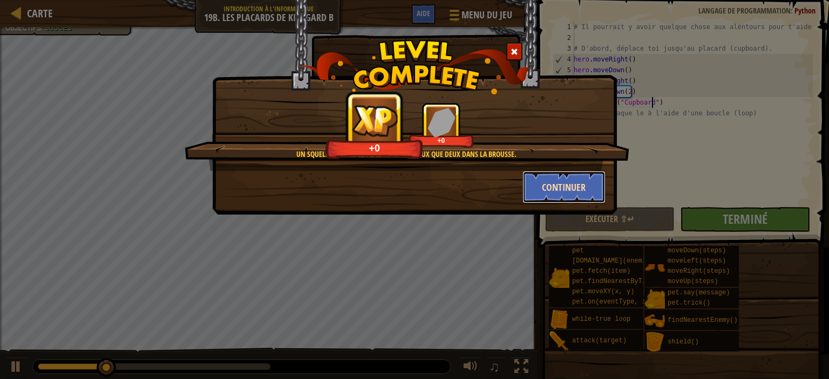
click at [570, 185] on button "Continuer" at bounding box center [564, 187] width 84 height 32
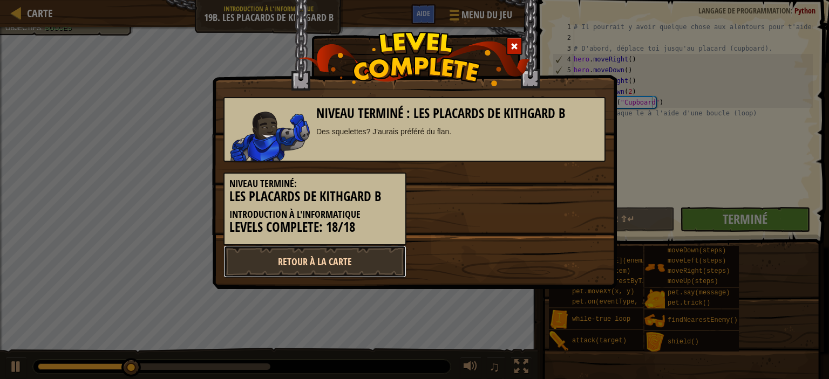
click at [373, 256] on link "Retour à la Carte" at bounding box center [314, 261] width 183 height 32
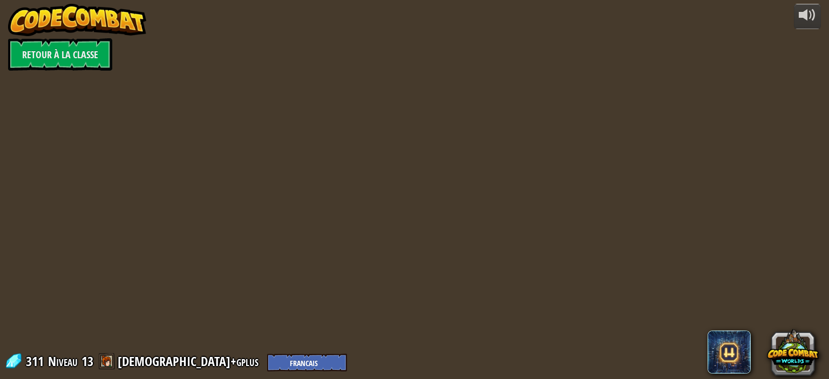
select select "fr"
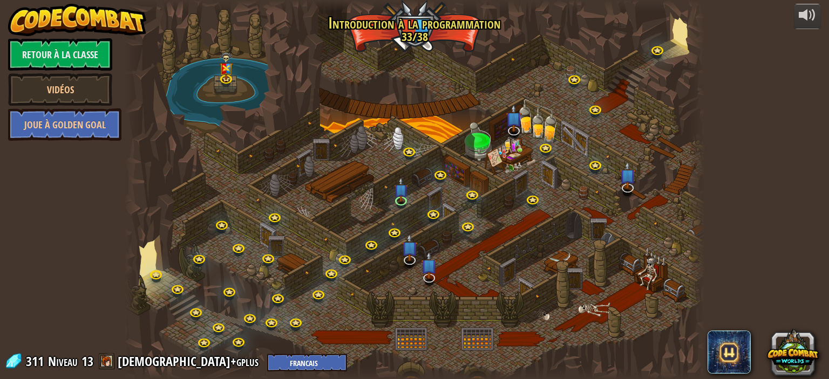
select select "fr"
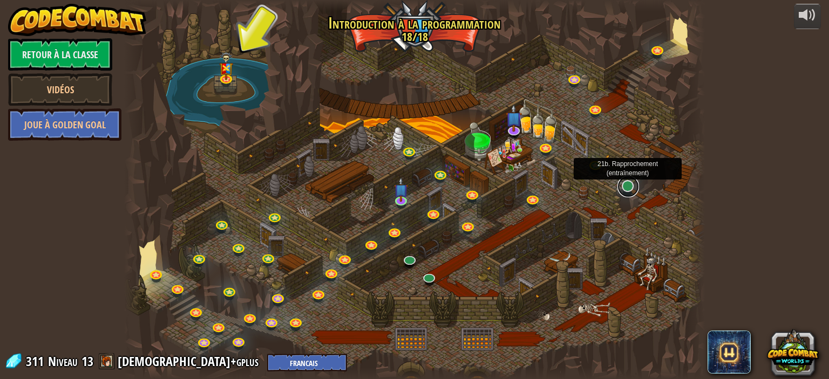
click at [628, 185] on link at bounding box center [628, 187] width 22 height 22
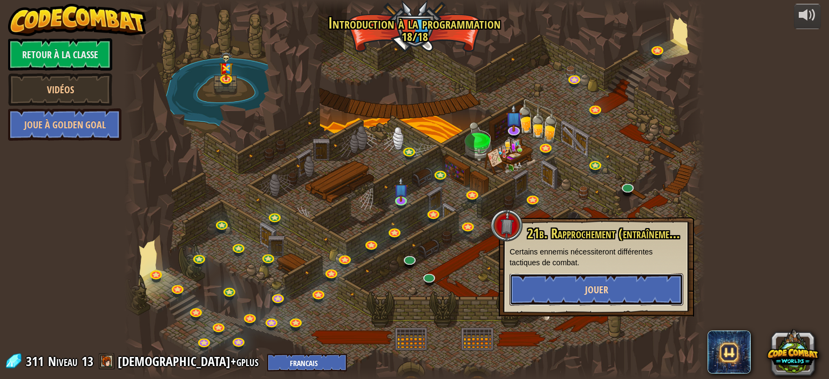
click at [637, 279] on button "Jouer" at bounding box center [596, 290] width 174 height 32
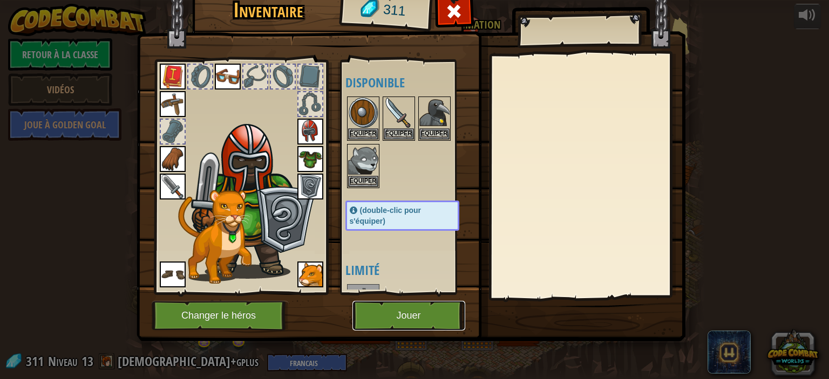
click at [414, 323] on button "Jouer" at bounding box center [408, 316] width 113 height 30
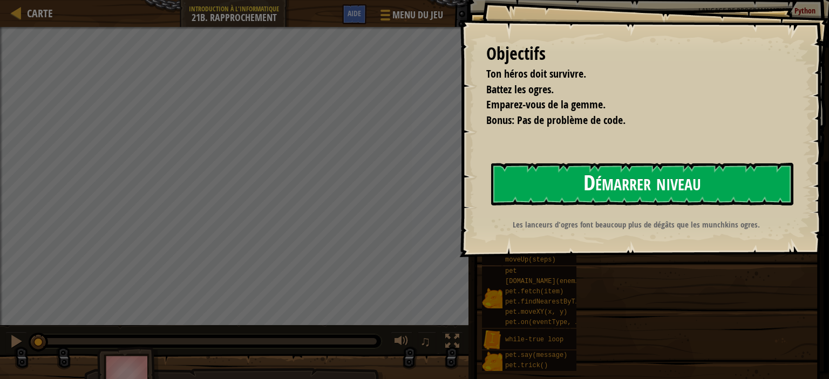
click at [554, 189] on button "Démarrer niveau" at bounding box center [642, 184] width 302 height 43
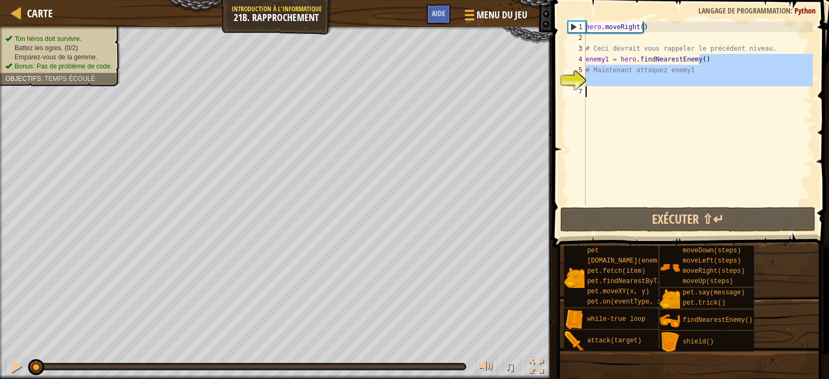
drag, startPoint x: 708, startPoint y: 54, endPoint x: 662, endPoint y: 94, distance: 60.4
click at [661, 94] on div "hero . moveRight ( ) # Ceci devrait vous rappeler le précédent niveau. enemy1 =…" at bounding box center [697, 124] width 229 height 205
click at [691, 101] on div "hero . moveRight ( ) # Ceci devrait vous rappeler le précédent niveau. enemy1 =…" at bounding box center [697, 113] width 229 height 183
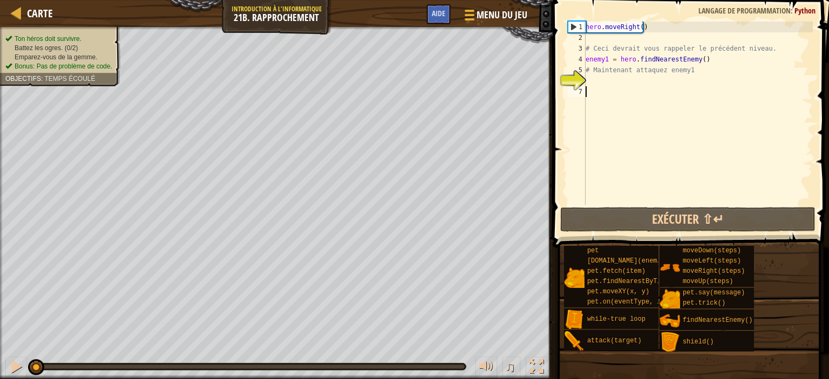
click at [615, 88] on div "hero . moveRight ( ) # Ceci devrait vous rappeler le précédent niveau. enemy1 =…" at bounding box center [697, 124] width 229 height 205
click at [617, 79] on div "hero . moveRight ( ) # Ceci devrait vous rappeler le précédent niveau. enemy1 =…" at bounding box center [697, 124] width 229 height 205
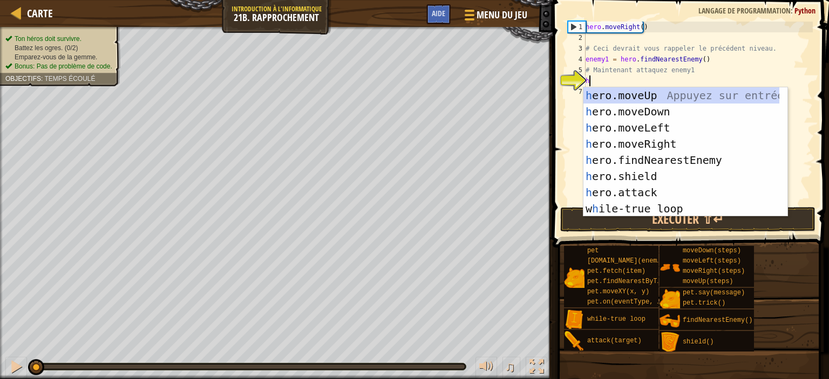
scroll to position [5, 0]
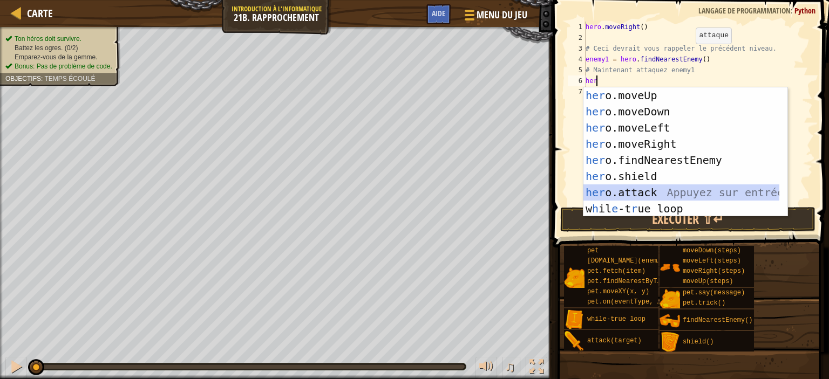
click at [657, 195] on div "her o.moveUp Appuyez sur entrée her o.moveDown Appuyez sur entrée her o.moveLef…" at bounding box center [681, 168] width 196 height 162
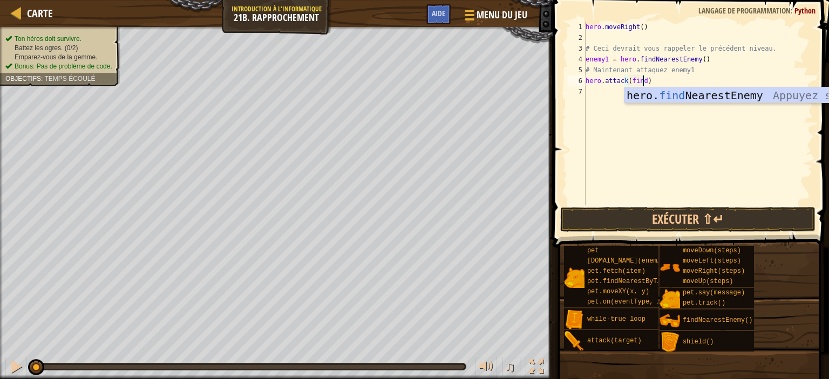
scroll to position [5, 4]
click at [679, 98] on div "hero. find NearestEnemy Appuyez sur entrée" at bounding box center [726, 111] width 204 height 49
type textarea "hero.attack(hero.findNearestEnemy())"
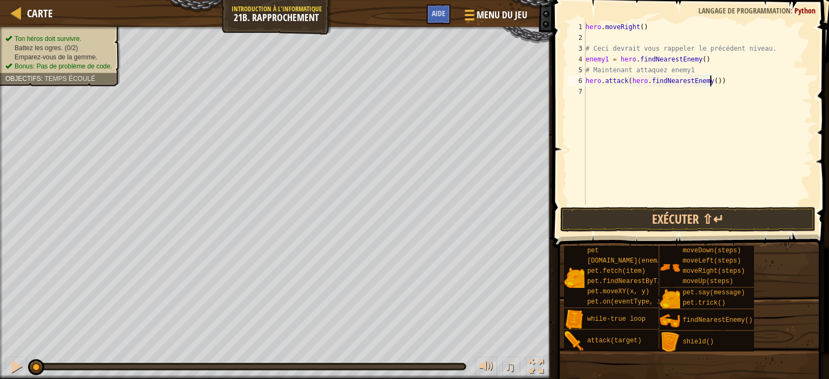
click at [589, 90] on div "hero . moveRight ( ) # Ceci devrait vous rappeler le précédent niveau. enemy1 =…" at bounding box center [697, 124] width 229 height 205
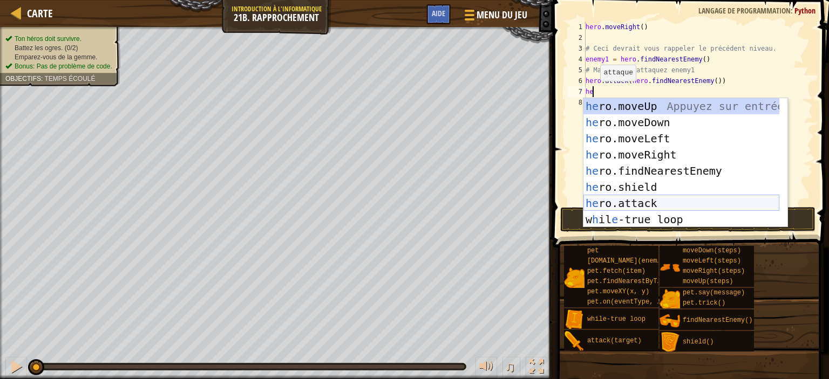
click at [641, 203] on div "he ro.moveUp Appuyez sur entrée he ro.moveDown Appuyez sur entrée he ro.moveLef…" at bounding box center [681, 179] width 196 height 162
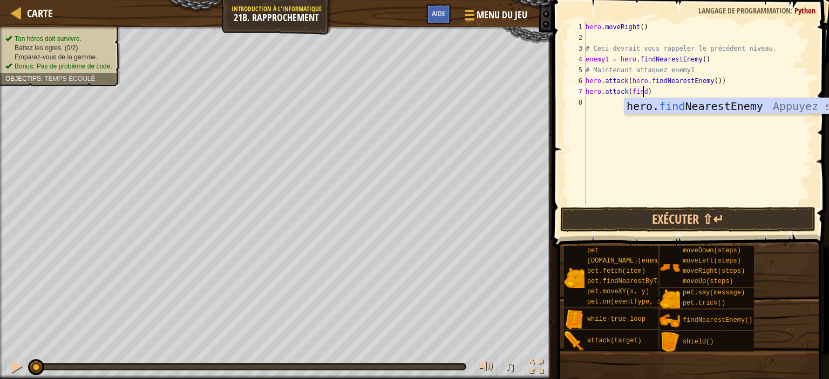
scroll to position [5, 4]
type textarea "hero.attack(hero.findNearestEnemy())"
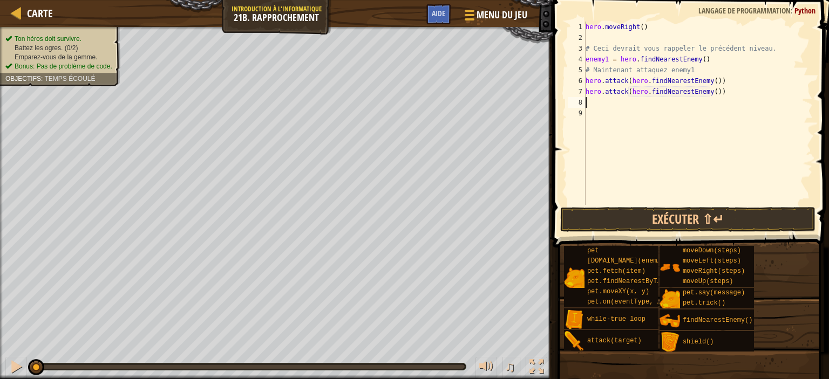
scroll to position [5, 0]
type textarea "he"
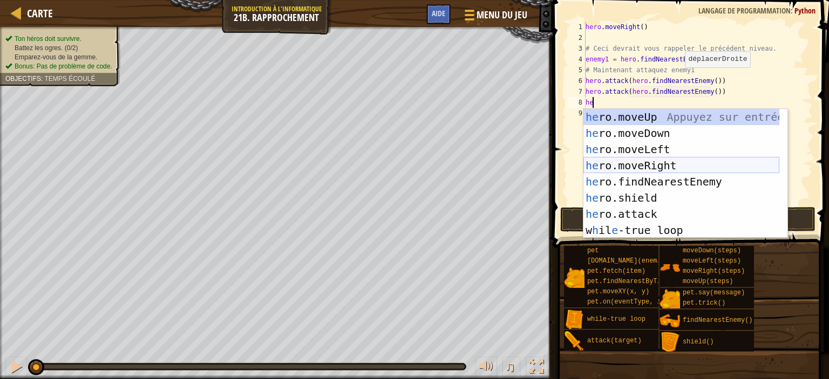
click at [669, 165] on div "he ro.moveUp Appuyez sur entrée he ro.moveDown Appuyez sur entrée he ro.moveLef…" at bounding box center [681, 190] width 196 height 162
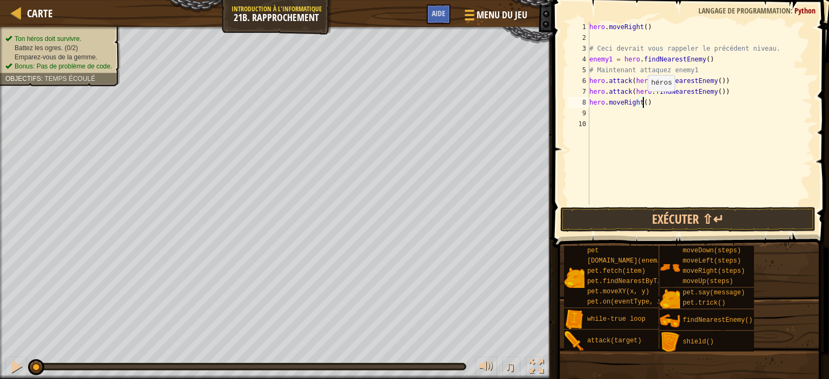
click at [641, 102] on div "hero . moveRight ( ) # Ceci devrait vous rappeler le précédent niveau. enemy1 =…" at bounding box center [700, 124] width 226 height 205
type textarea "hero.moveRight(2)"
click at [625, 113] on div "hero . moveRight ( ) # Ceci devrait vous rappeler le précédent niveau. enemy1 =…" at bounding box center [700, 124] width 226 height 205
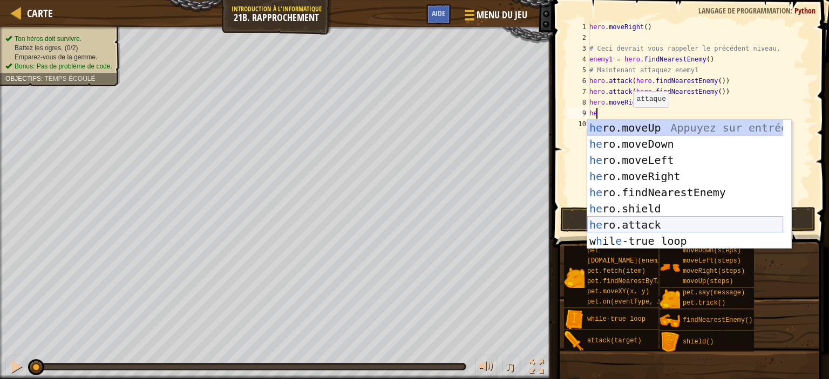
click at [652, 225] on div "he ro.moveUp Appuyez sur entrée he ro.moveDown Appuyez sur entrée he ro.moveLef…" at bounding box center [685, 201] width 196 height 162
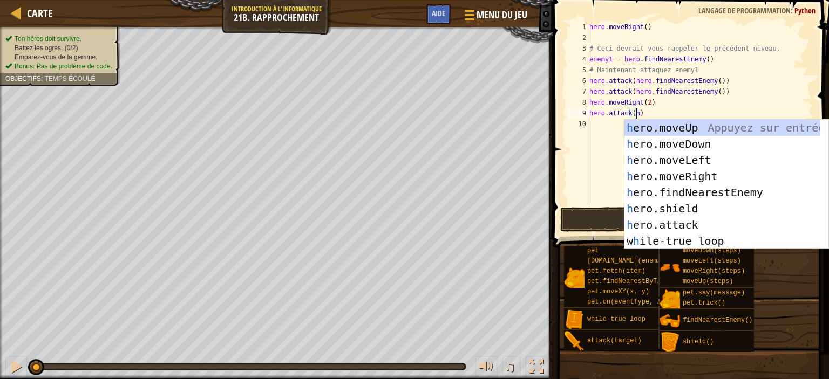
scroll to position [5, 4]
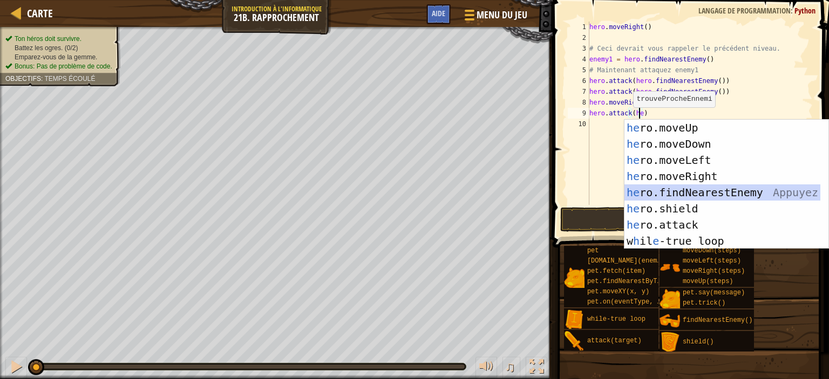
click at [700, 189] on div "he ro.moveUp Appuyez sur entrée he ro.moveDown Appuyez sur entrée he ro.moveLef…" at bounding box center [722, 201] width 196 height 162
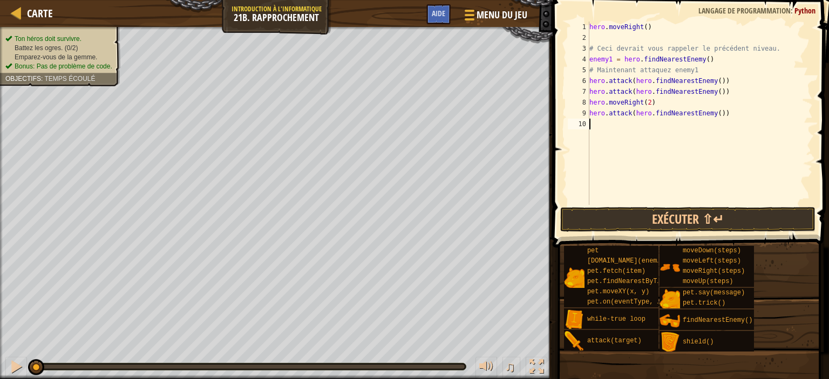
drag, startPoint x: 701, startPoint y: 122, endPoint x: 599, endPoint y: 115, distance: 102.2
click at [599, 115] on div "hero . moveRight ( ) # Ceci devrait vous rappeler le précédent niveau. enemy1 =…" at bounding box center [700, 124] width 226 height 205
type textarea "hero.attack(hero.findNearestEnemy())"
click at [684, 134] on div "hero . moveRight ( ) # Ceci devrait vous rappeler le précédent niveau. enemy1 =…" at bounding box center [699, 113] width 225 height 183
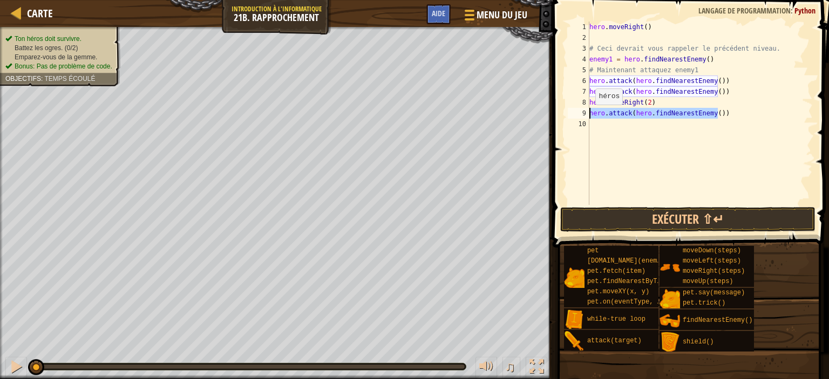
drag, startPoint x: 716, startPoint y: 113, endPoint x: 589, endPoint y: 115, distance: 127.3
click at [589, 115] on div "hero . moveRight ( ) # Ceci devrait vous rappeler le précédent niveau. enemy1 =…" at bounding box center [700, 124] width 226 height 205
type textarea "hero.attack(hero.findNearestEnemy())"
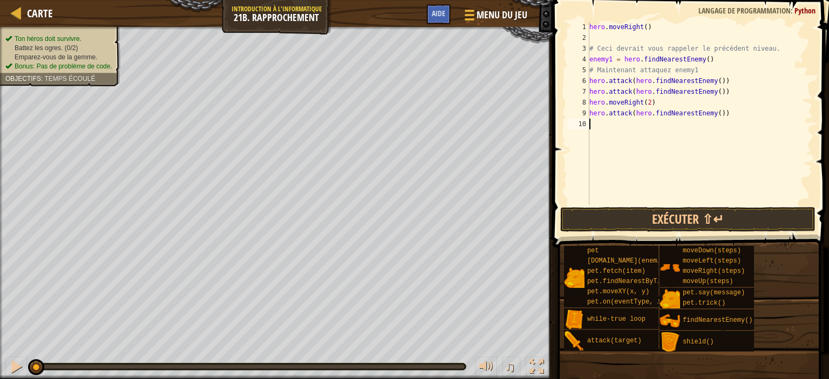
click at [600, 131] on div "hero . moveRight ( ) # Ceci devrait vous rappeler le précédent niveau. enemy1 =…" at bounding box center [700, 124] width 226 height 205
paste textarea "hero.attack(hero.findNearestEnemy())"
type textarea "hero.attack(hero.findNearestEnemy())"
click at [675, 220] on button "Exécuter ⇧↵" at bounding box center [687, 219] width 255 height 25
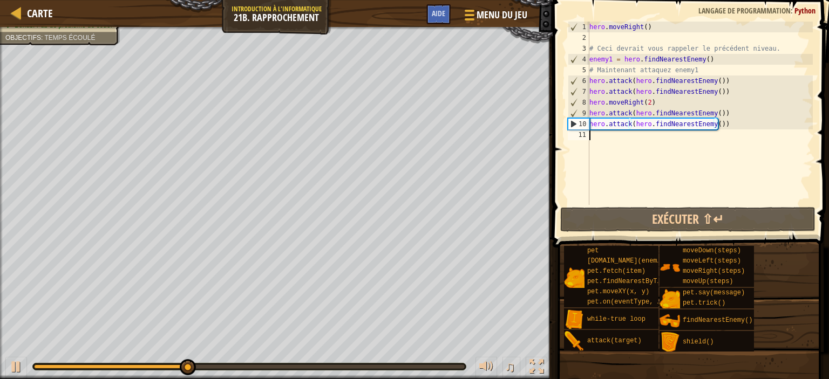
click at [648, 133] on div "hero . moveRight ( ) # Ceci devrait vous rappeler le précédent niveau. enemy1 =…" at bounding box center [700, 124] width 226 height 205
type textarea "h"
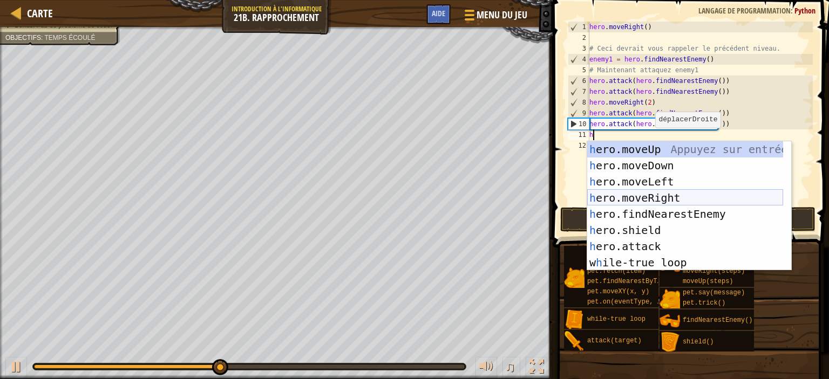
click at [645, 192] on div "h ero.moveUp Appuyez sur entrée h ero.moveDown Appuyez sur entrée h ero.moveLef…" at bounding box center [685, 222] width 196 height 162
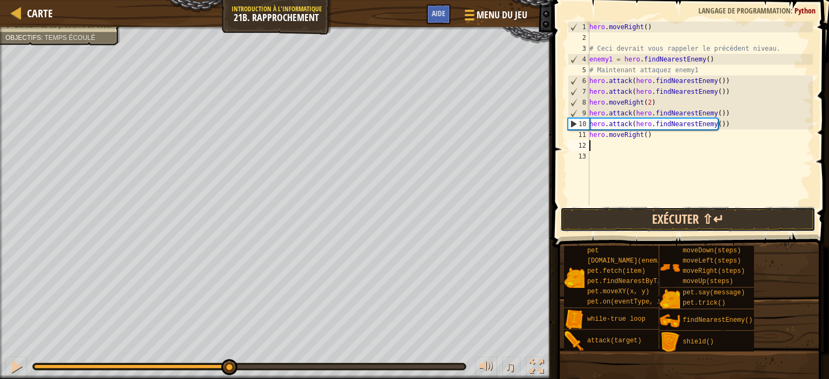
click at [717, 216] on button "Exécuter ⇧↵" at bounding box center [687, 219] width 255 height 25
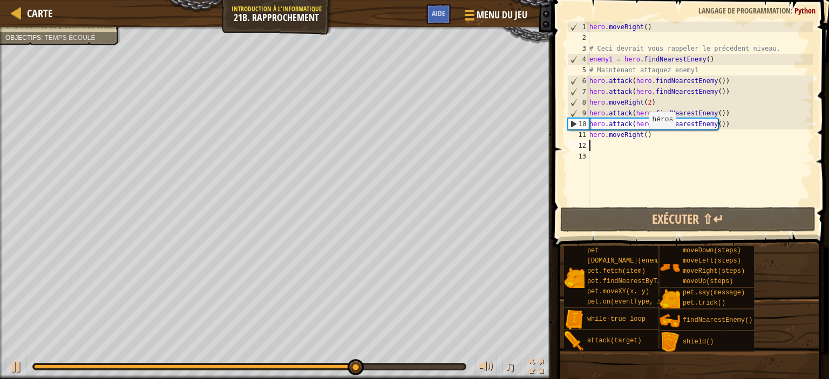
click at [643, 139] on div "hero . moveRight ( ) # Ceci devrait vous rappeler le précédent niveau. enemy1 =…" at bounding box center [700, 124] width 226 height 205
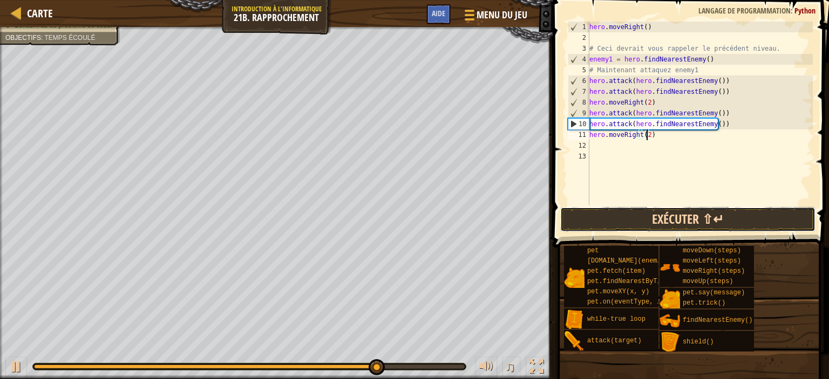
click at [755, 225] on button "Exécuter ⇧↵" at bounding box center [687, 219] width 255 height 25
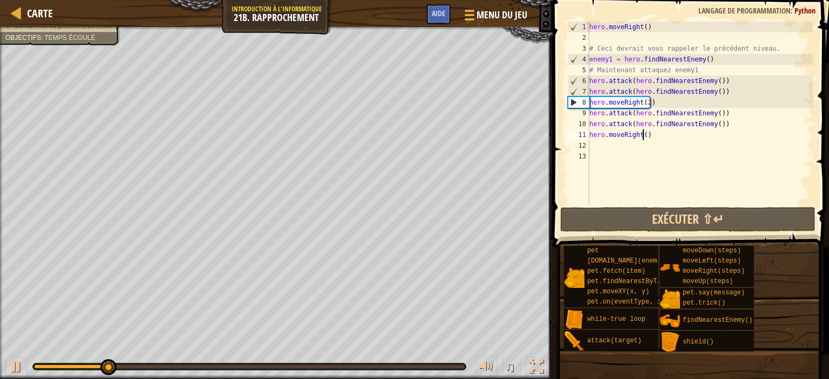
type textarea "hero.moveRight()"
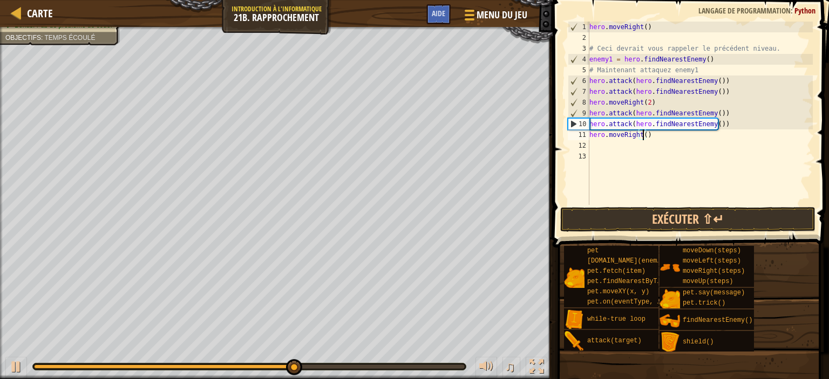
click at [659, 140] on div "hero . moveRight ( ) # Ceci devrait vous rappeler le précédent niveau. enemy1 =…" at bounding box center [700, 124] width 226 height 205
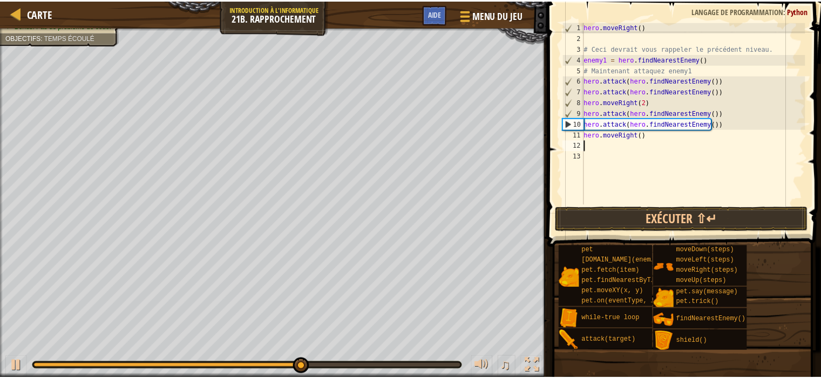
scroll to position [5, 0]
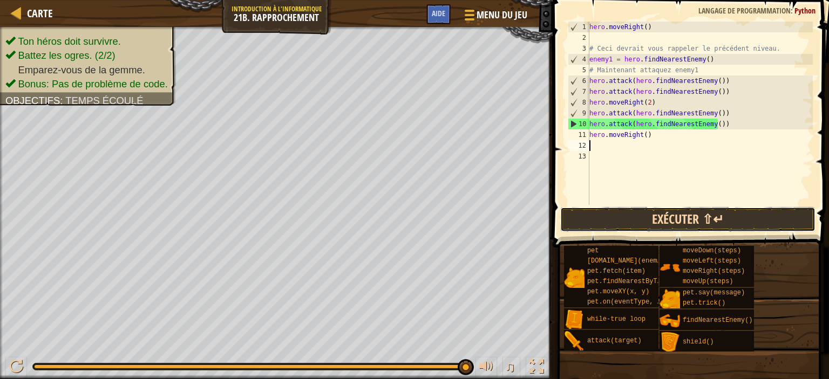
click at [691, 209] on button "Exécuter ⇧↵" at bounding box center [687, 219] width 255 height 25
click at [662, 219] on button "Exécuter ⇧↵" at bounding box center [687, 219] width 255 height 25
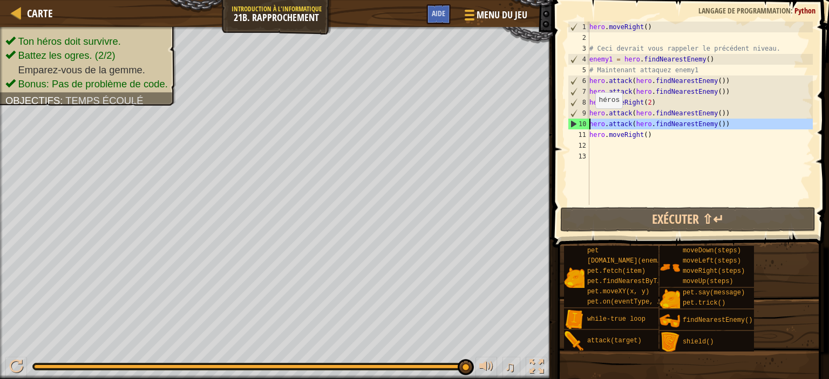
click at [589, 122] on div "10" at bounding box center [578, 124] width 21 height 11
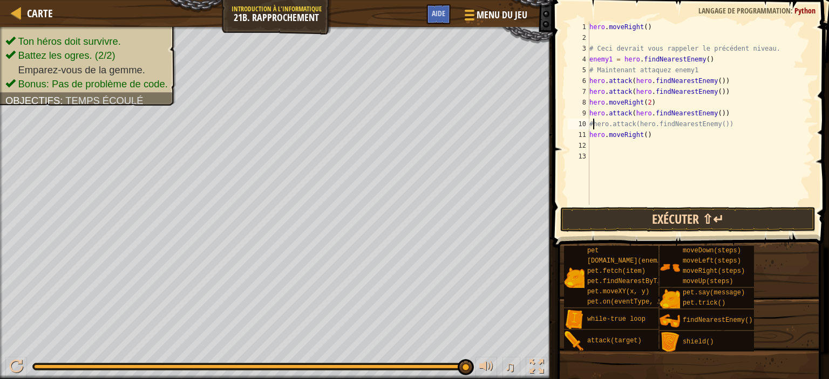
type textarea "#hero.attack(hero.findNearestEnemy())"
click at [700, 219] on button "Exécuter ⇧↵" at bounding box center [687, 219] width 255 height 25
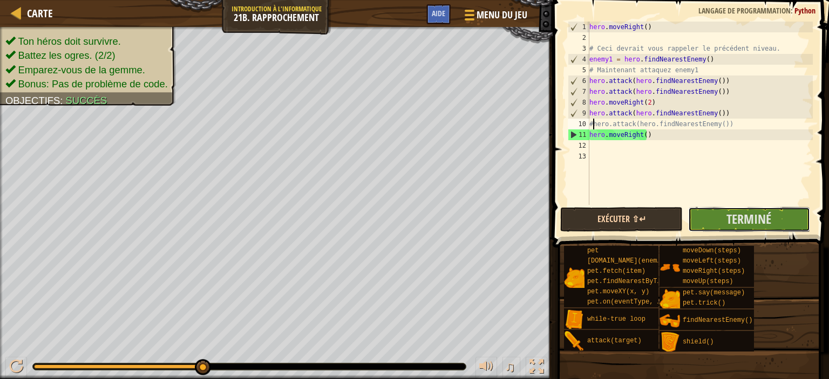
click at [700, 219] on button "Terminé" at bounding box center [749, 219] width 122 height 25
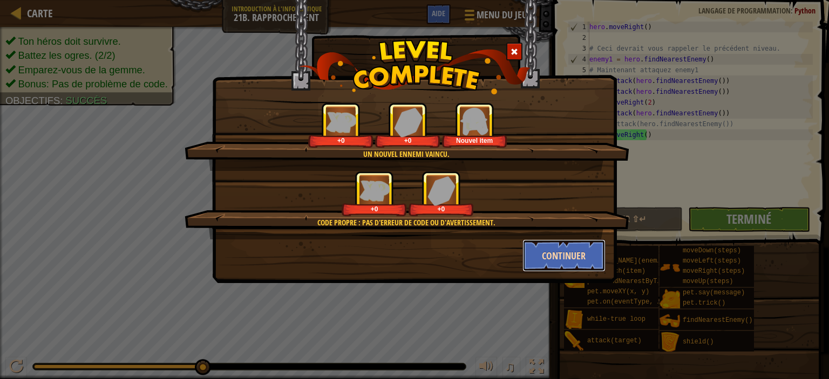
click at [544, 263] on button "Continuer" at bounding box center [564, 256] width 84 height 32
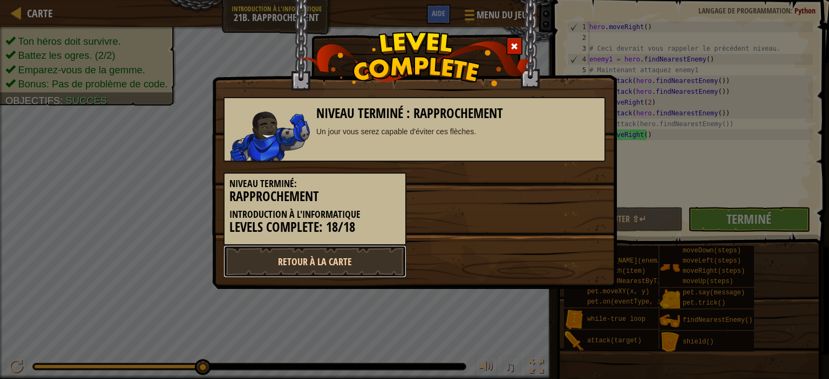
click at [350, 264] on link "Retour à la Carte" at bounding box center [314, 261] width 183 height 32
select select "fr"
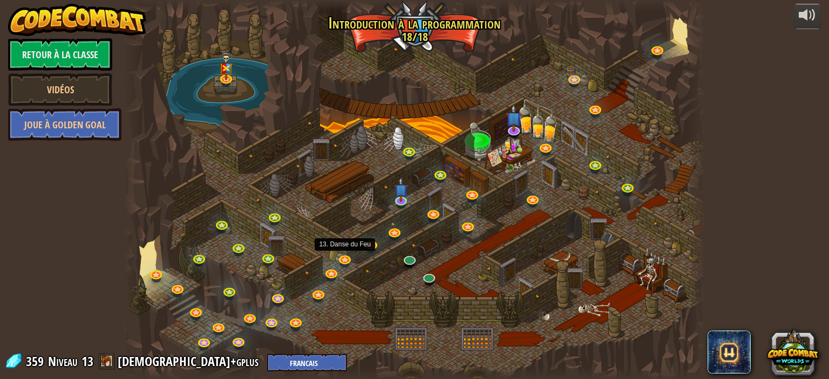
select select "fr"
click at [223, 64] on img at bounding box center [226, 59] width 14 height 38
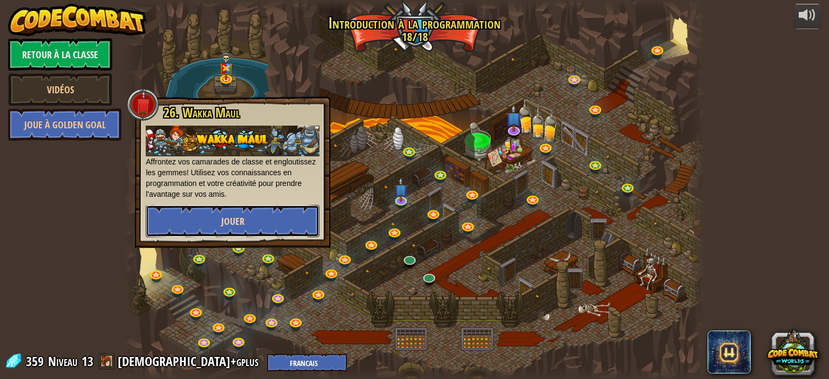
click at [201, 211] on button "Jouer" at bounding box center [233, 221] width 174 height 32
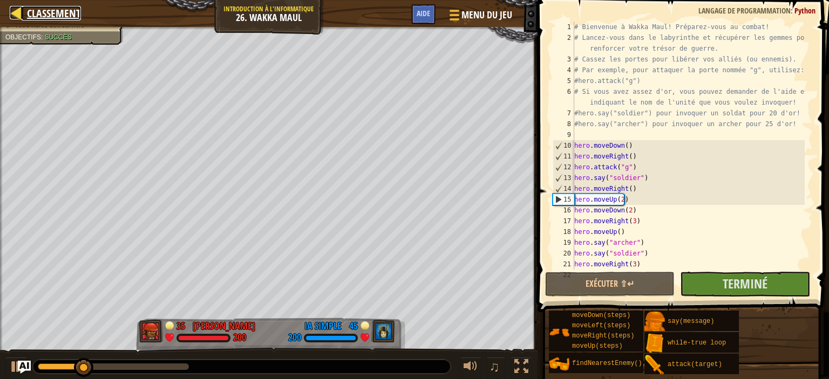
click at [14, 16] on div at bounding box center [16, 12] width 13 height 13
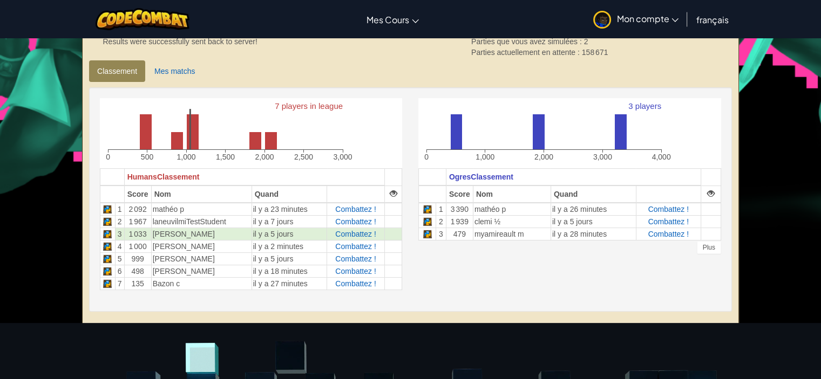
scroll to position [245, 0]
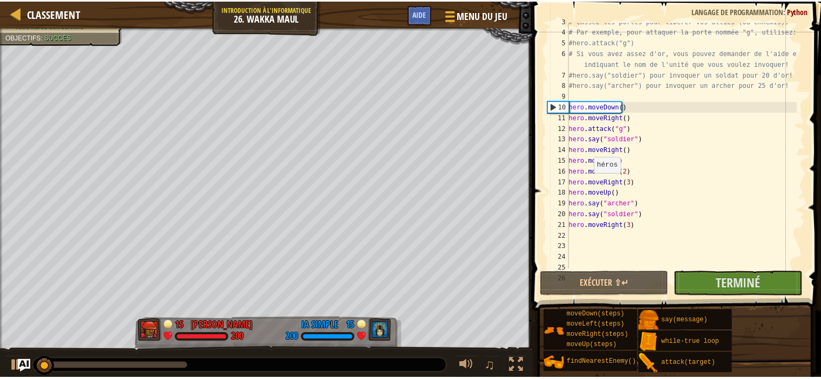
scroll to position [39, 0]
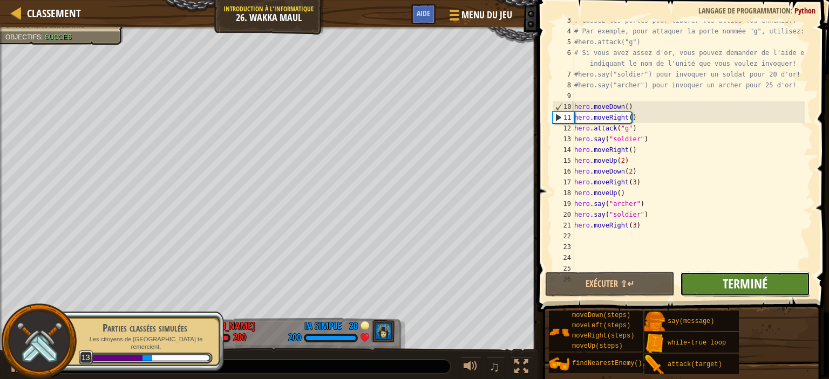
click at [741, 286] on span "Terminé" at bounding box center [744, 283] width 45 height 17
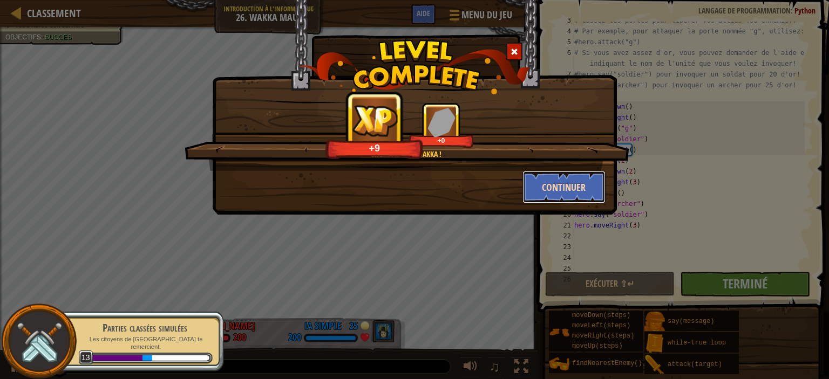
click at [566, 180] on button "Continuer" at bounding box center [564, 187] width 84 height 32
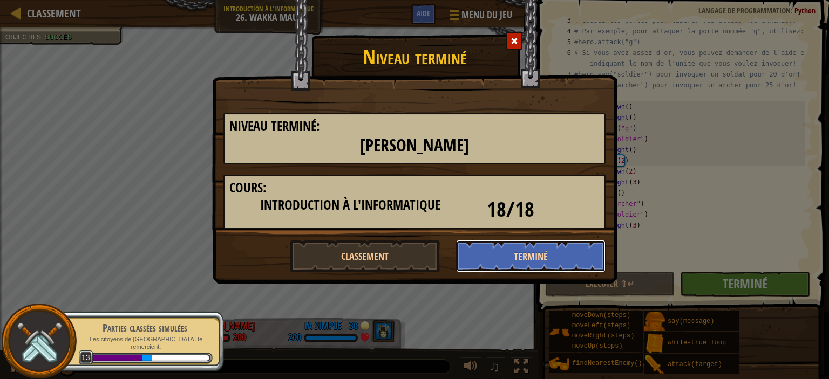
click at [486, 251] on button "Terminé" at bounding box center [531, 256] width 150 height 32
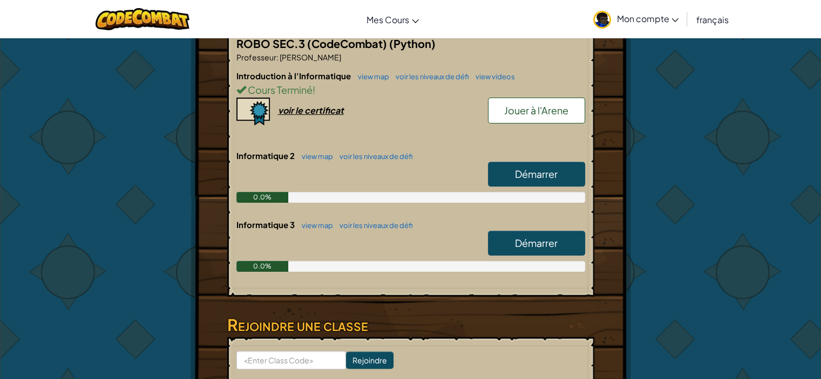
scroll to position [230, 0]
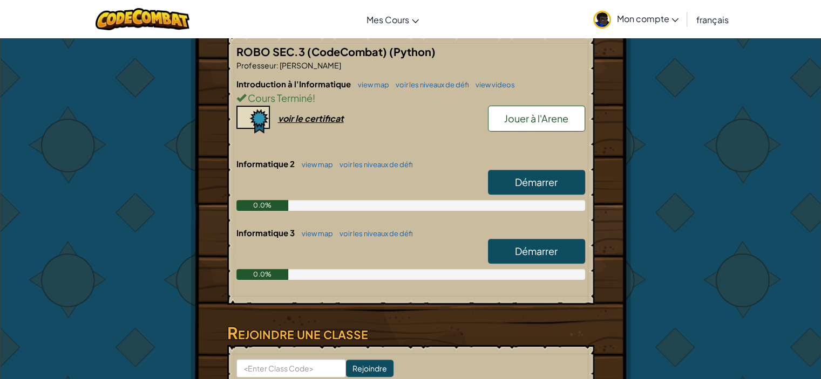
click at [503, 170] on link "Démarrer" at bounding box center [536, 182] width 97 height 25
select select "fr"
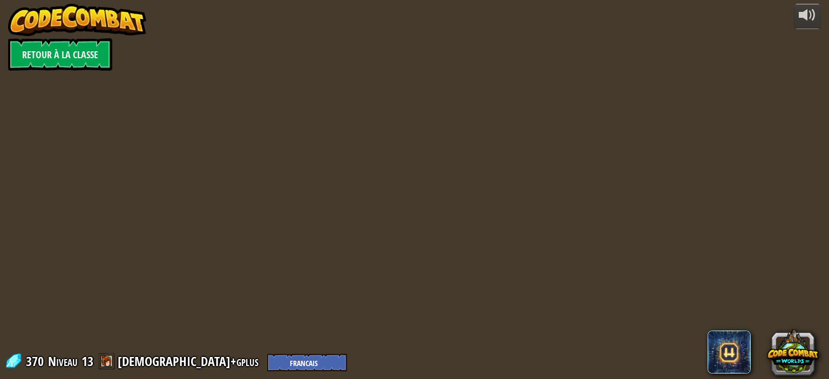
select select "fr"
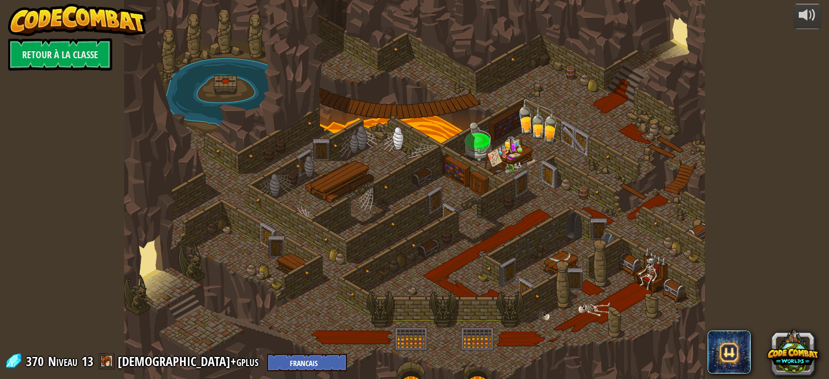
select select "fr"
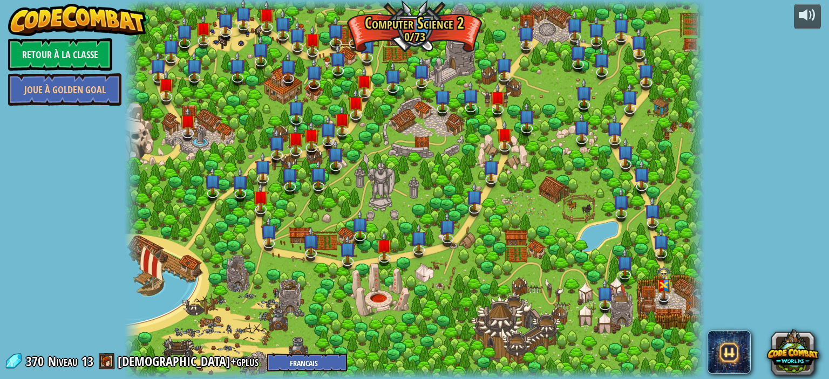
select select "fr"
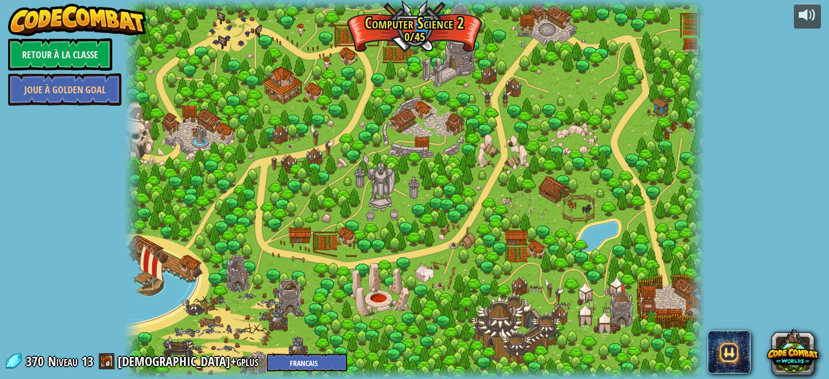
select select "fr"
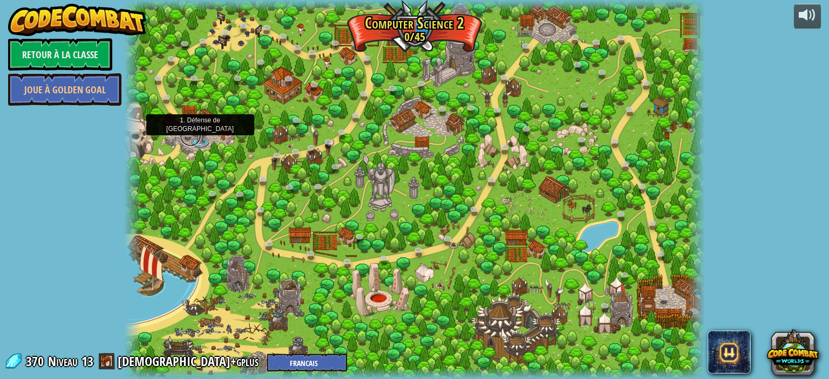
click at [188, 132] on link at bounding box center [191, 136] width 22 height 22
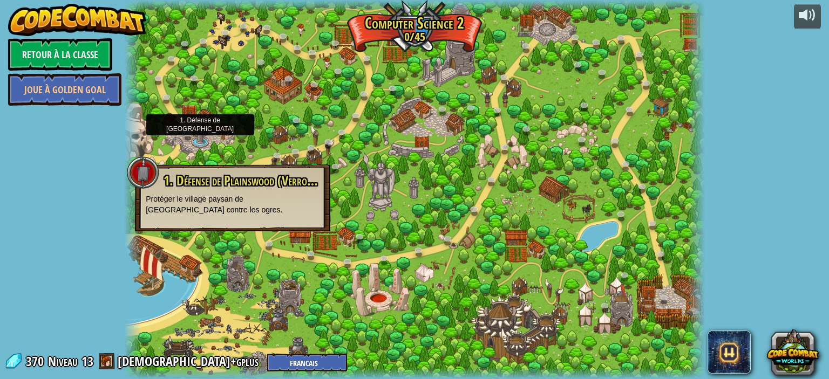
click at [173, 114] on div at bounding box center [414, 189] width 580 height 379
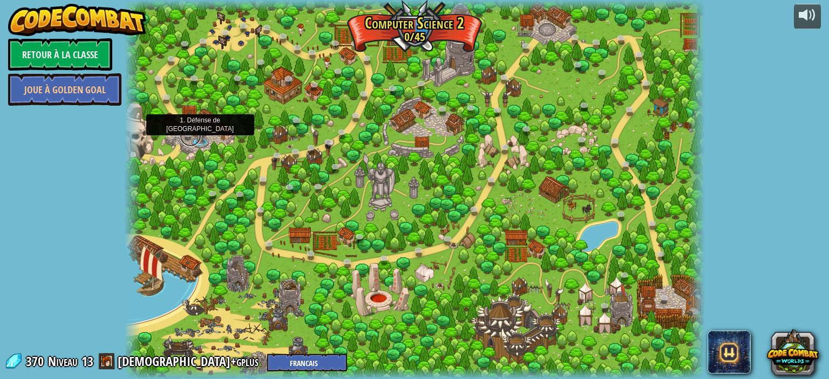
click at [190, 136] on link at bounding box center [191, 136] width 22 height 22
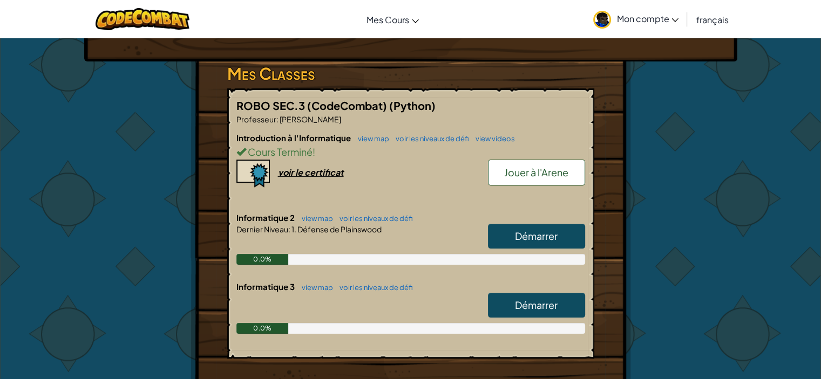
scroll to position [178, 0]
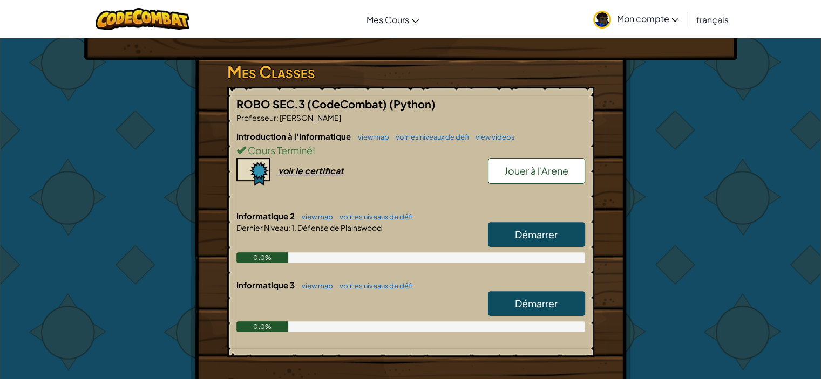
click at [498, 158] on link "Jouer à l'Arene" at bounding box center [536, 171] width 97 height 26
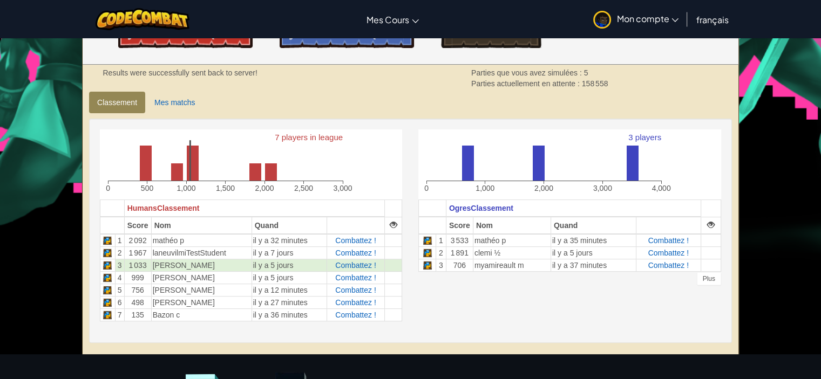
scroll to position [215, 0]
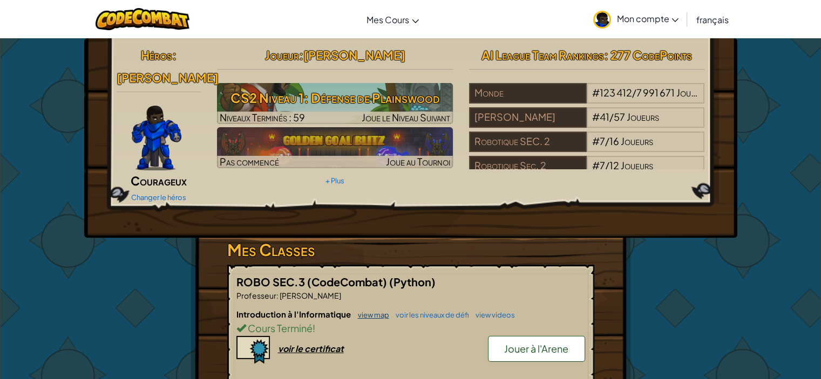
click at [370, 311] on link "view map" at bounding box center [370, 315] width 37 height 9
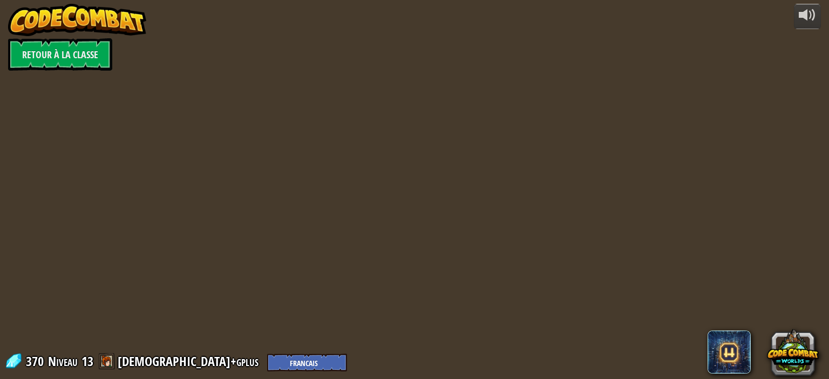
select select "fr"
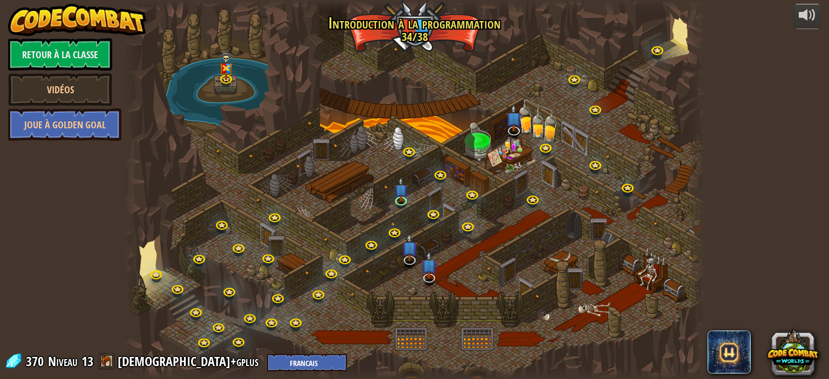
select select "fr"
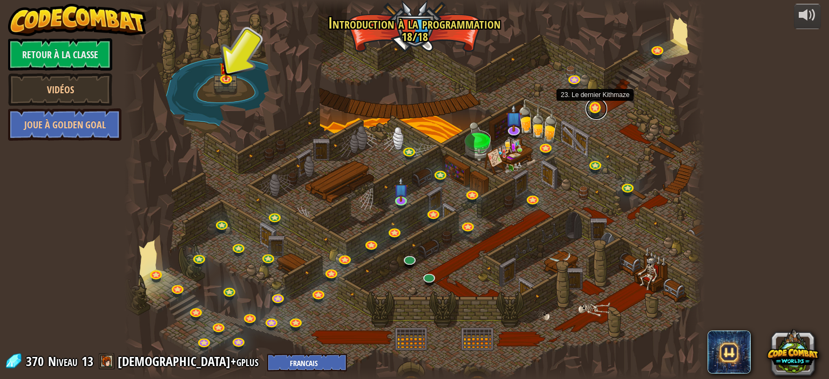
click at [593, 113] on link at bounding box center [596, 109] width 22 height 22
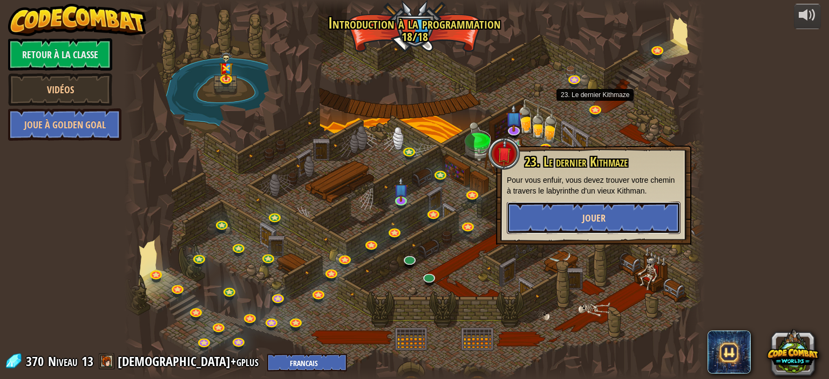
click at [609, 219] on button "Jouer" at bounding box center [594, 218] width 174 height 32
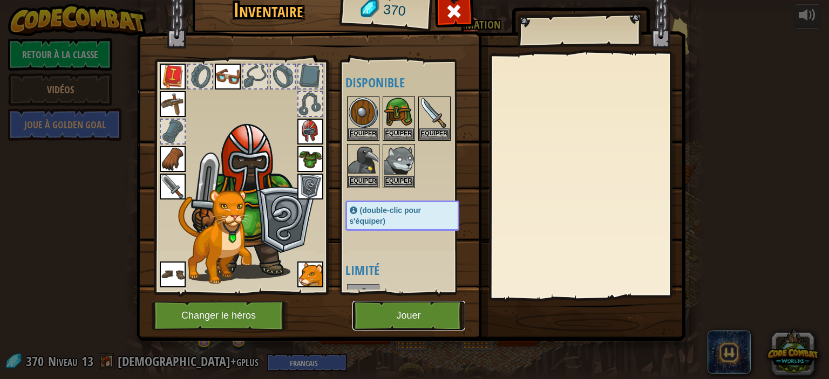
click at [406, 318] on button "Jouer" at bounding box center [408, 316] width 113 height 30
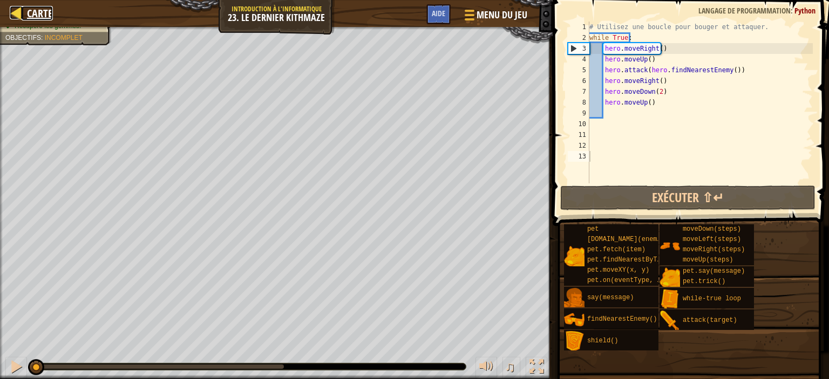
click at [22, 10] on div at bounding box center [16, 12] width 13 height 13
select select "fr"
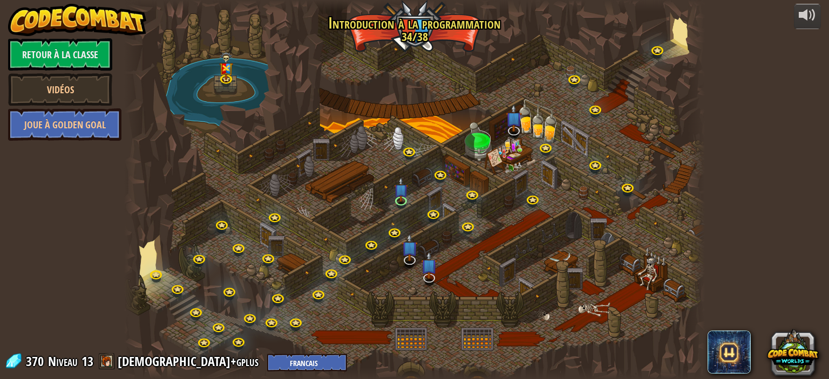
select select "fr"
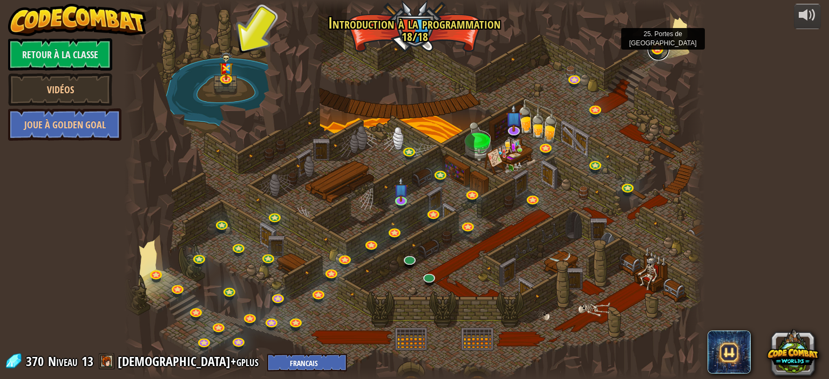
click at [652, 46] on link at bounding box center [658, 50] width 22 height 22
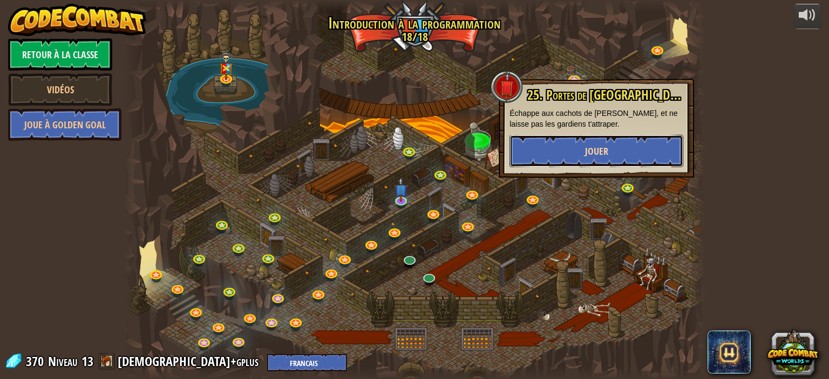
click at [621, 144] on button "Jouer" at bounding box center [596, 151] width 174 height 32
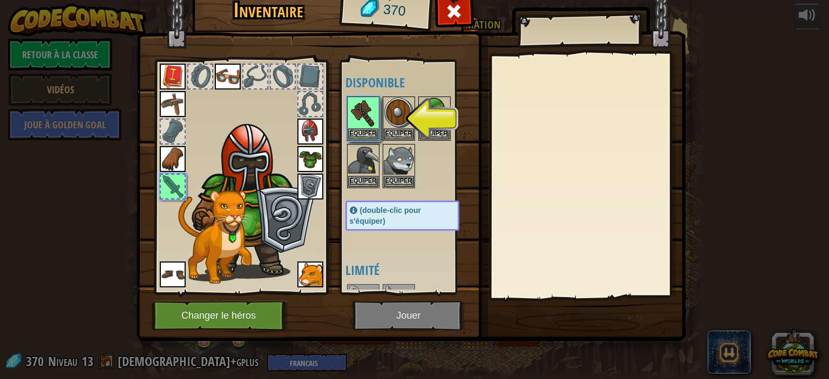
click at [397, 309] on img at bounding box center [410, 146] width 549 height 392
click at [386, 327] on img at bounding box center [410, 146] width 549 height 392
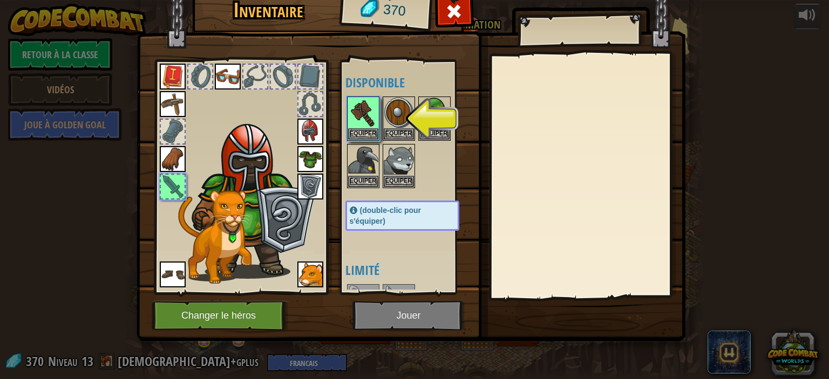
click at [386, 327] on img at bounding box center [410, 146] width 549 height 392
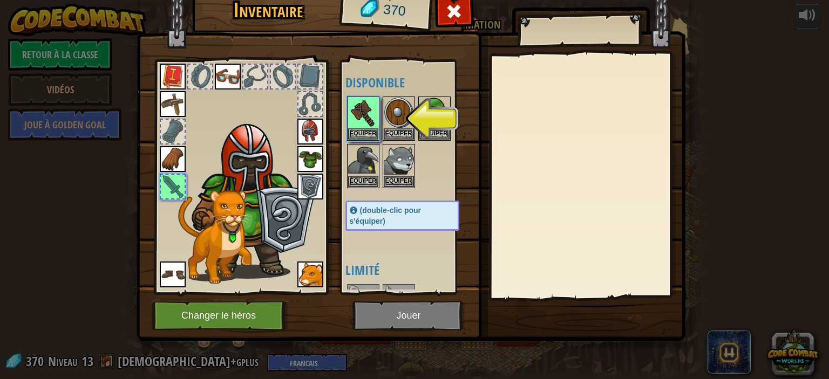
click at [386, 327] on img at bounding box center [410, 146] width 549 height 392
click at [354, 138] on button "Equiper" at bounding box center [363, 133] width 30 height 11
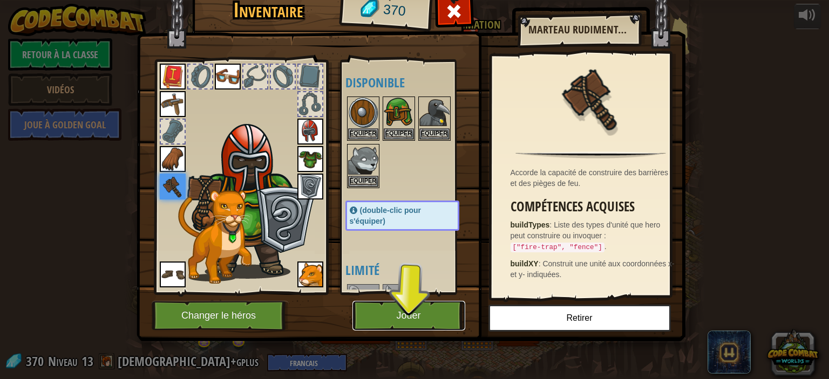
click at [367, 307] on button "Jouer" at bounding box center [408, 316] width 113 height 30
